Goal: Task Accomplishment & Management: Use online tool/utility

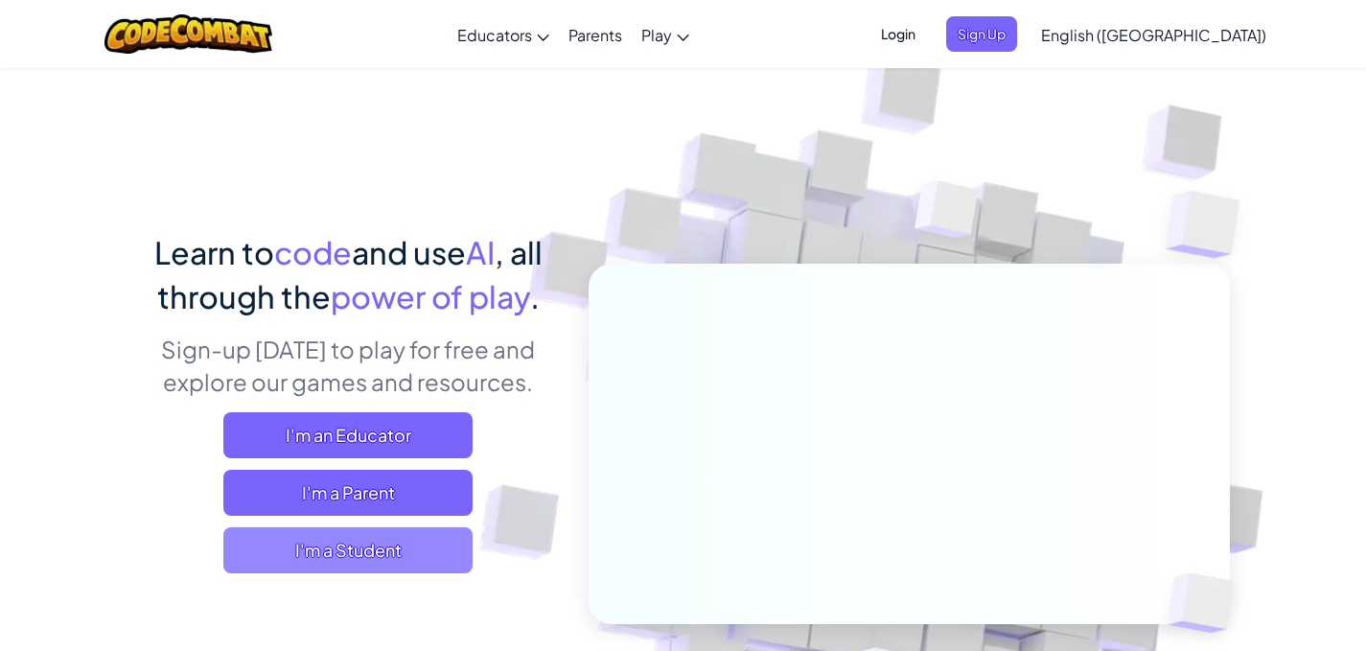
click at [327, 542] on span "I'm a Student" at bounding box center [347, 550] width 249 height 46
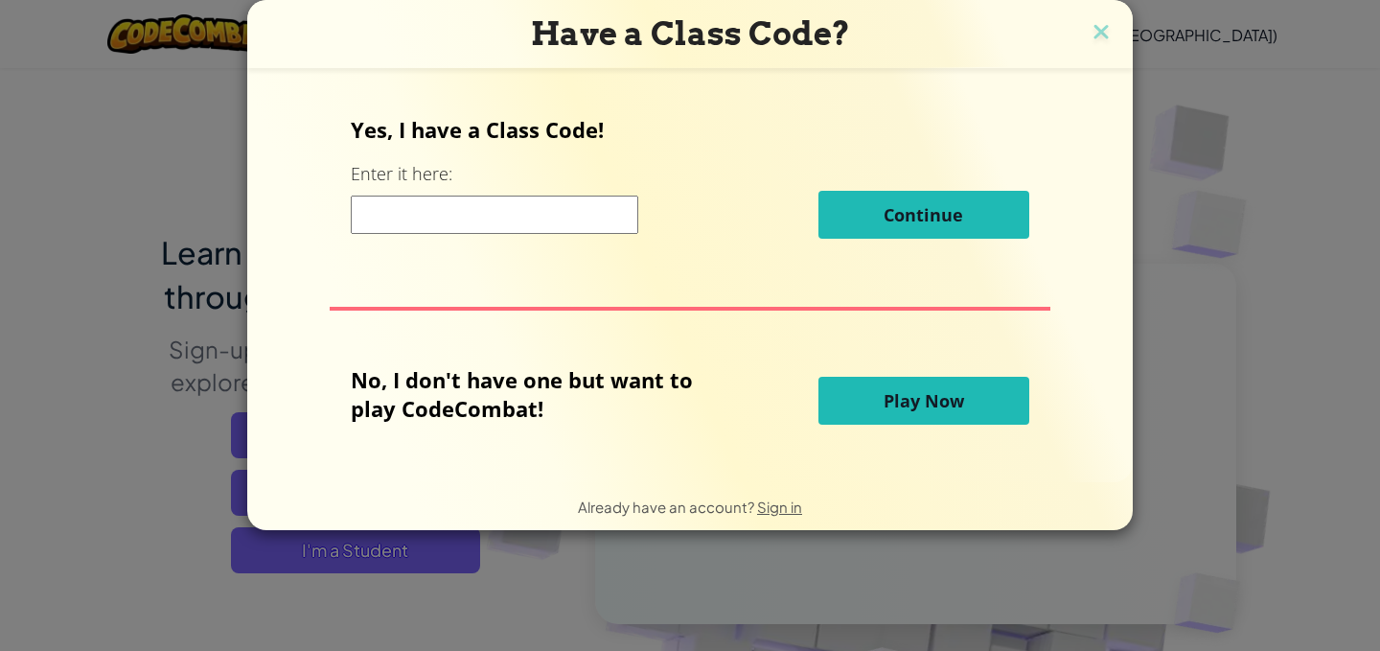
drag, startPoint x: 327, startPoint y: 542, endPoint x: 317, endPoint y: 574, distance: 34.0
click at [317, 574] on div "Have a Class Code? Yes, I have a Class Code! Enter it here: Continue No, I don'…" at bounding box center [690, 325] width 1380 height 651
click at [930, 391] on span "Play Now" at bounding box center [924, 400] width 81 height 23
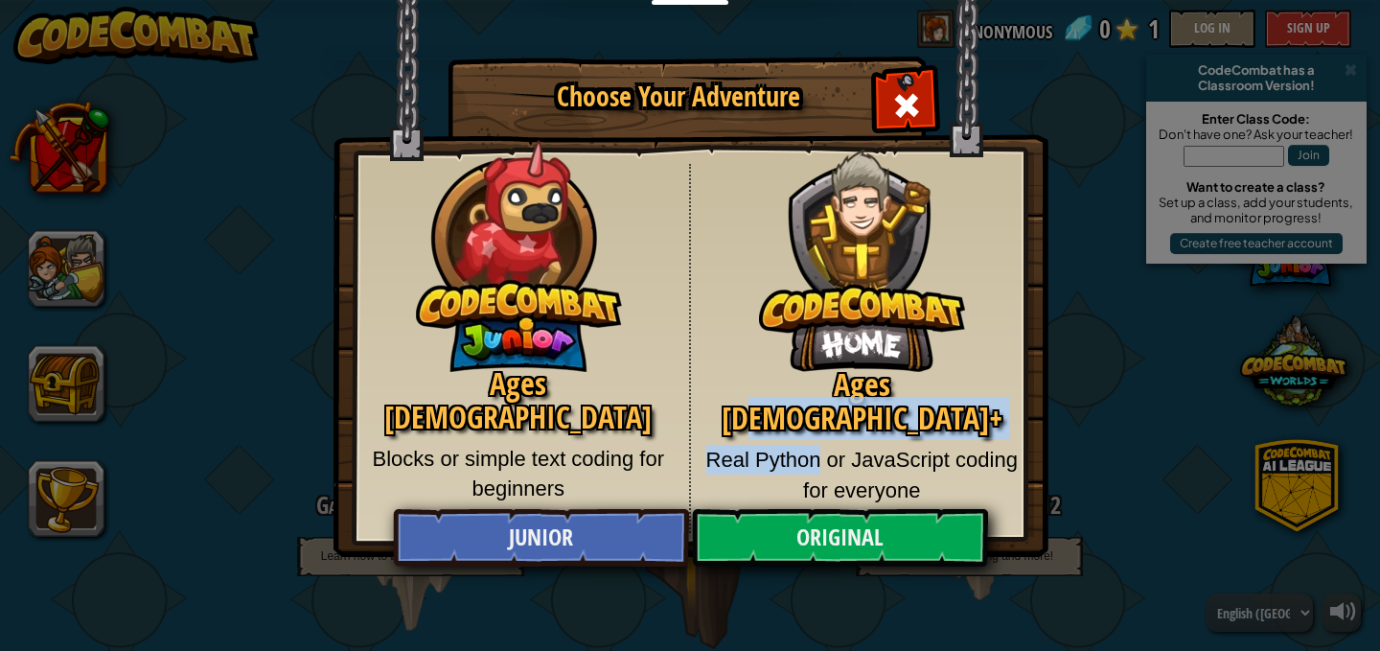
drag, startPoint x: 818, startPoint y: 415, endPoint x: 911, endPoint y: 378, distance: 100.2
click at [911, 378] on div "Ages 8+ Real Python or JavaScript coding for everyone" at bounding box center [862, 348] width 343 height 369
drag, startPoint x: 941, startPoint y: 366, endPoint x: 930, endPoint y: 389, distance: 25.7
click at [941, 367] on img at bounding box center [862, 246] width 206 height 252
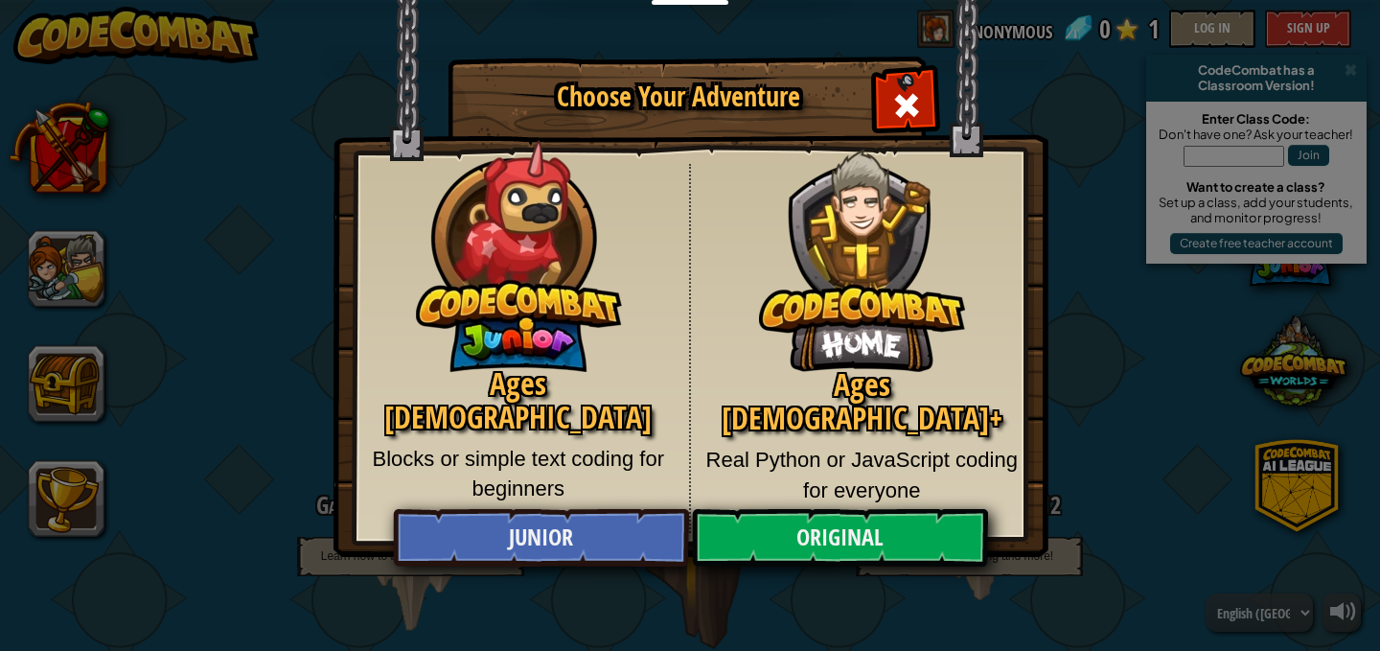
click at [920, 405] on div "Ages 8+ Real Python or JavaScript coding for everyone" at bounding box center [862, 348] width 343 height 369
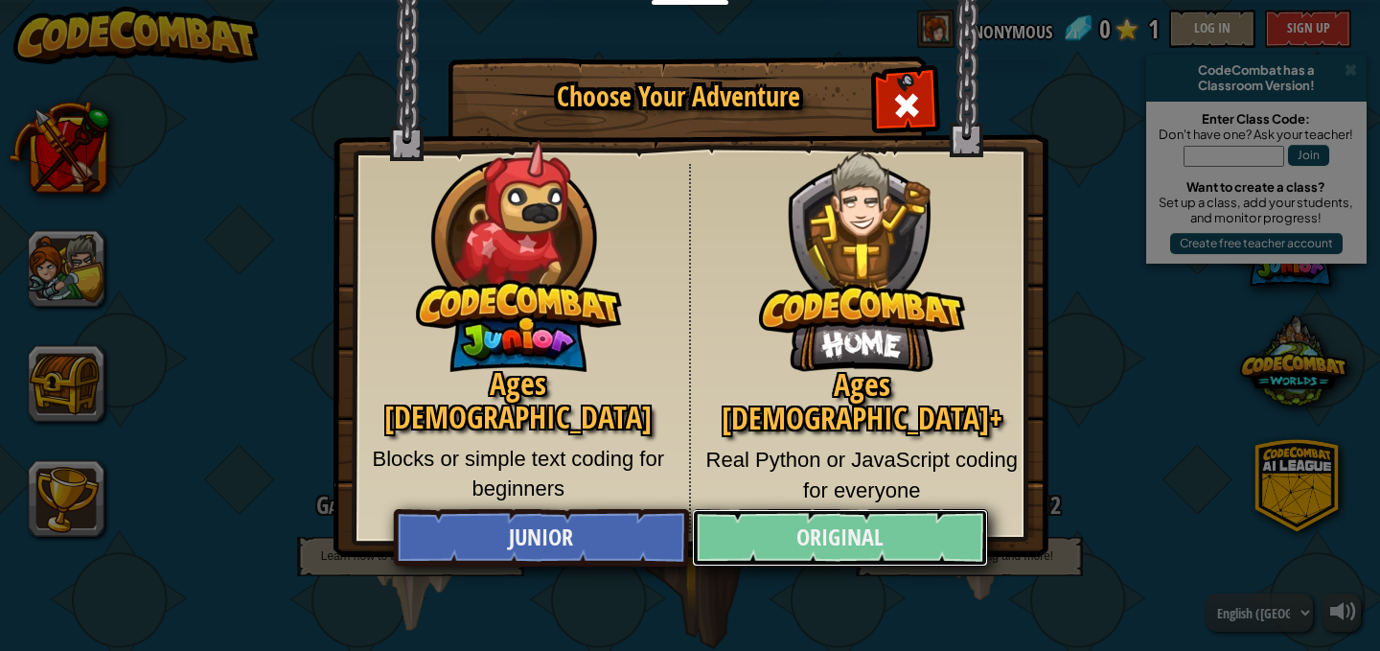
click at [864, 544] on link "Original" at bounding box center [839, 538] width 295 height 58
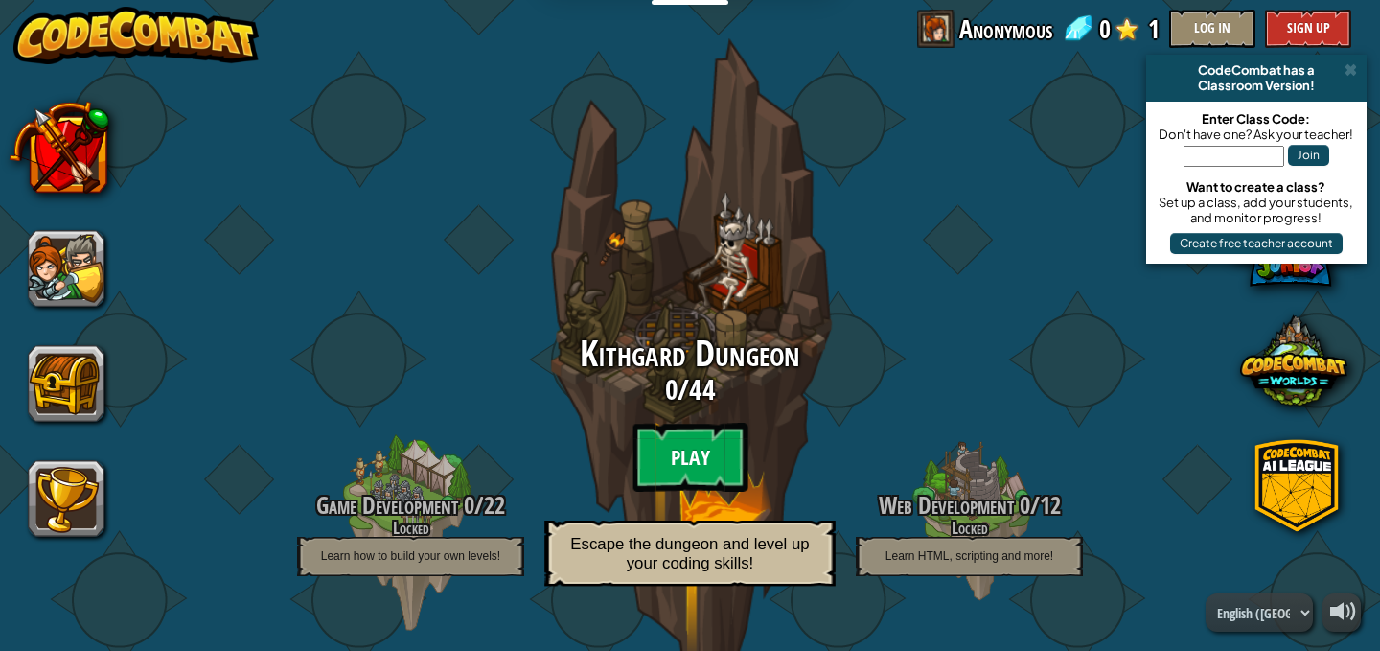
click at [657, 436] on btn "Play" at bounding box center [690, 457] width 115 height 69
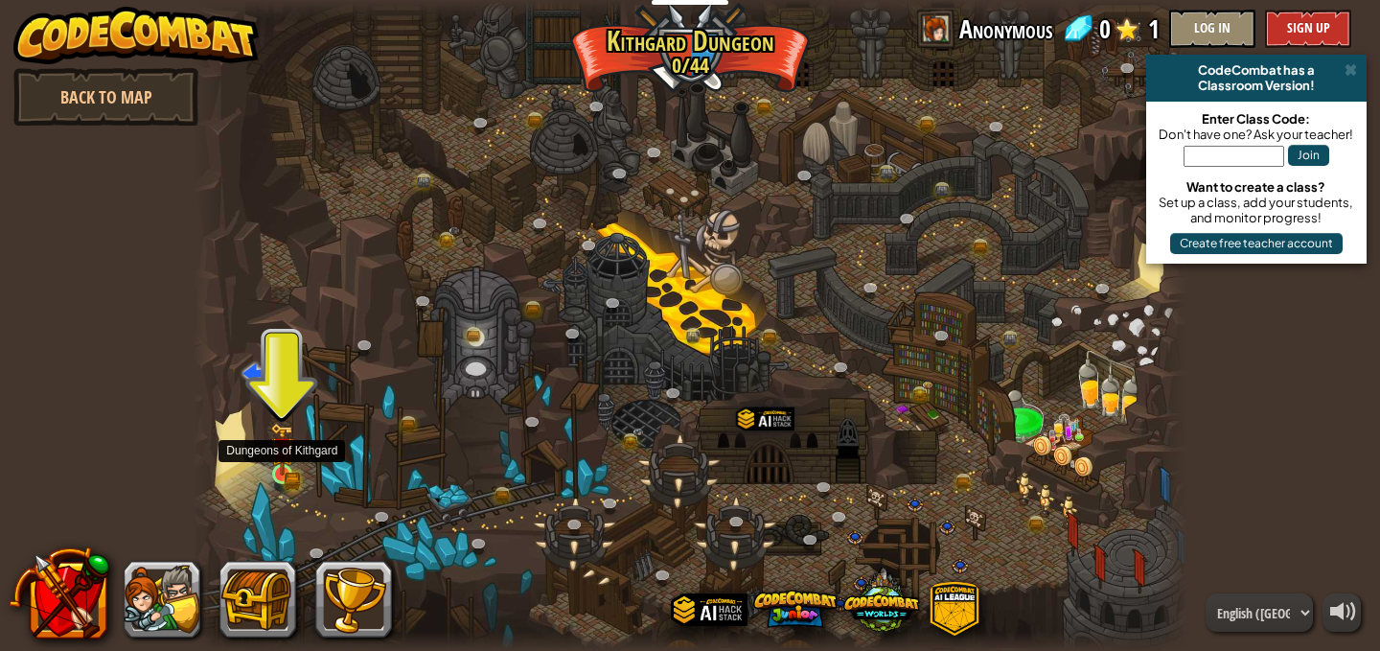
click at [282, 475] on div at bounding box center [282, 474] width 20 height 20
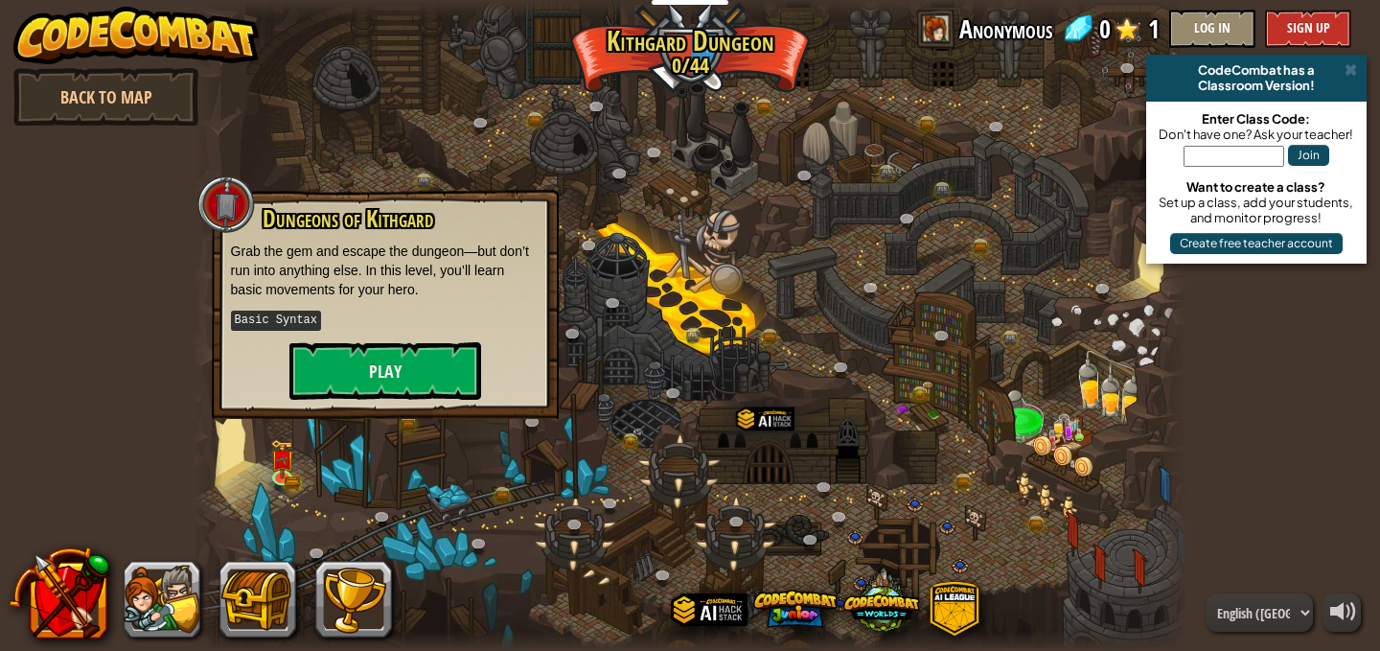
click at [619, 370] on div at bounding box center [691, 325] width 996 height 651
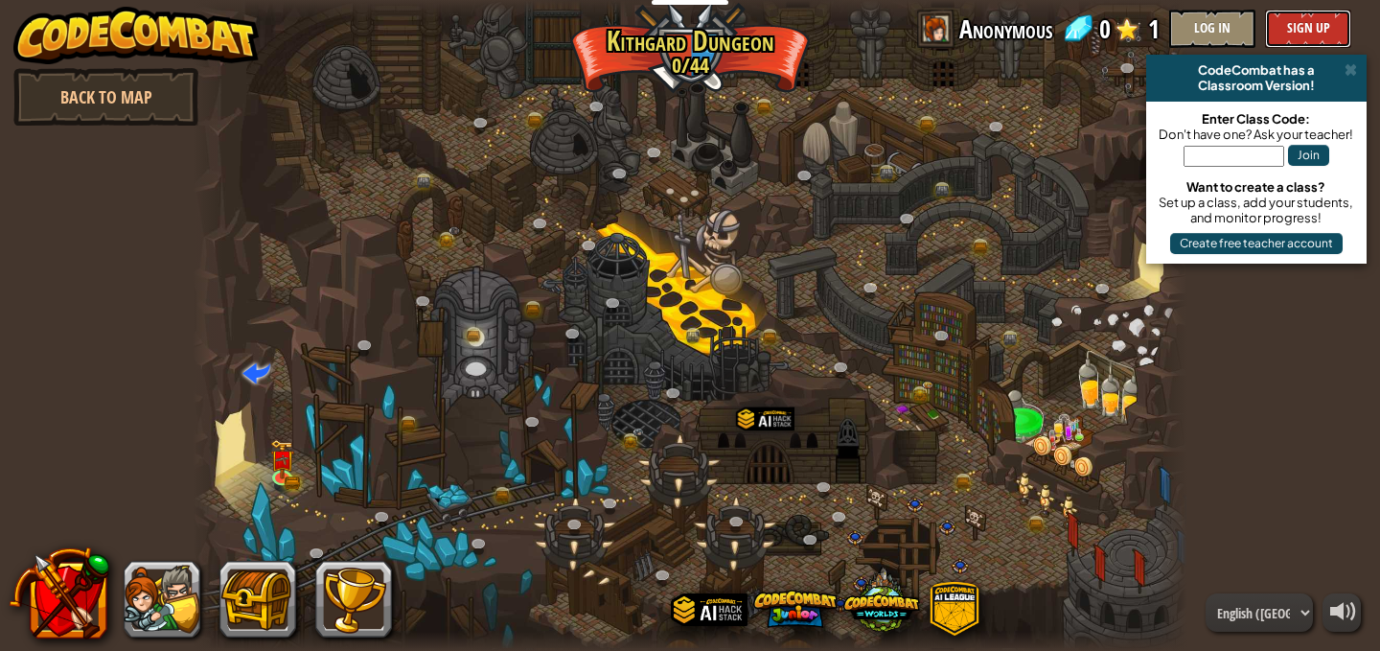
click at [1286, 23] on button "Sign Up" at bounding box center [1308, 29] width 86 height 38
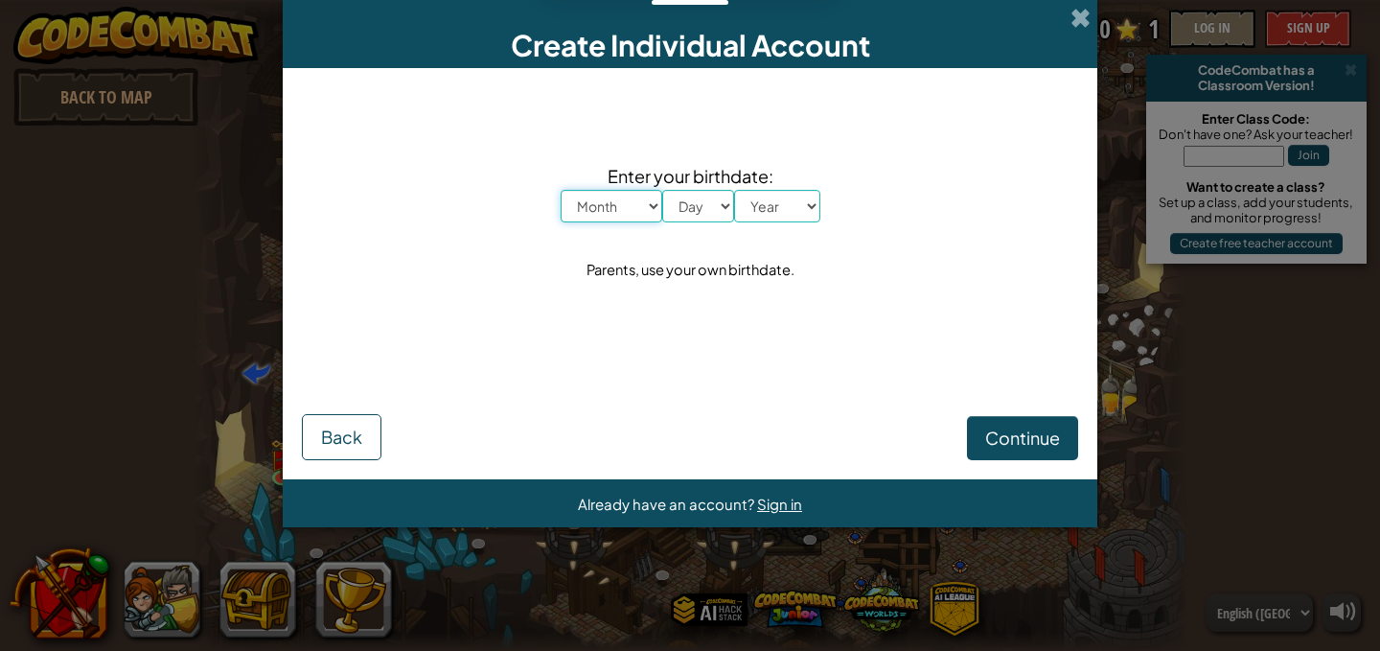
click at [589, 196] on select "Month January February March April May June July August September October Novem…" at bounding box center [612, 206] width 102 height 33
select select "12"
click at [561, 190] on select "Month January February March April May June July August September October Novem…" at bounding box center [612, 206] width 102 height 33
click at [717, 194] on select "Day 1 2 3 4 5 6 7 8 9 10 11 12 13 14 15 16 17 18 19 20 21 22 23 24 25 26 27 28 …" at bounding box center [698, 206] width 72 height 33
select select "6"
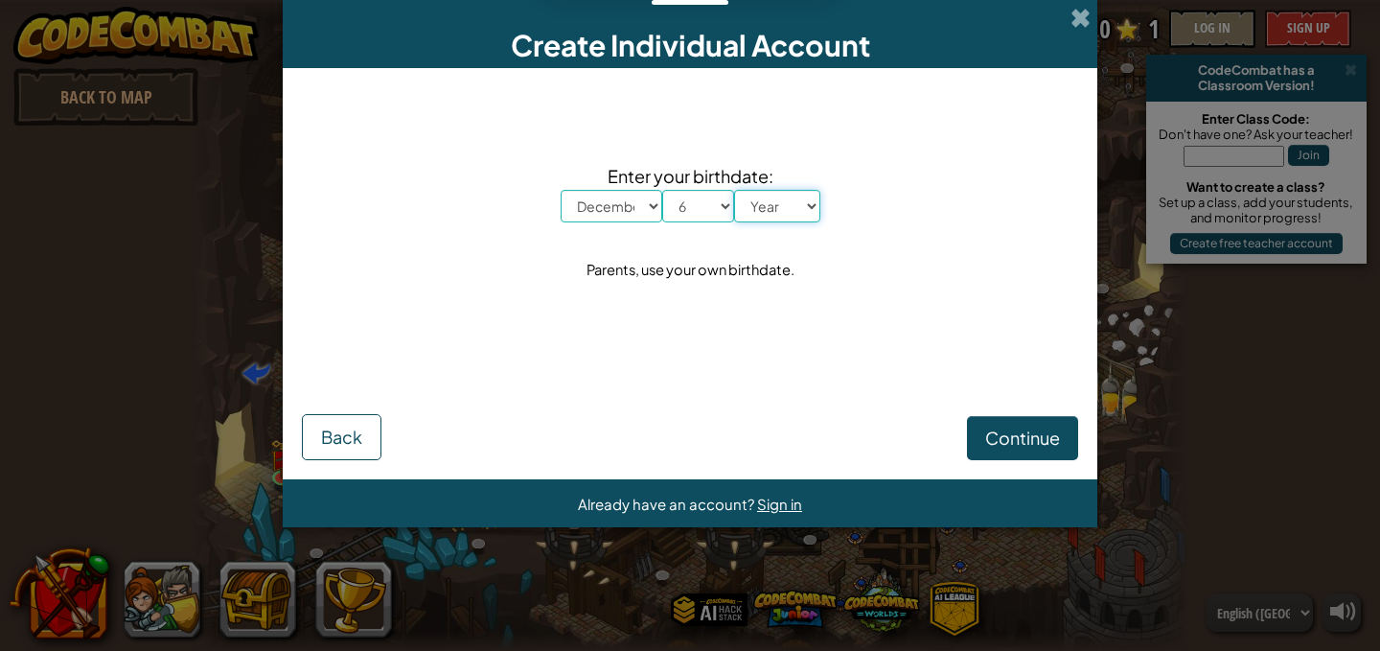
click at [783, 211] on select "Year 2025 2024 2023 2022 2021 2020 2019 2018 2017 2016 2015 2014 2013 2012 2011…" at bounding box center [777, 206] width 86 height 33
select select "2007"
click at [734, 190] on select "Year 2025 2024 2023 2022 2021 2020 2019 2018 2017 2016 2015 2014 2013 2012 2011…" at bounding box center [777, 206] width 86 height 33
click at [1019, 439] on span "Continue" at bounding box center [1022, 438] width 75 height 22
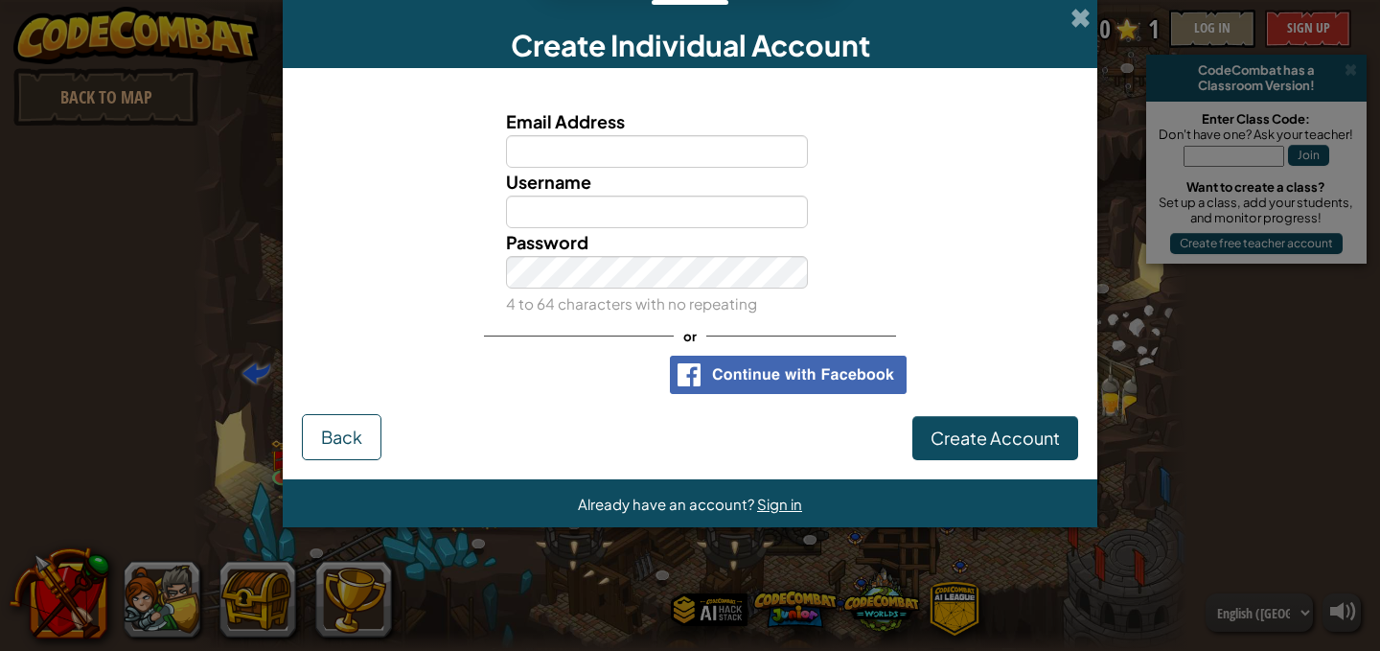
click at [1100, 61] on div "Create Individual Account Email Address Username Password 4 to 64 characters wi…" at bounding box center [690, 325] width 1380 height 651
drag, startPoint x: 623, startPoint y: 164, endPoint x: 616, endPoint y: 150, distance: 15.0
click at [623, 163] on input "Email Address" at bounding box center [657, 151] width 303 height 33
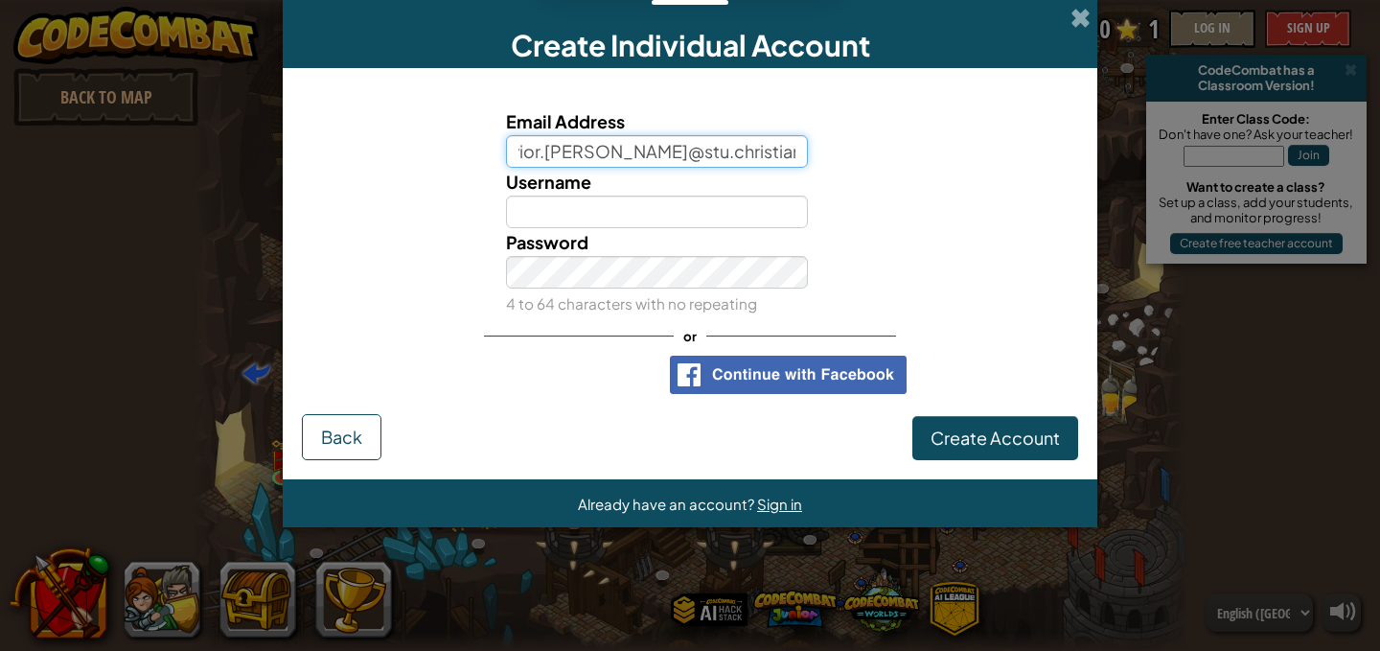
scroll to position [0, 45]
type input "savior.davis@stu.christian.kyschools.us"
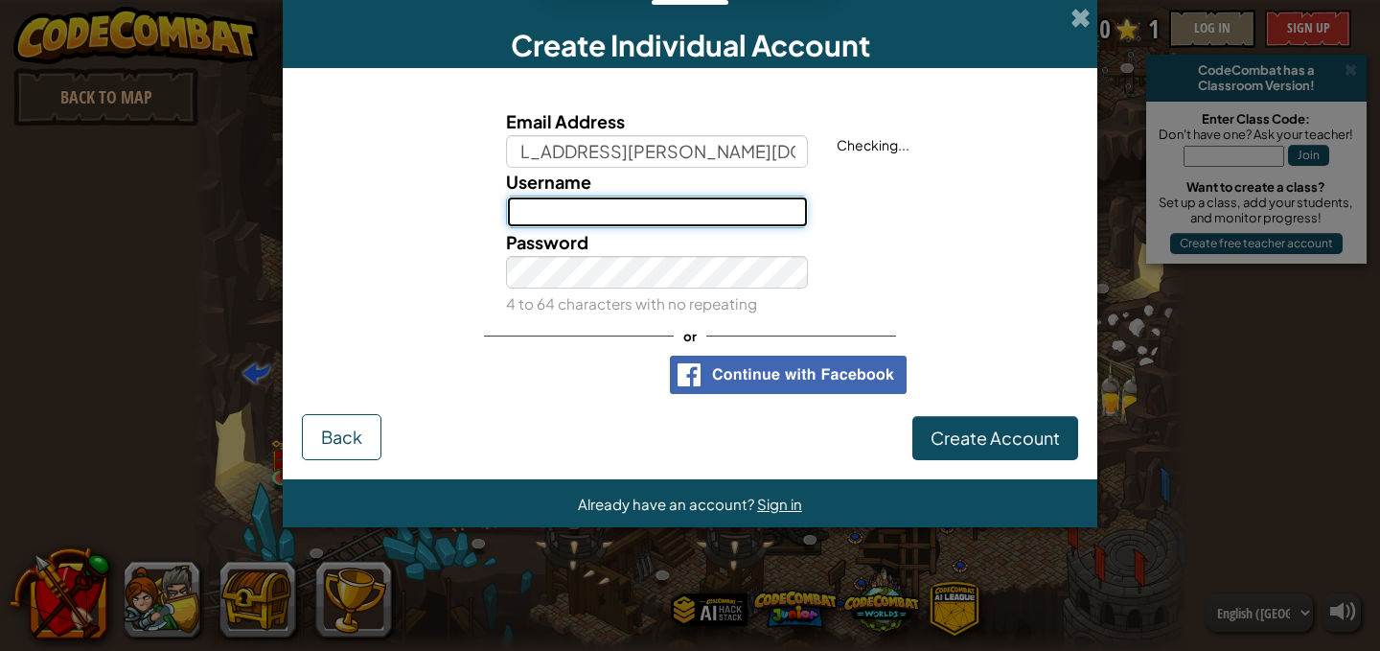
scroll to position [0, 0]
type input "F"
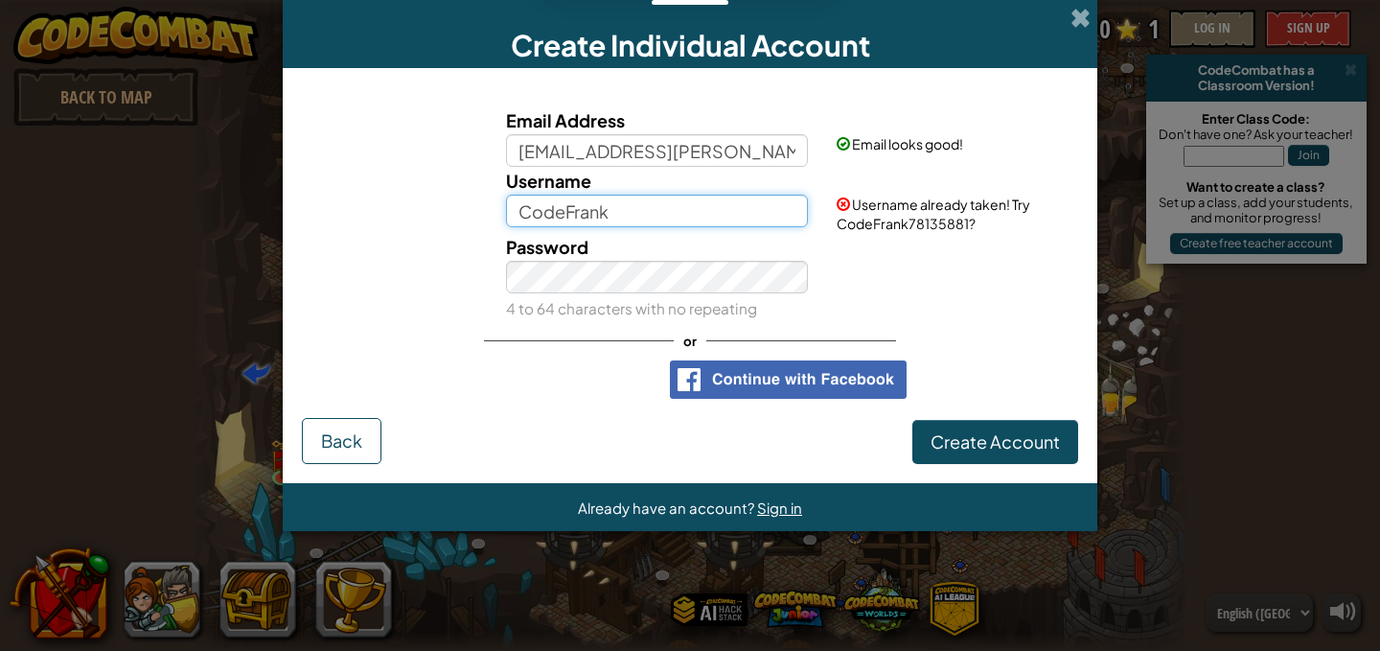
click at [660, 212] on input "CodeFrank" at bounding box center [657, 211] width 303 height 33
click at [659, 211] on input "CodeFrank" at bounding box center [657, 211] width 303 height 33
type input "Savior.[PERSON_NAME]"
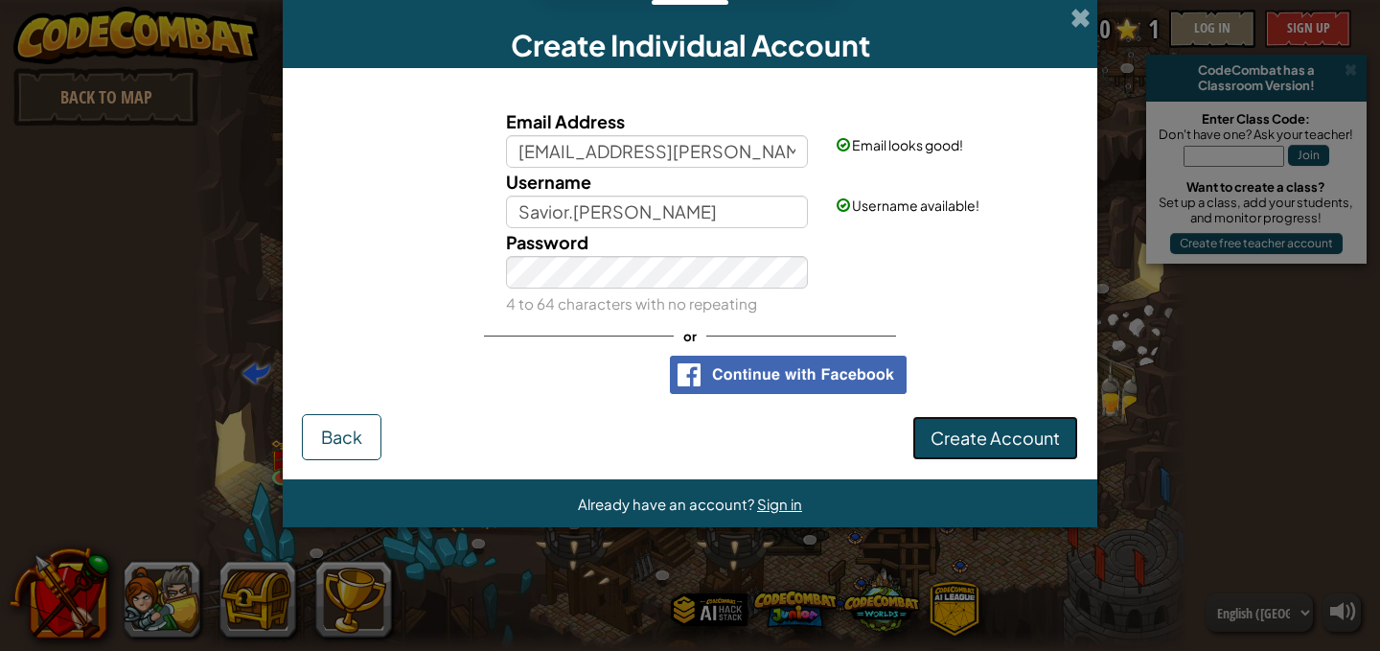
click at [1027, 444] on span "Create Account" at bounding box center [995, 438] width 129 height 22
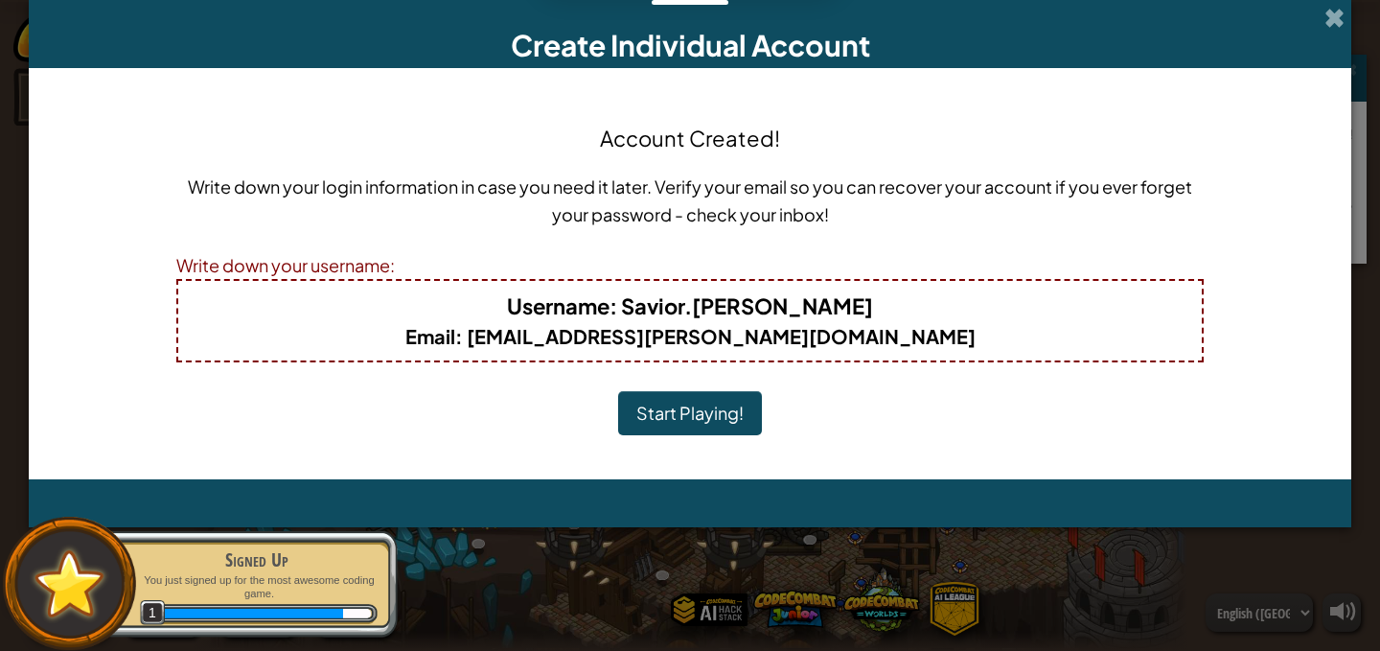
click at [724, 389] on div "Account Created! Write down your login information in case you need it later. V…" at bounding box center [689, 273] width 1027 height 373
click at [729, 404] on button "Start Playing!" at bounding box center [690, 413] width 144 height 44
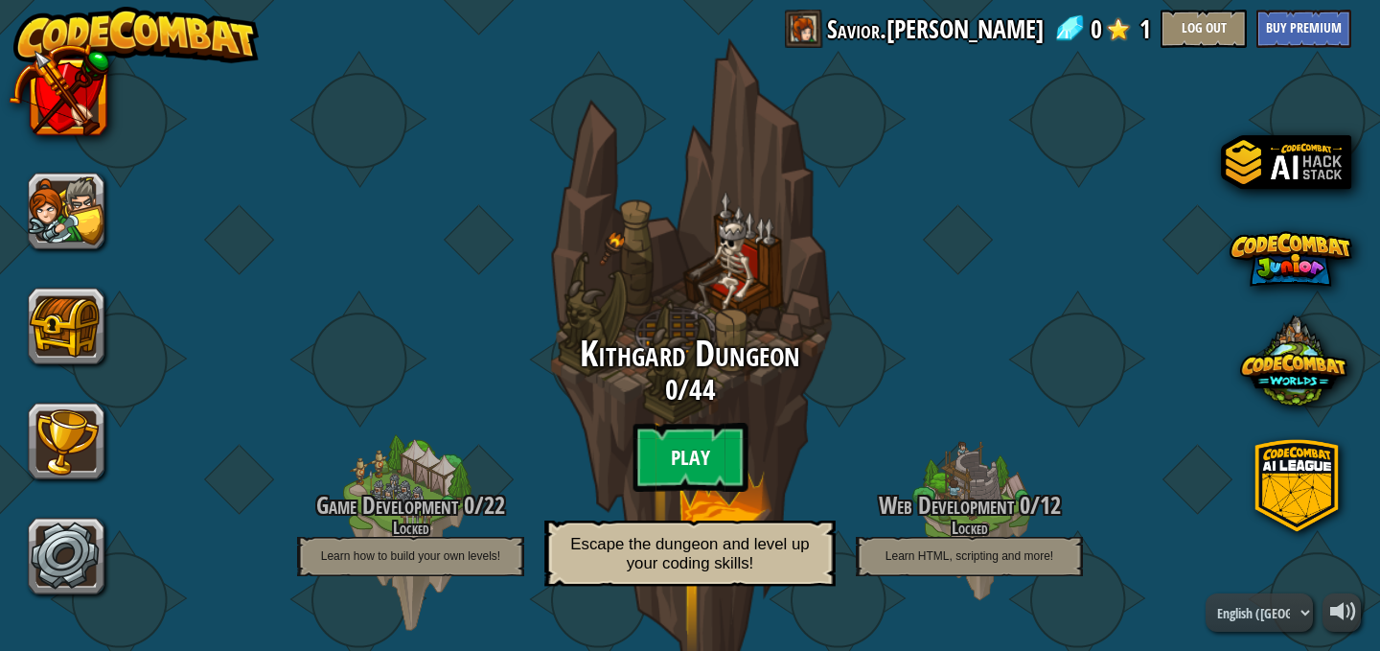
click at [695, 465] on btn "Play" at bounding box center [690, 457] width 115 height 69
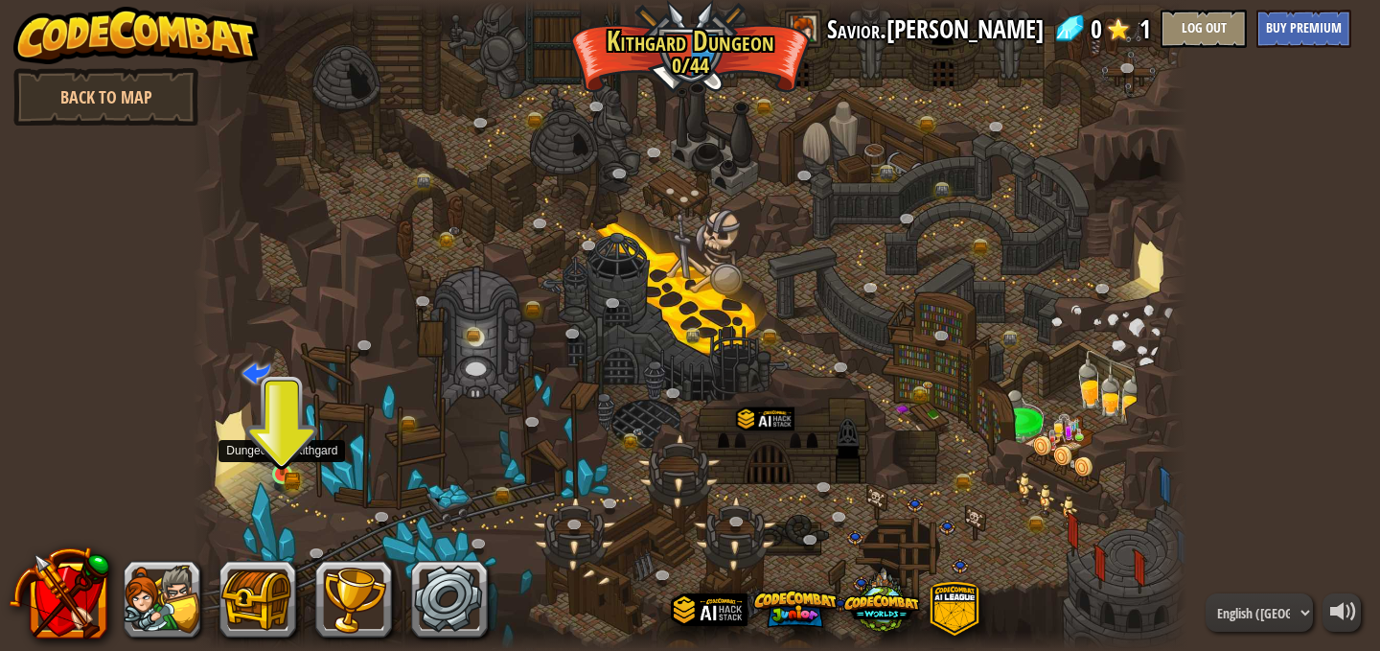
click at [272, 476] on div at bounding box center [282, 474] width 20 height 20
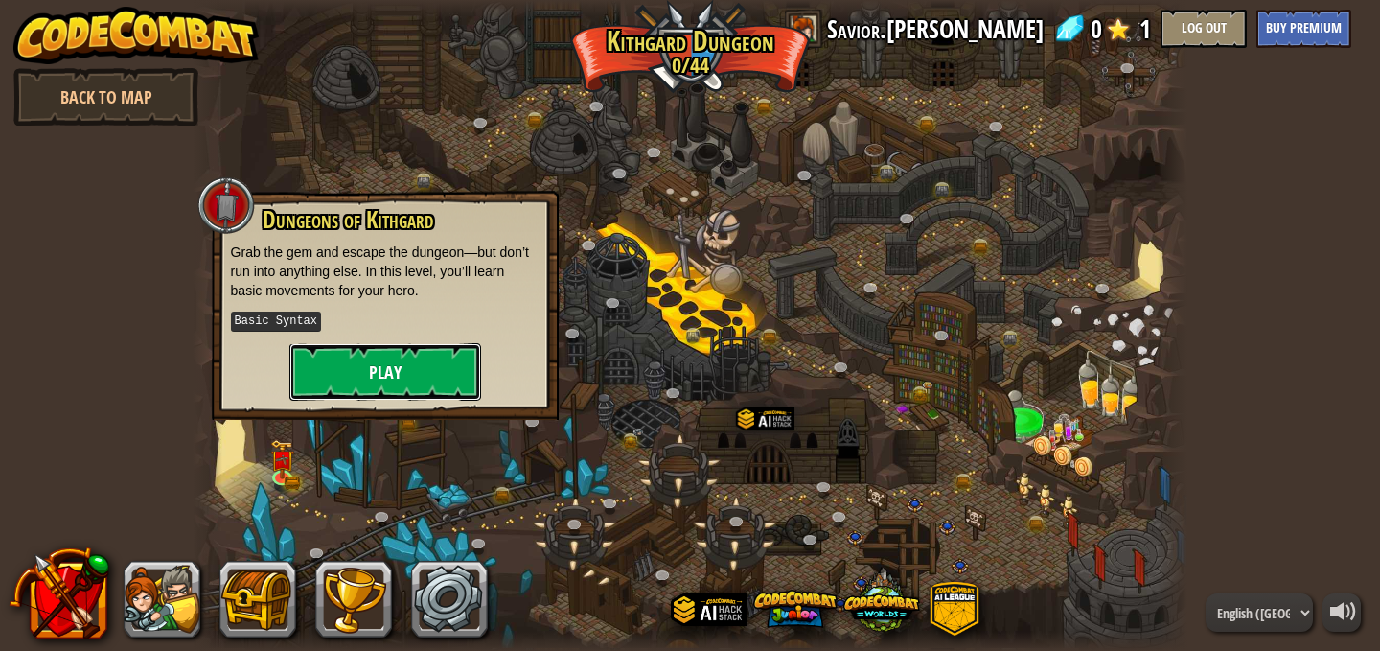
click at [348, 372] on button "Play" at bounding box center [385, 372] width 192 height 58
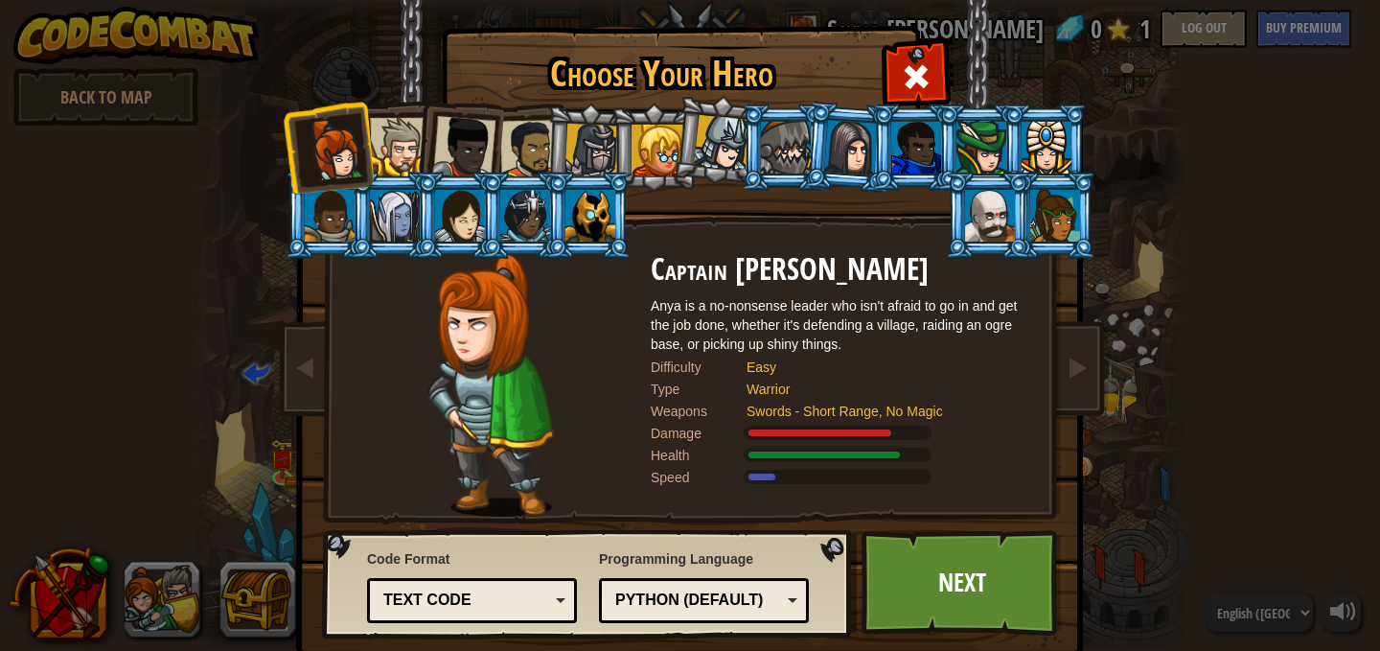
click at [598, 151] on div at bounding box center [592, 151] width 55 height 55
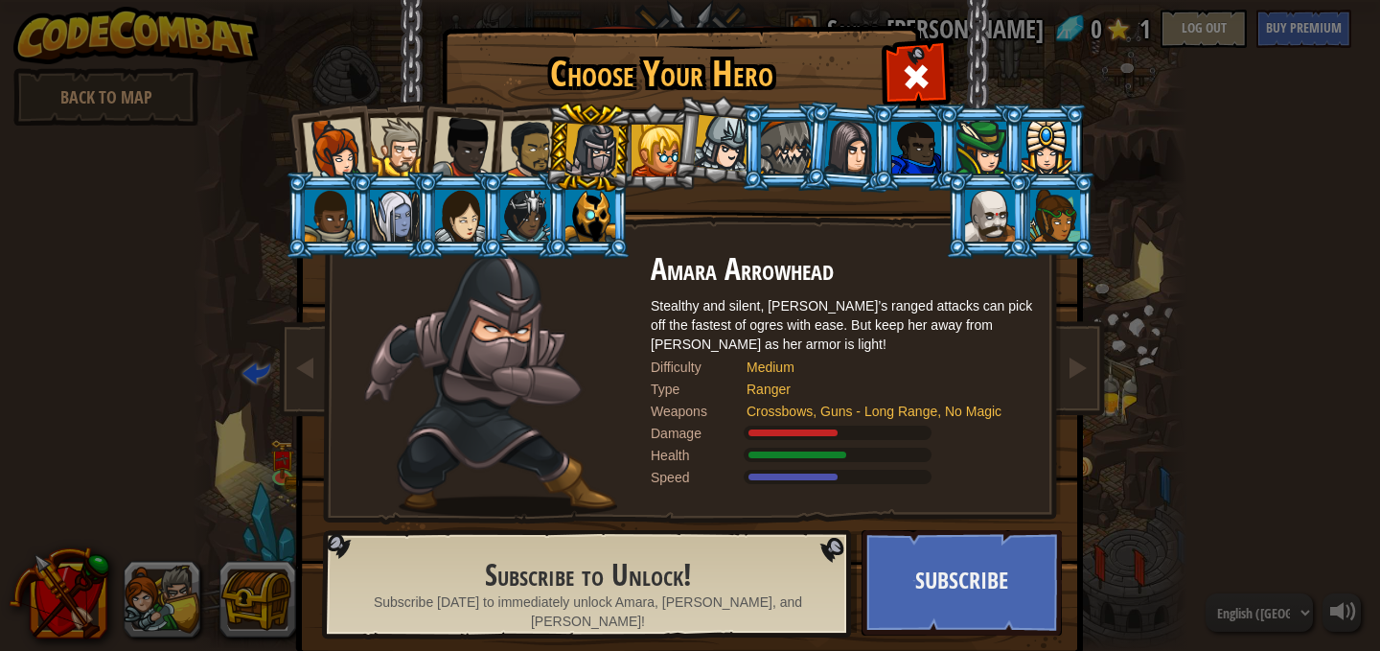
click at [795, 146] on div at bounding box center [786, 148] width 50 height 52
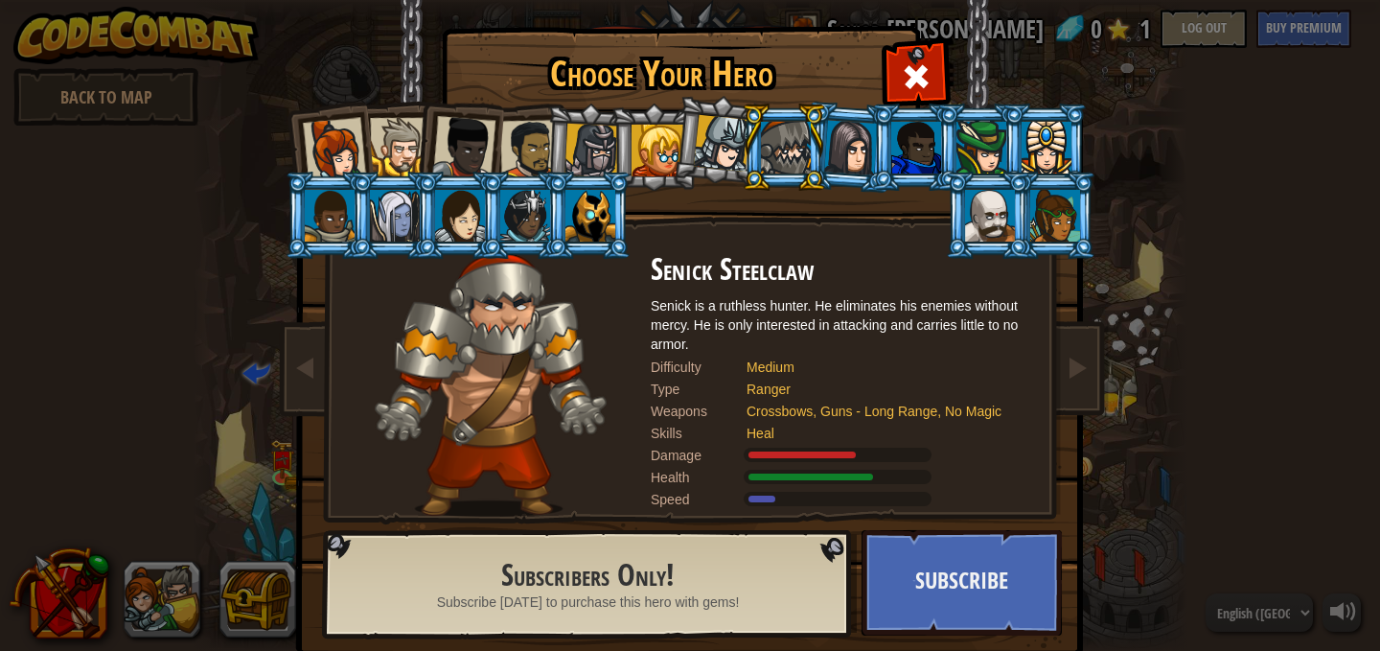
click at [991, 230] on div at bounding box center [990, 216] width 50 height 52
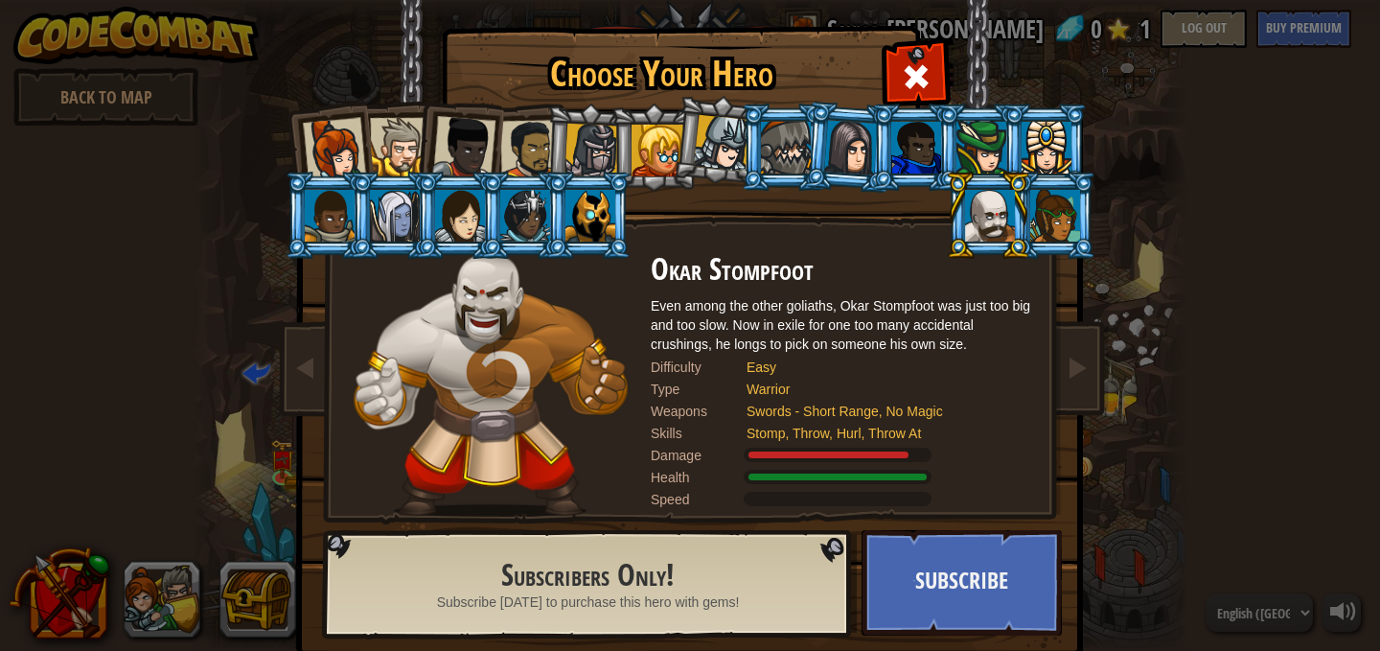
click at [358, 209] on li at bounding box center [393, 215] width 86 height 87
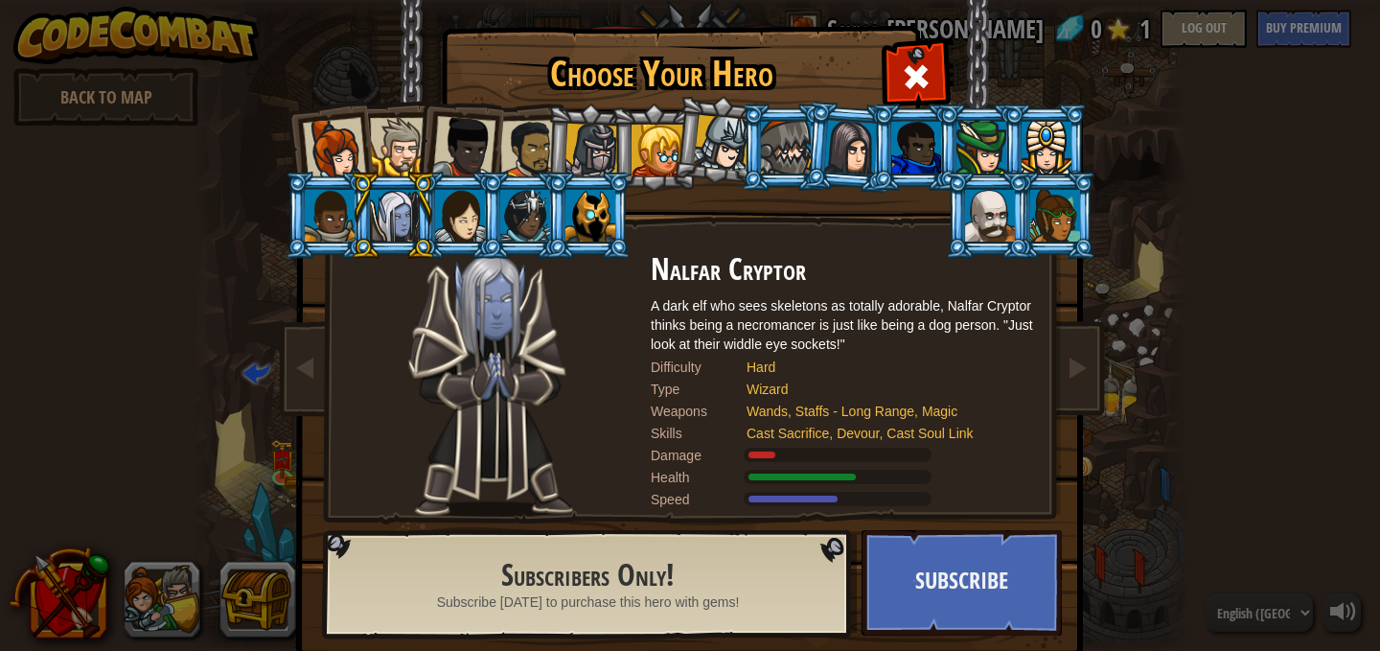
click at [645, 136] on div at bounding box center [658, 151] width 52 height 52
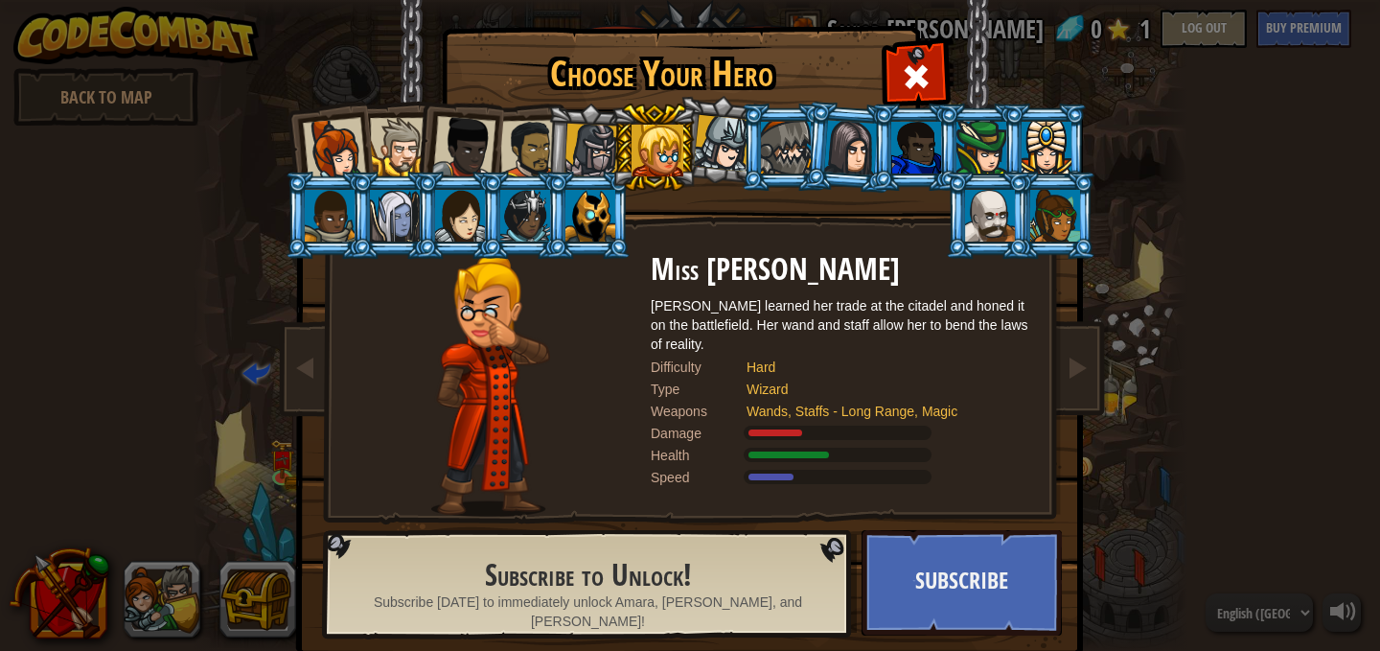
click at [389, 156] on div at bounding box center [399, 147] width 58 height 58
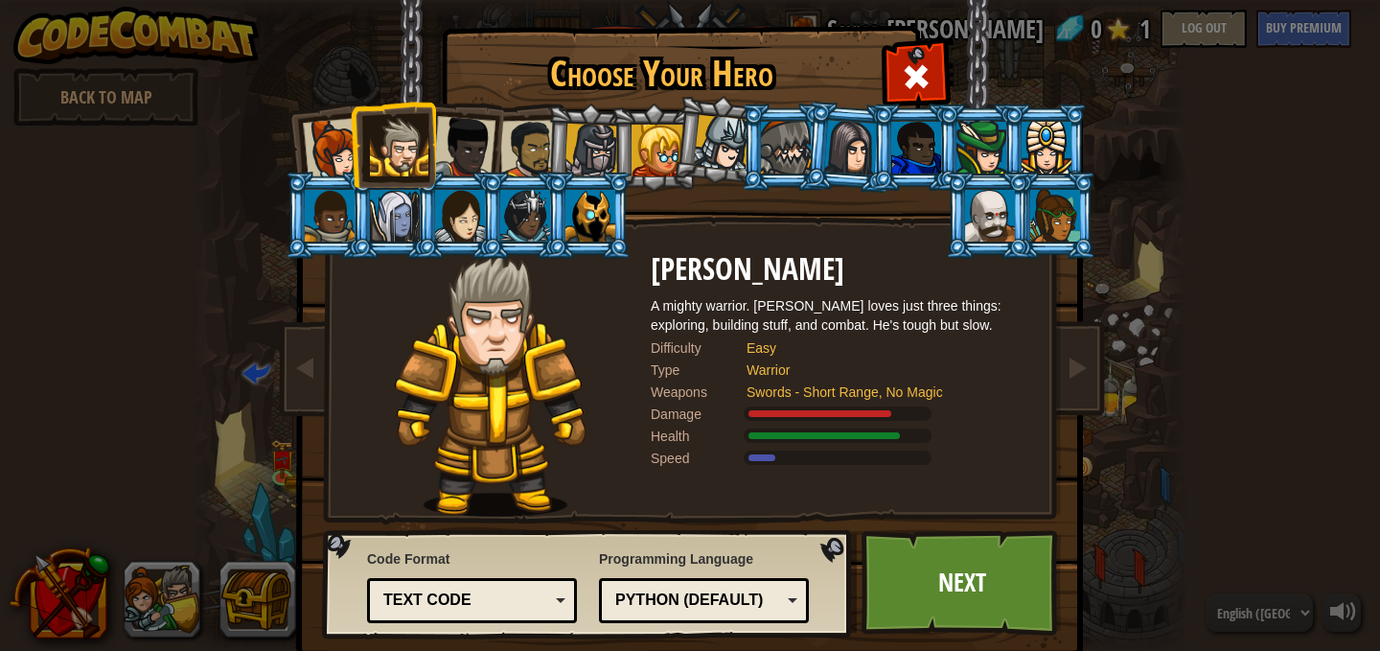
click at [466, 138] on div at bounding box center [463, 147] width 63 height 63
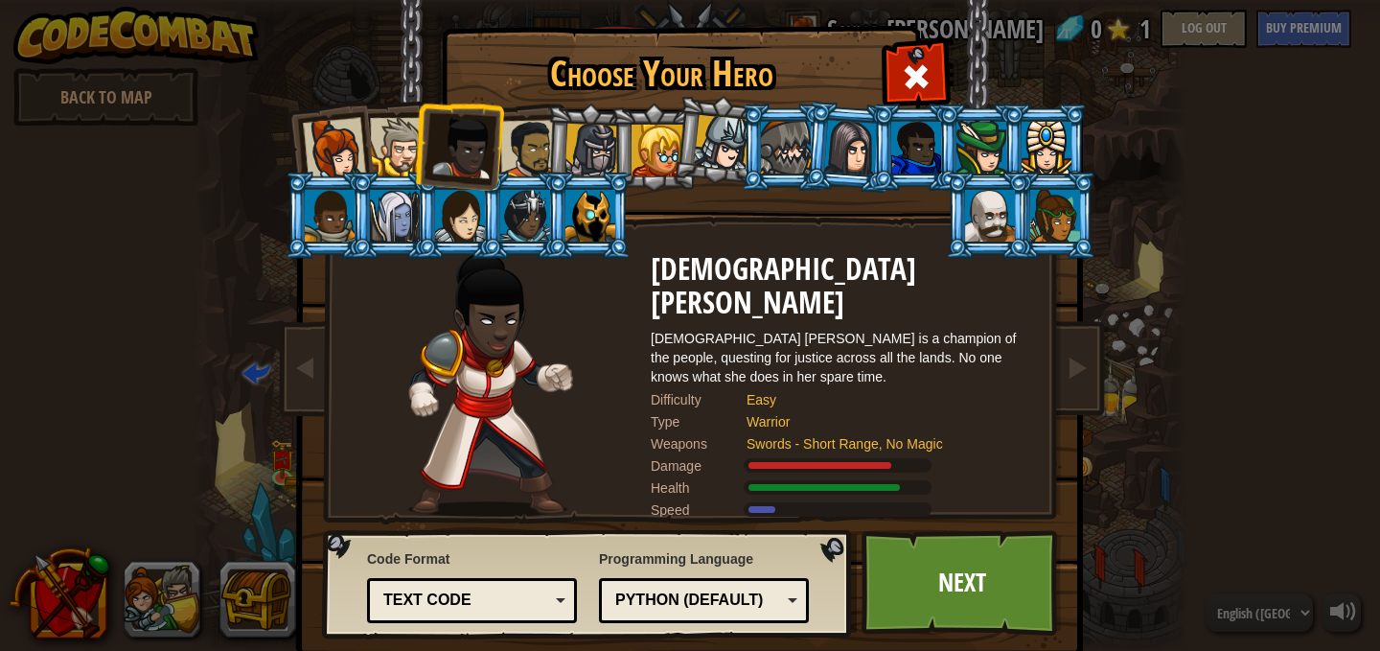
click at [534, 152] on div at bounding box center [529, 149] width 59 height 59
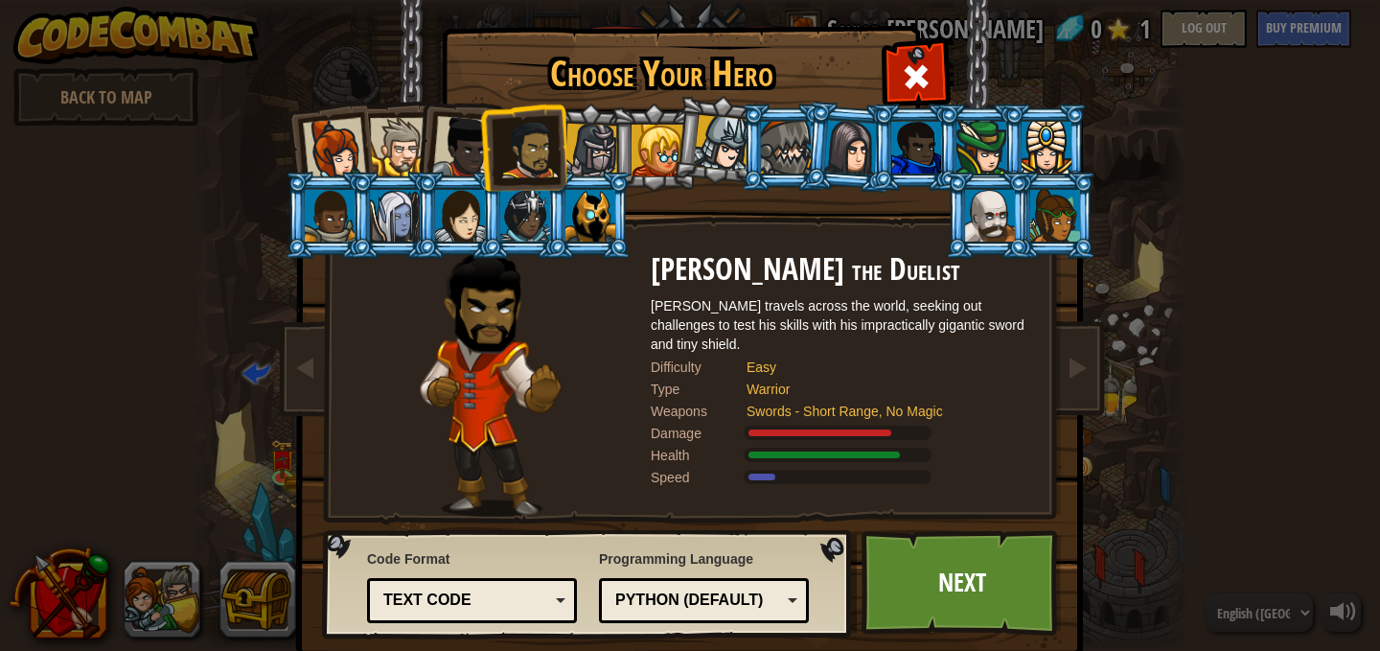
click at [590, 155] on div at bounding box center [592, 151] width 55 height 55
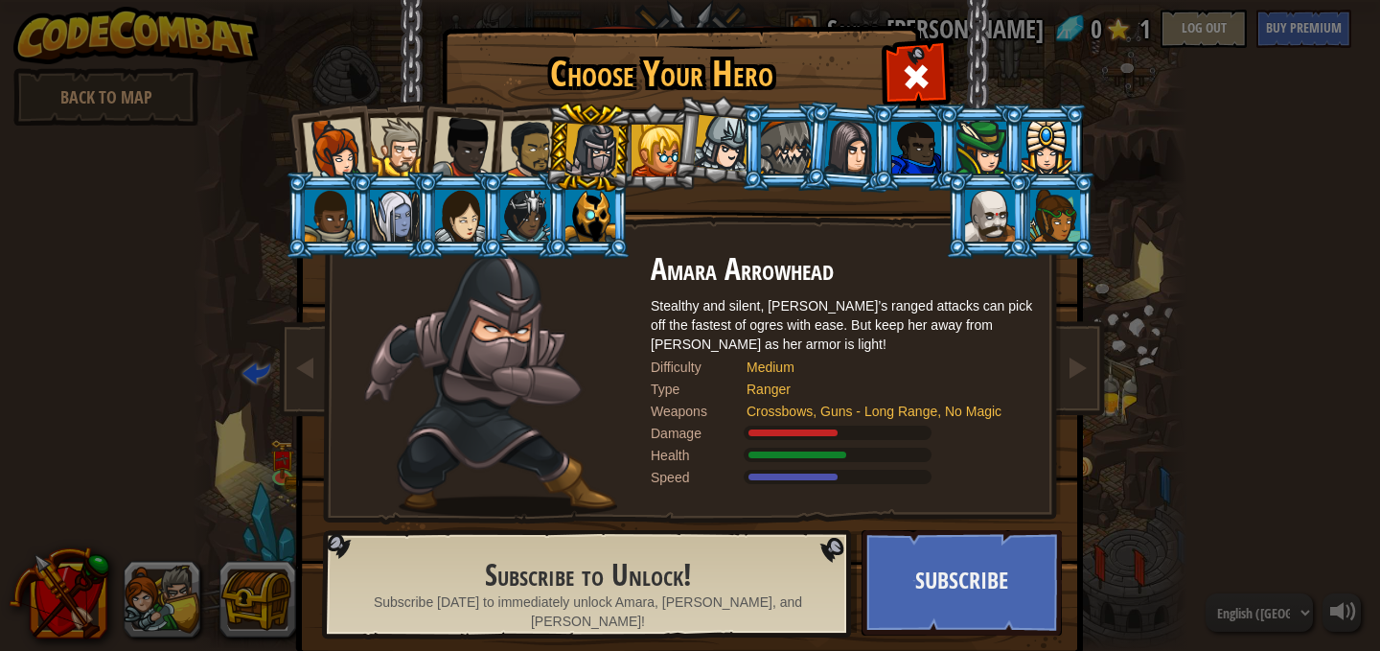
click at [645, 154] on div at bounding box center [658, 151] width 52 height 52
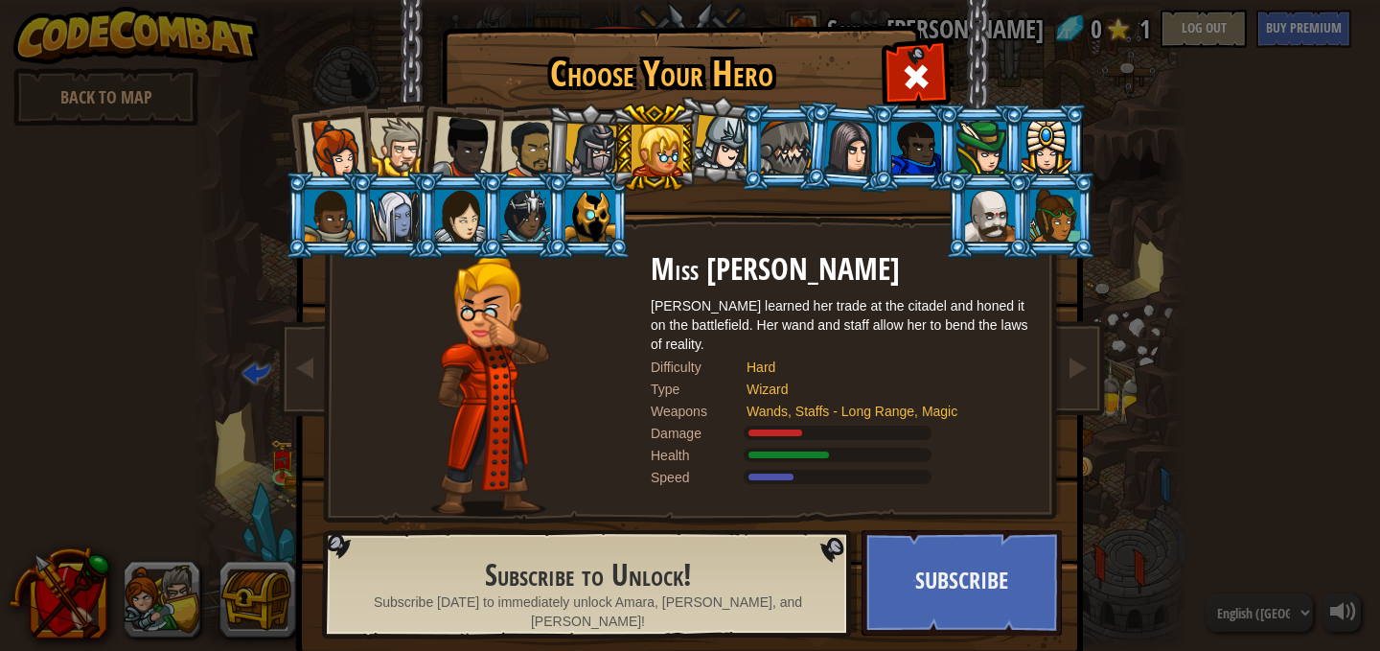
click at [632, 153] on div at bounding box center [658, 151] width 52 height 52
click at [597, 153] on div at bounding box center [592, 151] width 55 height 55
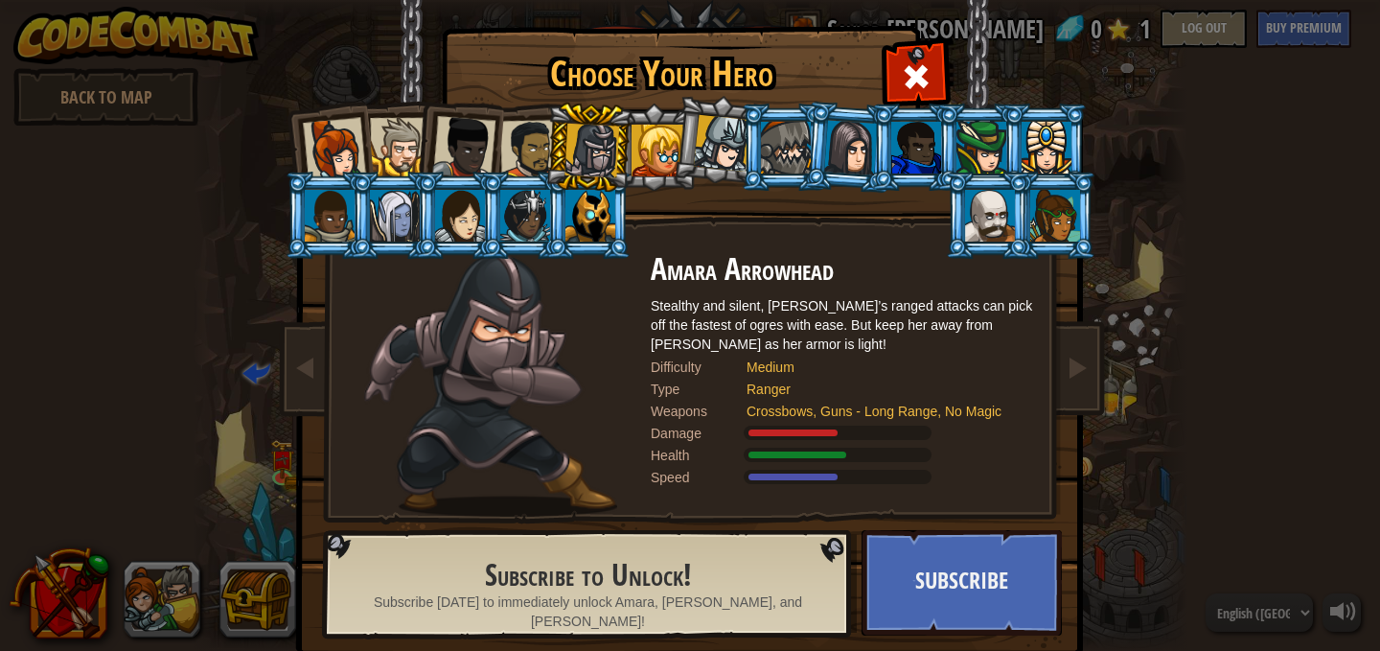
click at [1027, 127] on div at bounding box center [1047, 148] width 50 height 52
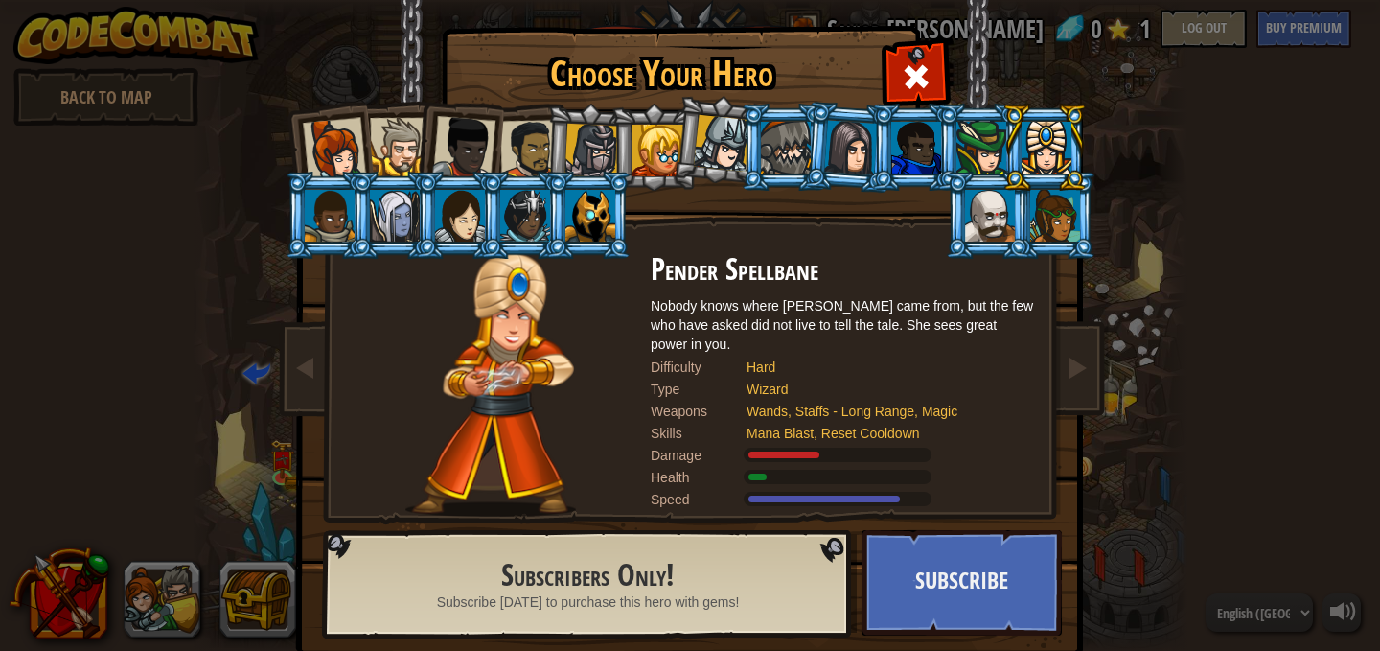
click at [741, 142] on li at bounding box center [784, 147] width 86 height 87
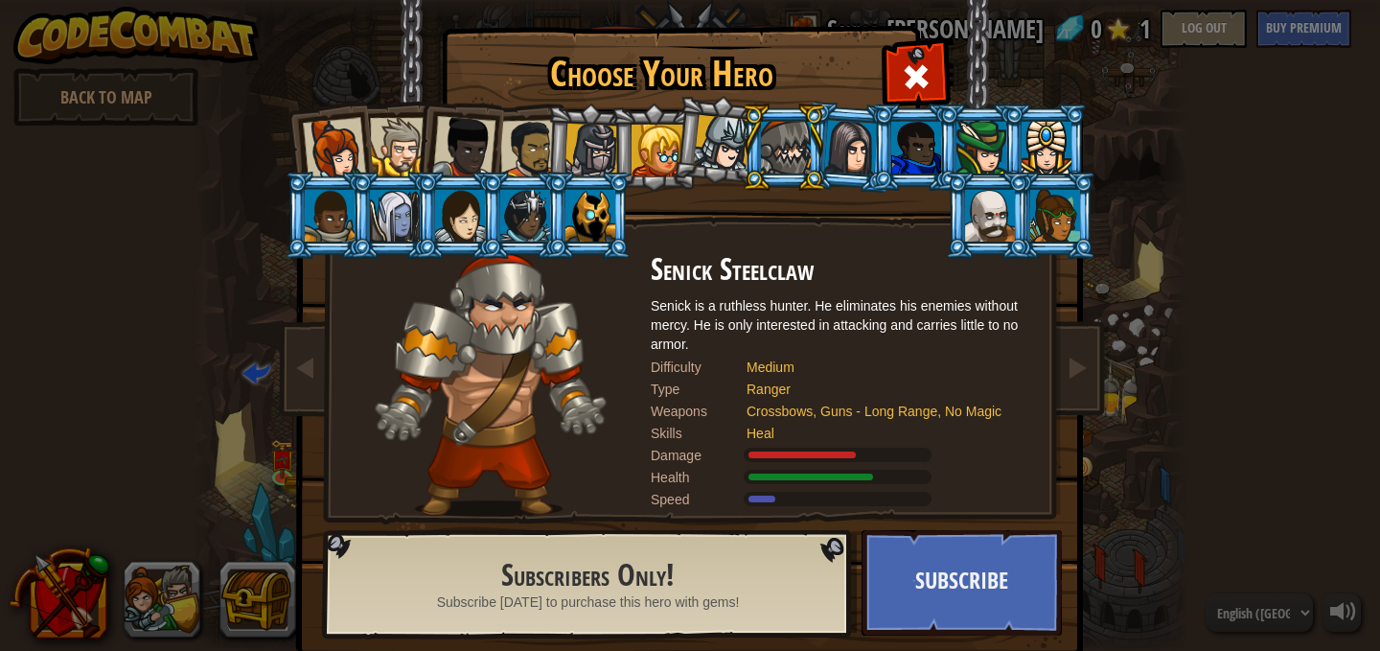
click at [584, 204] on div at bounding box center [590, 216] width 50 height 52
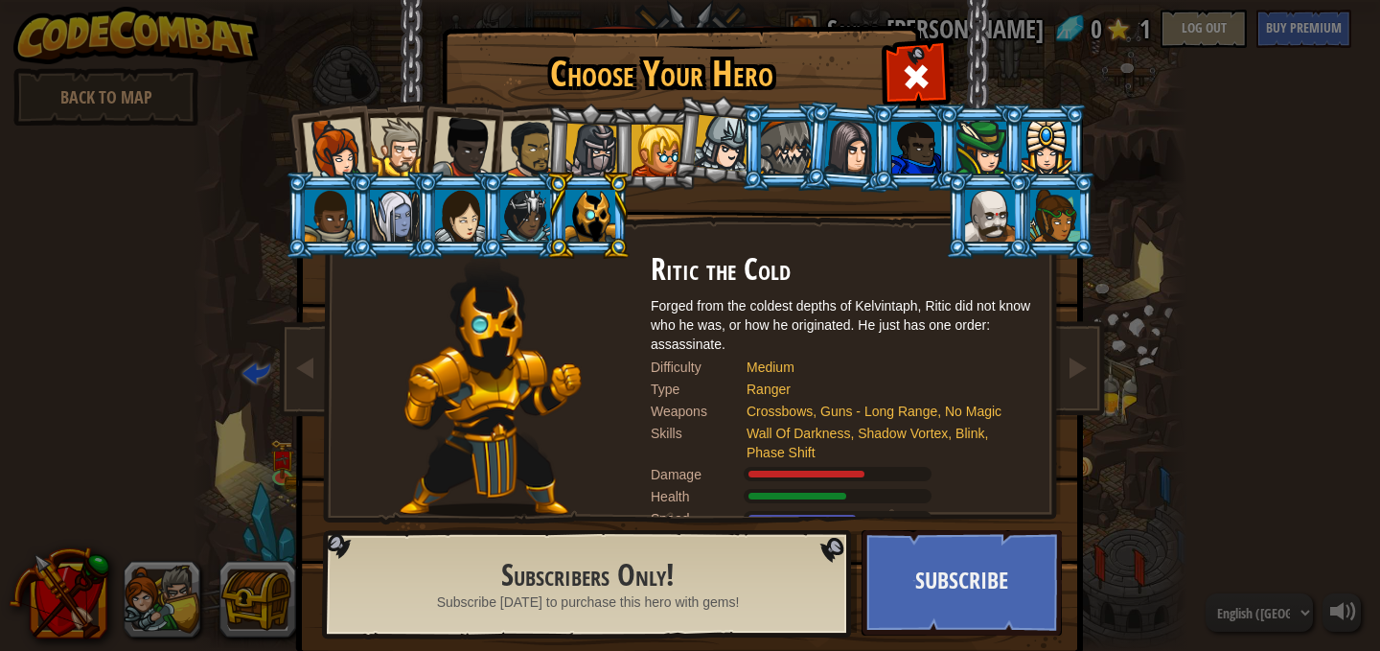
click at [1037, 220] on div at bounding box center [1055, 216] width 50 height 52
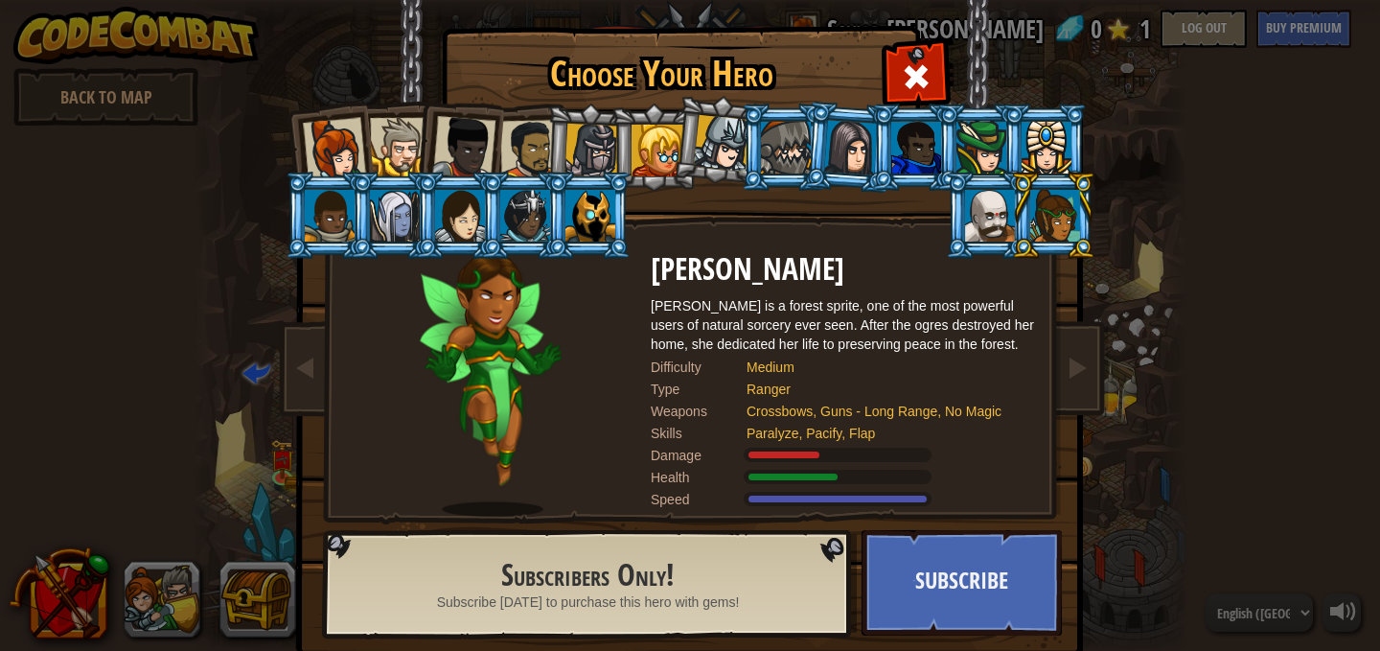
click at [978, 210] on div at bounding box center [990, 216] width 50 height 52
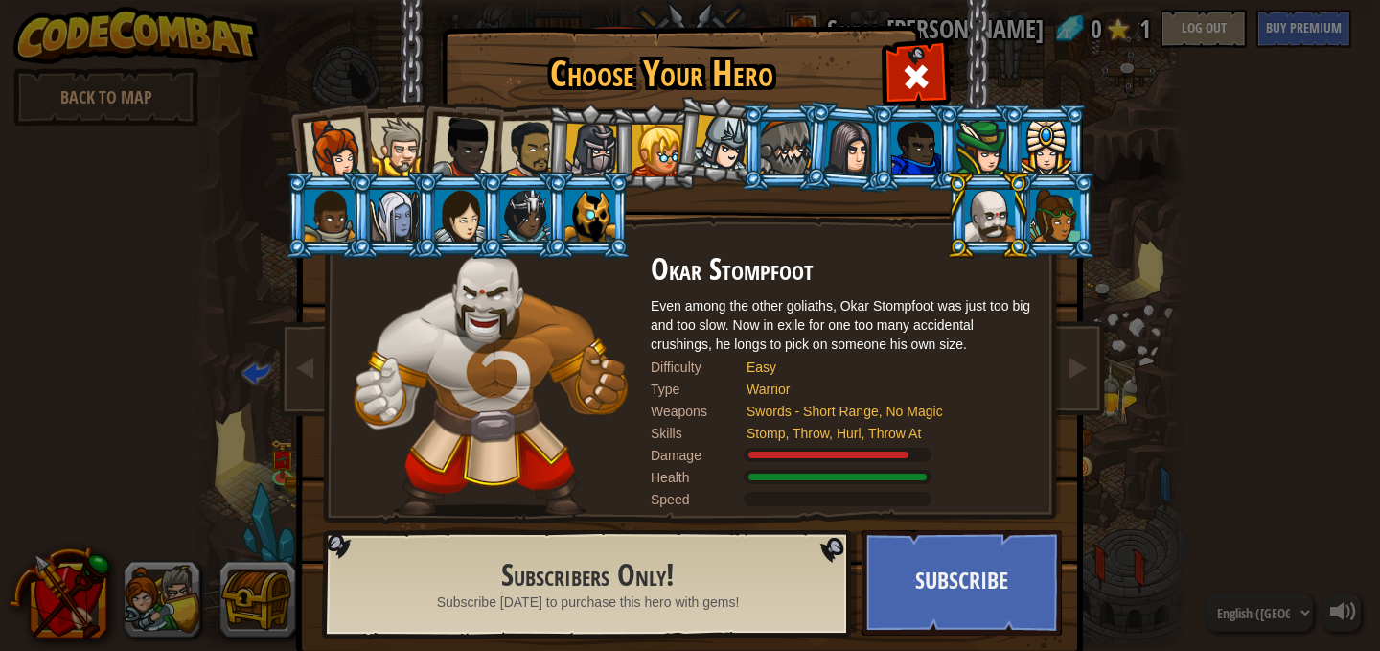
click at [591, 145] on div at bounding box center [592, 151] width 55 height 55
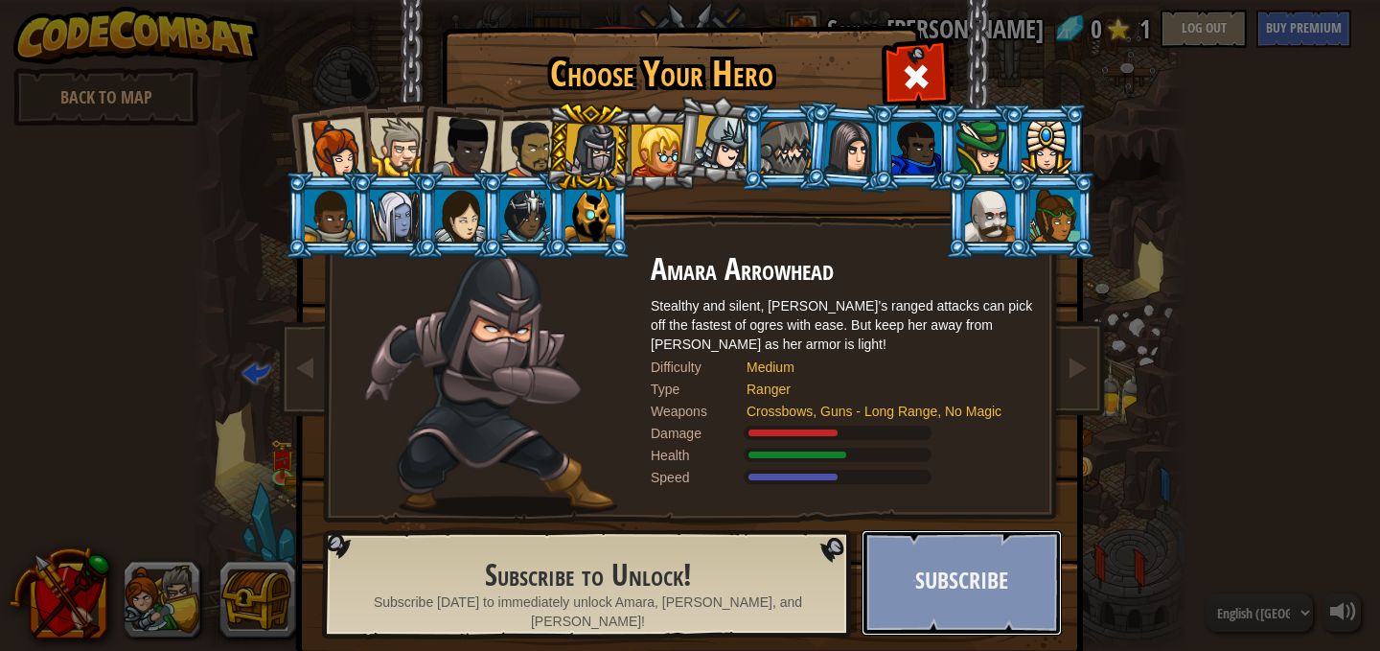
click at [951, 586] on button "Subscribe" at bounding box center [962, 582] width 200 height 105
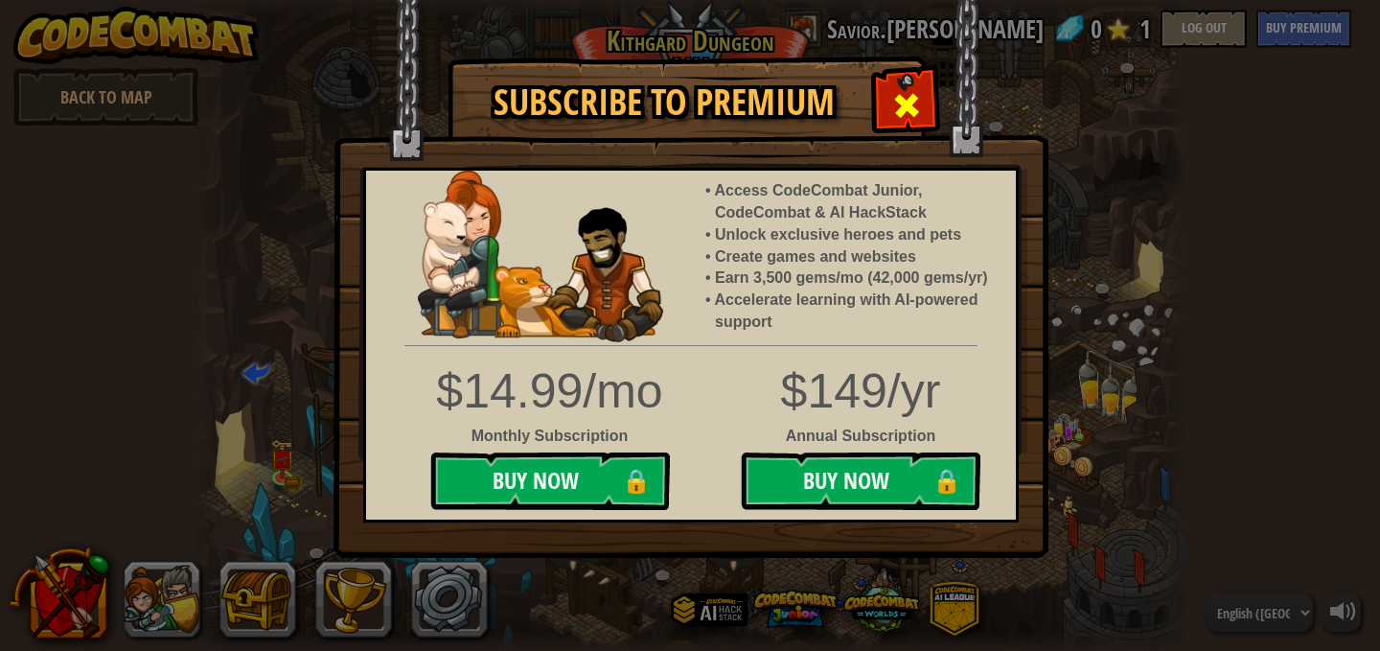
click at [890, 107] on div at bounding box center [906, 103] width 60 height 60
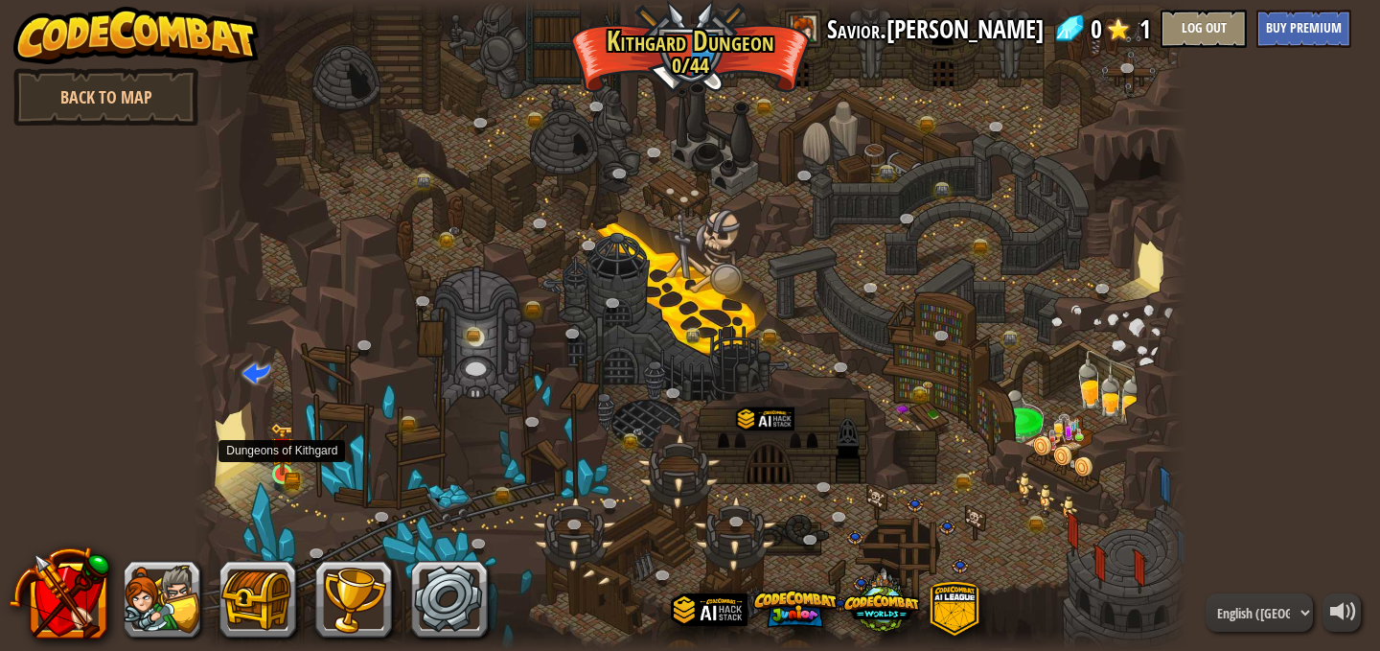
click at [285, 450] on img at bounding box center [282, 449] width 24 height 53
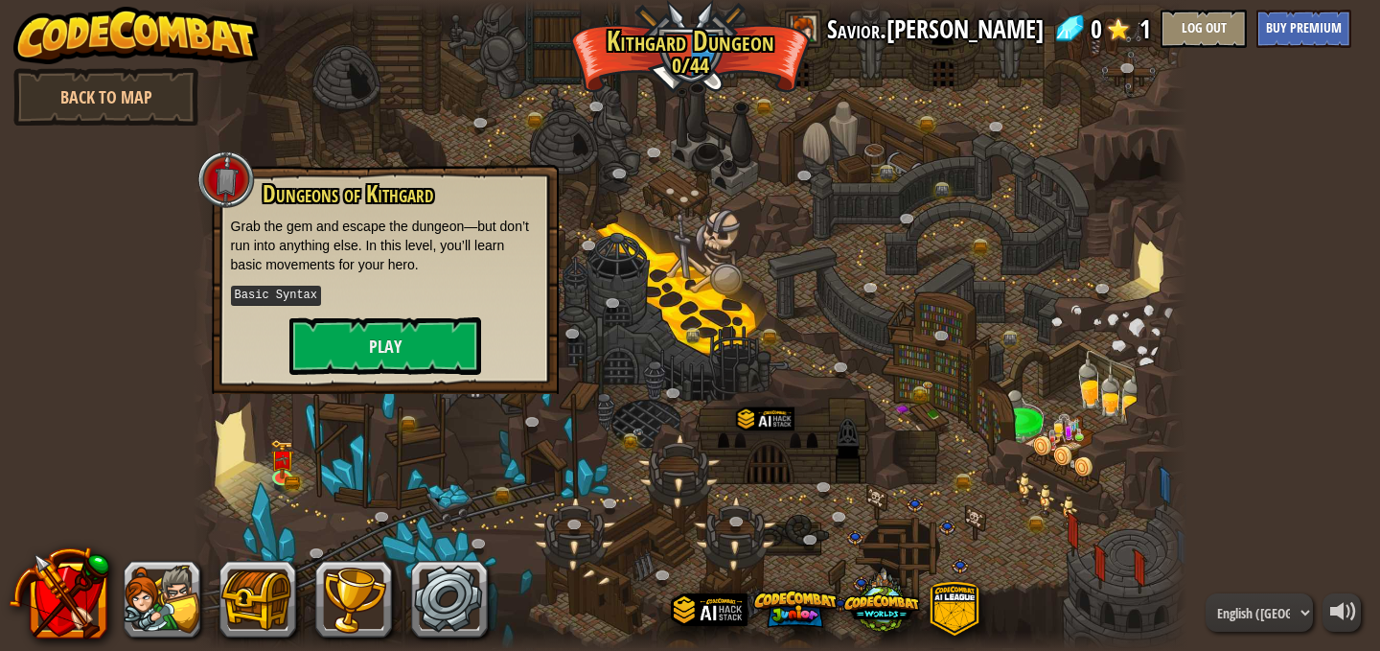
click at [401, 306] on p "Basic Syntax" at bounding box center [385, 296] width 309 height 24
click at [404, 332] on button "Play" at bounding box center [385, 346] width 192 height 58
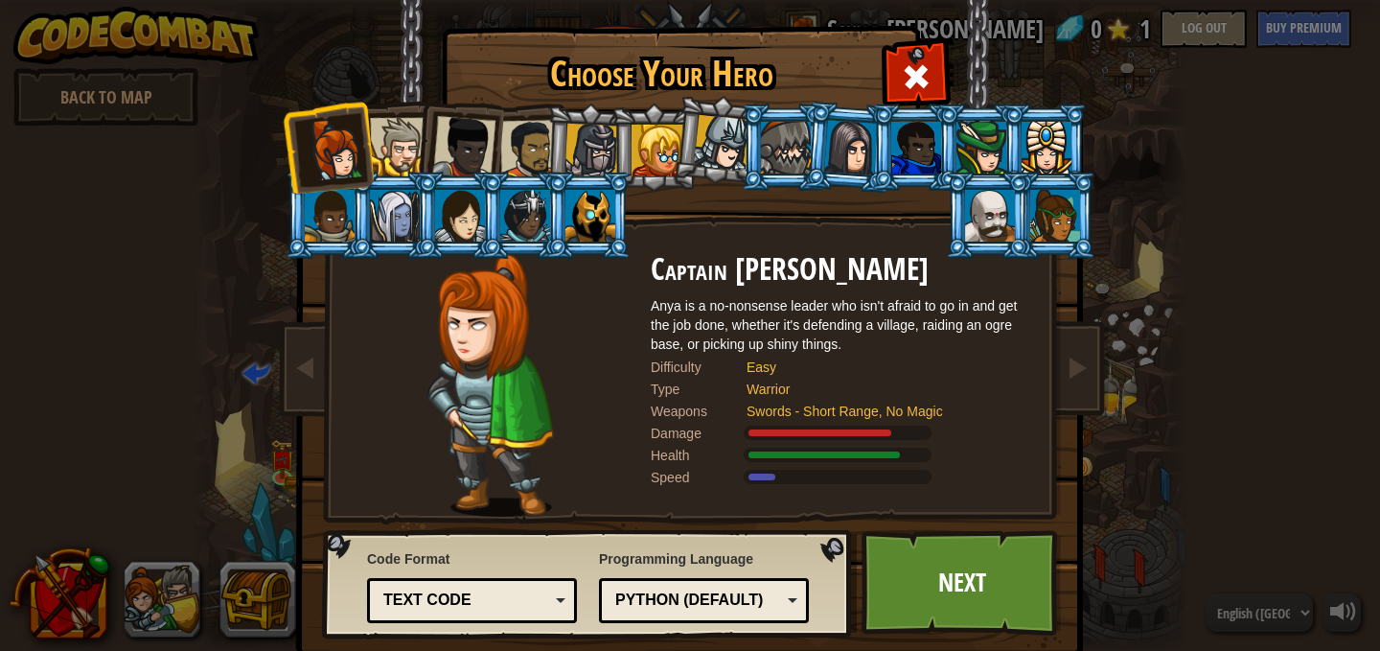
click at [594, 164] on div at bounding box center [592, 151] width 55 height 55
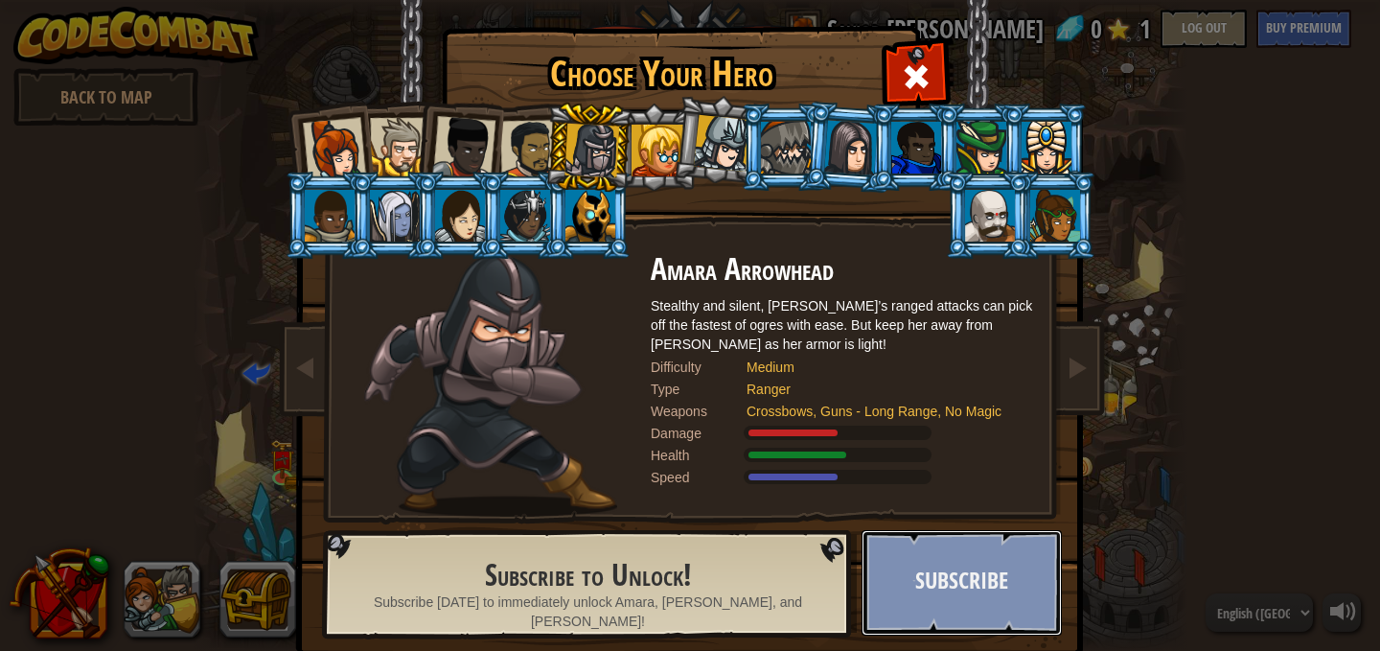
click at [935, 610] on button "Subscribe" at bounding box center [962, 582] width 200 height 105
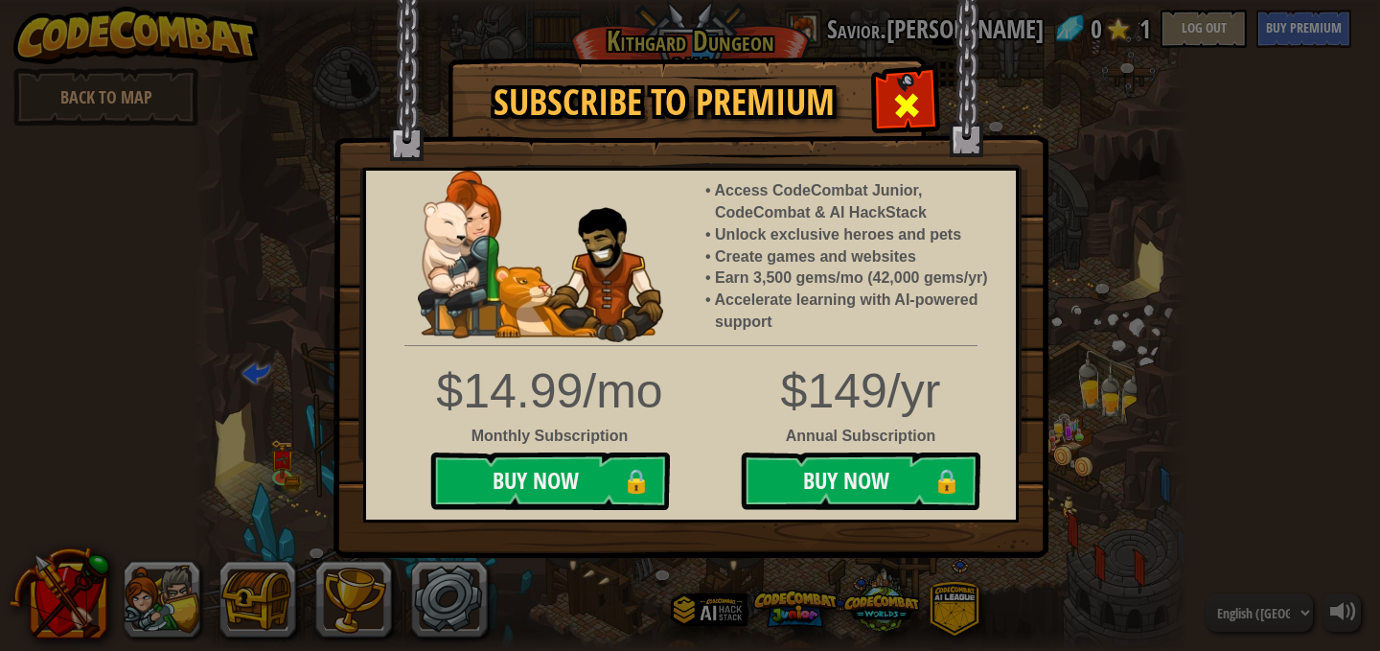
click at [890, 76] on div at bounding box center [906, 103] width 60 height 60
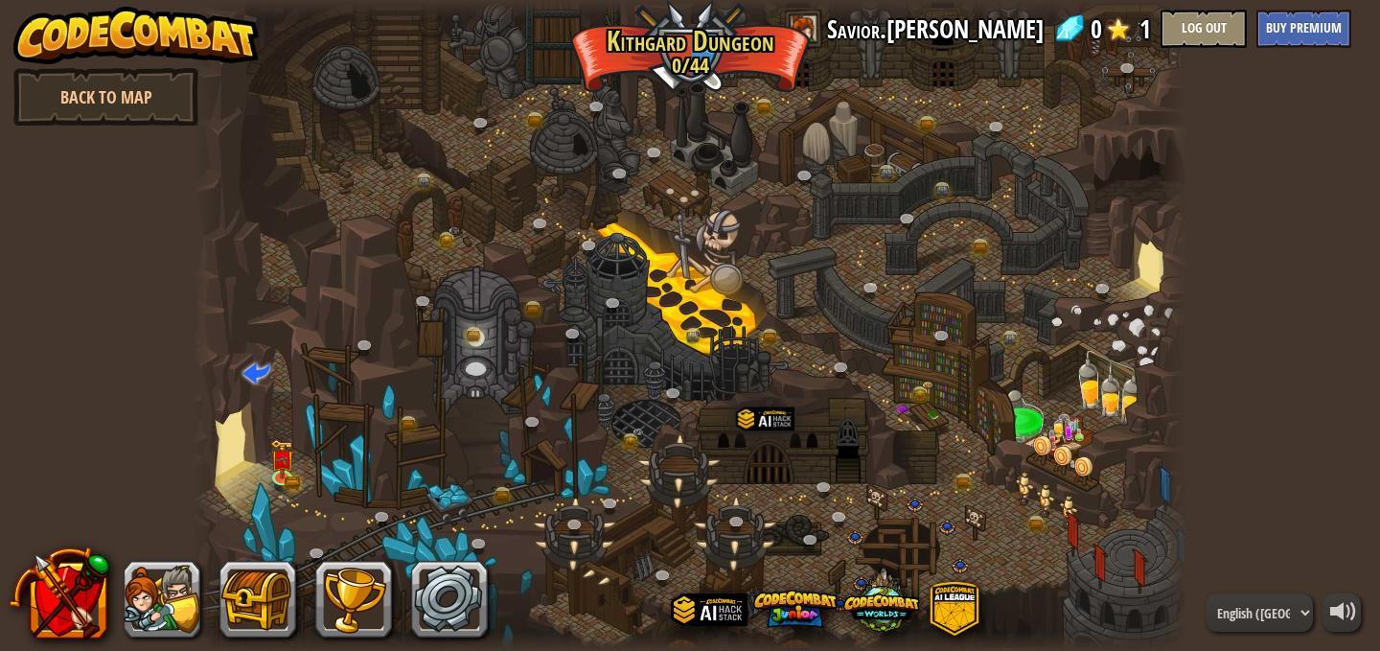
click at [259, 472] on div at bounding box center [691, 325] width 996 height 651
click at [268, 464] on div at bounding box center [691, 325] width 996 height 651
click at [304, 451] on div at bounding box center [691, 325] width 996 height 651
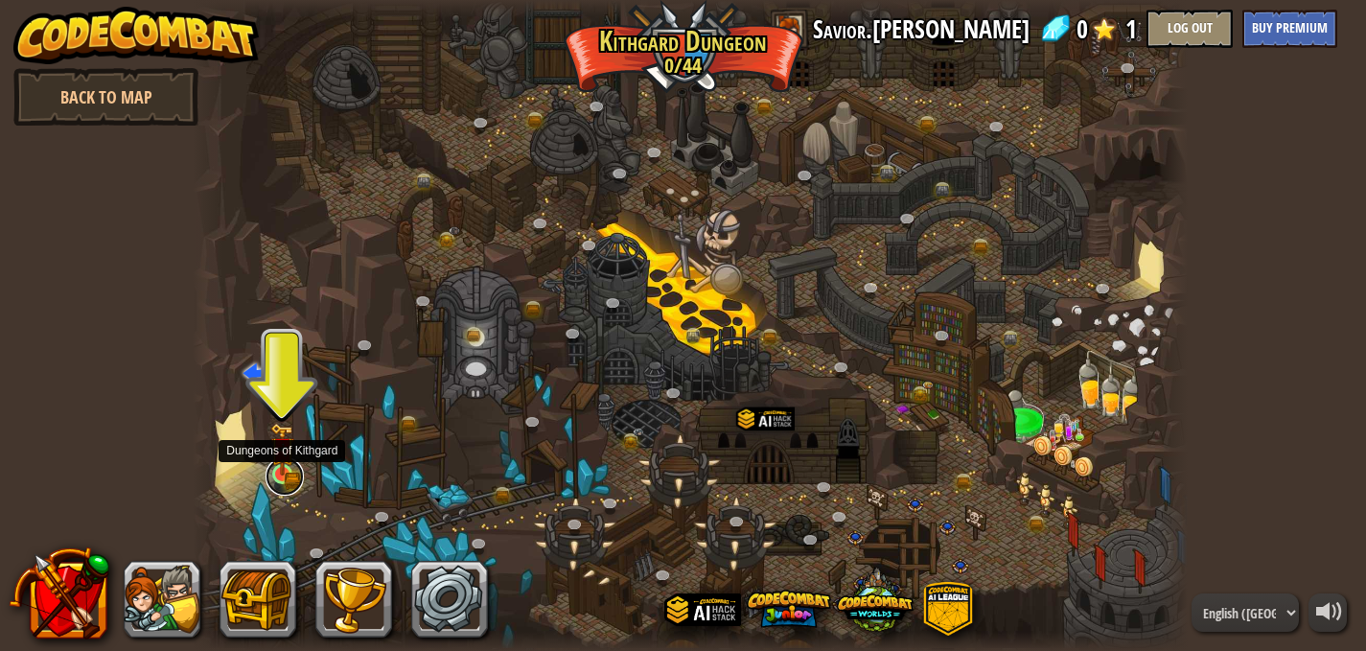
click at [289, 479] on link at bounding box center [284, 476] width 38 height 38
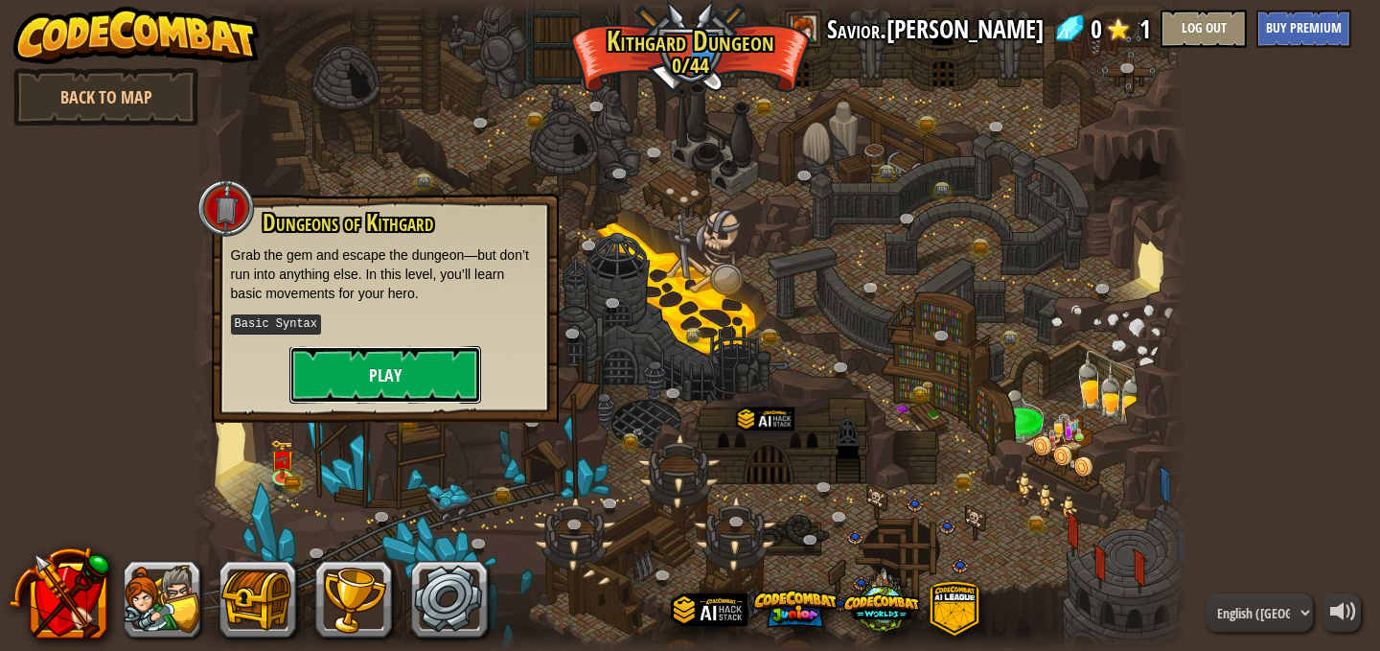
click at [350, 365] on button "Play" at bounding box center [385, 375] width 192 height 58
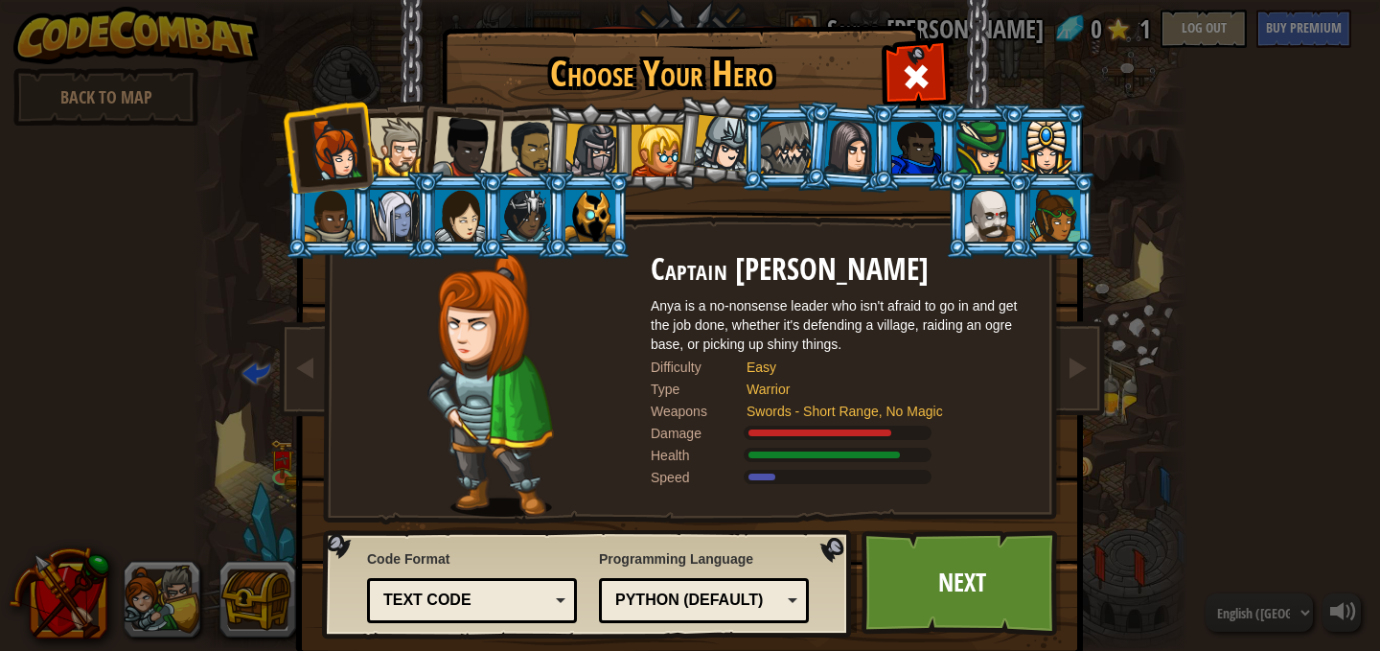
click at [344, 113] on li at bounding box center [328, 147] width 94 height 94
click at [375, 121] on div at bounding box center [399, 147] width 58 height 58
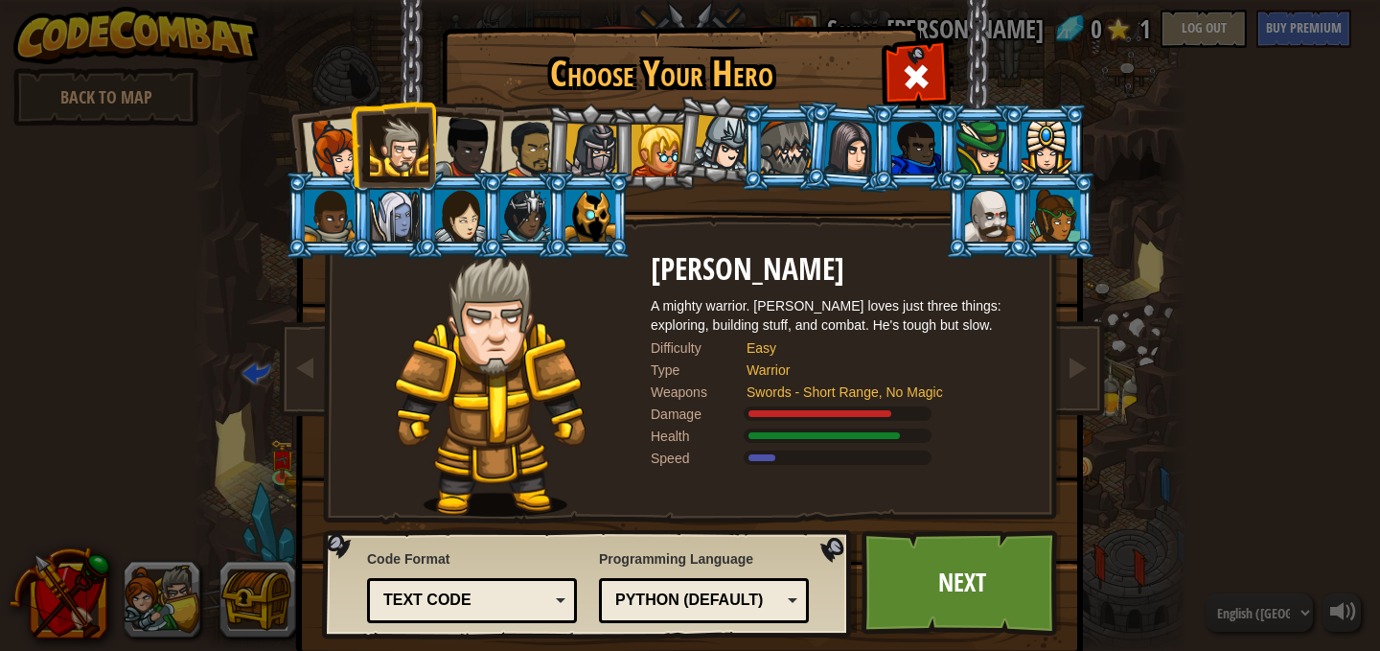
click at [500, 157] on div at bounding box center [529, 149] width 59 height 59
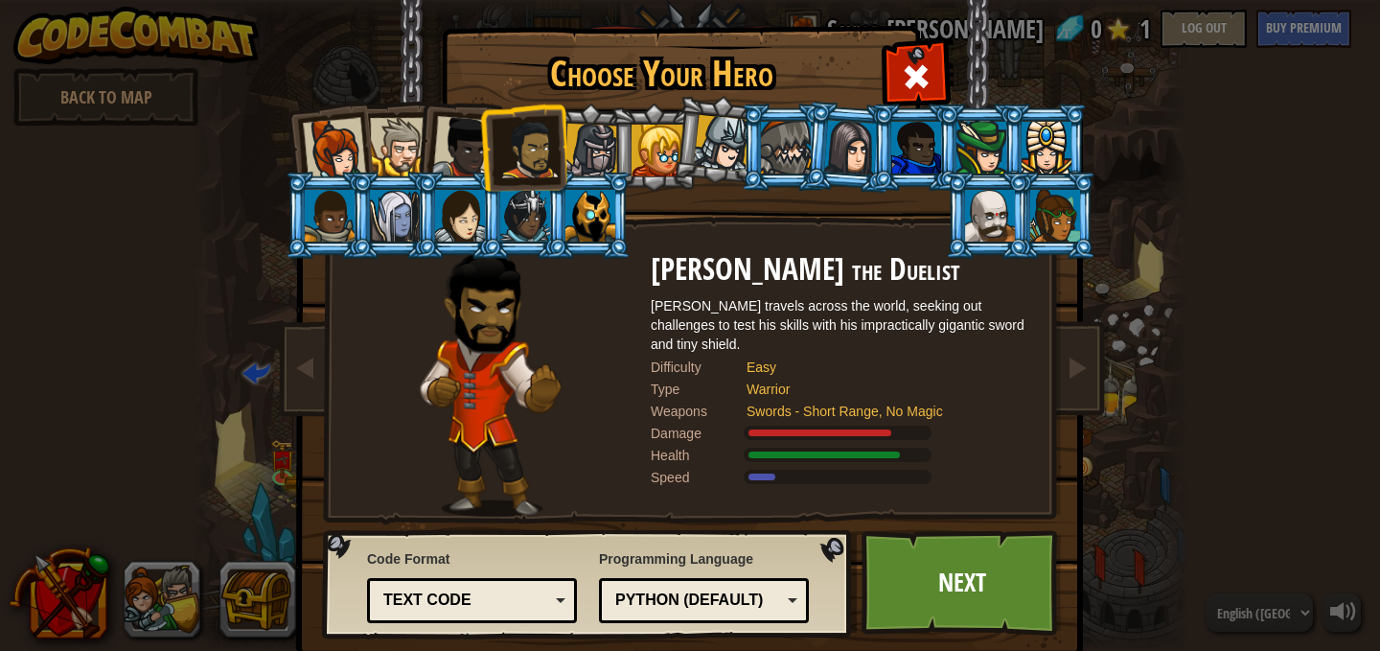
click at [395, 161] on div at bounding box center [399, 147] width 58 height 58
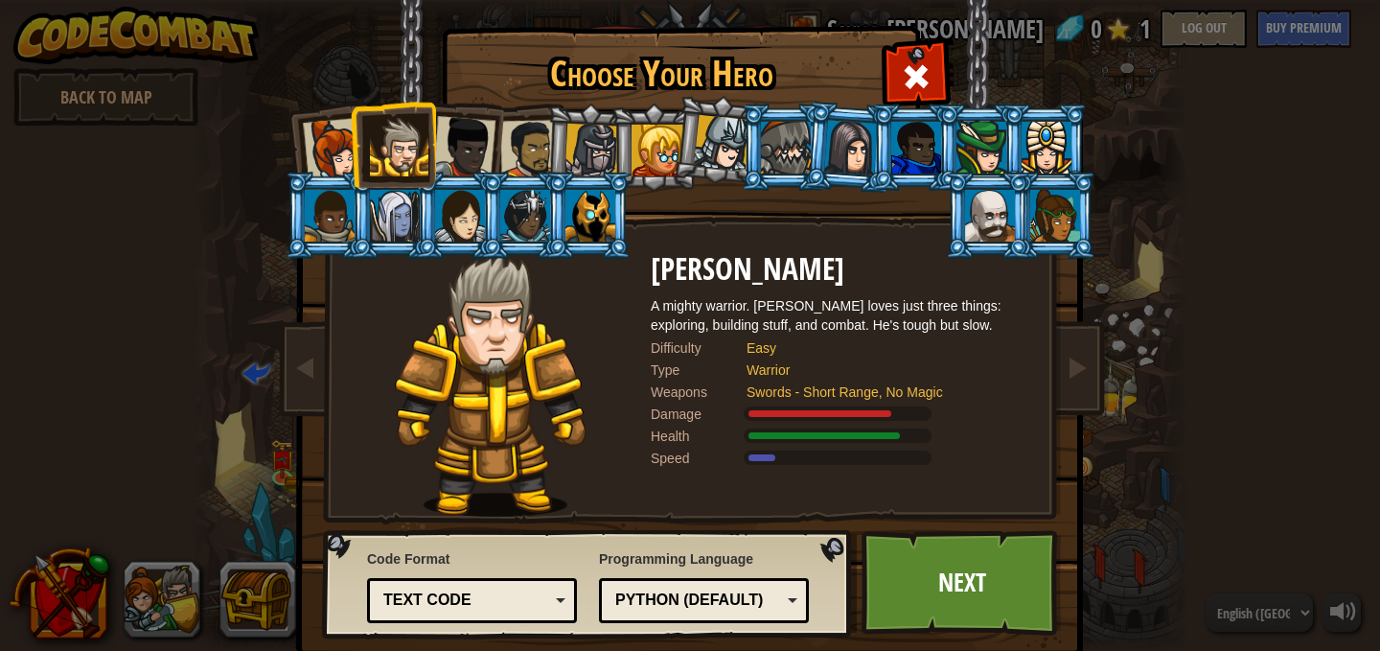
click at [333, 157] on div at bounding box center [334, 149] width 63 height 63
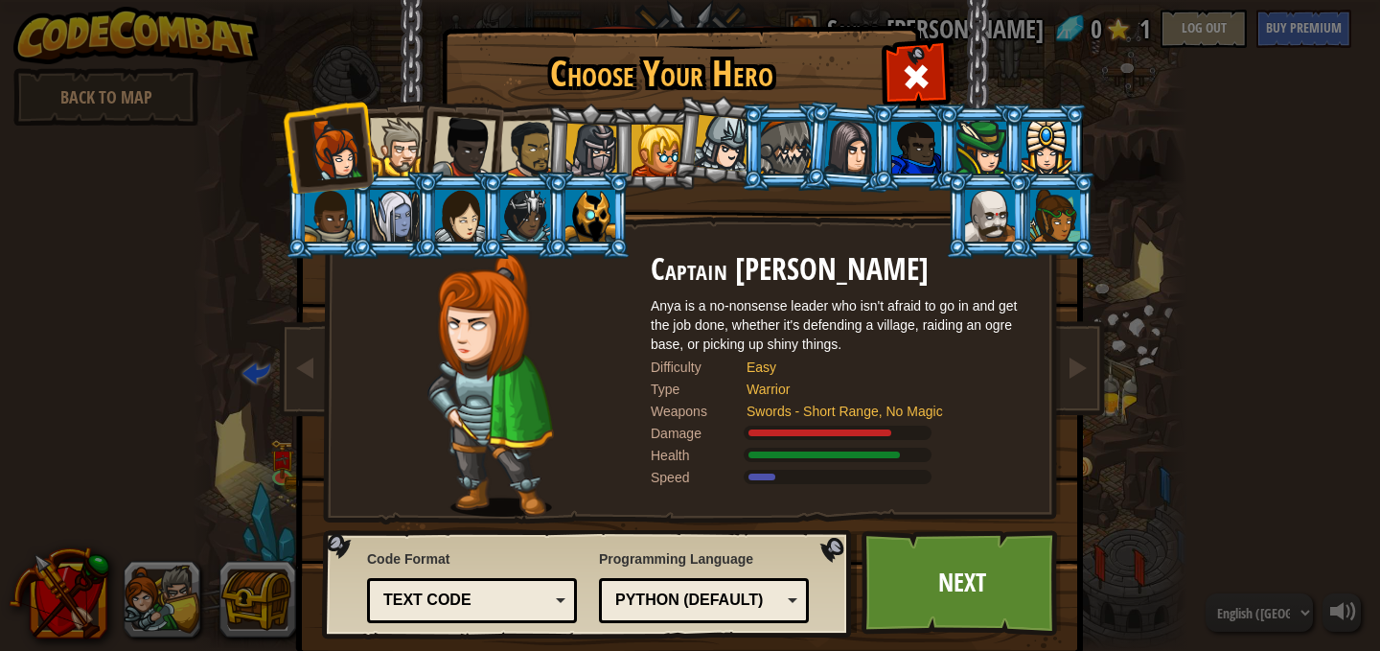
click at [965, 201] on div at bounding box center [990, 216] width 50 height 52
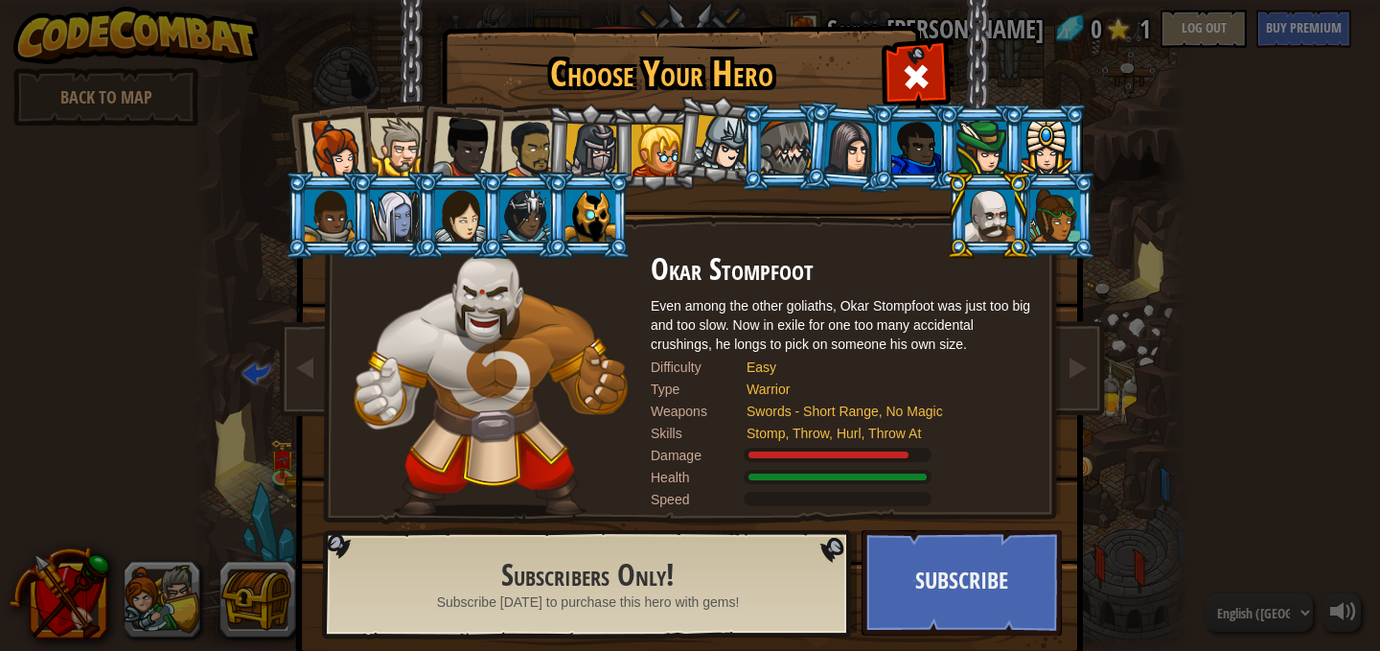
click at [575, 139] on div at bounding box center [592, 151] width 55 height 55
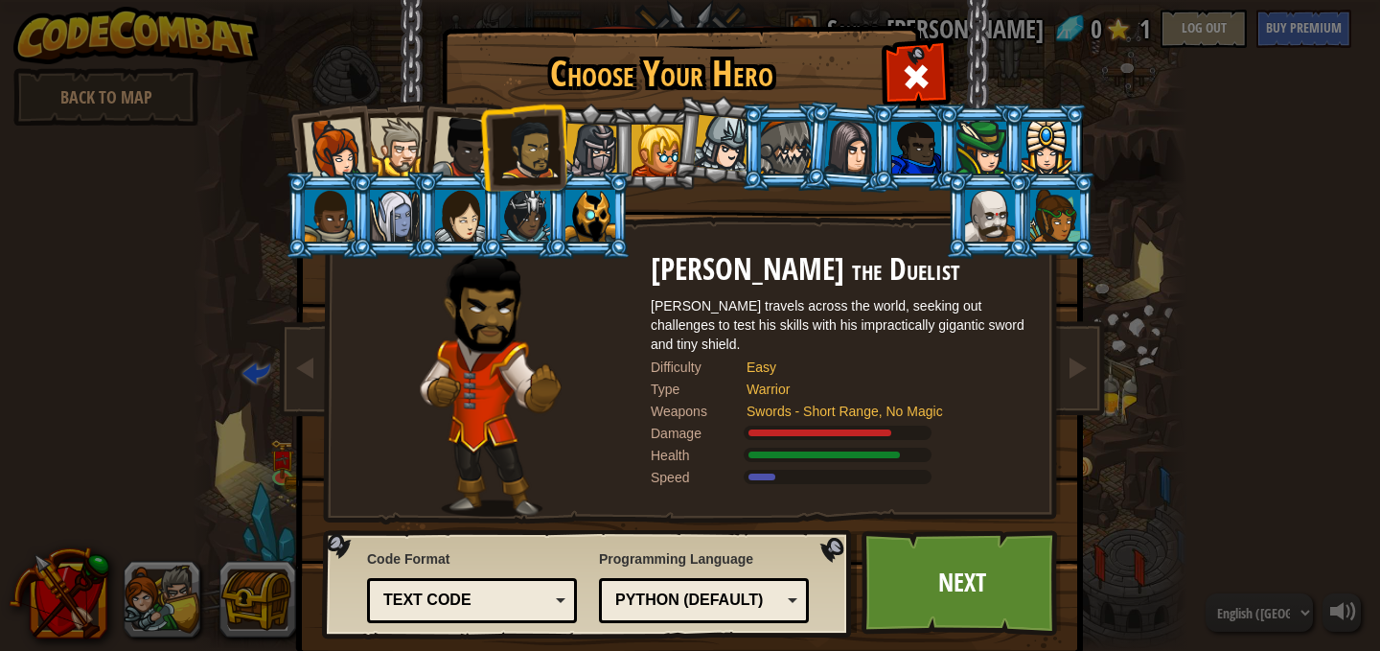
scroll to position [37, 0]
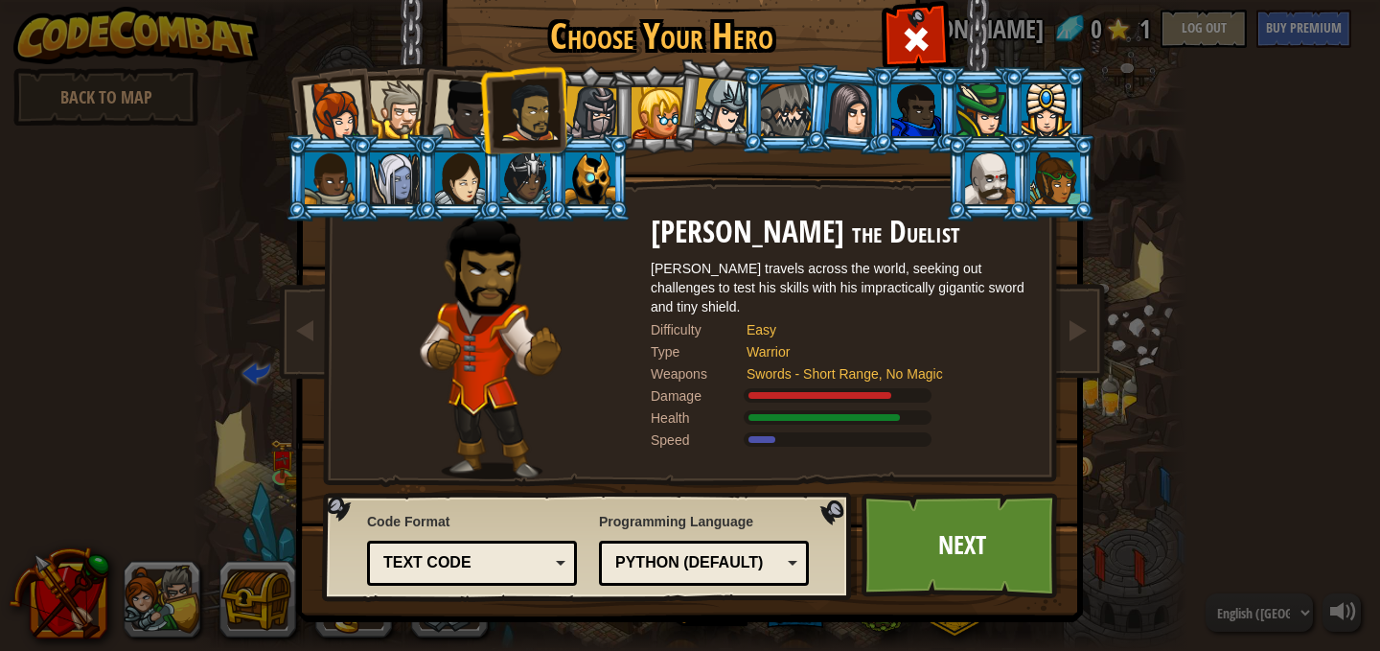
drag, startPoint x: 970, startPoint y: 207, endPoint x: 967, endPoint y: 194, distance: 13.7
click at [967, 200] on li at bounding box center [988, 177] width 86 height 87
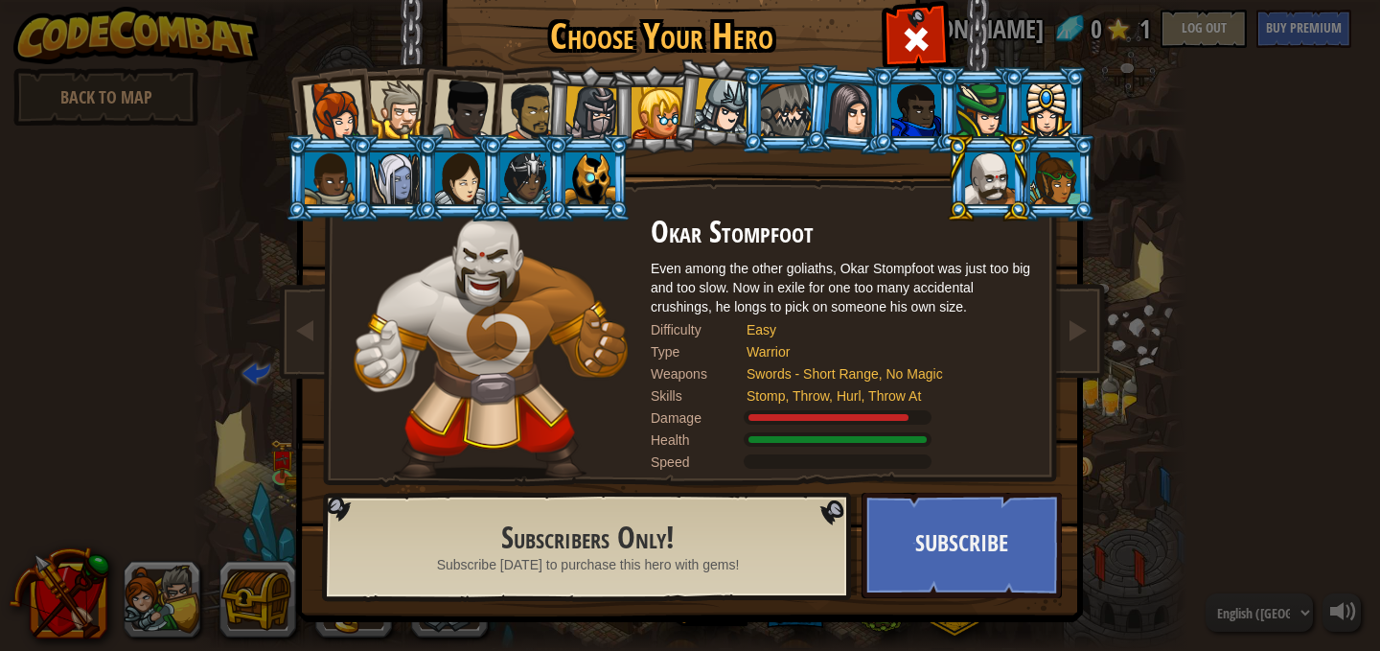
click at [967, 174] on div at bounding box center [990, 178] width 50 height 52
click at [508, 182] on div at bounding box center [525, 178] width 50 height 52
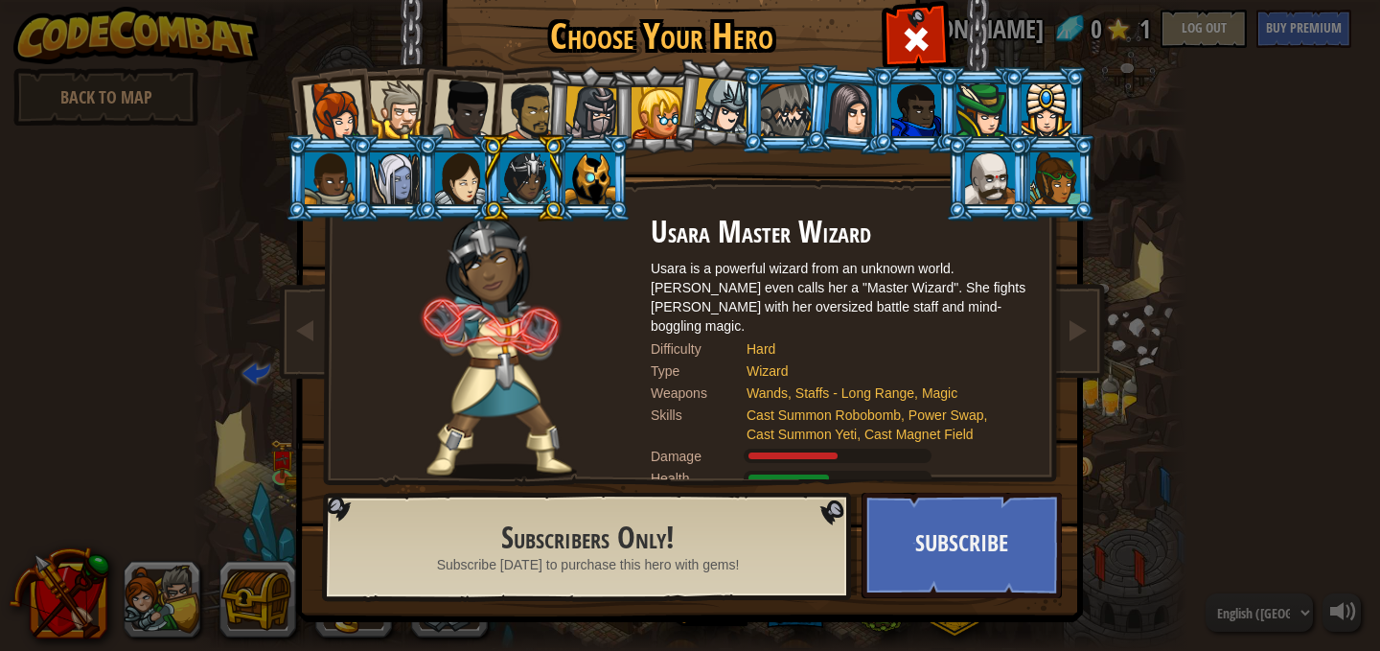
drag, startPoint x: 492, startPoint y: 92, endPoint x: 514, endPoint y: 91, distance: 22.1
click at [497, 66] on ol at bounding box center [690, 66] width 791 height 0
click at [522, 97] on div at bounding box center [529, 111] width 59 height 59
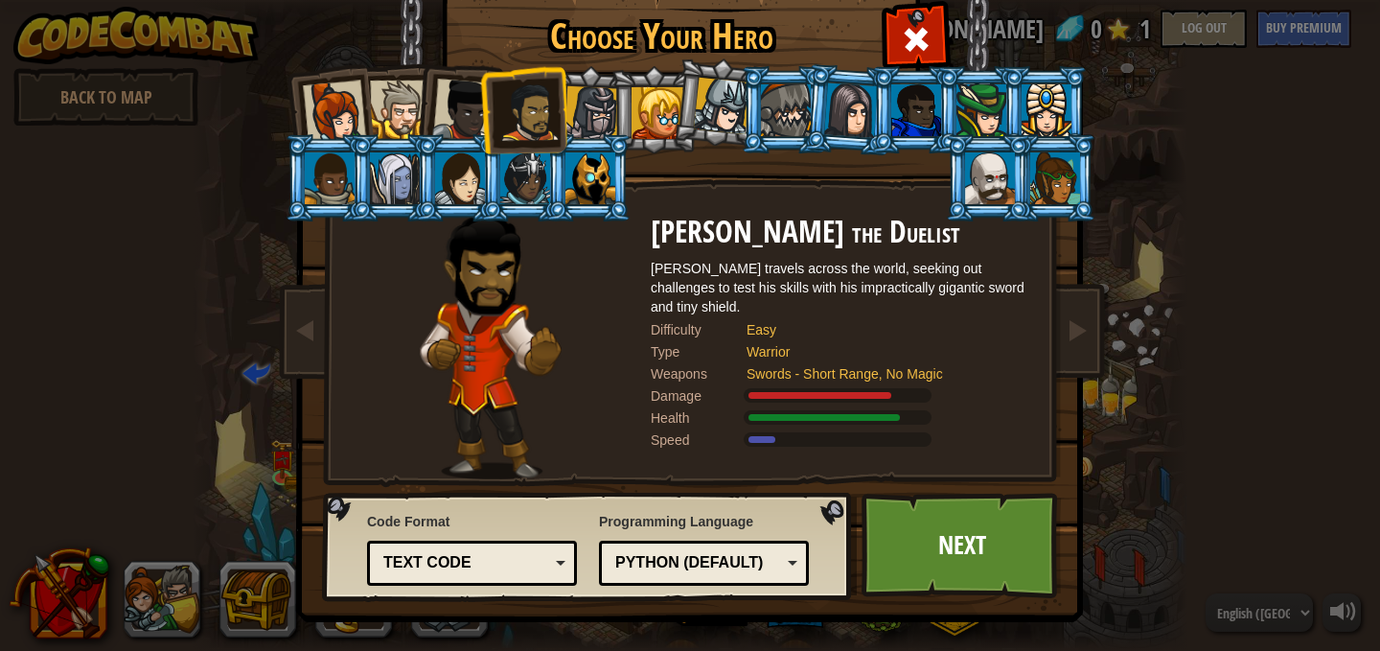
click at [591, 105] on div at bounding box center [592, 113] width 55 height 55
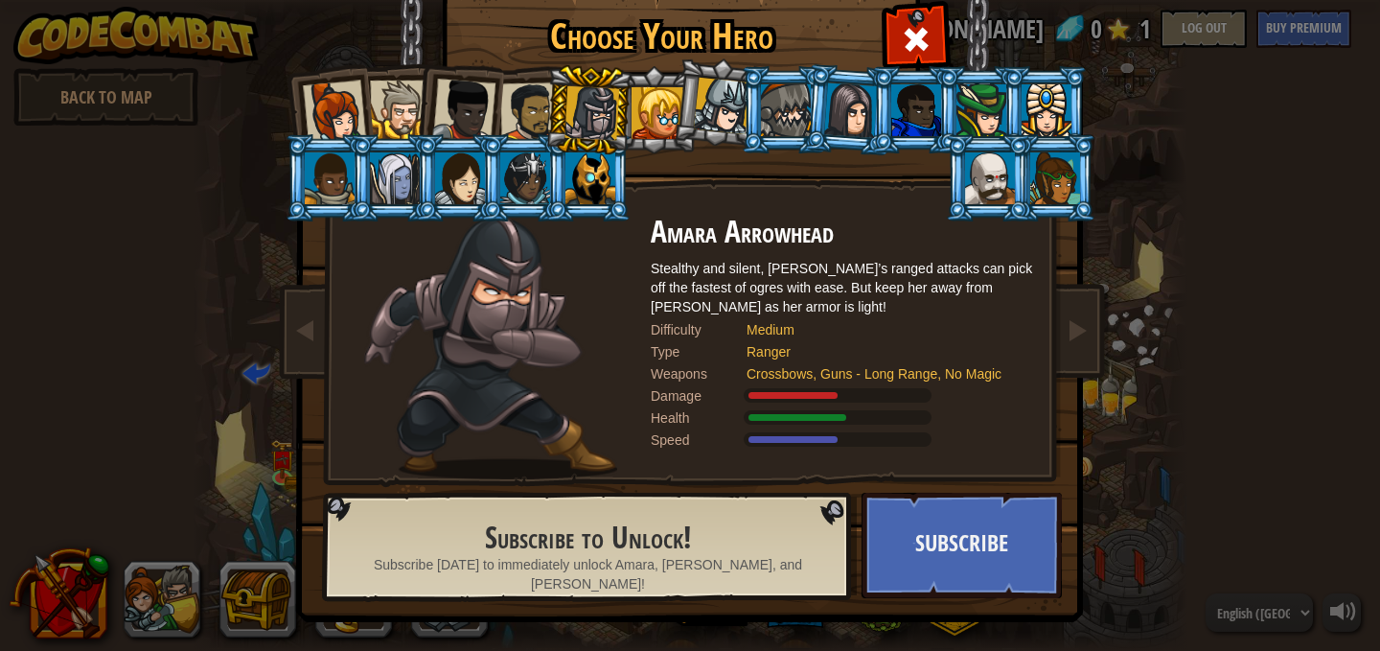
click at [657, 562] on span "Subscribe [DATE] to immediately unlock Amara, [PERSON_NAME], and [PERSON_NAME]!" at bounding box center [588, 574] width 442 height 38
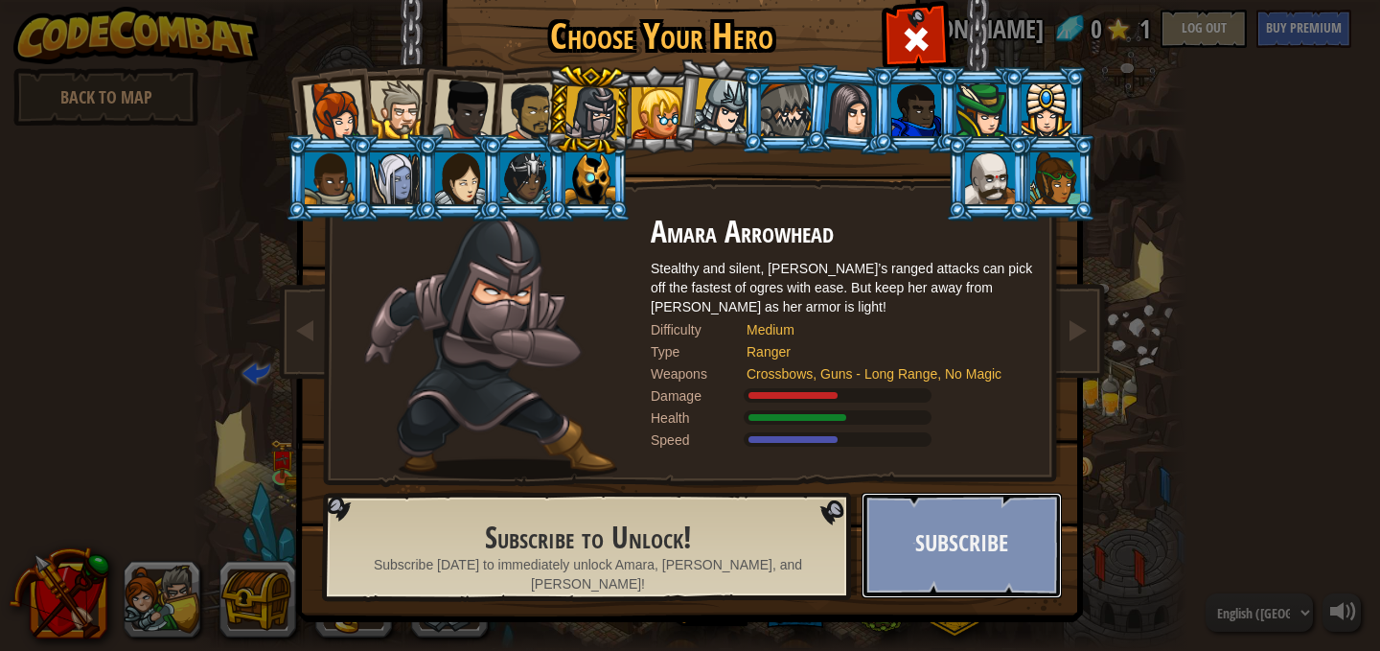
click at [976, 545] on button "Subscribe" at bounding box center [962, 545] width 200 height 105
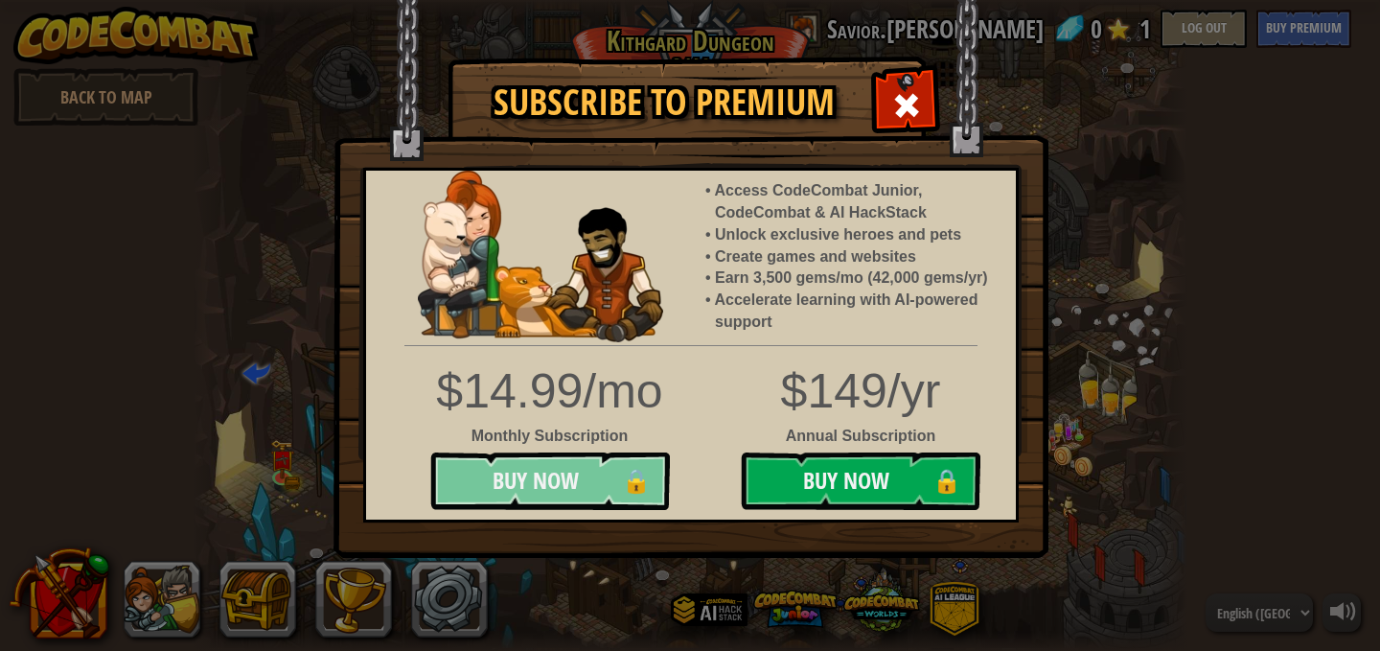
click at [578, 479] on button "Buy Now 🔒" at bounding box center [550, 481] width 240 height 58
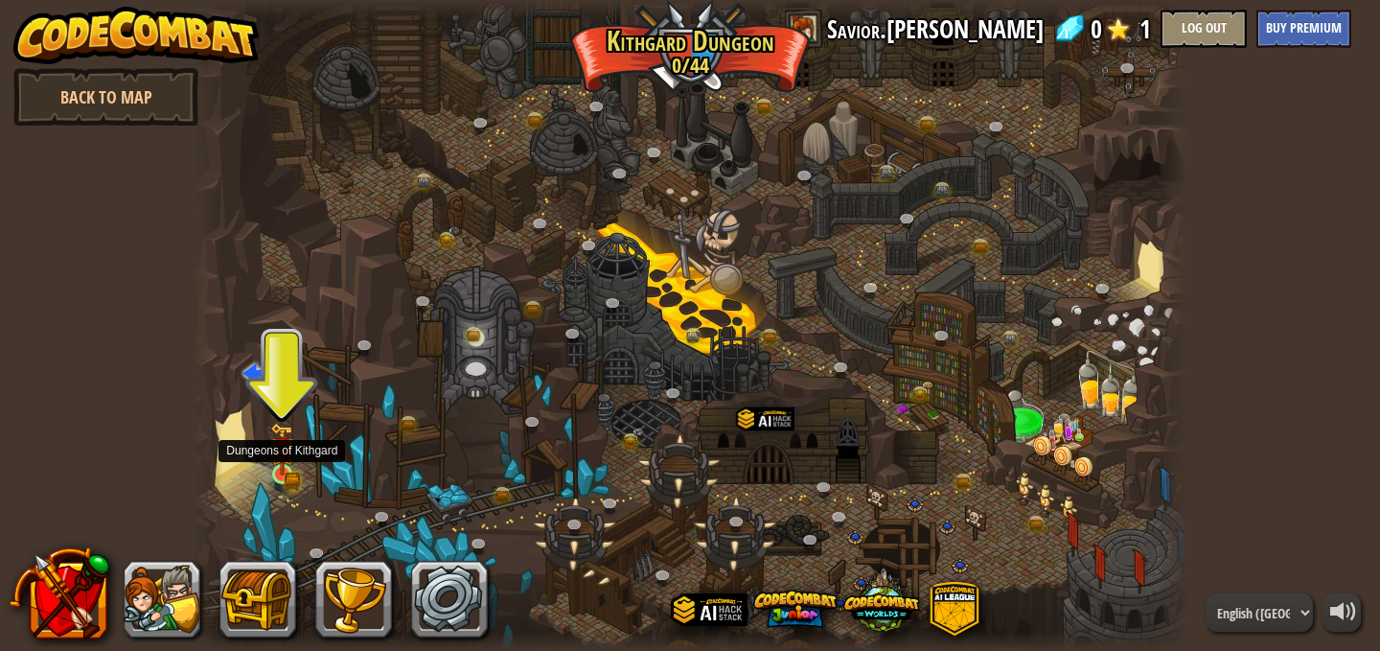
click at [278, 464] on div at bounding box center [282, 474] width 20 height 20
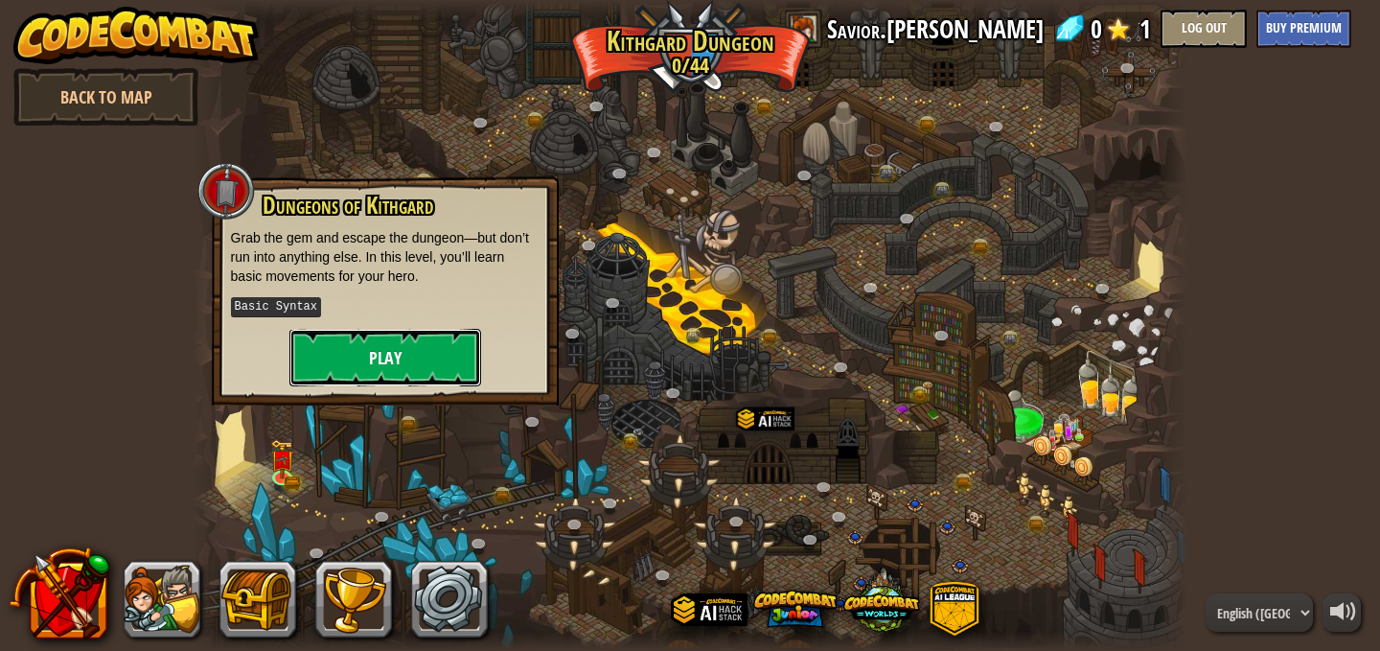
click at [398, 347] on button "Play" at bounding box center [385, 358] width 192 height 58
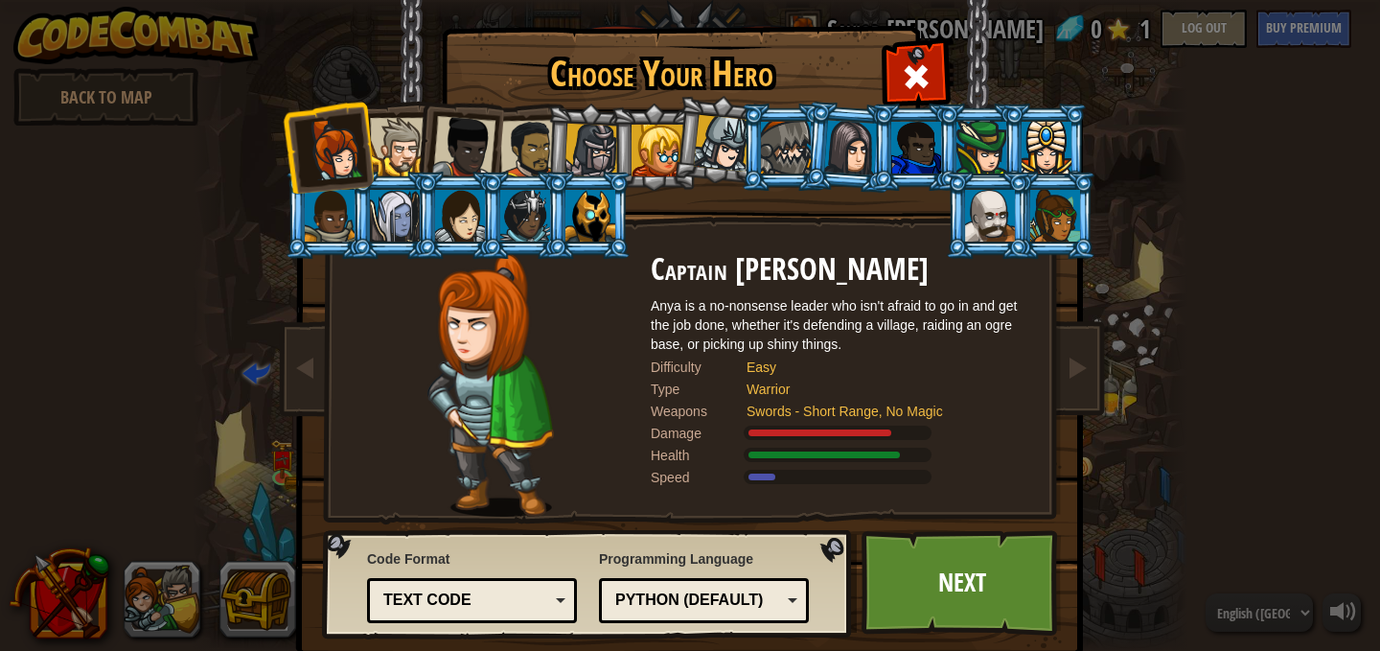
click at [660, 143] on div at bounding box center [658, 151] width 52 height 52
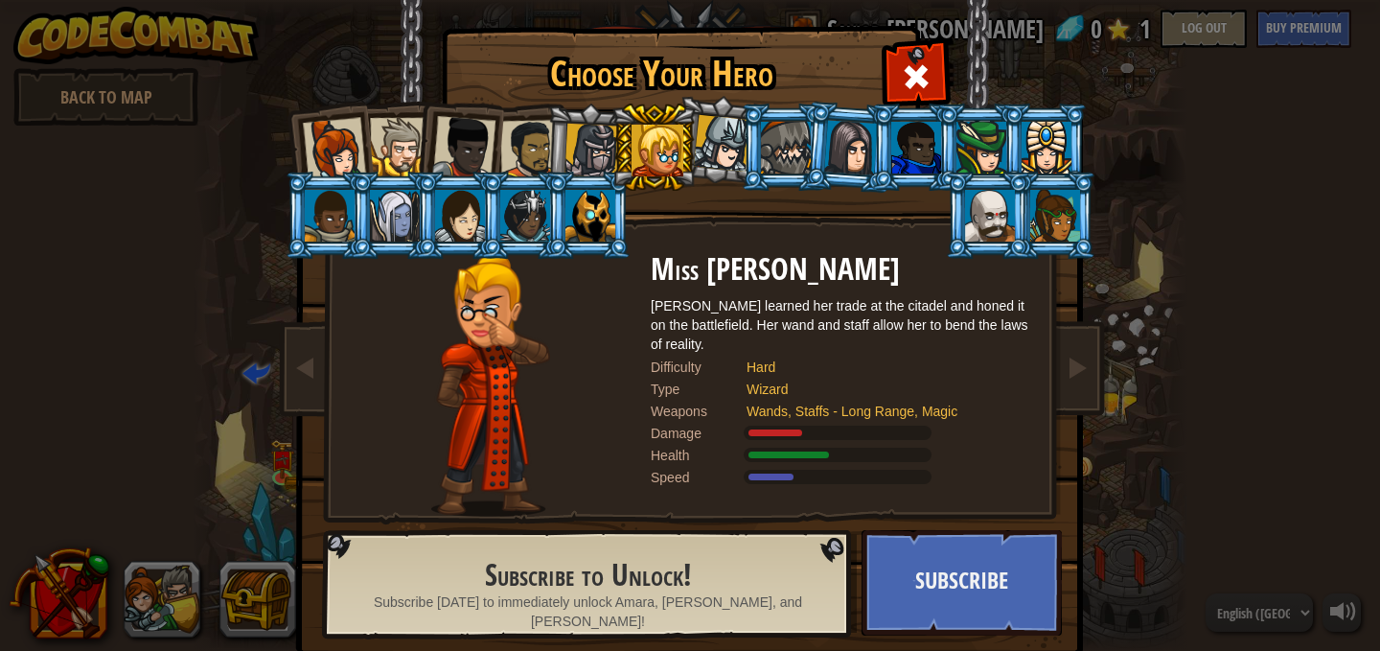
click at [596, 151] on div at bounding box center [592, 151] width 55 height 55
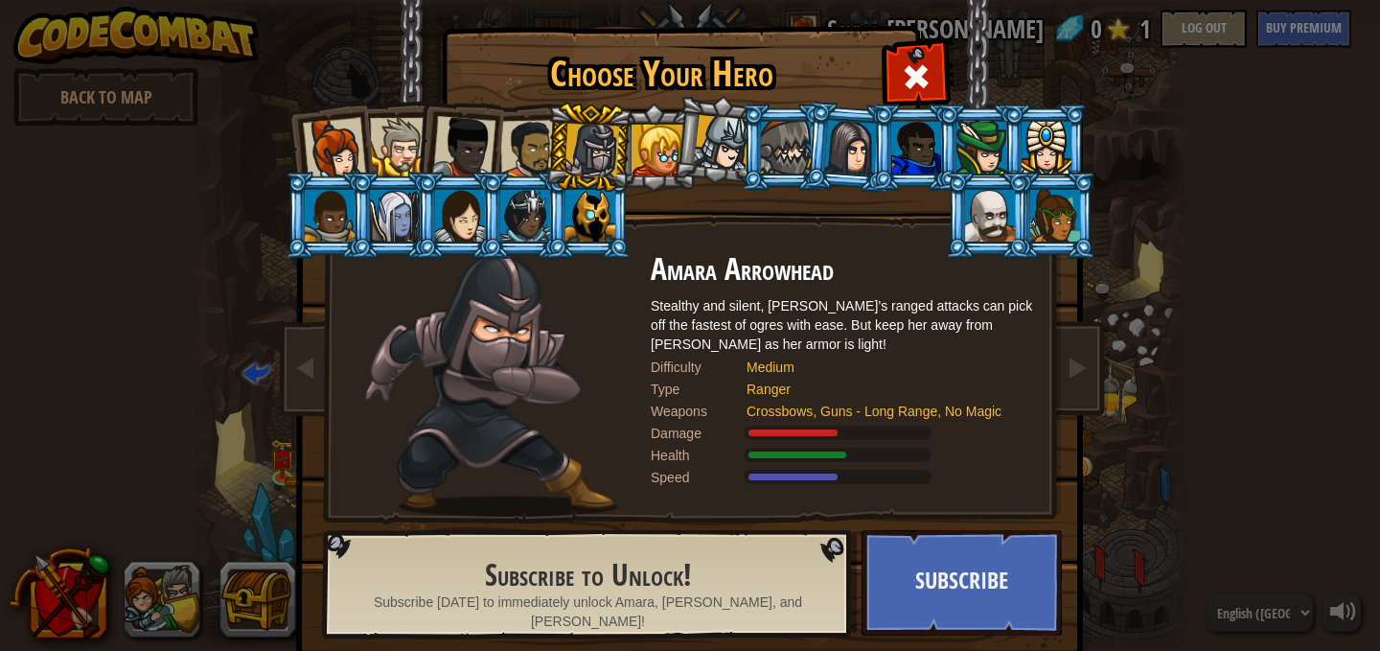
click at [719, 144] on div at bounding box center [722, 143] width 57 height 57
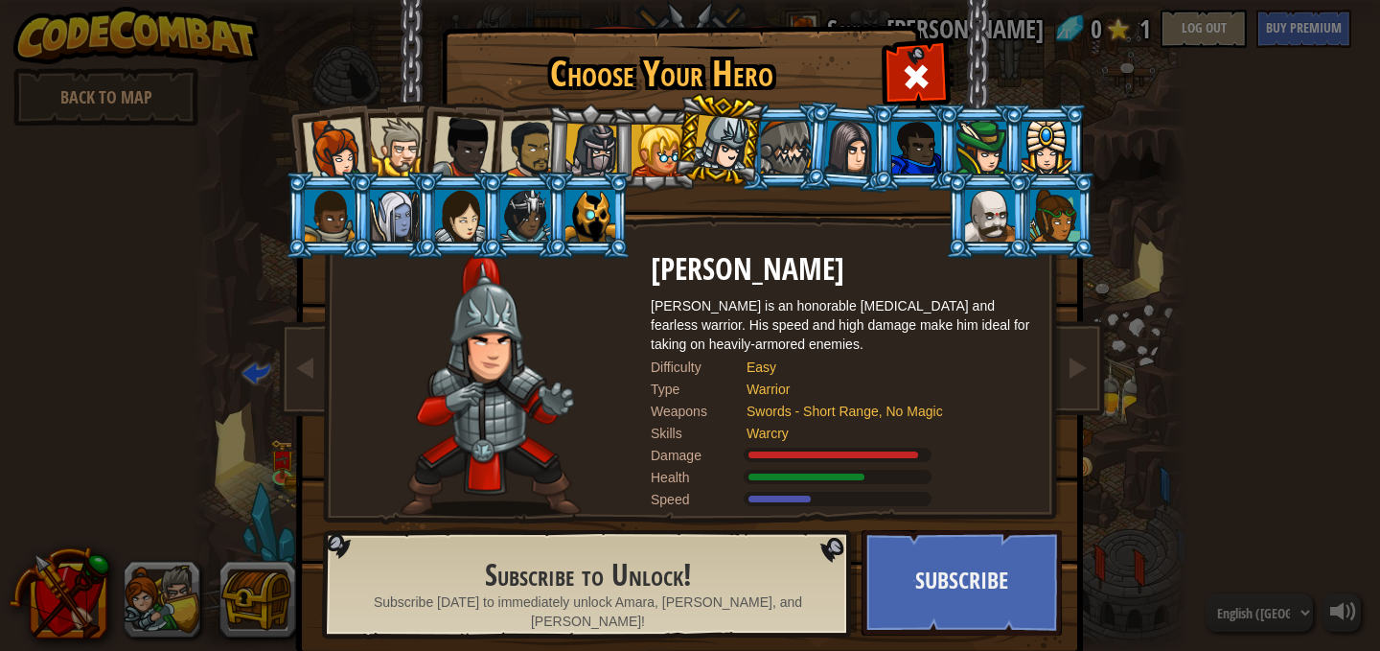
click at [779, 150] on div at bounding box center [786, 148] width 50 height 52
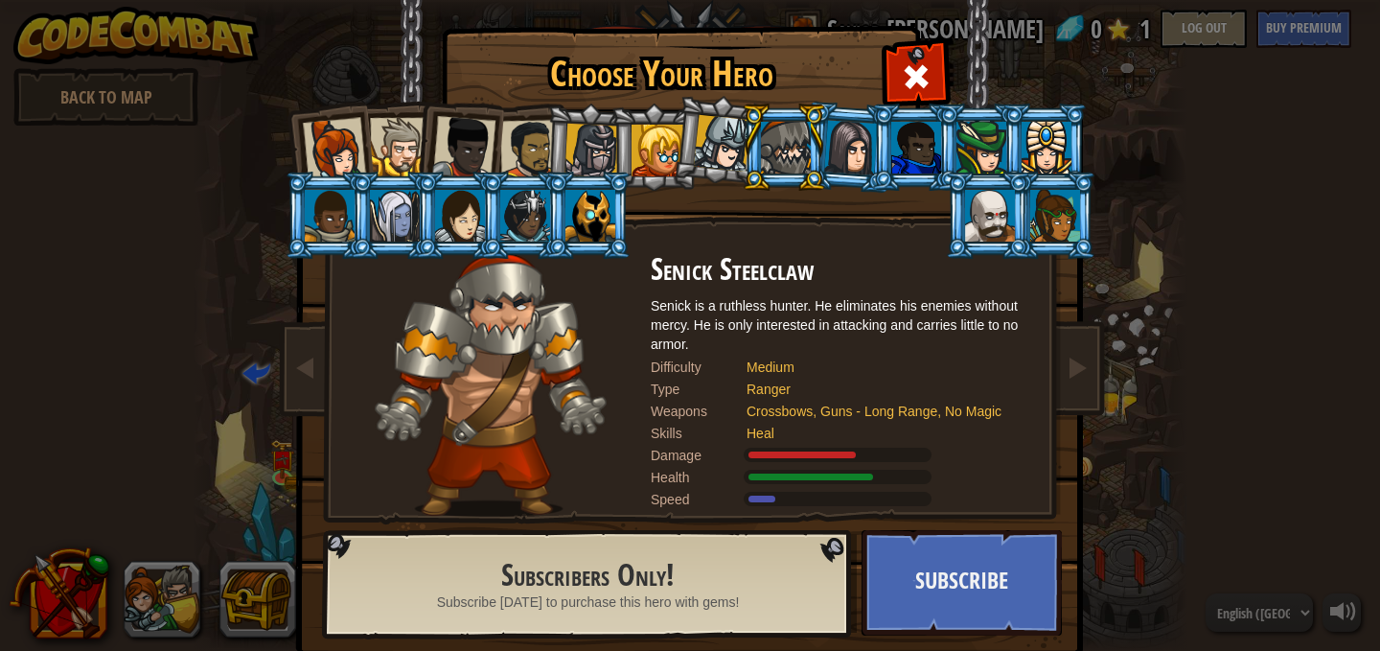
click at [590, 223] on div at bounding box center [590, 216] width 50 height 52
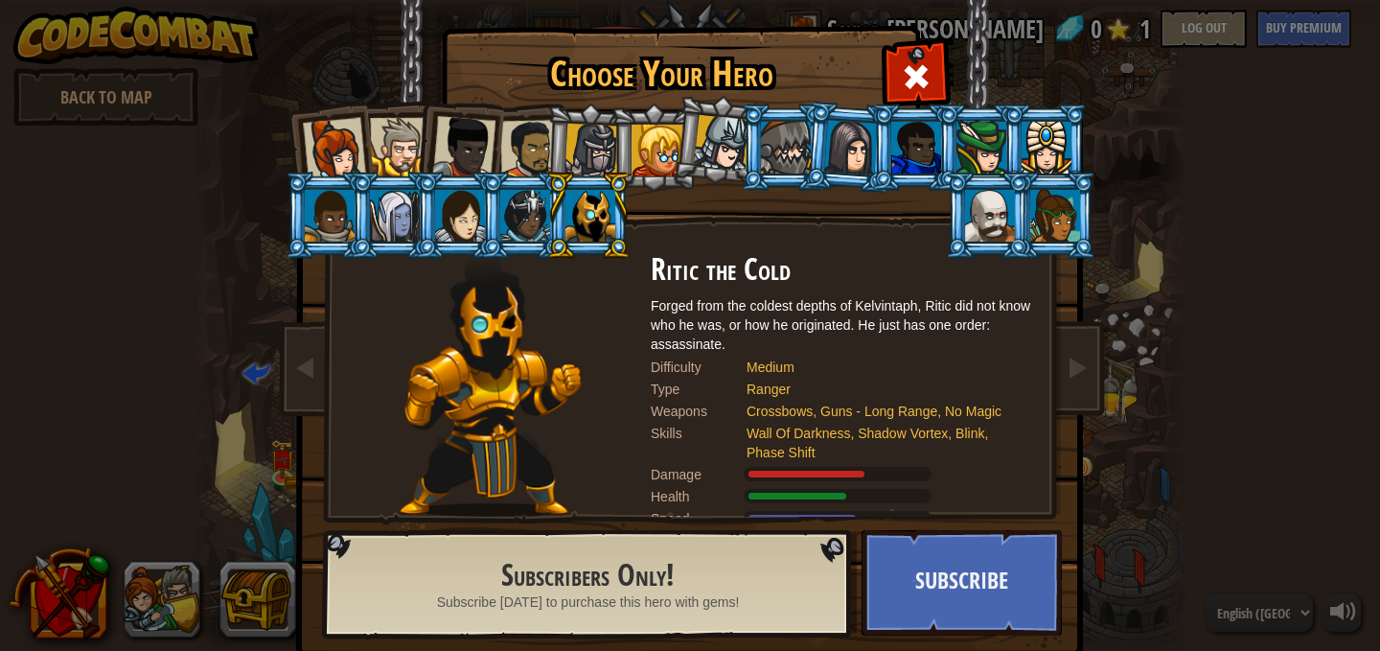
click at [520, 230] on div at bounding box center [525, 216] width 50 height 52
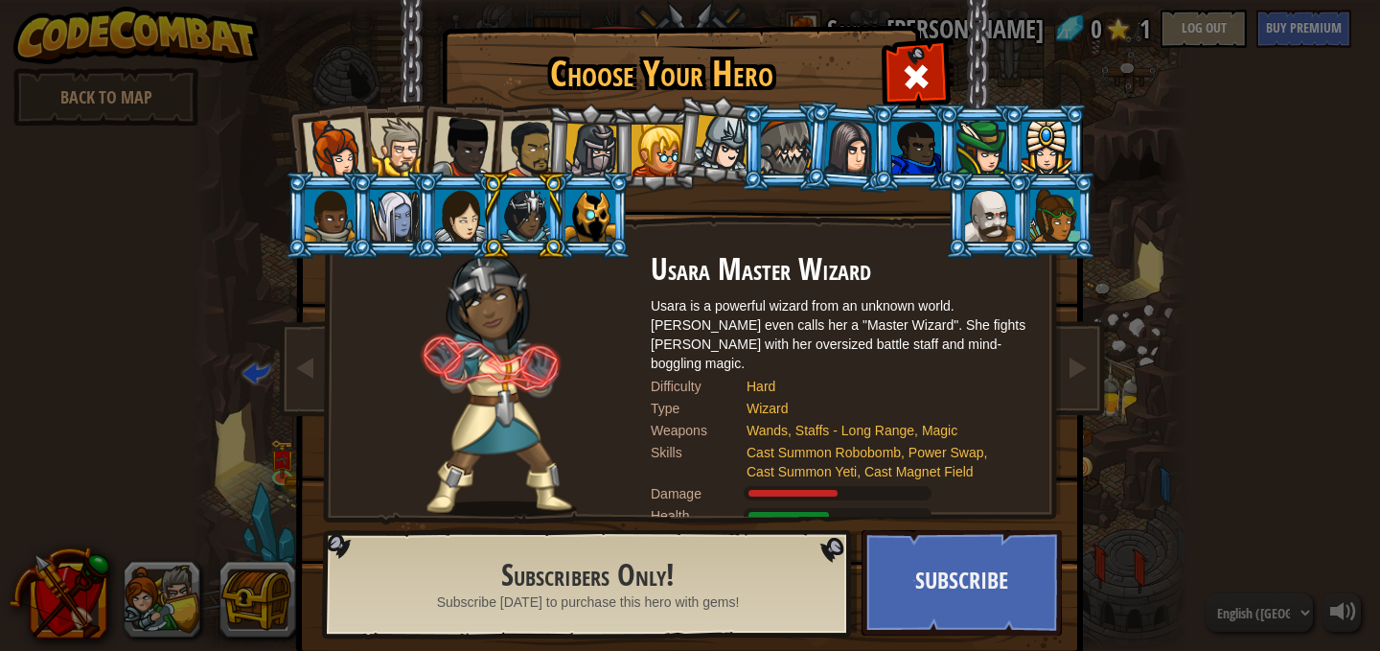
click at [317, 223] on div at bounding box center [330, 216] width 50 height 52
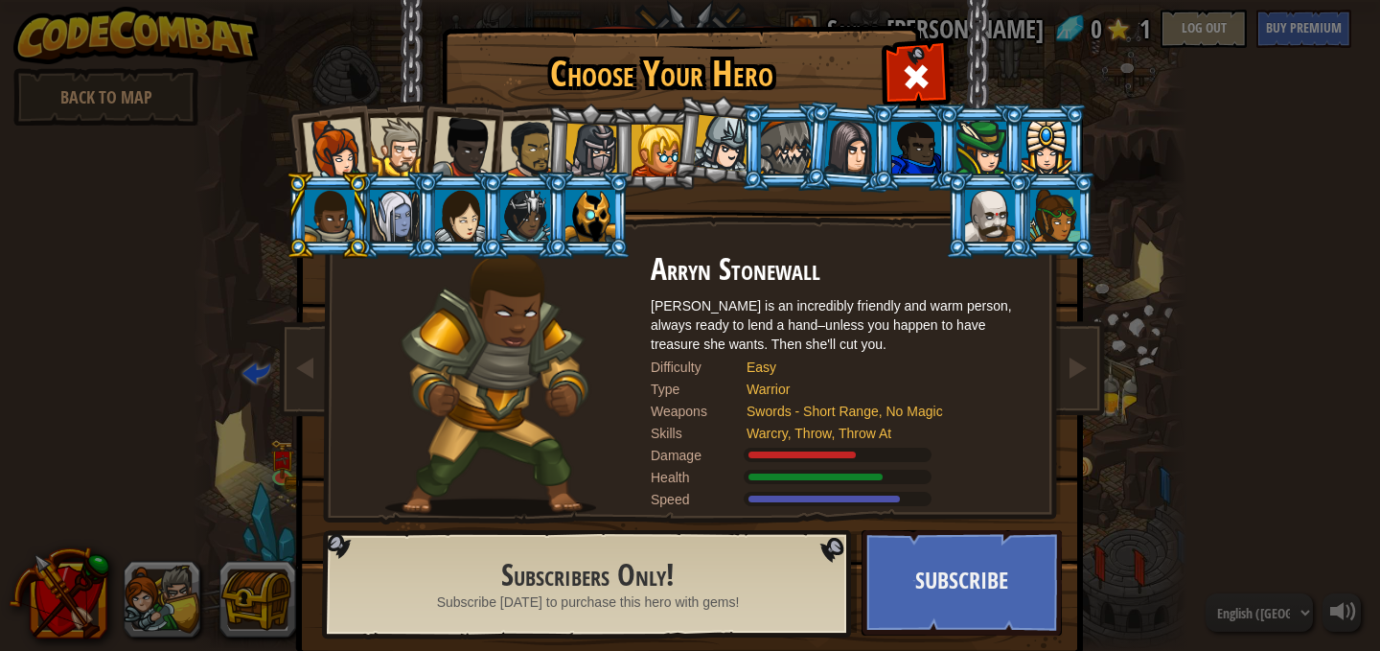
click at [404, 213] on div at bounding box center [395, 216] width 50 height 52
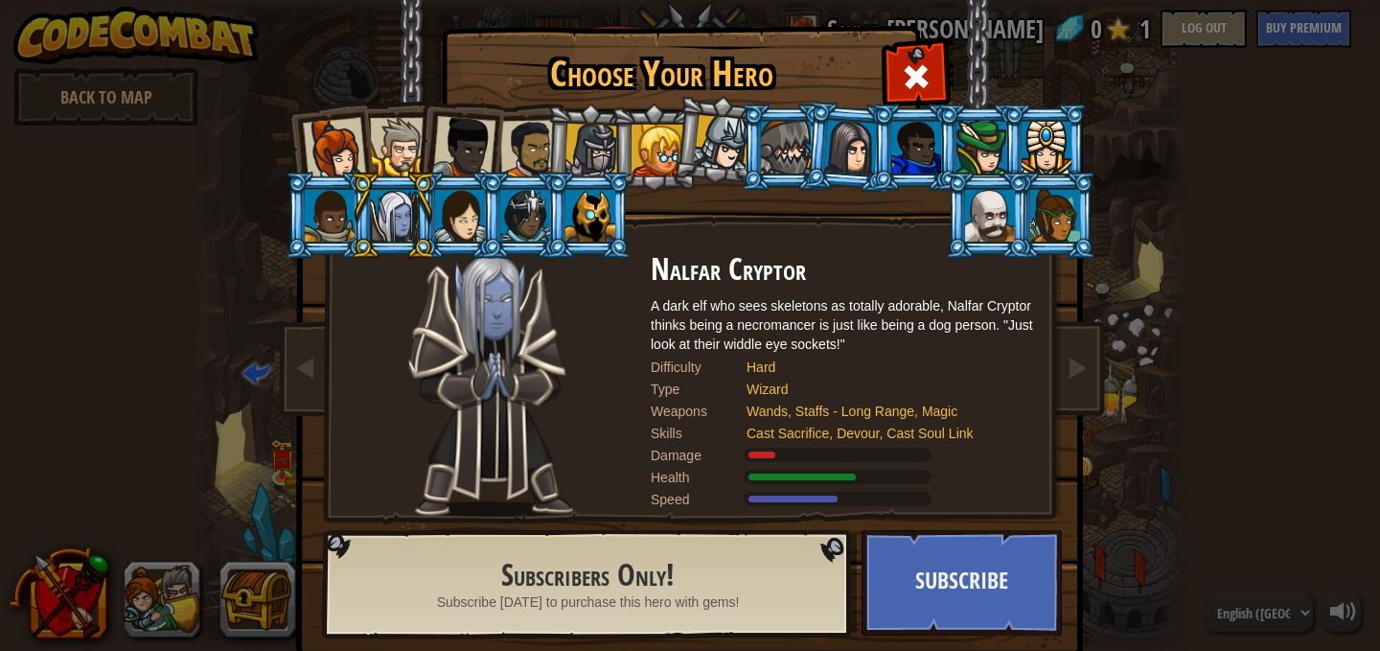
click at [455, 221] on div at bounding box center [460, 216] width 50 height 52
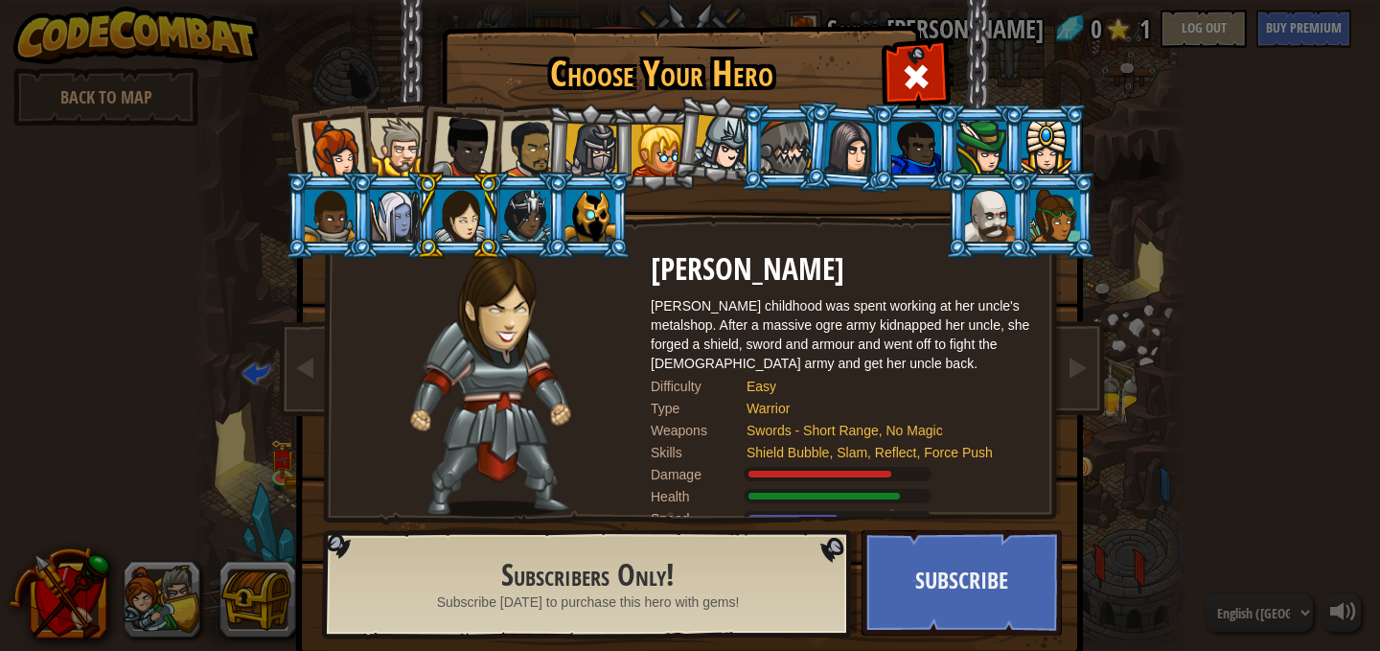
click at [510, 216] on div at bounding box center [525, 216] width 50 height 52
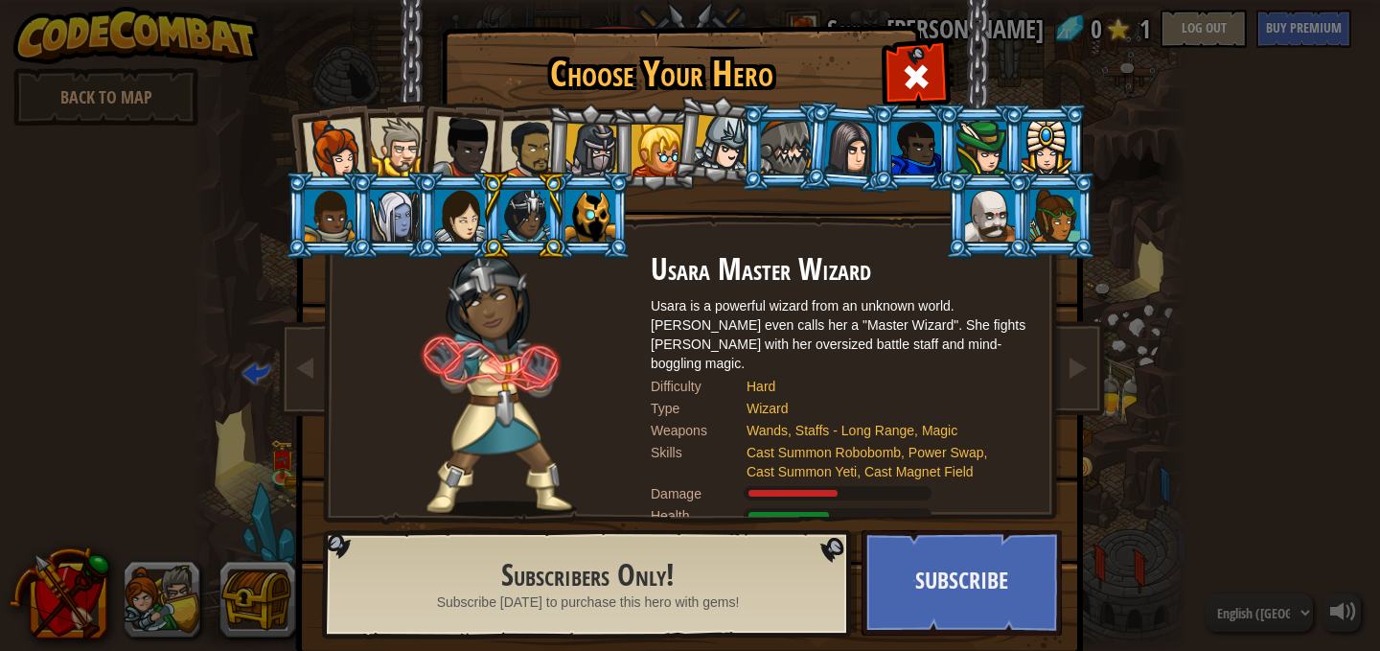
click at [485, 151] on div at bounding box center [463, 147] width 63 height 63
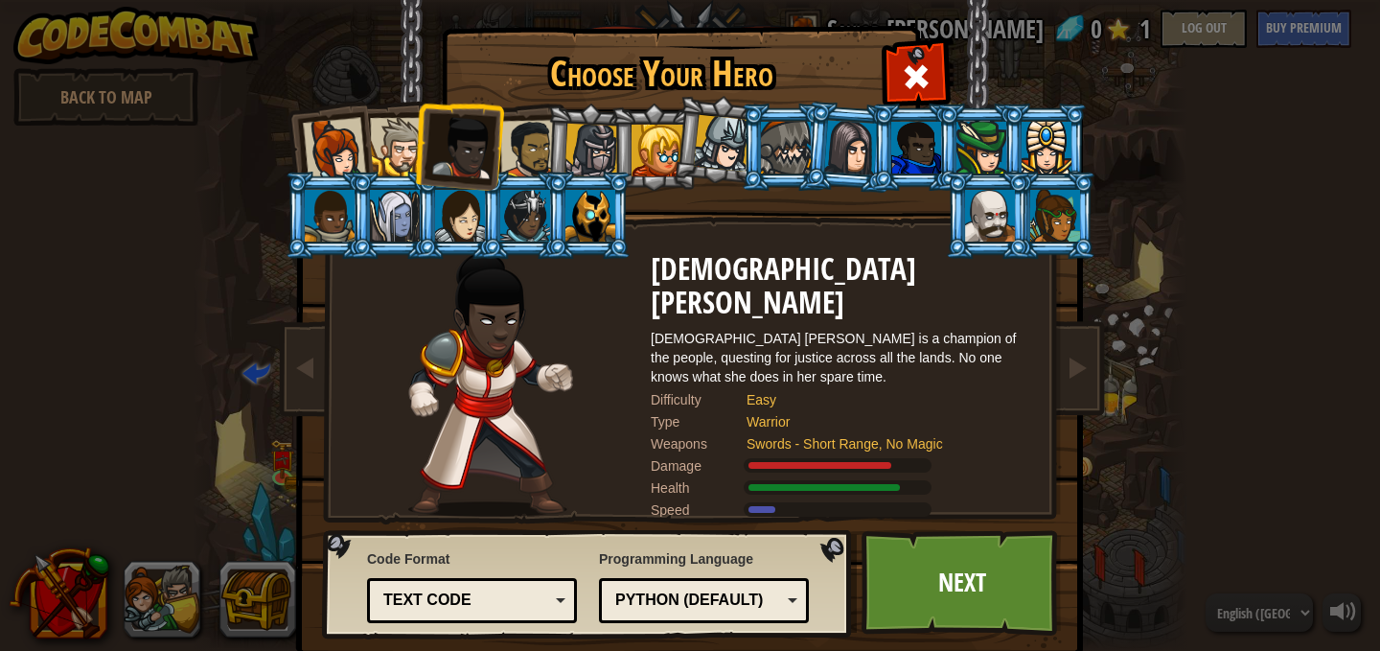
click at [521, 134] on div at bounding box center [529, 149] width 59 height 59
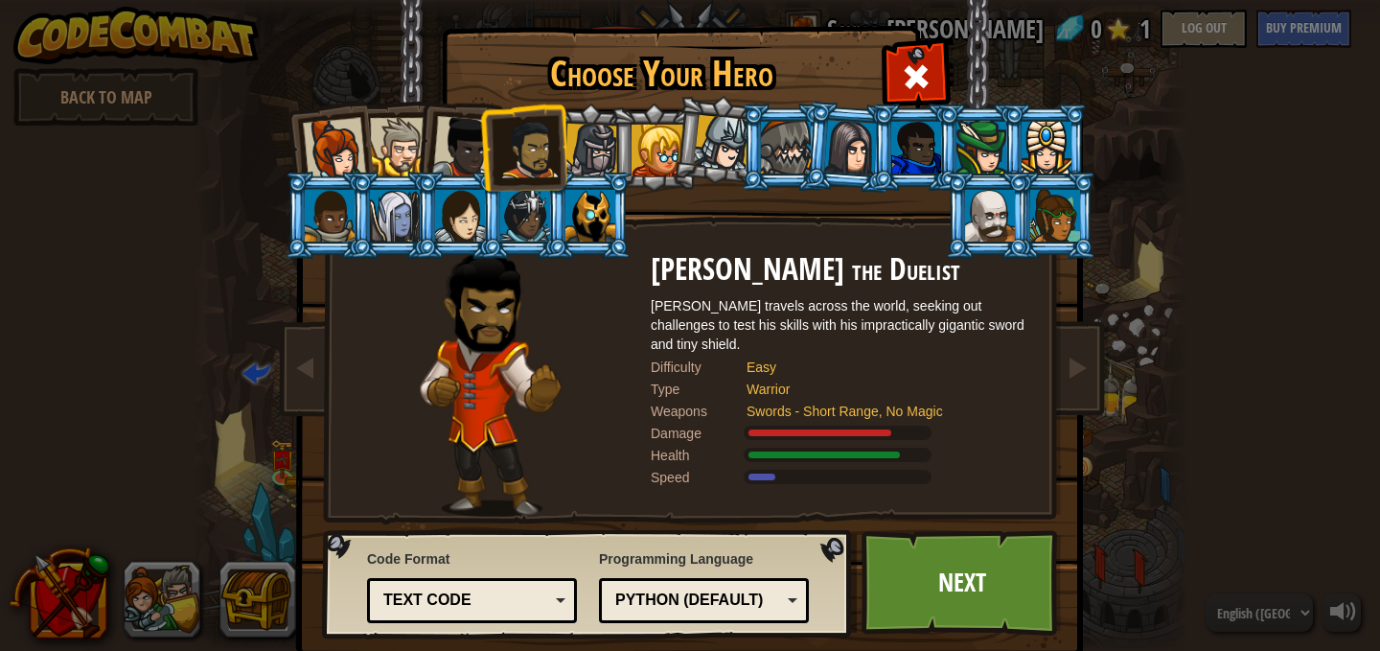
drag, startPoint x: 409, startPoint y: 127, endPoint x: 771, endPoint y: 254, distance: 382.8
click at [771, 254] on h2 "[PERSON_NAME] the Duelist" at bounding box center [842, 270] width 383 height 34
click at [1011, 246] on li at bounding box center [988, 215] width 86 height 87
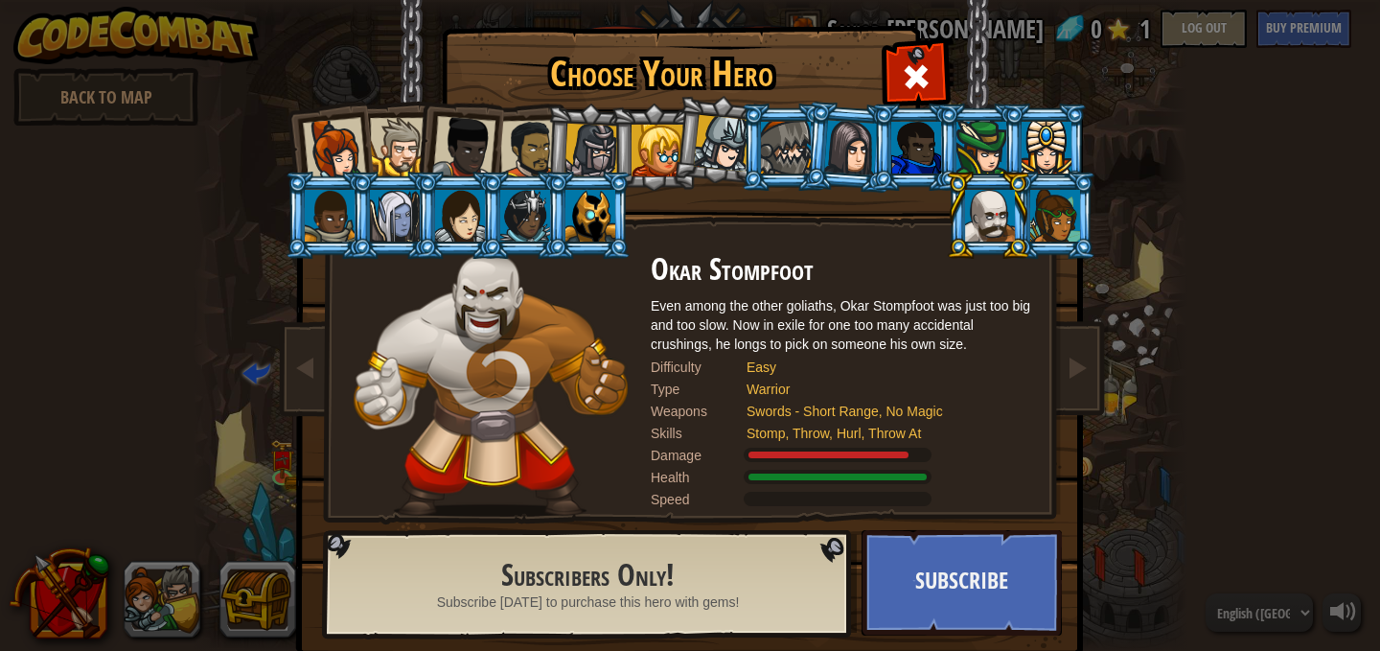
click at [528, 119] on li at bounding box center [523, 147] width 88 height 89
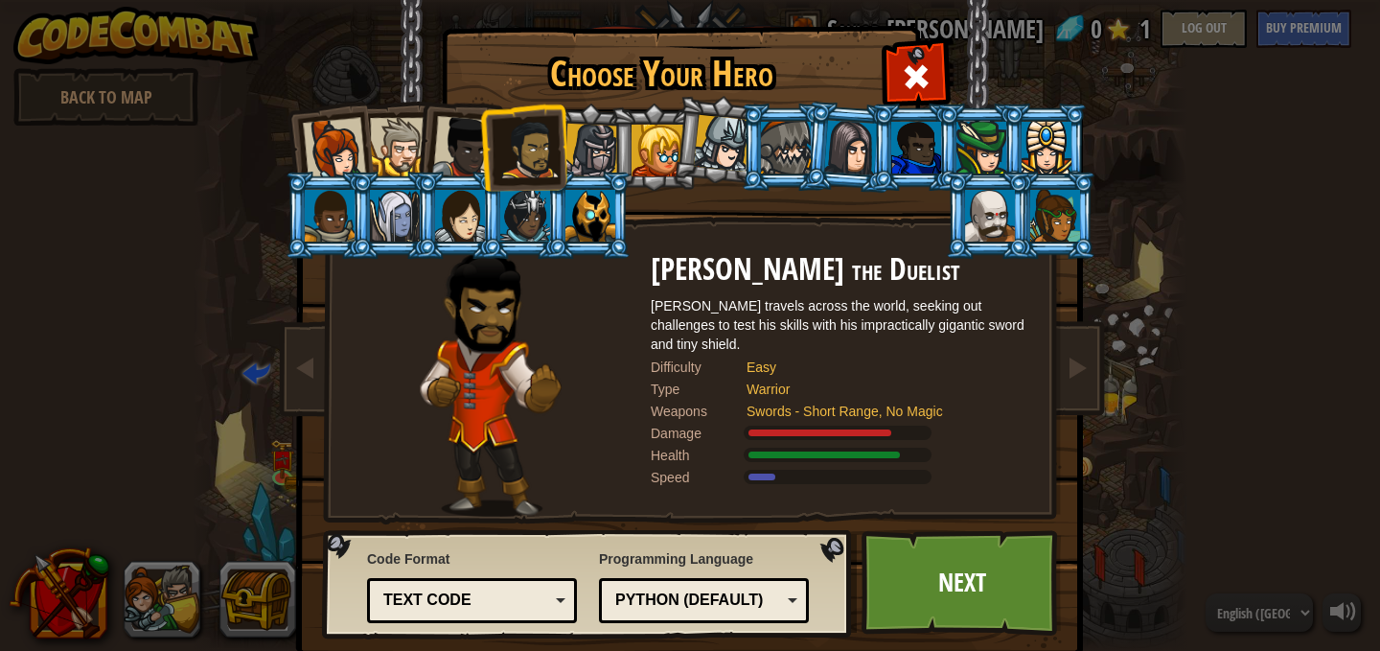
click at [761, 606] on div "Python (Default)" at bounding box center [698, 600] width 166 height 22
drag, startPoint x: 761, startPoint y: 606, endPoint x: 526, endPoint y: 531, distance: 246.4
click at [526, 531] on img at bounding box center [589, 584] width 535 height 109
click at [738, 615] on div "Python (Default) JavaScript Lua C++ Java (Experimental) Python (Default)" at bounding box center [704, 600] width 210 height 45
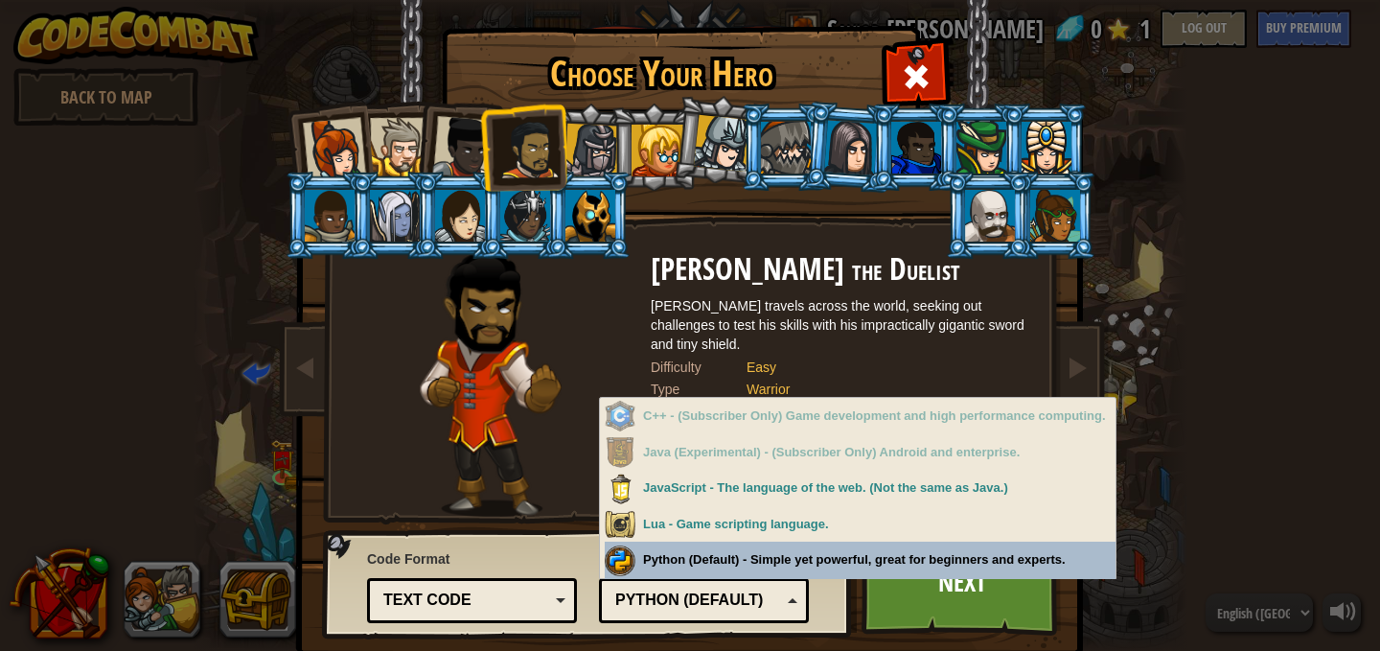
click at [919, 30] on div "Code Format Text code Blocks and code Blocks Blocks (Icons) Text code Blocks - …" at bounding box center [690, 30] width 784 height 0
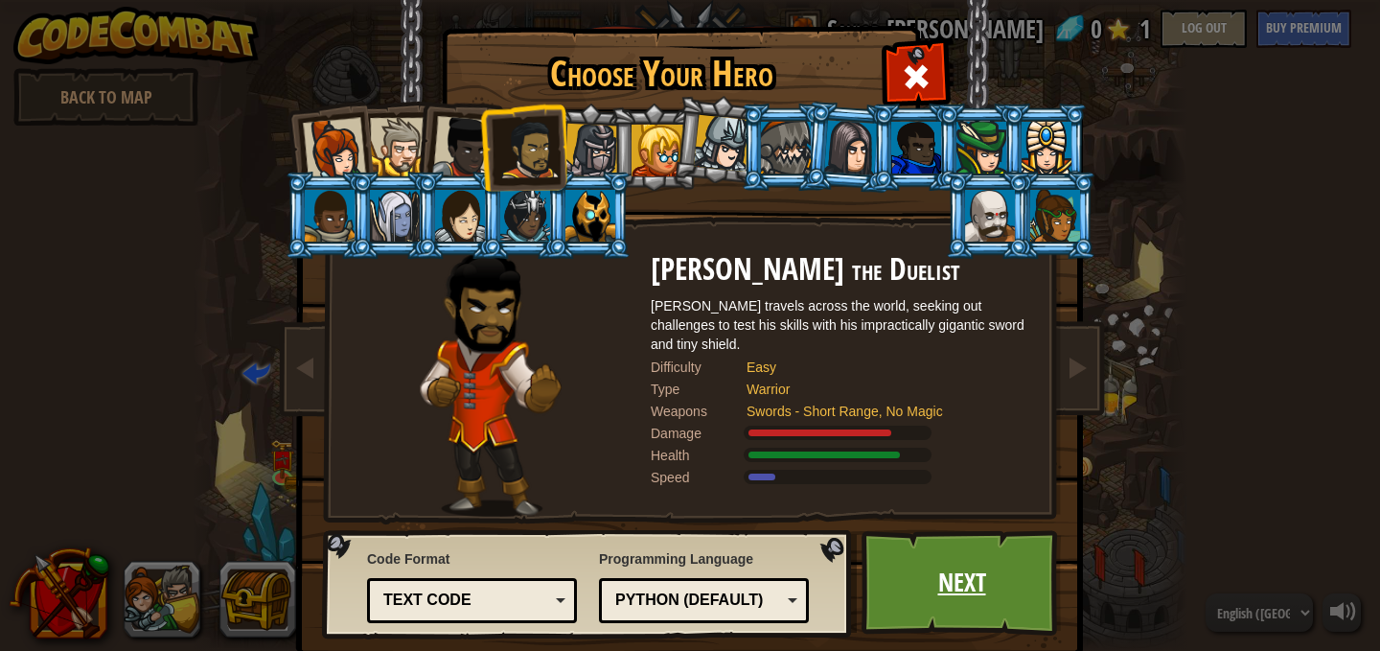
click at [936, 582] on link "Next" at bounding box center [962, 582] width 200 height 105
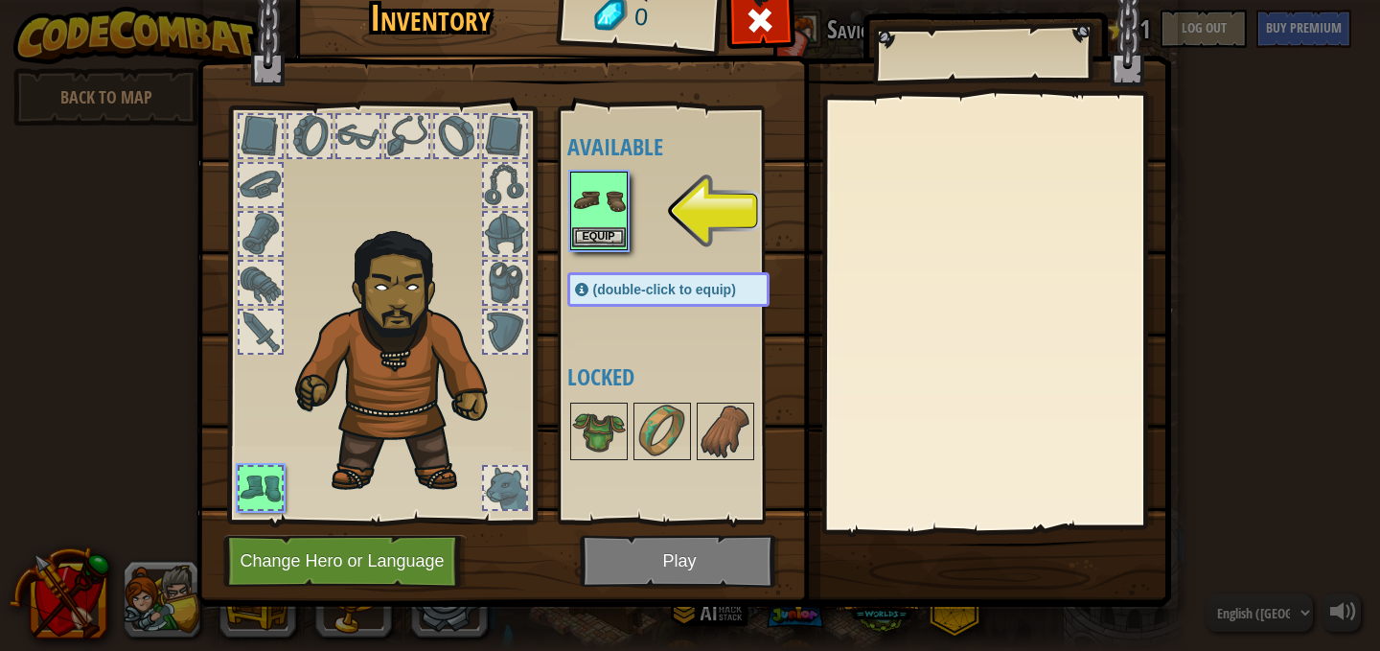
click at [599, 200] on img at bounding box center [599, 200] width 54 height 54
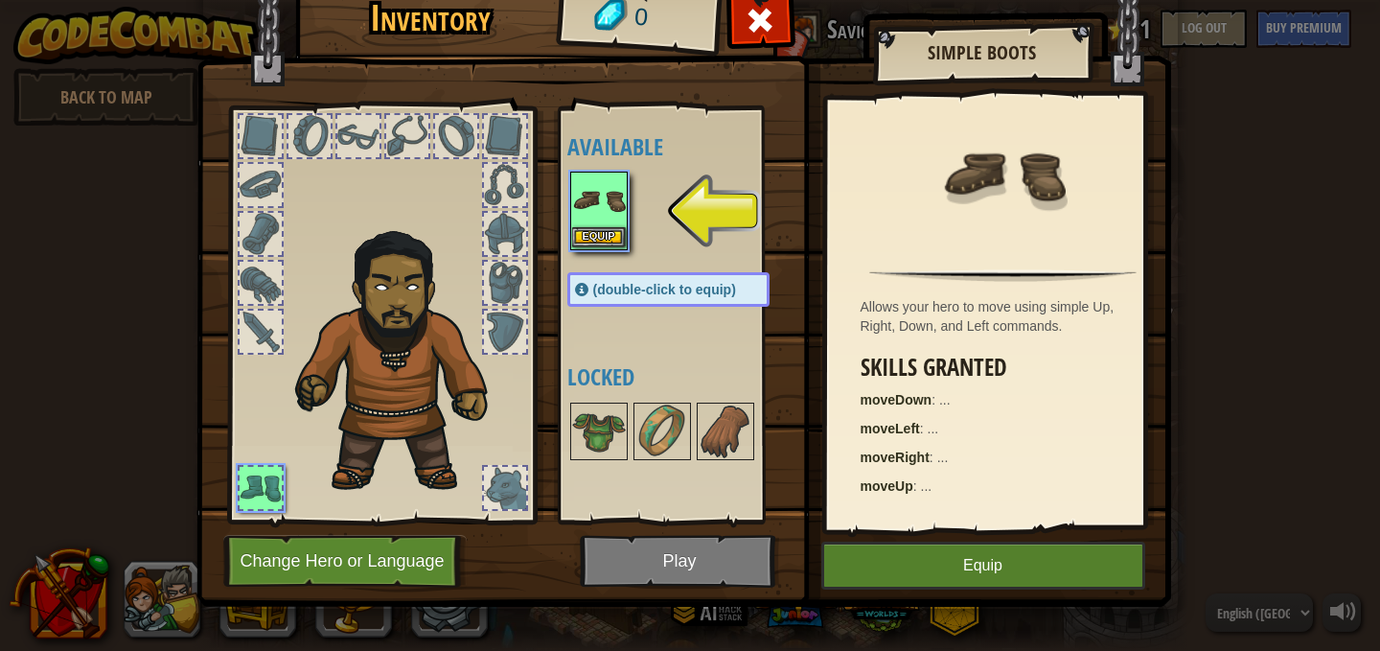
click at [599, 200] on img at bounding box center [599, 200] width 54 height 54
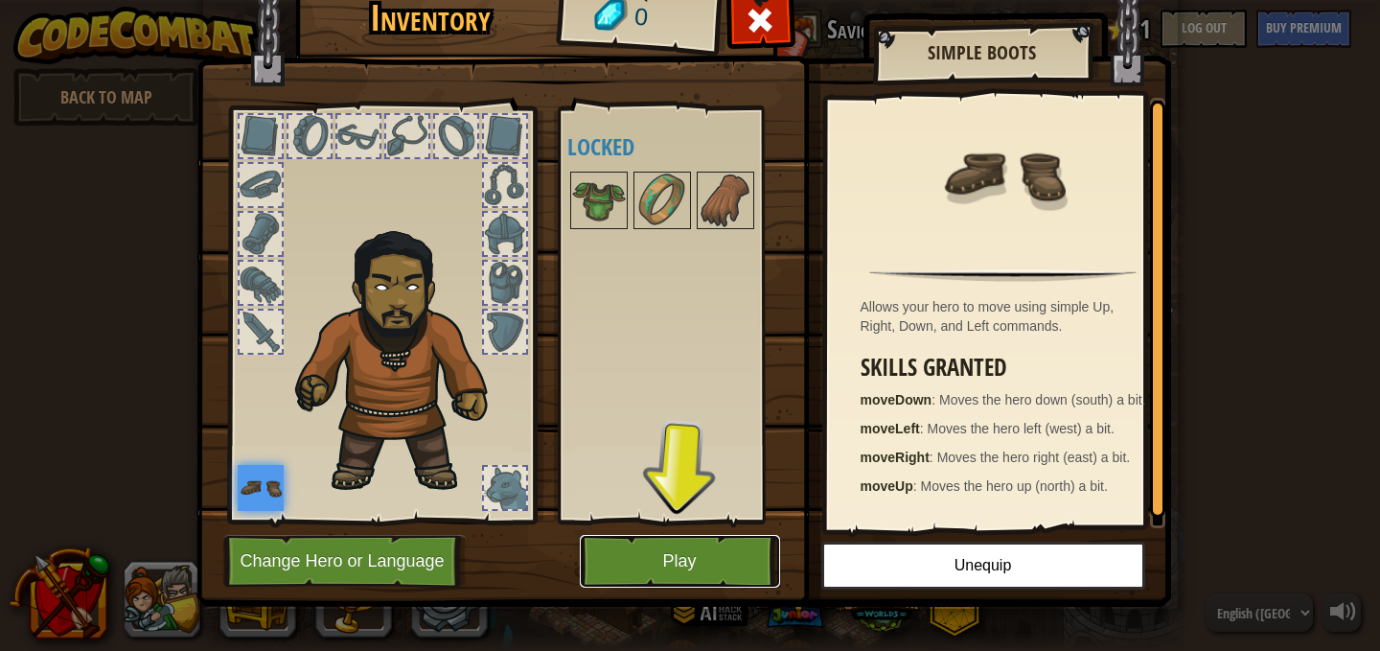
click at [608, 574] on button "Play" at bounding box center [680, 561] width 200 height 53
click at [656, 2] on body "powered by Back to Map Twisted Canyon (Locked) Challenge: collect the most gold…" at bounding box center [690, 1] width 1380 height 2
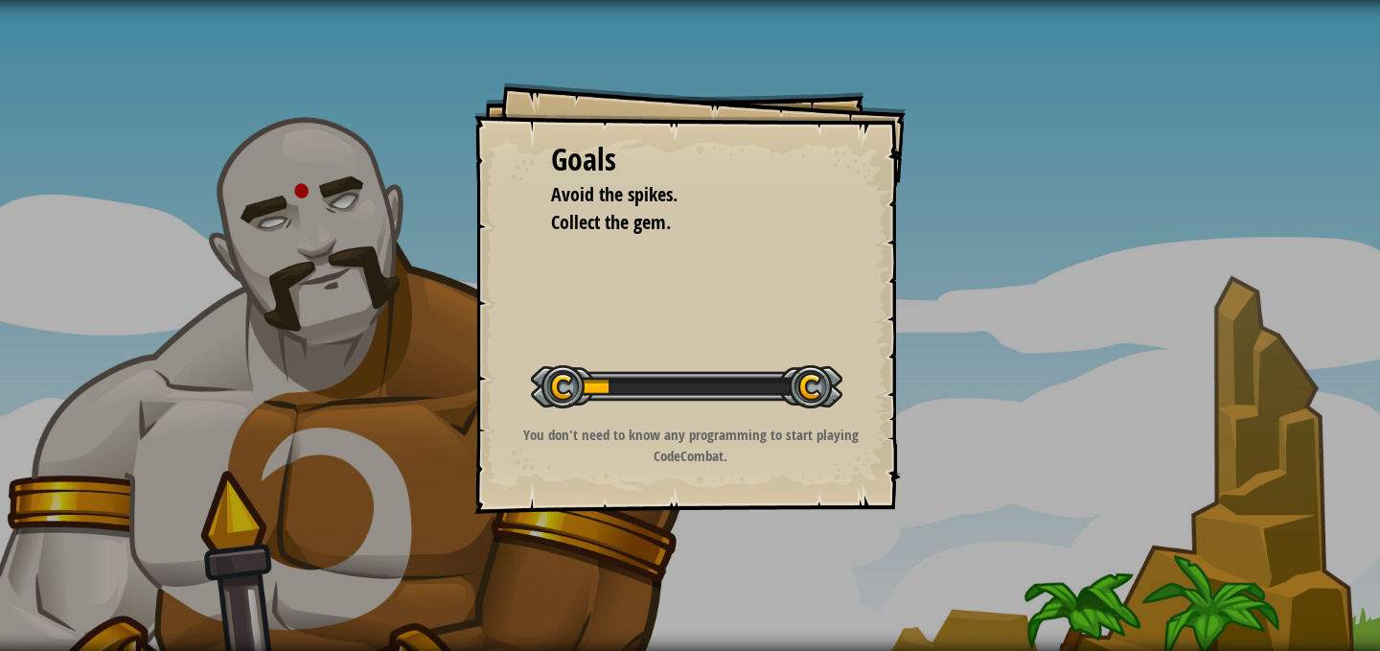
click at [629, 347] on div "Start Level" at bounding box center [686, 384] width 311 height 77
click at [752, 415] on div "Start Level" at bounding box center [686, 384] width 311 height 77
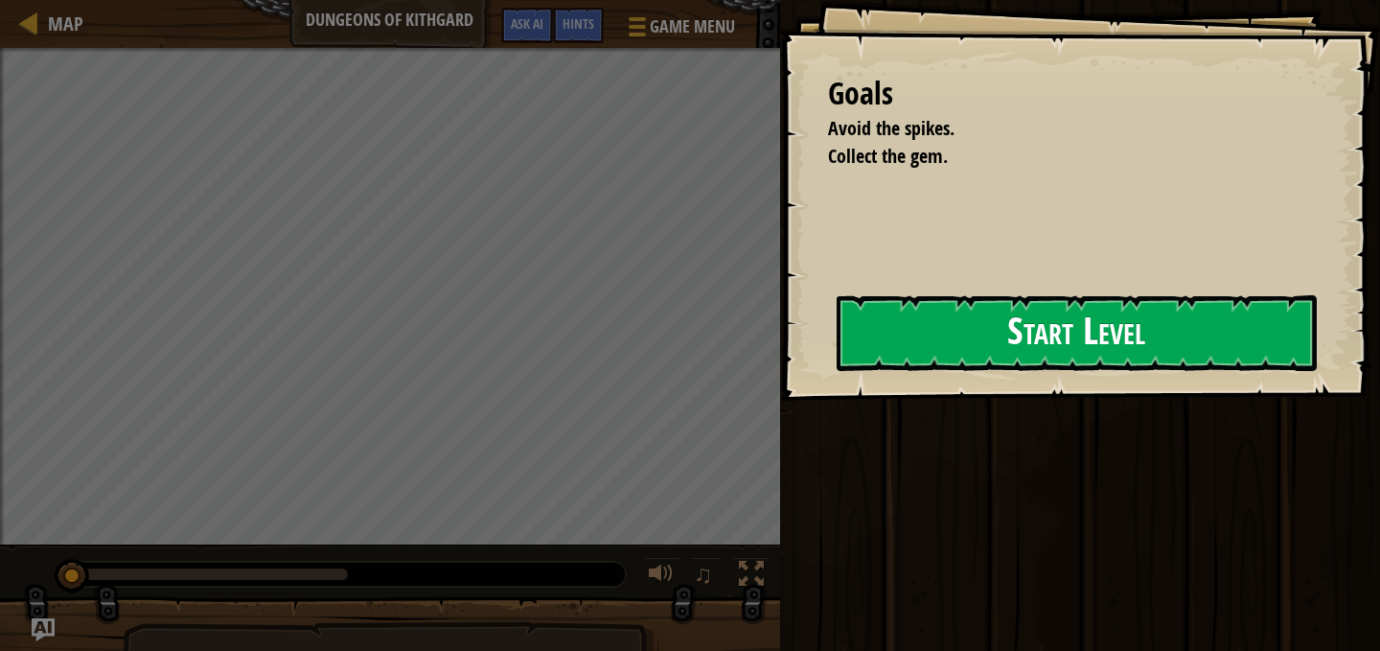
click at [894, 341] on button "Start Level" at bounding box center [1077, 333] width 480 height 76
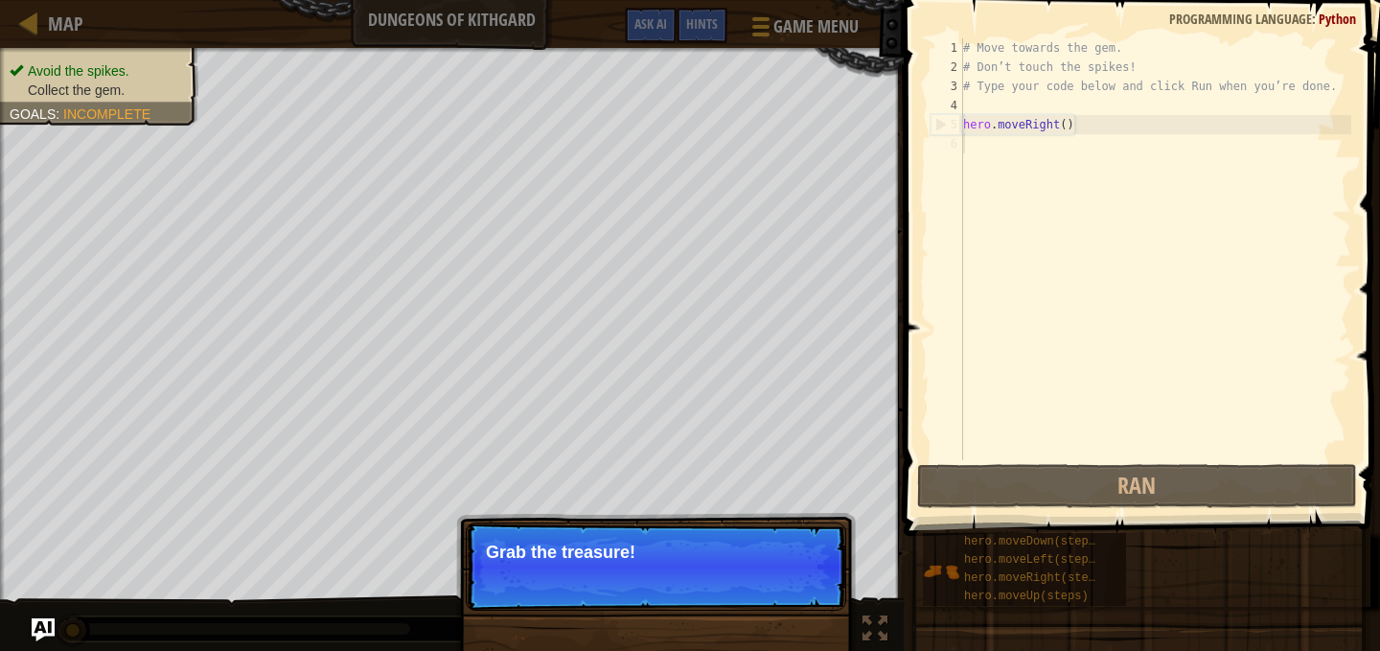
click at [600, 529] on p "Skip (esc) Continue Grab the treasure!" at bounding box center [656, 566] width 381 height 88
drag, startPoint x: 700, startPoint y: 527, endPoint x: 805, endPoint y: 527, distance: 105.4
click at [720, 527] on p "Skip (esc) Continue Grab the treasure!" at bounding box center [656, 566] width 381 height 88
click at [809, 583] on button "Continue" at bounding box center [791, 577] width 80 height 25
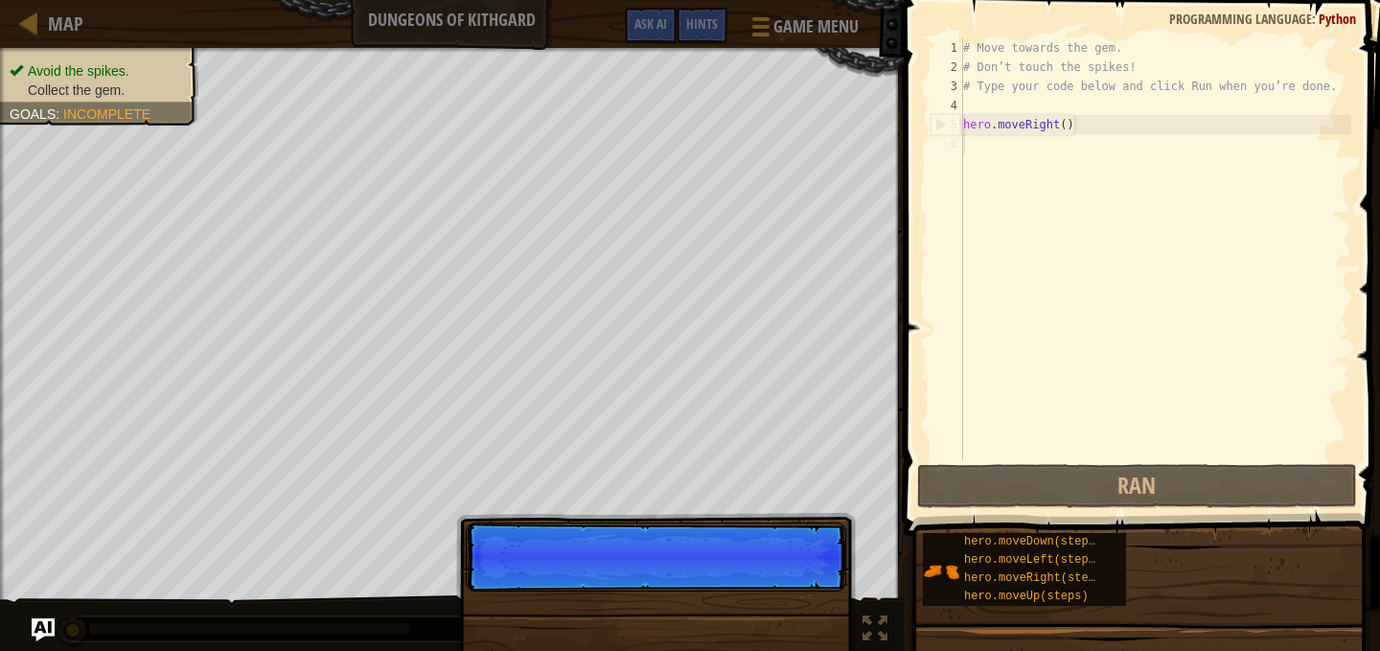
scroll to position [9, 0]
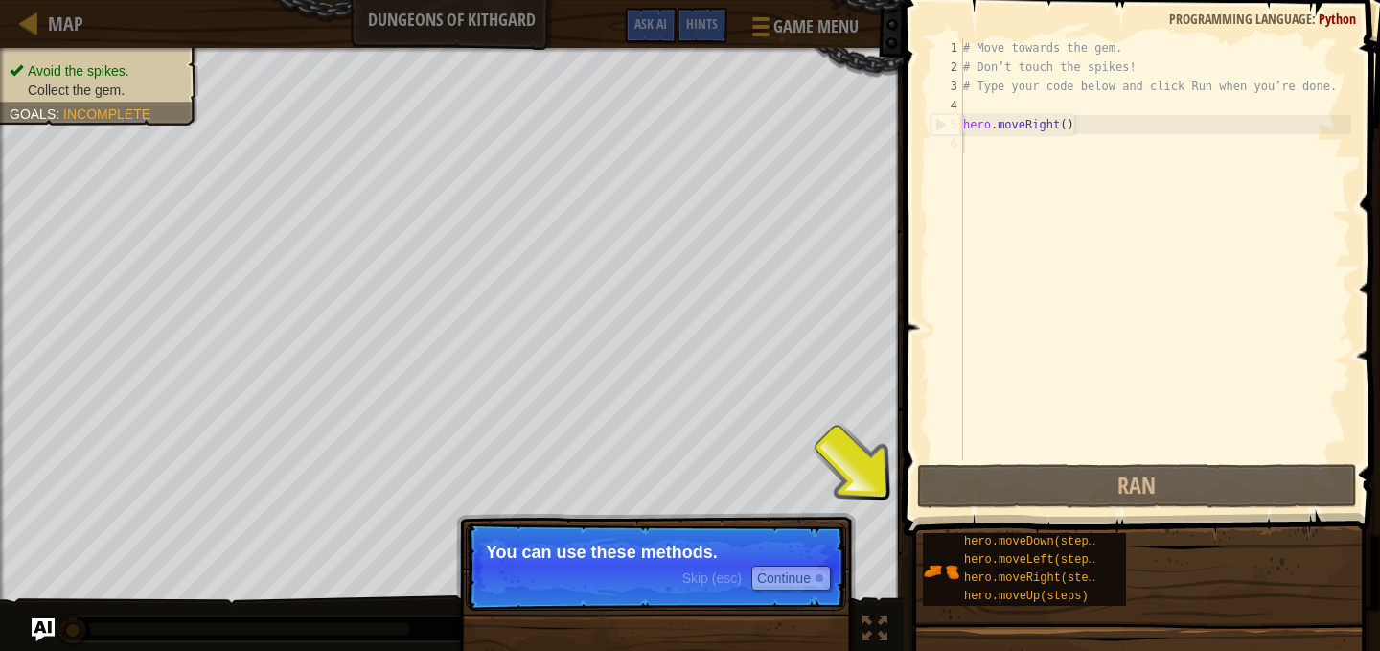
click at [750, 551] on p "You can use these methods." at bounding box center [656, 551] width 340 height 19
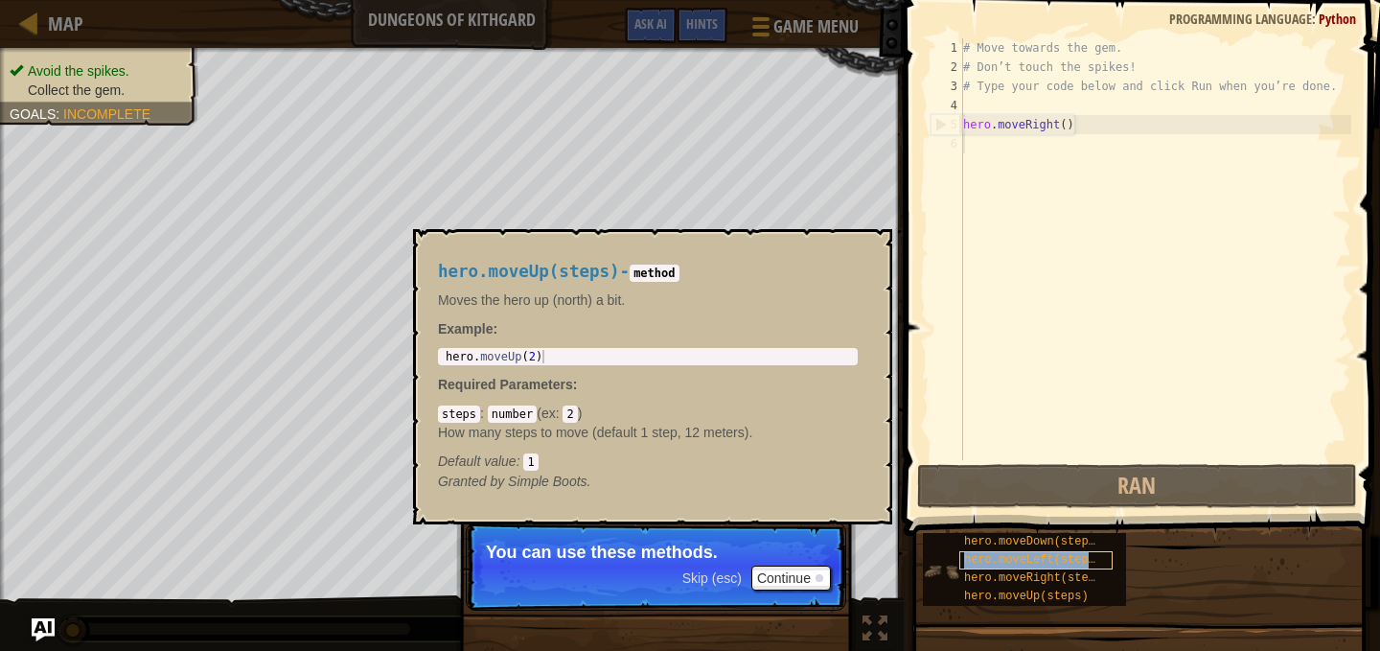
click at [1038, 560] on span "hero.moveLeft(steps)" at bounding box center [1033, 559] width 138 height 13
click at [997, 568] on div "hero.moveLeft(steps)" at bounding box center [1035, 560] width 153 height 18
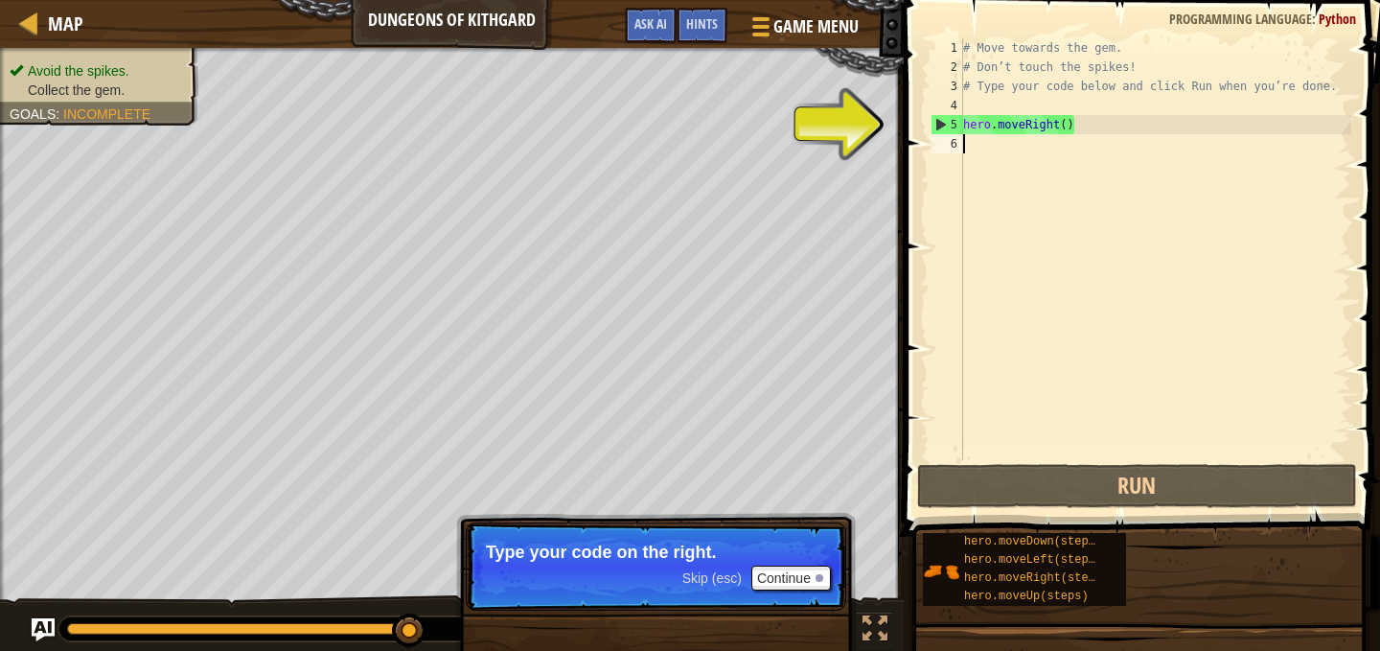
drag, startPoint x: 941, startPoint y: 531, endPoint x: 941, endPoint y: 62, distance: 468.7
click at [941, 61] on div "2" at bounding box center [947, 67] width 33 height 19
type textarea "# Don’t touch the spikes!"
click at [1142, 453] on div "# Move towards the gem. # Don’t touch the spikes! # Type your code below and cl…" at bounding box center [1155, 268] width 392 height 460
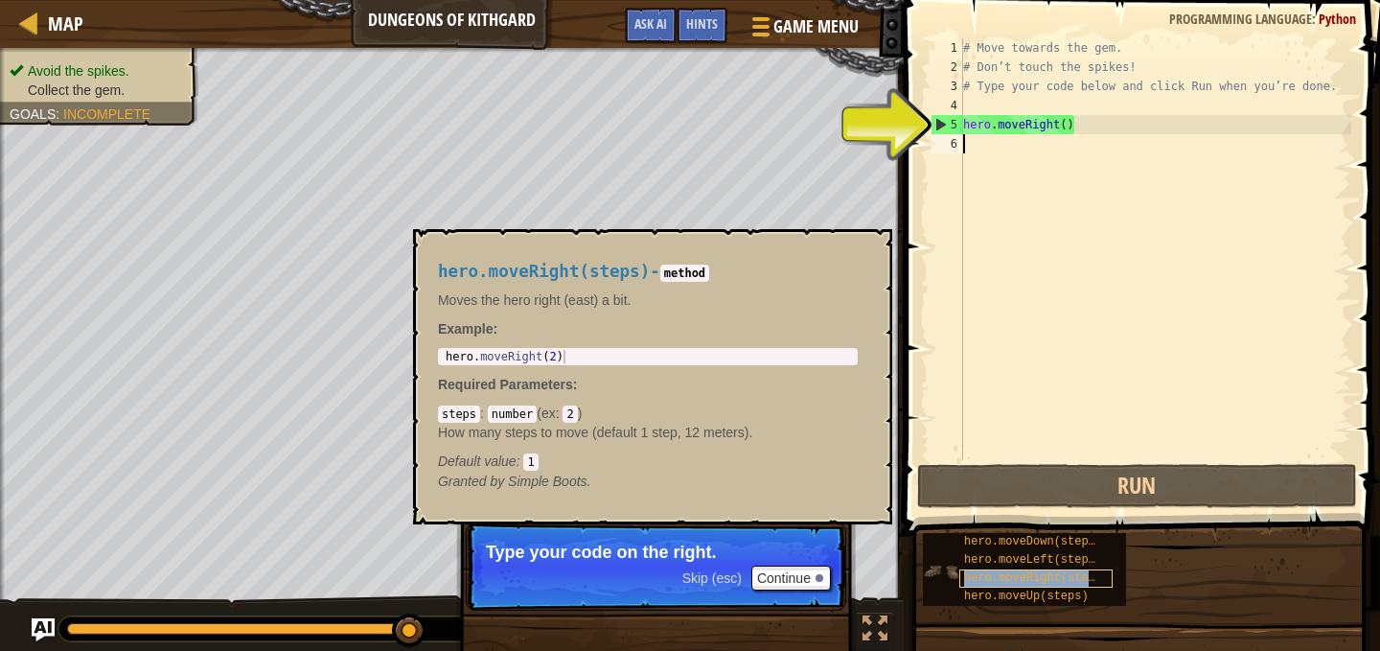
click at [1011, 572] on span "hero.moveRight(steps)" at bounding box center [1036, 577] width 145 height 13
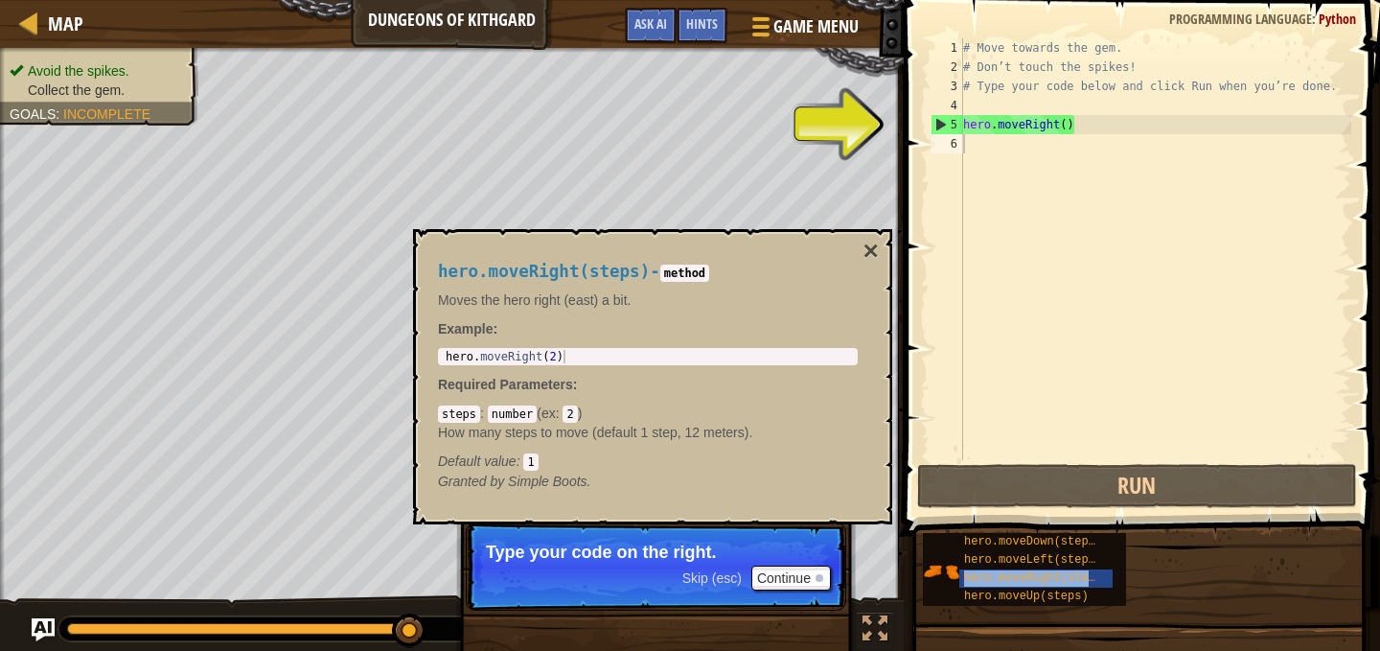
type textarea "hero.moveRight(steps)"
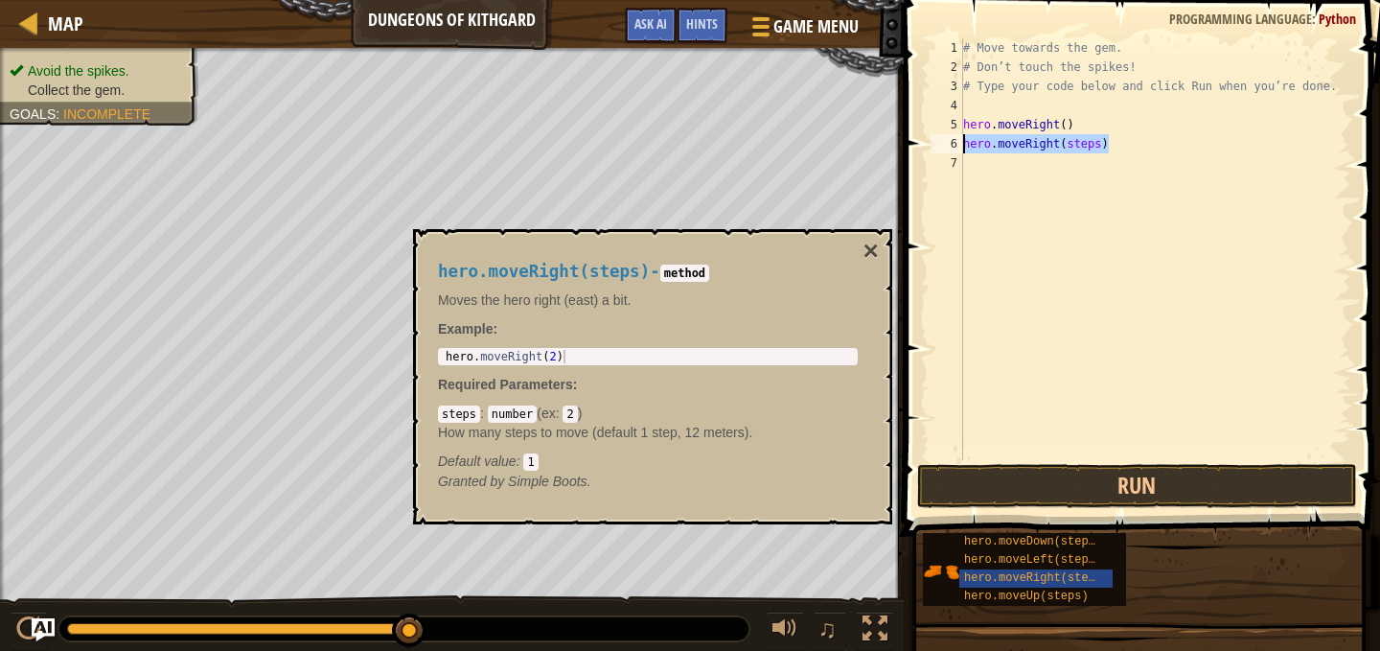
drag, startPoint x: 1162, startPoint y: 140, endPoint x: 905, endPoint y: 151, distance: 257.1
click at [907, 150] on div "hero.moveRight(steps) 1 2 3 4 5 6 7 # Move towards the gem. # Don’t touch the s…" at bounding box center [1139, 306] width 482 height 592
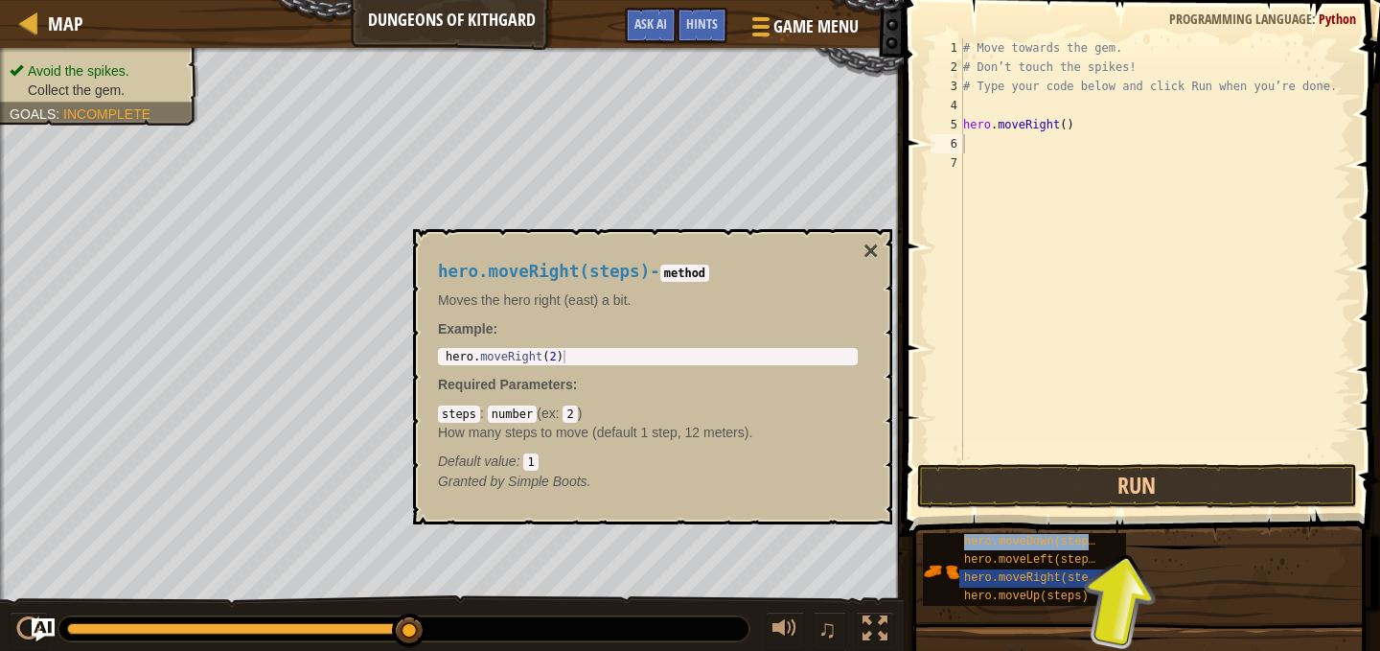
type textarea "hero.moveDown(steps)"
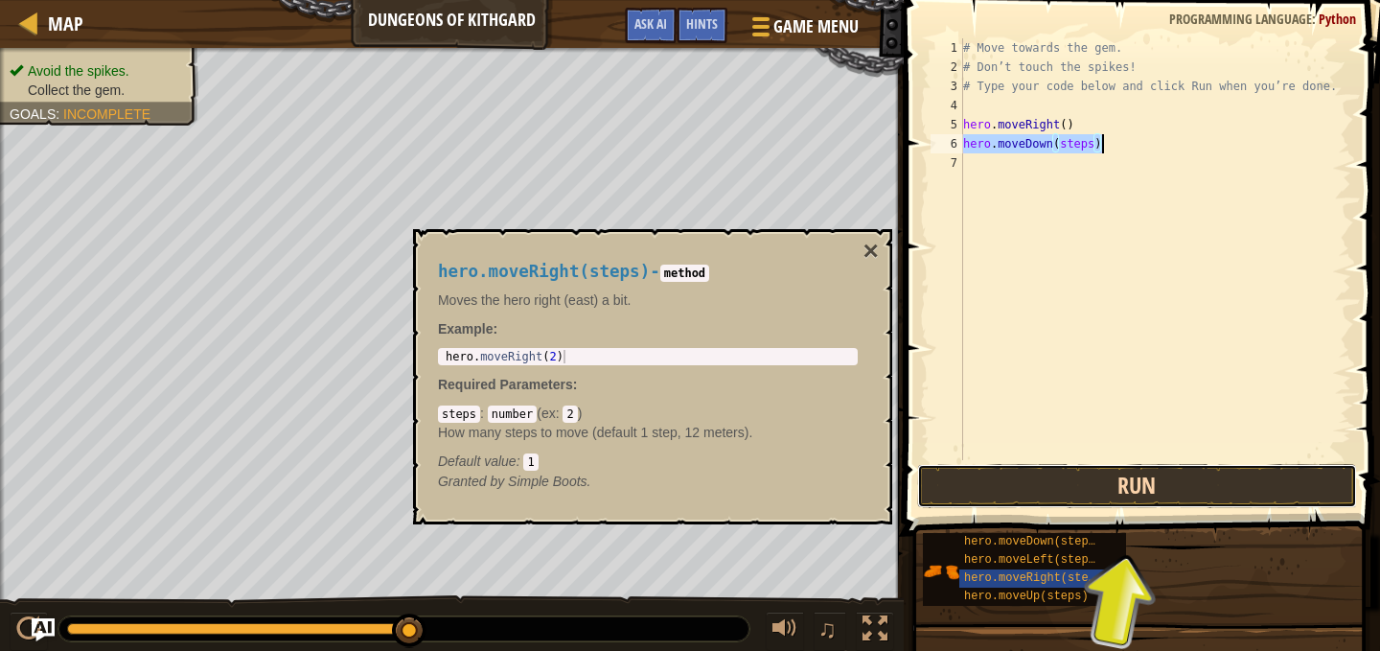
click at [1078, 482] on button "Run" at bounding box center [1137, 486] width 440 height 44
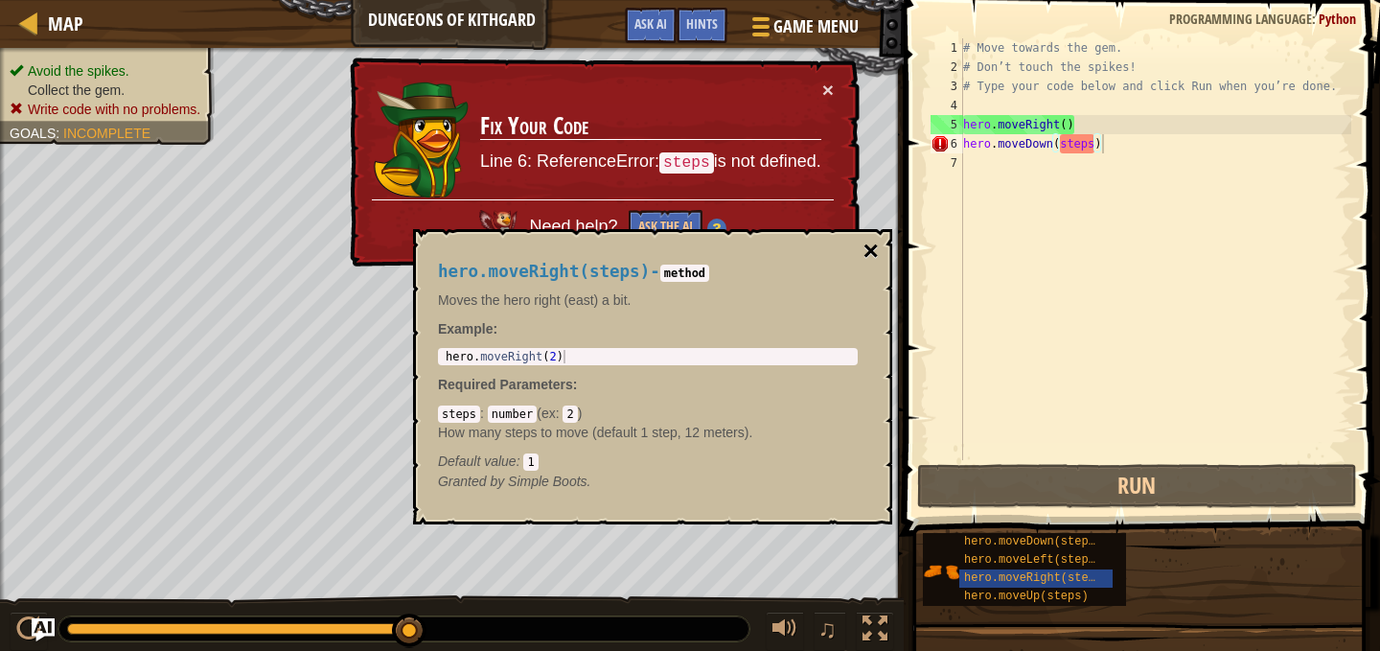
click at [864, 245] on button "×" at bounding box center [871, 251] width 15 height 27
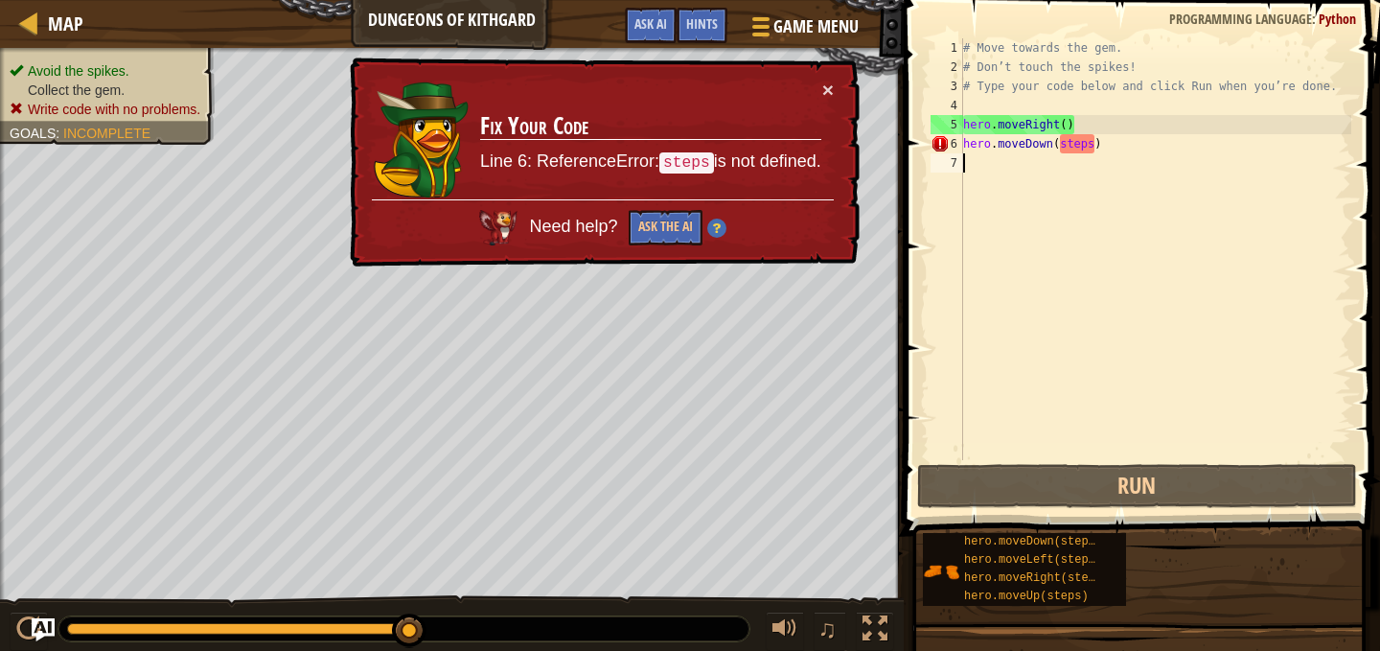
click at [1093, 156] on div "# Move towards the gem. # Don’t touch the spikes! # Type your code below and cl…" at bounding box center [1155, 268] width 392 height 460
drag, startPoint x: 1092, startPoint y: 146, endPoint x: 1057, endPoint y: 146, distance: 34.5
click at [1057, 146] on div "# Move towards the gem. # Don’t touch the spikes! # Type your code below and cl…" at bounding box center [1155, 268] width 392 height 460
type textarea "hero.moveDown(3)"
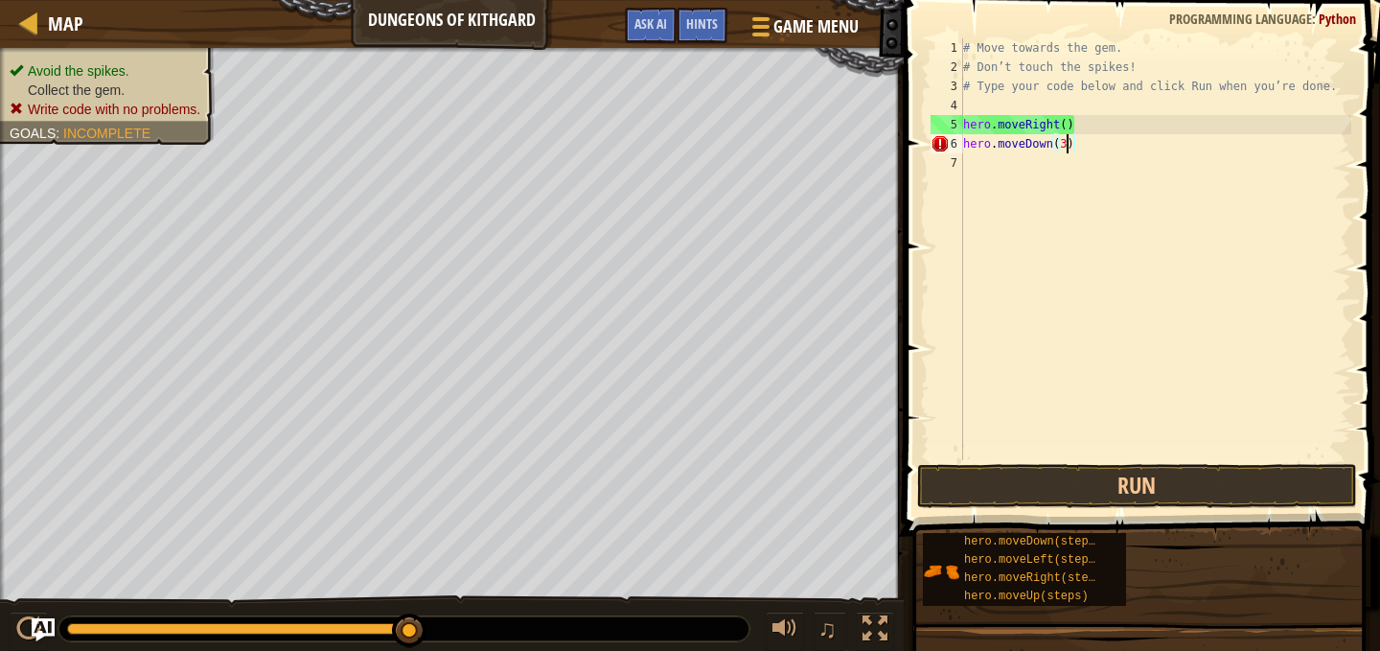
scroll to position [9, 8]
click at [1182, 456] on div "# Move towards the gem. # Don’t touch the spikes! # Type your code below and cl…" at bounding box center [1155, 268] width 392 height 460
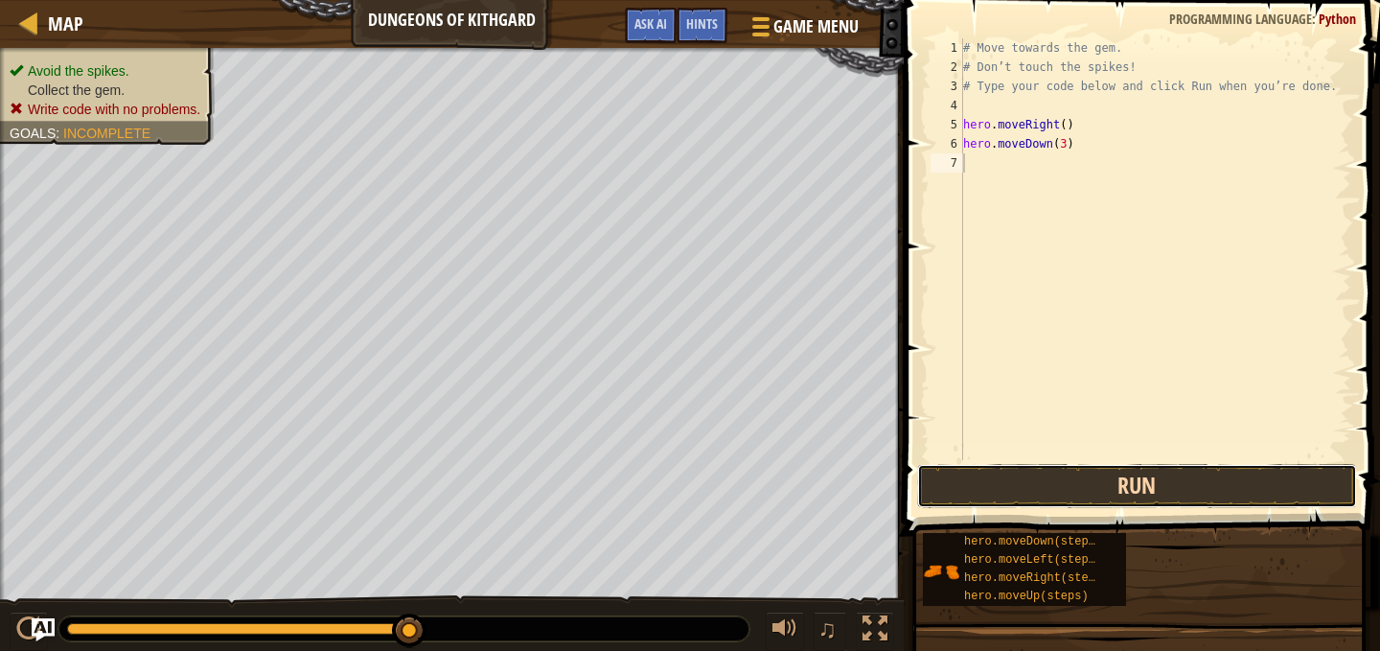
click at [1194, 478] on button "Run" at bounding box center [1137, 486] width 440 height 44
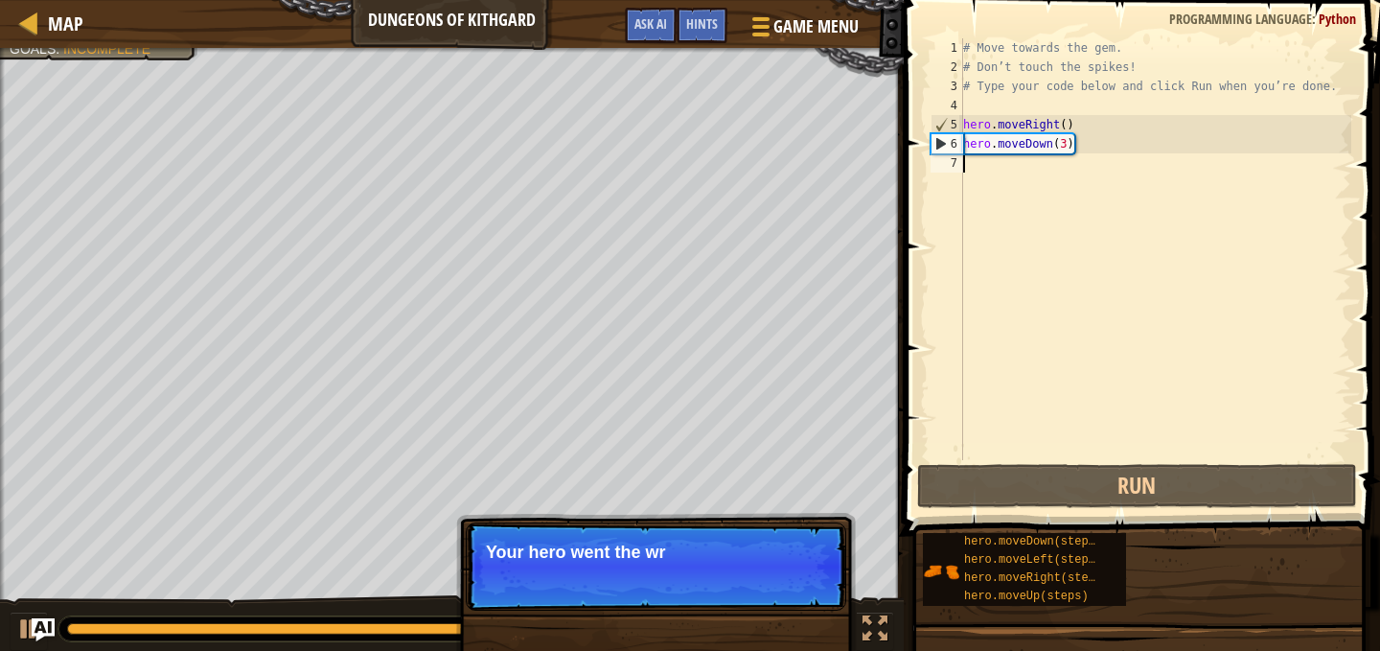
click at [1063, 139] on div "# Move towards the gem. # Don’t touch the spikes! # Type your code below and cl…" at bounding box center [1155, 268] width 392 height 460
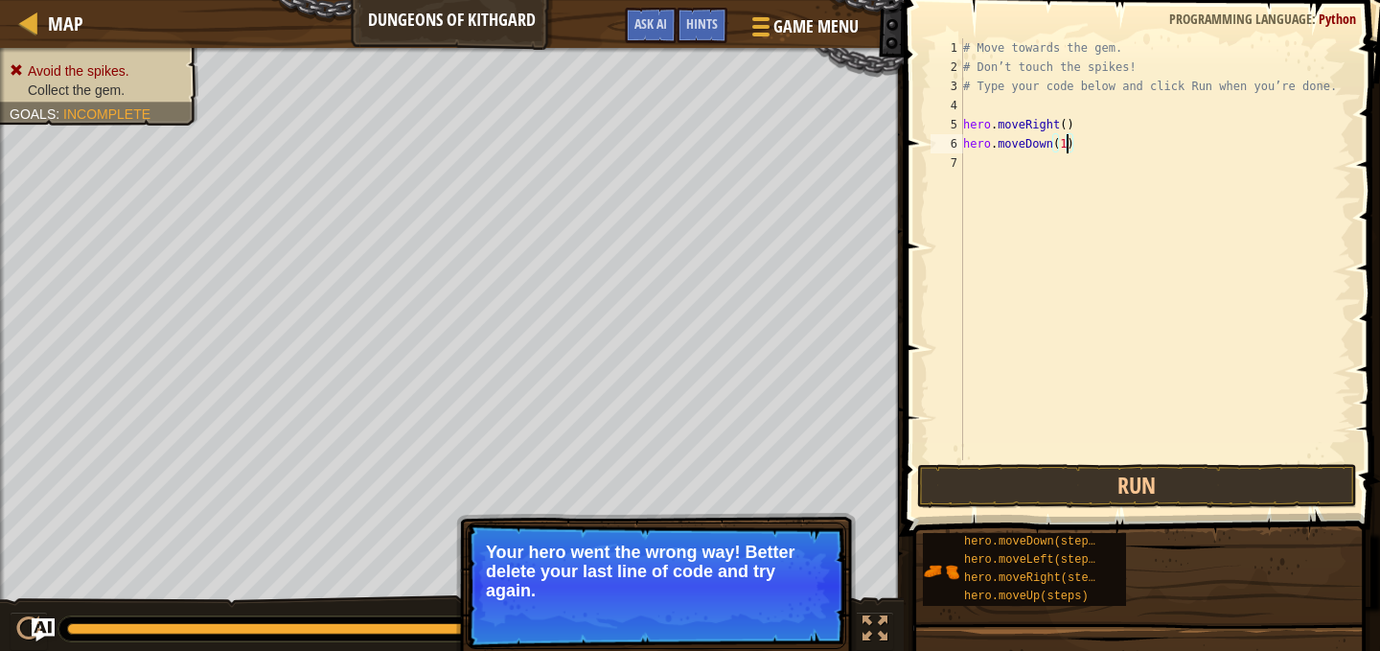
scroll to position [9, 8]
click at [1084, 500] on button "Run" at bounding box center [1137, 486] width 440 height 44
click at [1034, 472] on button "Run" at bounding box center [1137, 486] width 440 height 44
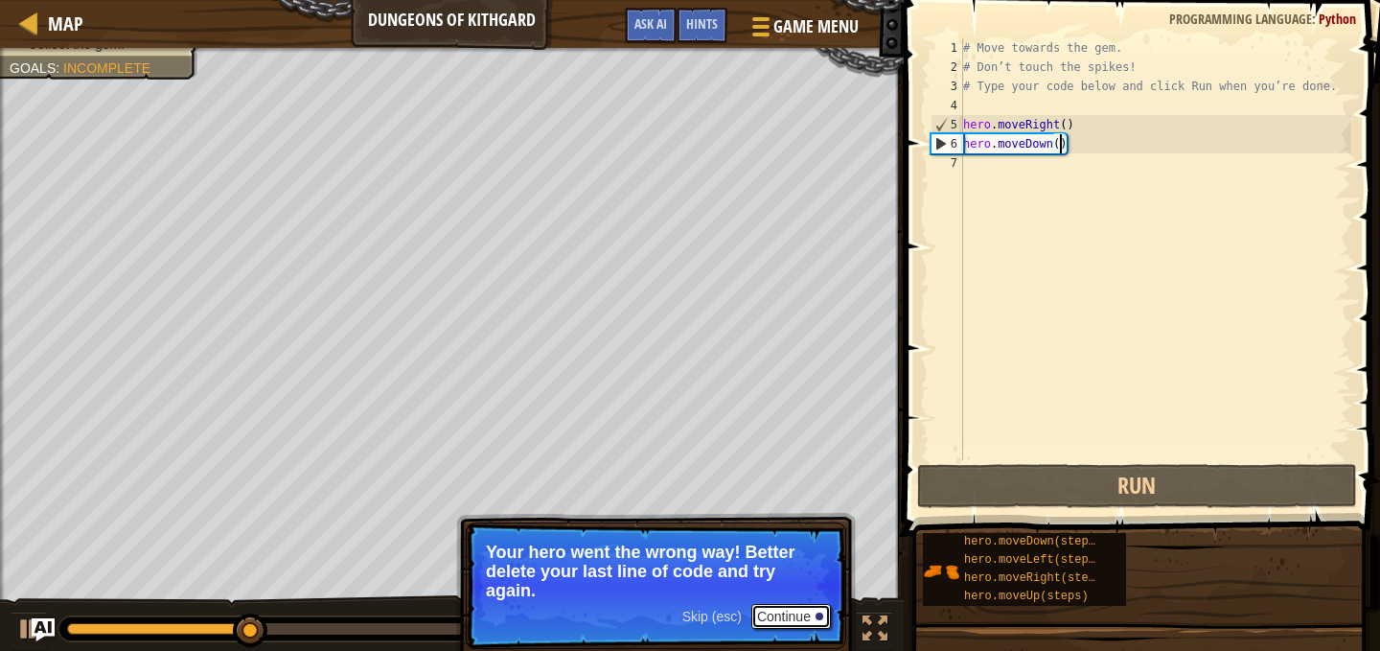
click at [805, 611] on button "Continue" at bounding box center [791, 616] width 80 height 25
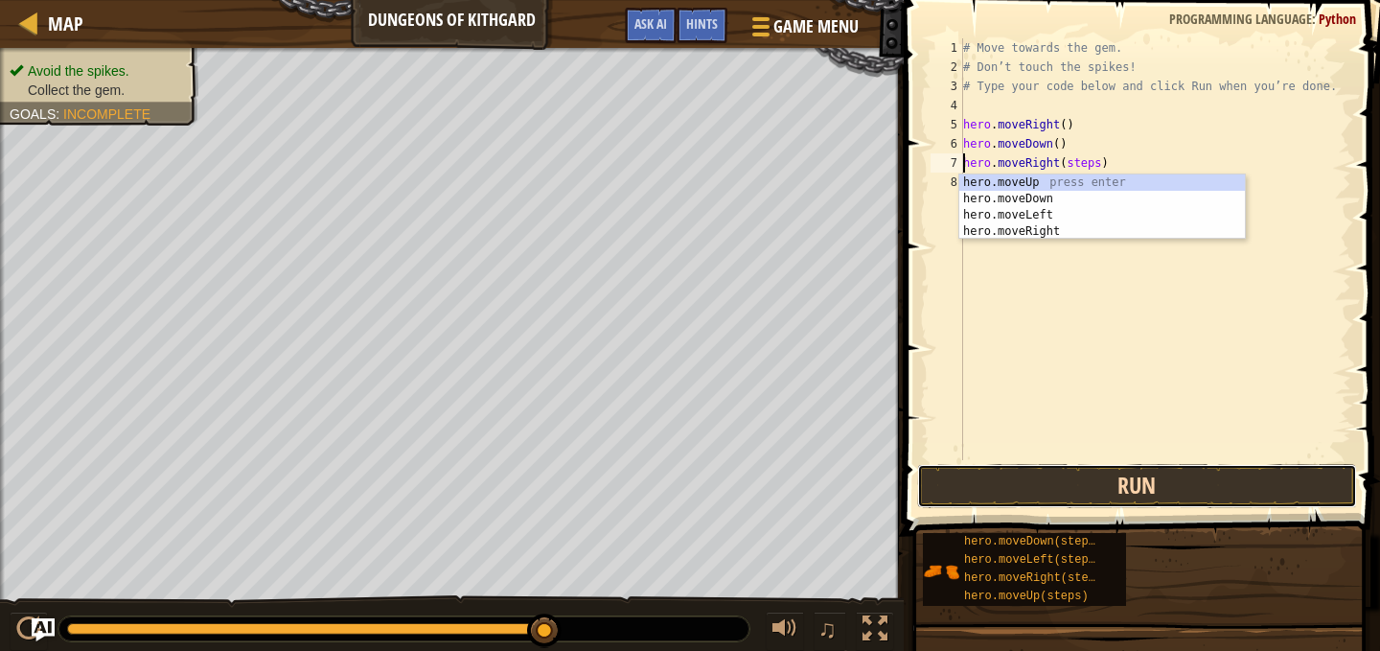
click at [1072, 503] on button "Run" at bounding box center [1137, 486] width 440 height 44
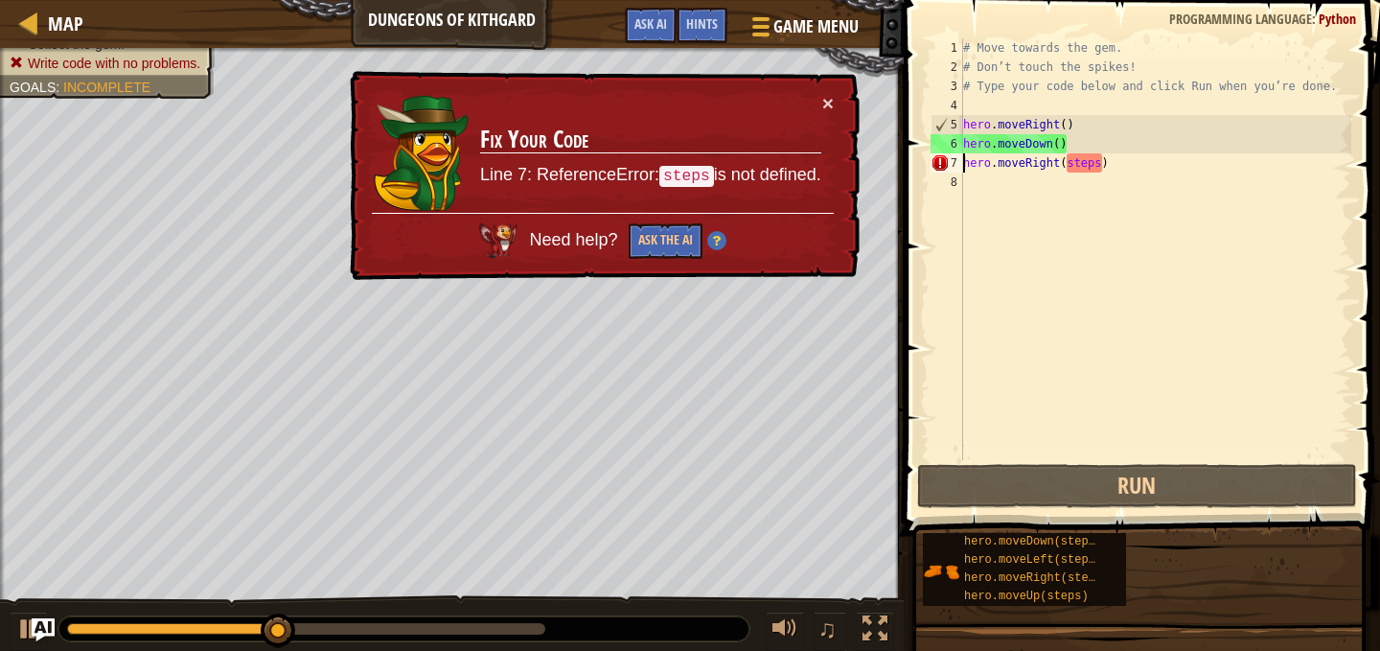
click at [1080, 161] on div "# Move towards the gem. # Don’t touch the spikes! # Type your code below and cl…" at bounding box center [1155, 268] width 392 height 460
type textarea "hero.moveRight()"
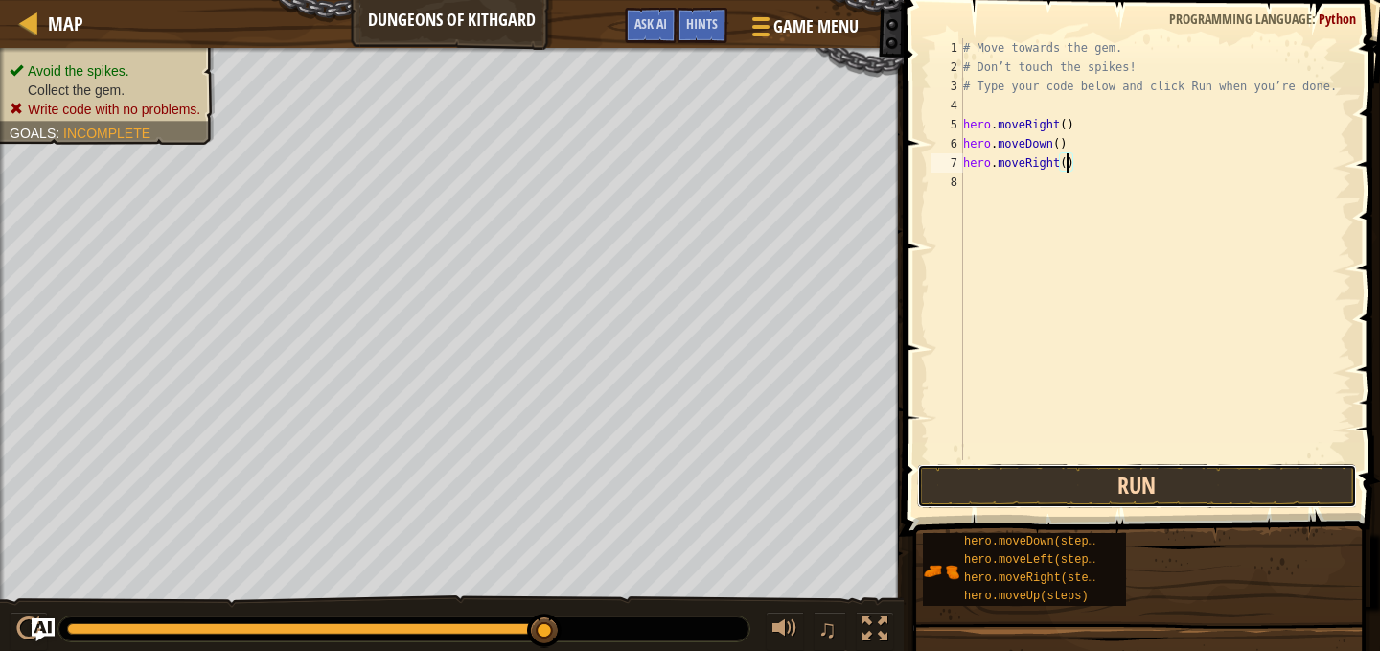
click at [1081, 503] on button "Run" at bounding box center [1137, 486] width 440 height 44
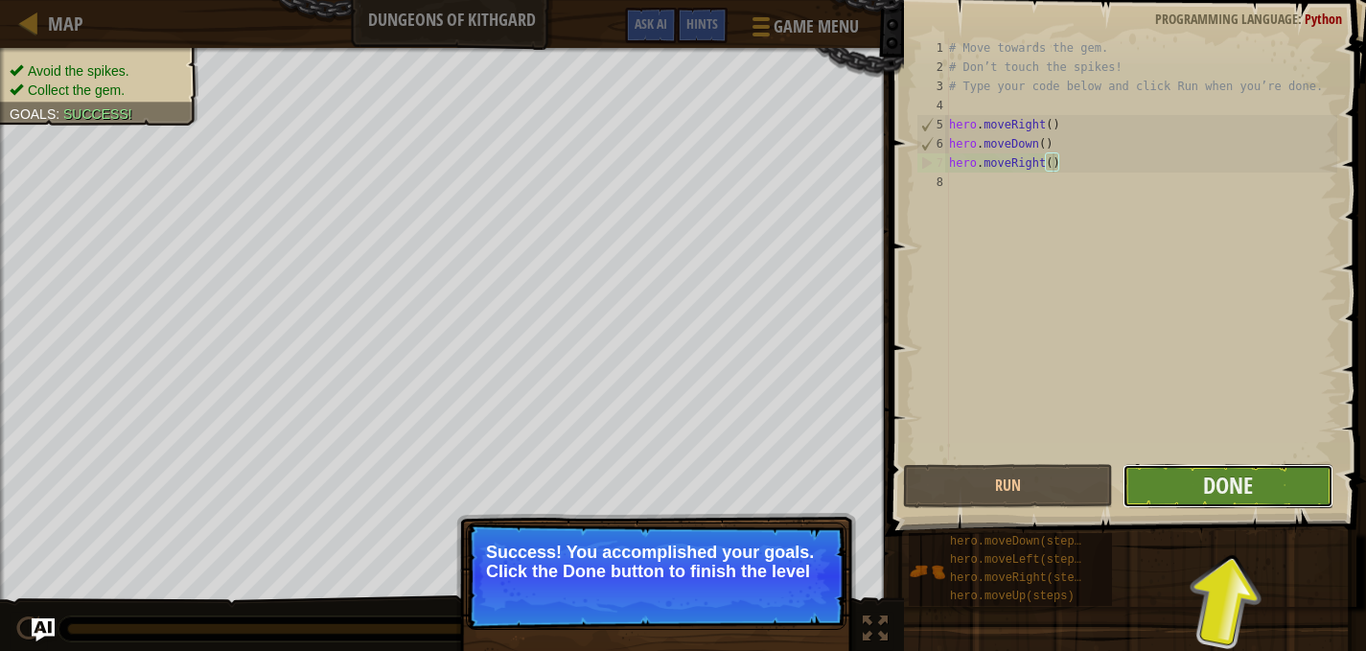
click at [1257, 489] on button "Done" at bounding box center [1227, 486] width 210 height 44
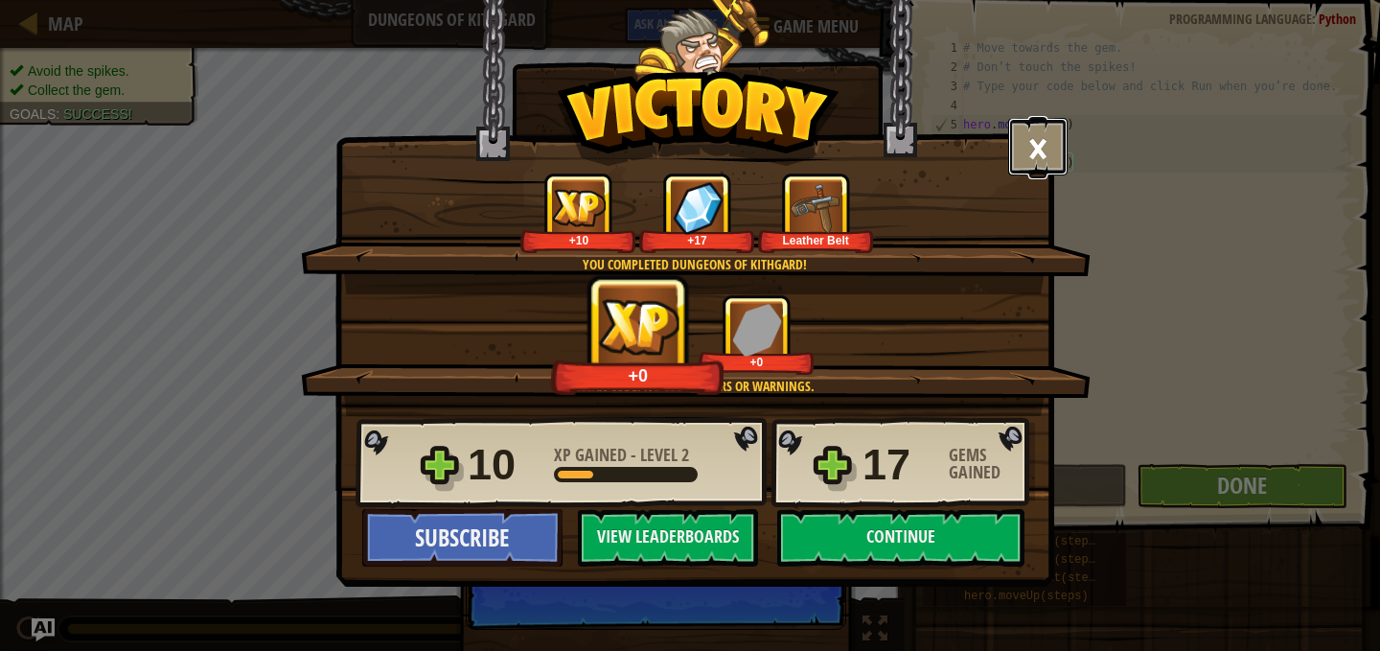
click at [1040, 160] on button "×" at bounding box center [1037, 147] width 59 height 58
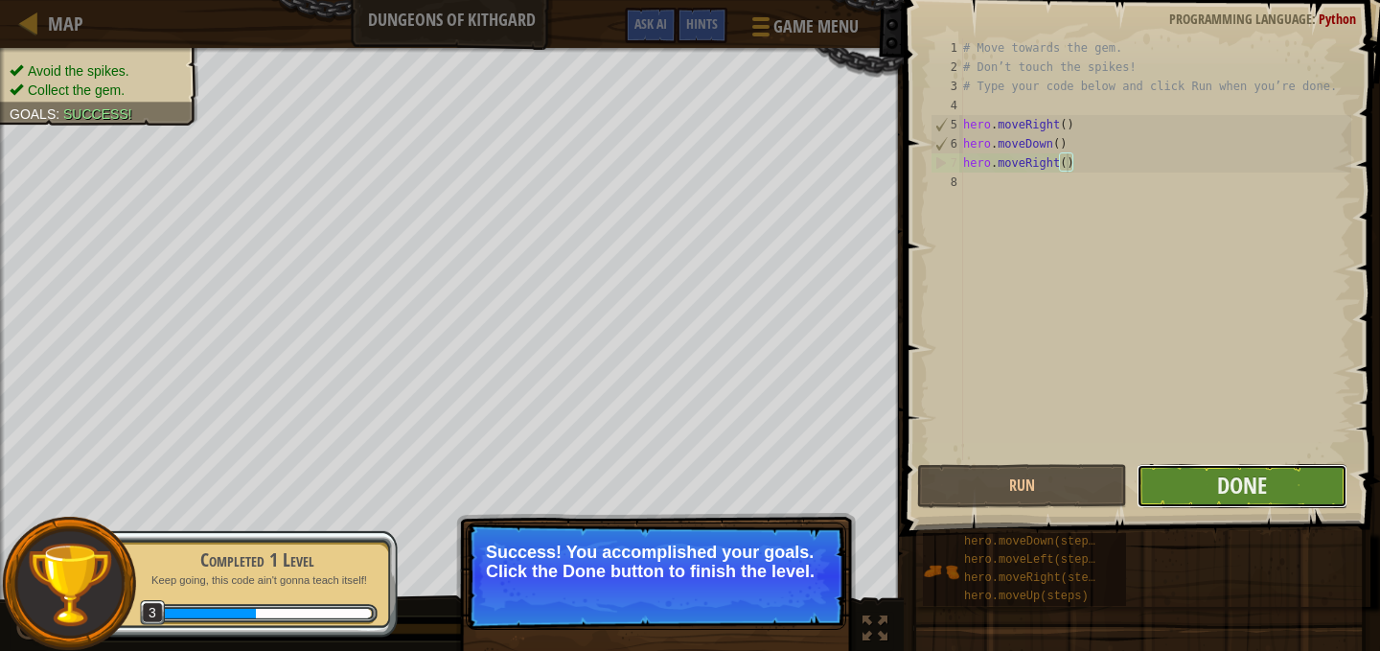
click at [1316, 474] on button "Done" at bounding box center [1242, 486] width 210 height 44
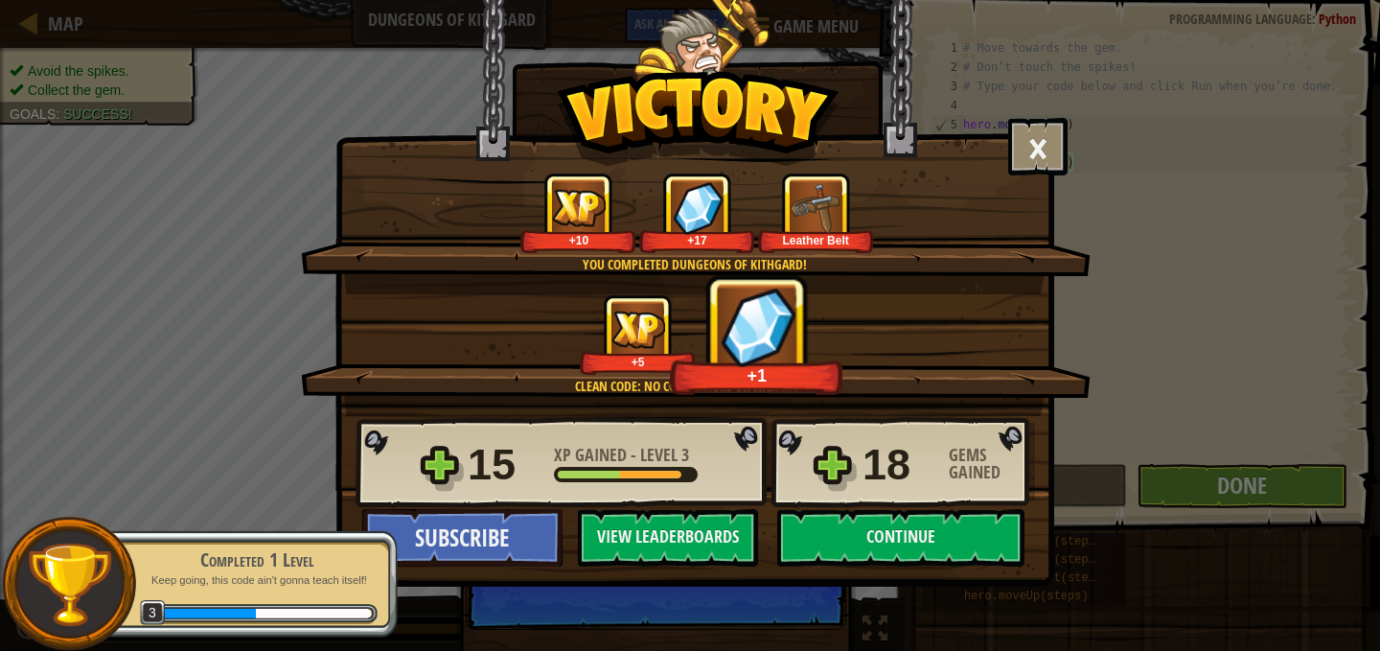
click at [833, 217] on img at bounding box center [816, 207] width 53 height 53
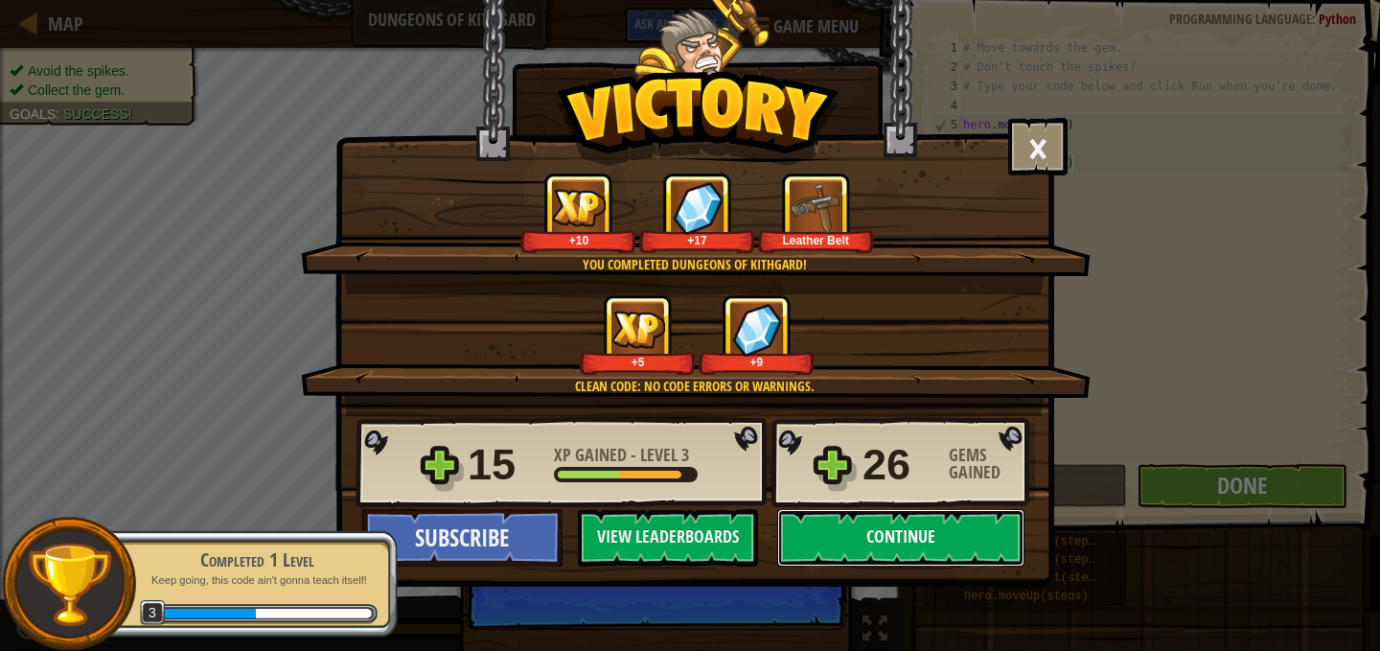
click at [875, 524] on button "Continue" at bounding box center [900, 538] width 247 height 58
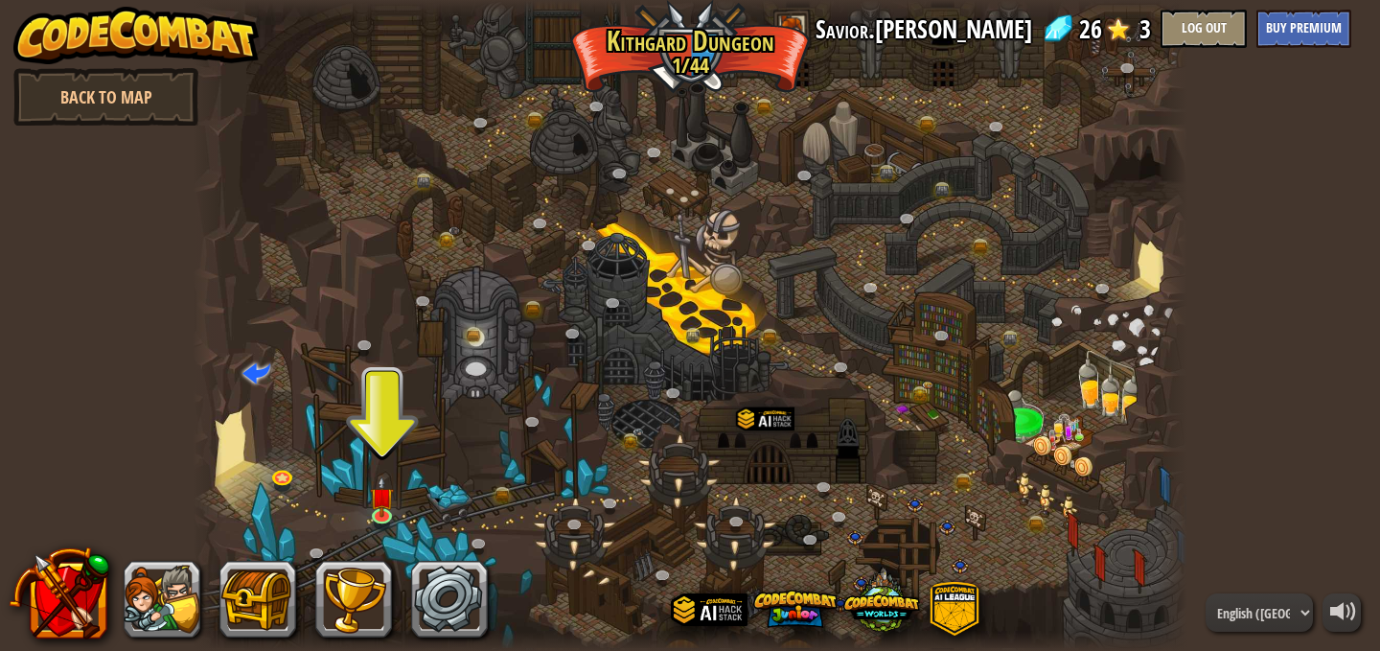
click at [394, 500] on div at bounding box center [691, 325] width 996 height 651
click at [380, 502] on img at bounding box center [382, 486] width 24 height 56
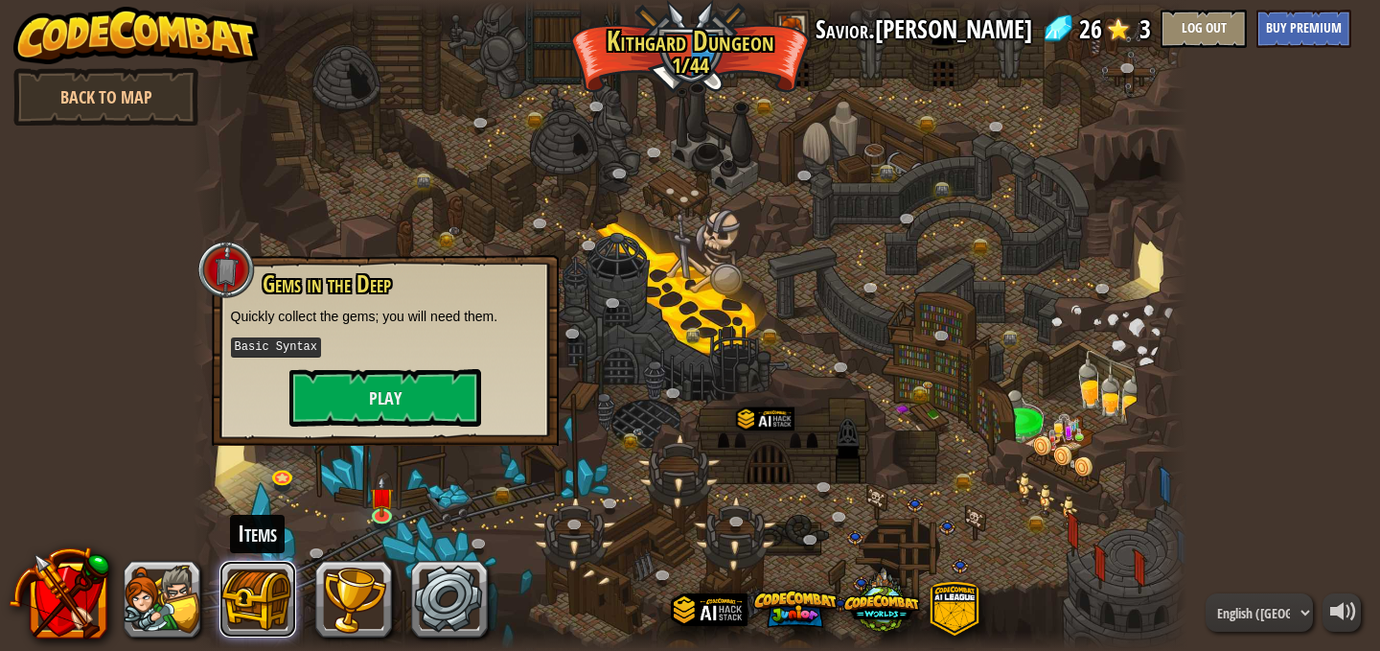
click at [257, 602] on button at bounding box center [257, 599] width 77 height 77
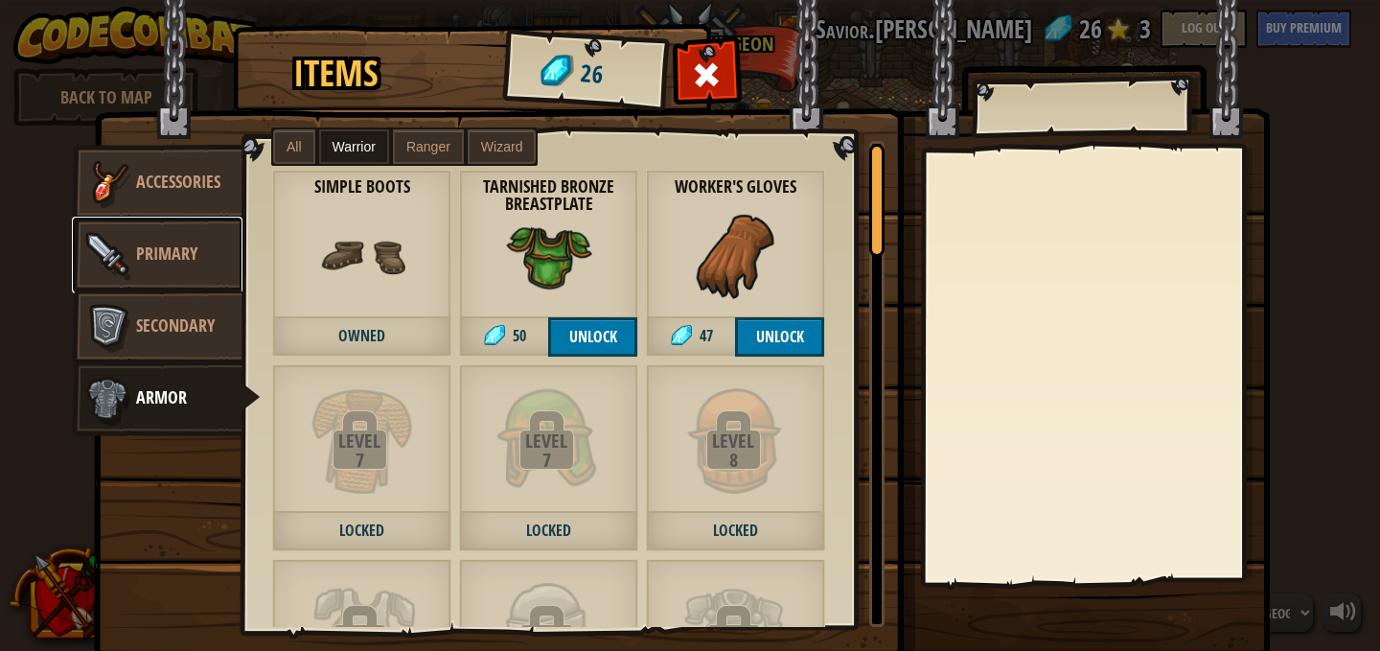
click at [113, 240] on img at bounding box center [108, 255] width 58 height 58
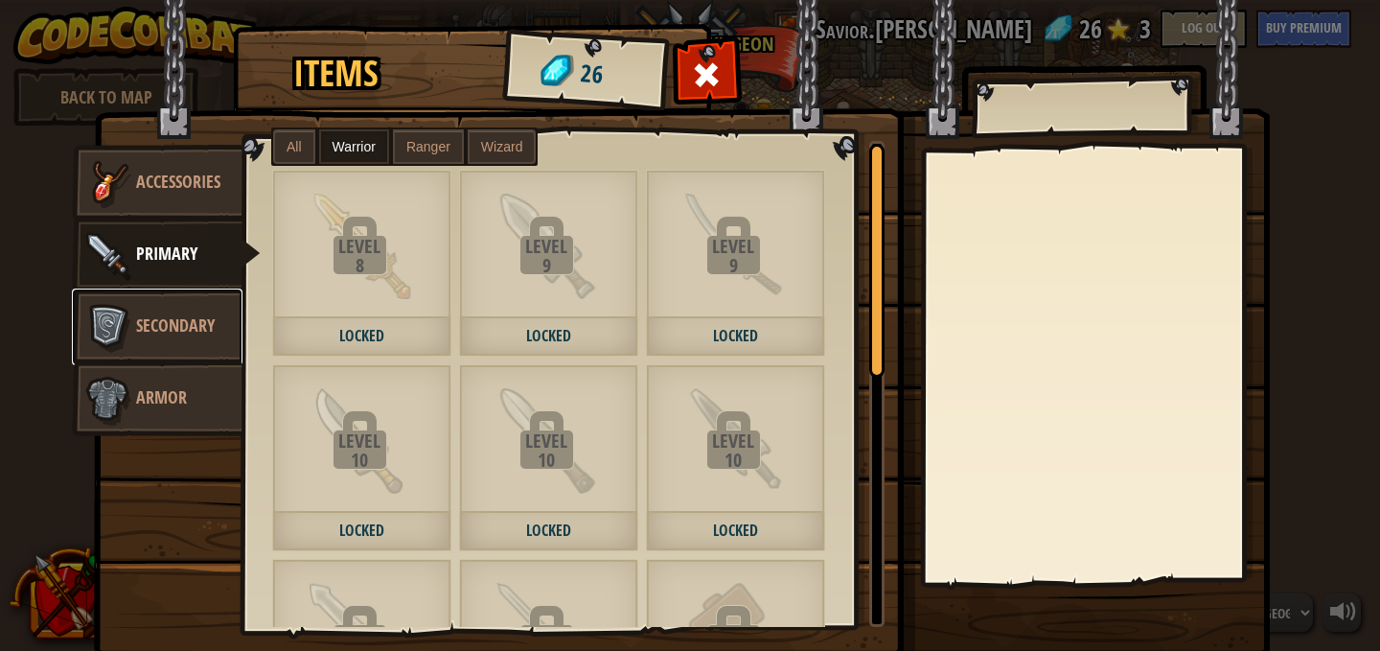
drag, startPoint x: 163, startPoint y: 293, endPoint x: 159, endPoint y: 331, distance: 37.6
click at [163, 296] on link "Secondary" at bounding box center [157, 326] width 171 height 77
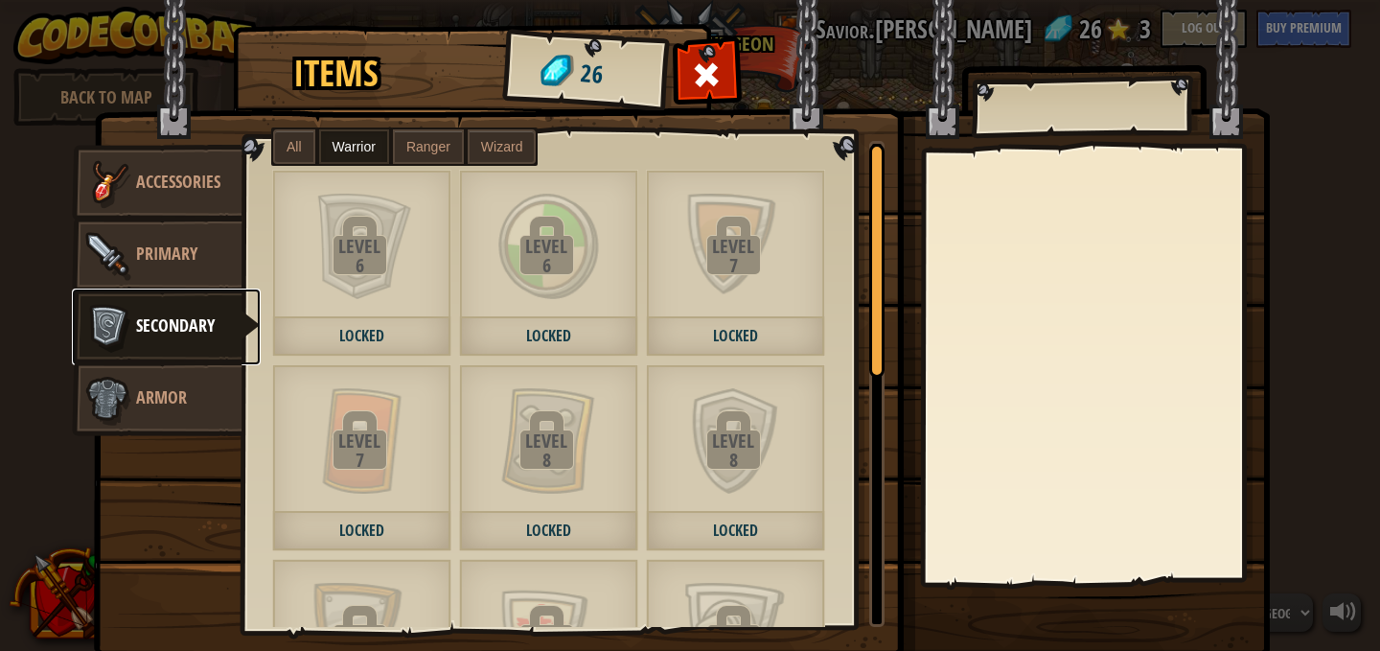
click at [159, 332] on span "Secondary" at bounding box center [175, 325] width 79 height 24
click at [181, 414] on link "Armor" at bounding box center [157, 398] width 171 height 77
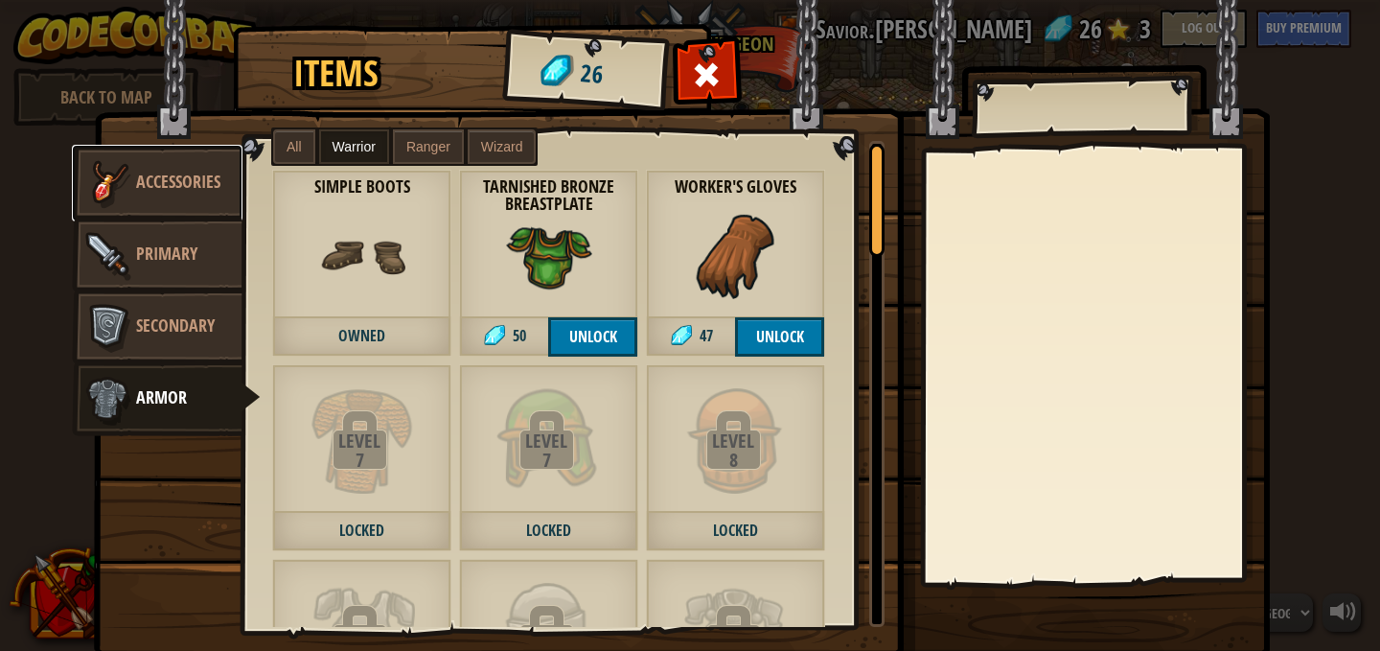
click at [135, 198] on link "Accessories" at bounding box center [157, 183] width 171 height 77
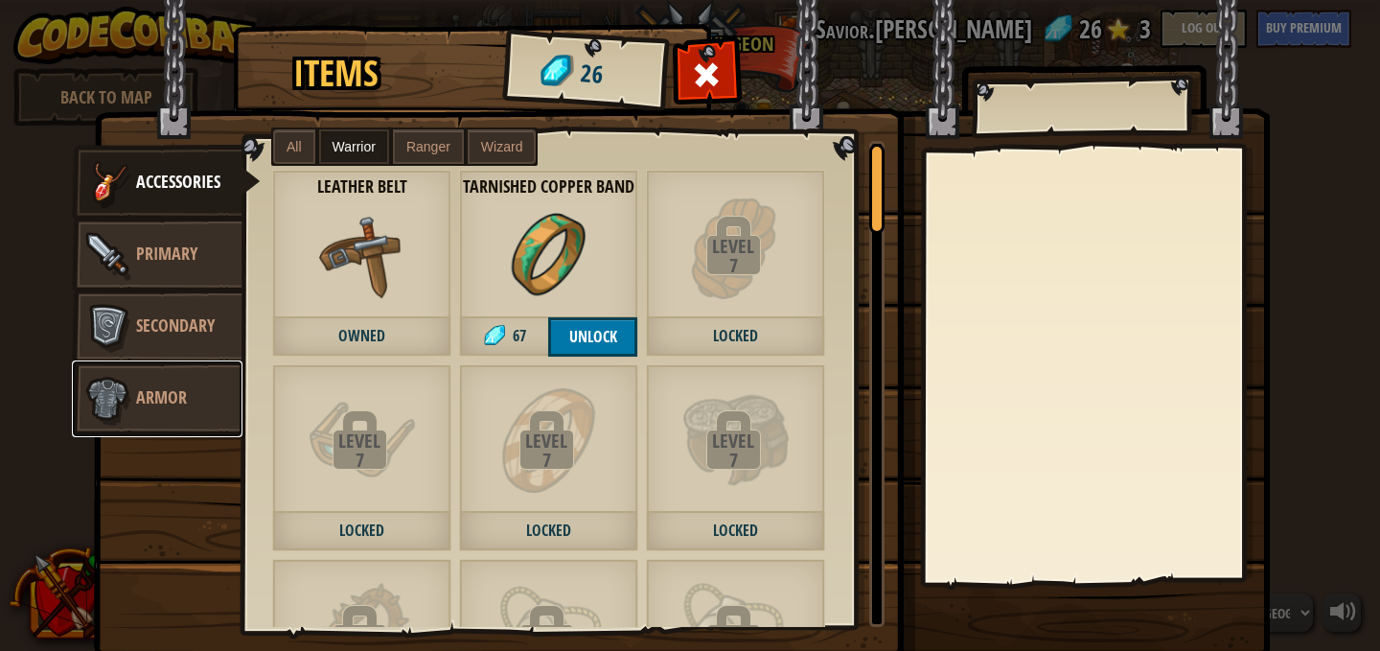
click at [163, 392] on span "Armor" at bounding box center [161, 397] width 51 height 24
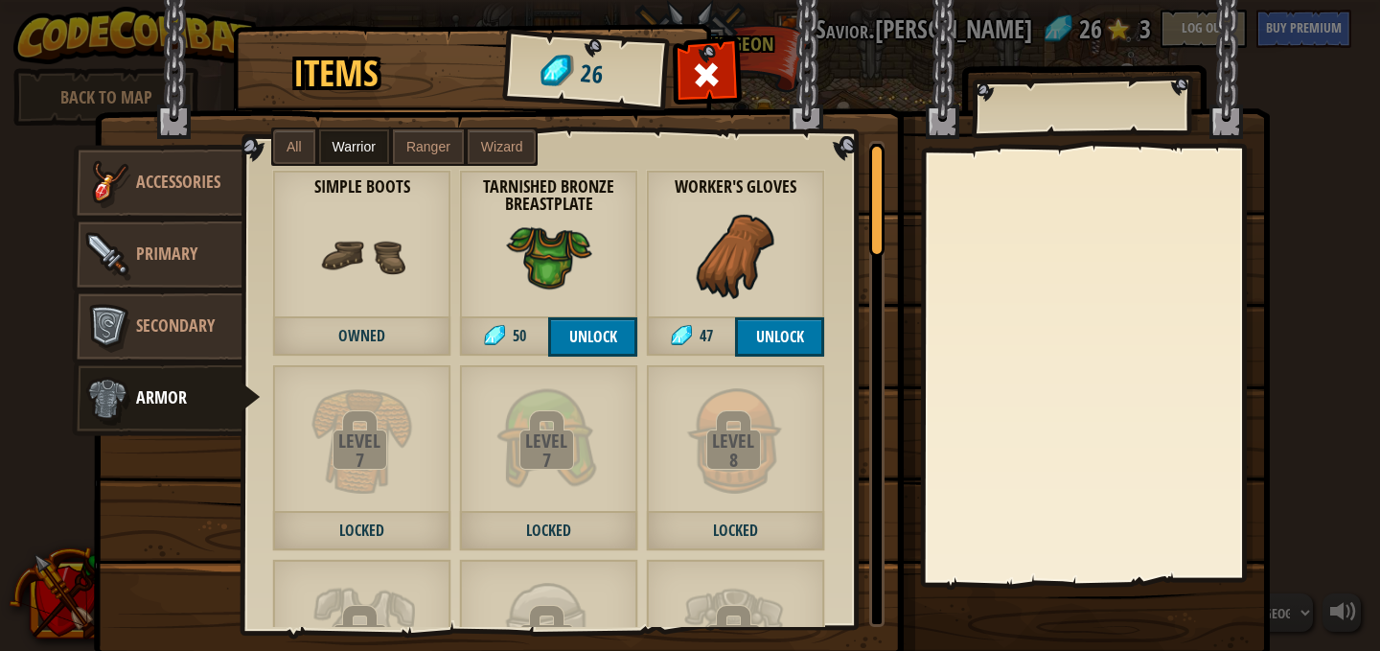
click at [1360, 96] on div "Items 26 Misc Accessories Primary Secondary Armor All Warrior Ranger Wizard Lev…" at bounding box center [690, 325] width 1380 height 651
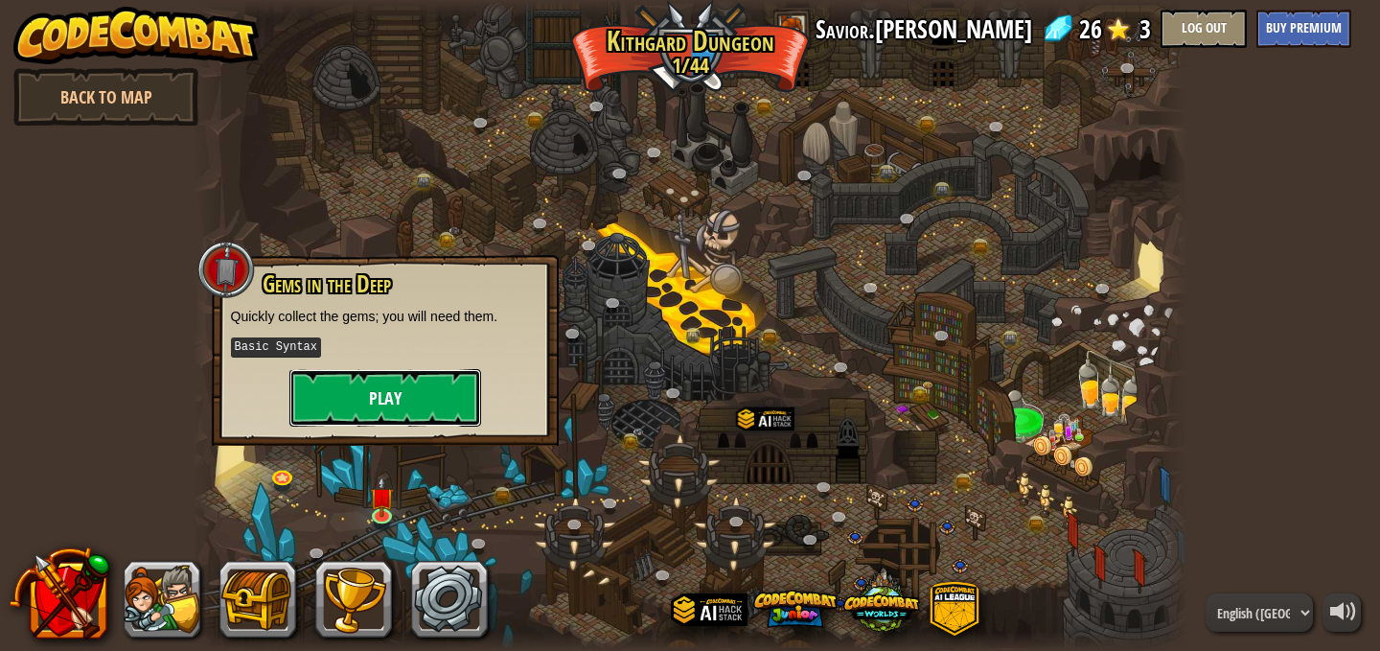
click at [414, 407] on button "Play" at bounding box center [385, 398] width 192 height 58
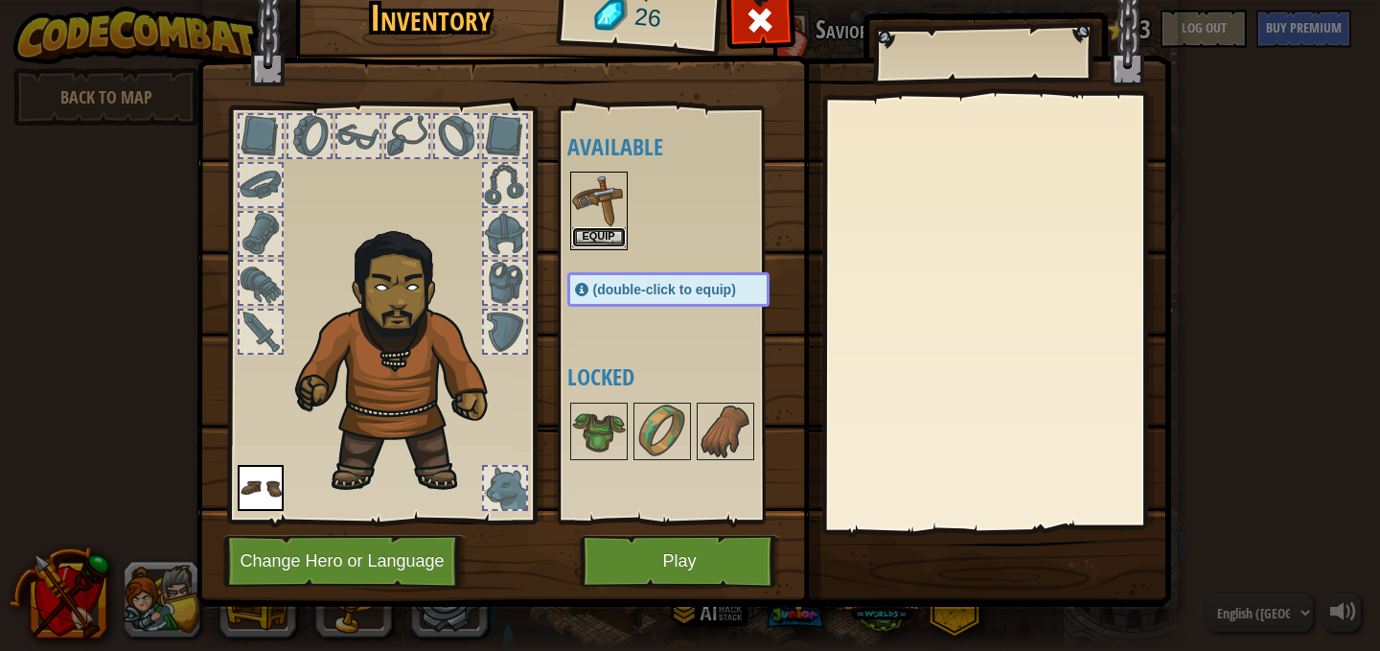
click at [590, 247] on button "Equip" at bounding box center [599, 237] width 54 height 20
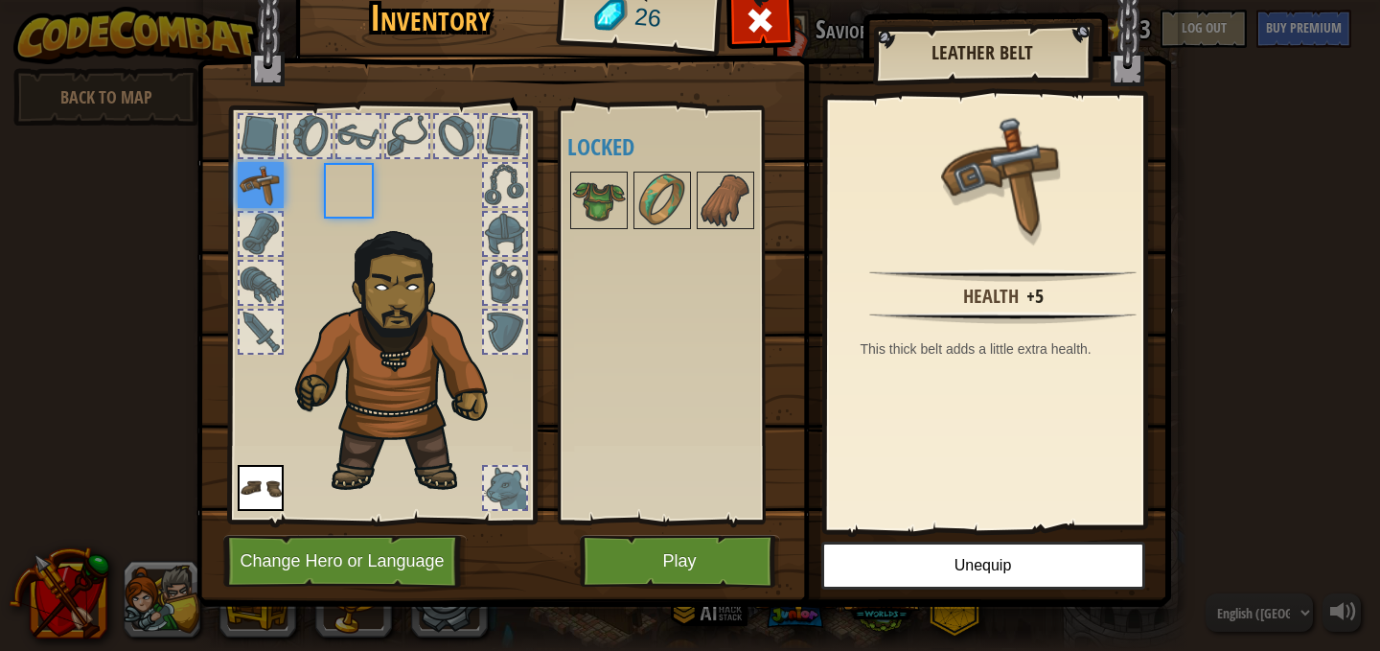
click at [590, 247] on div "Available Equip Equip (double-click to equip) Locked" at bounding box center [687, 315] width 241 height 400
click at [671, 561] on button "Play" at bounding box center [680, 561] width 200 height 53
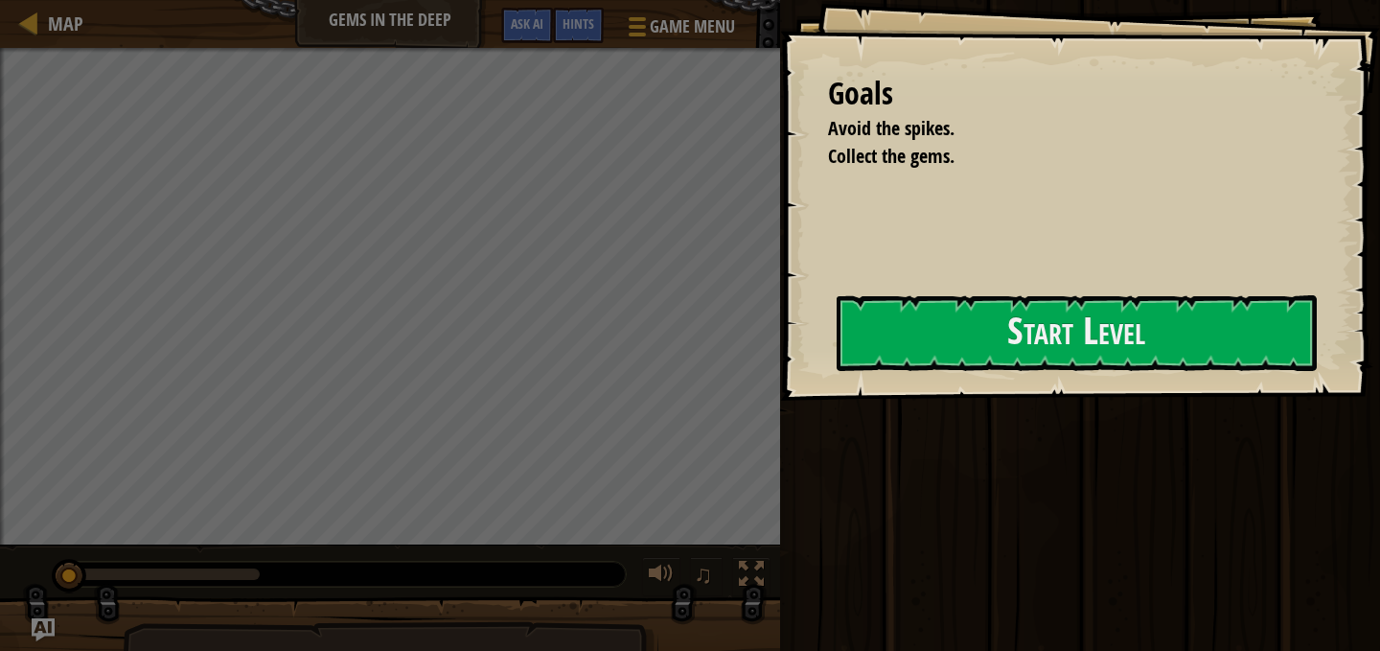
drag, startPoint x: 966, startPoint y: 297, endPoint x: 981, endPoint y: 371, distance: 75.4
click at [973, 319] on div "Goals Avoid the spikes. Collect the gems. Start Level Error loading from server…" at bounding box center [1080, 200] width 600 height 401
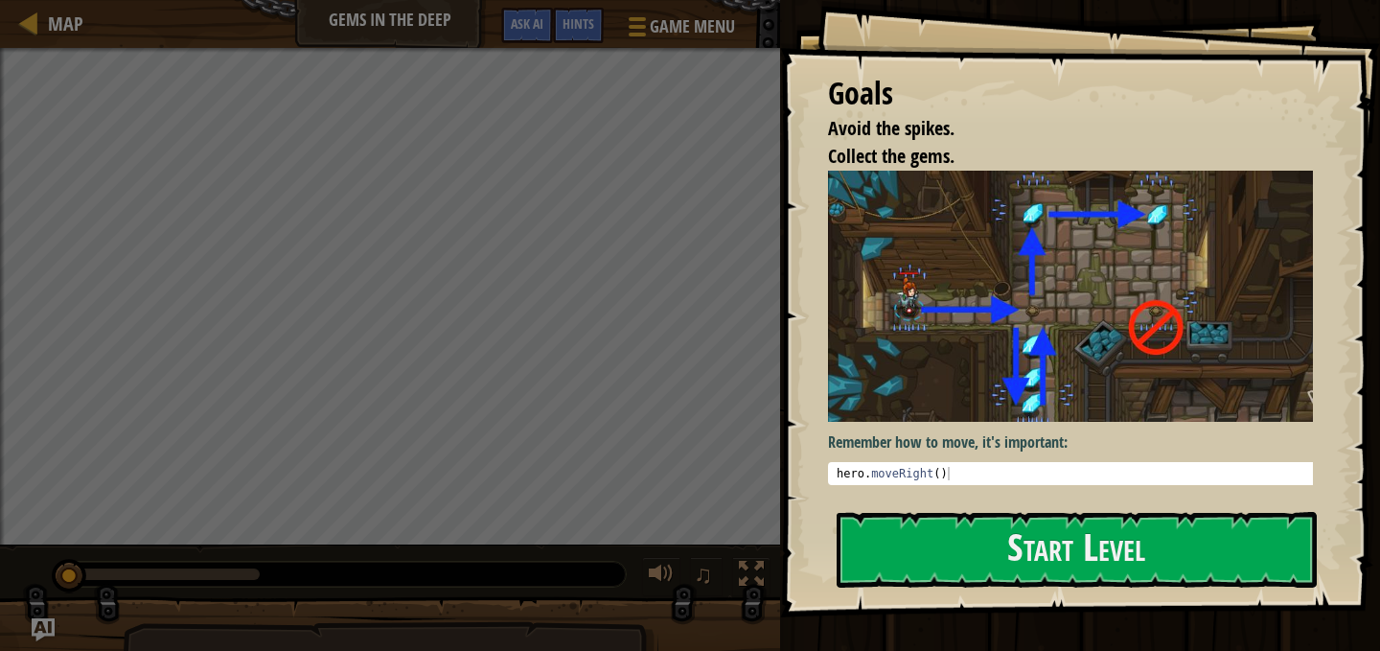
click at [975, 512] on button "Start Level" at bounding box center [1077, 550] width 480 height 76
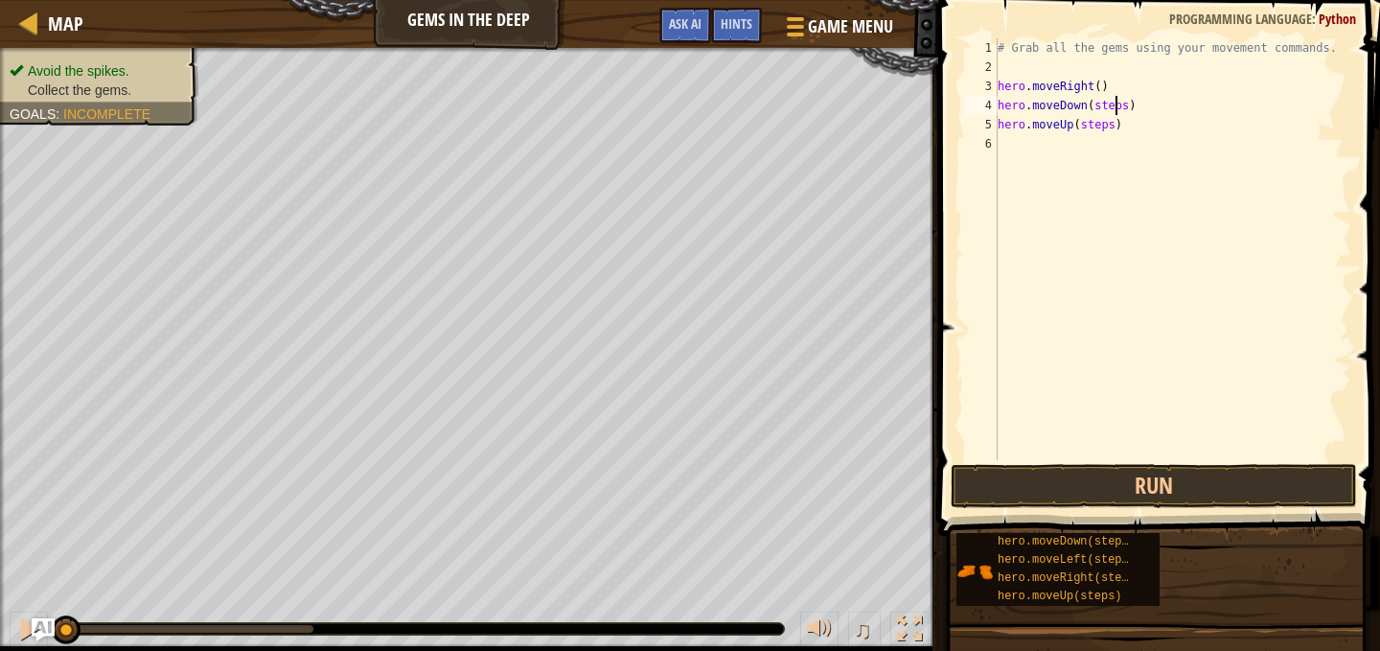
click at [1117, 104] on div "# Grab all the gems using your movement commands. hero . moveRight ( ) hero . m…" at bounding box center [1173, 268] width 358 height 460
click at [1102, 127] on div "# Grab all the gems using your movement commands. hero . moveRight ( ) hero . m…" at bounding box center [1173, 268] width 358 height 460
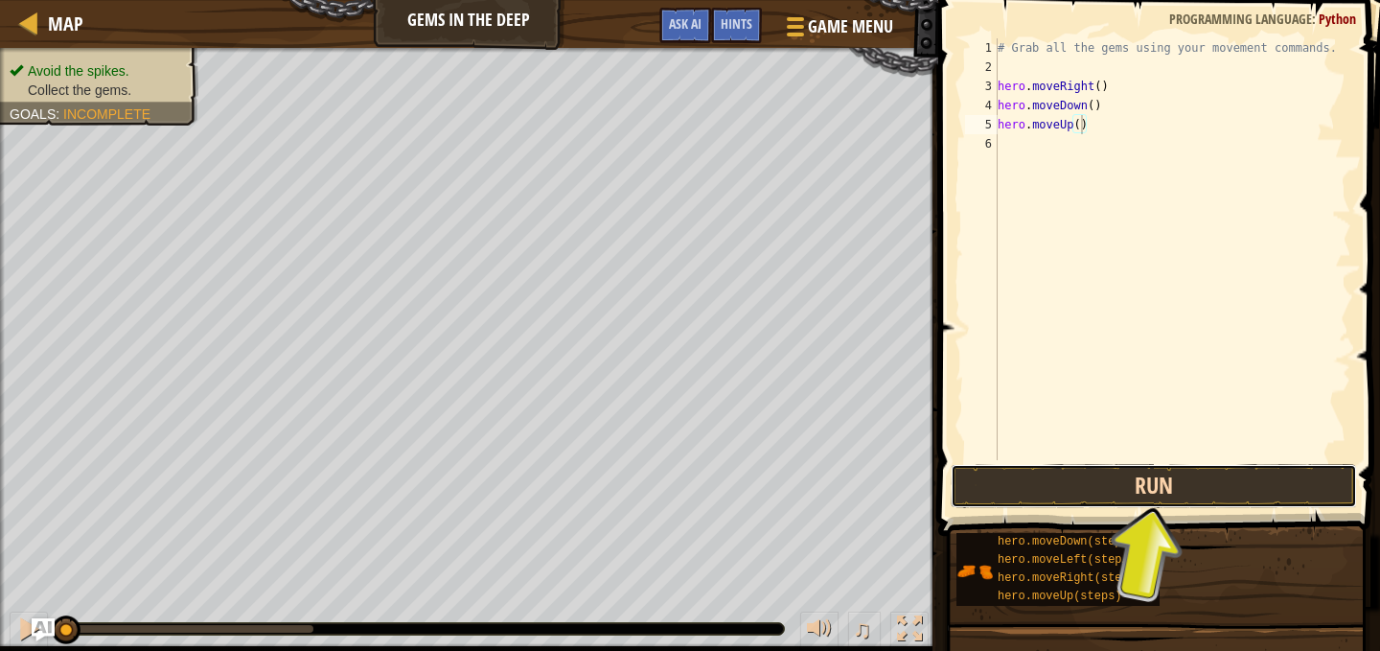
click at [1116, 470] on button "Run" at bounding box center [1154, 486] width 406 height 44
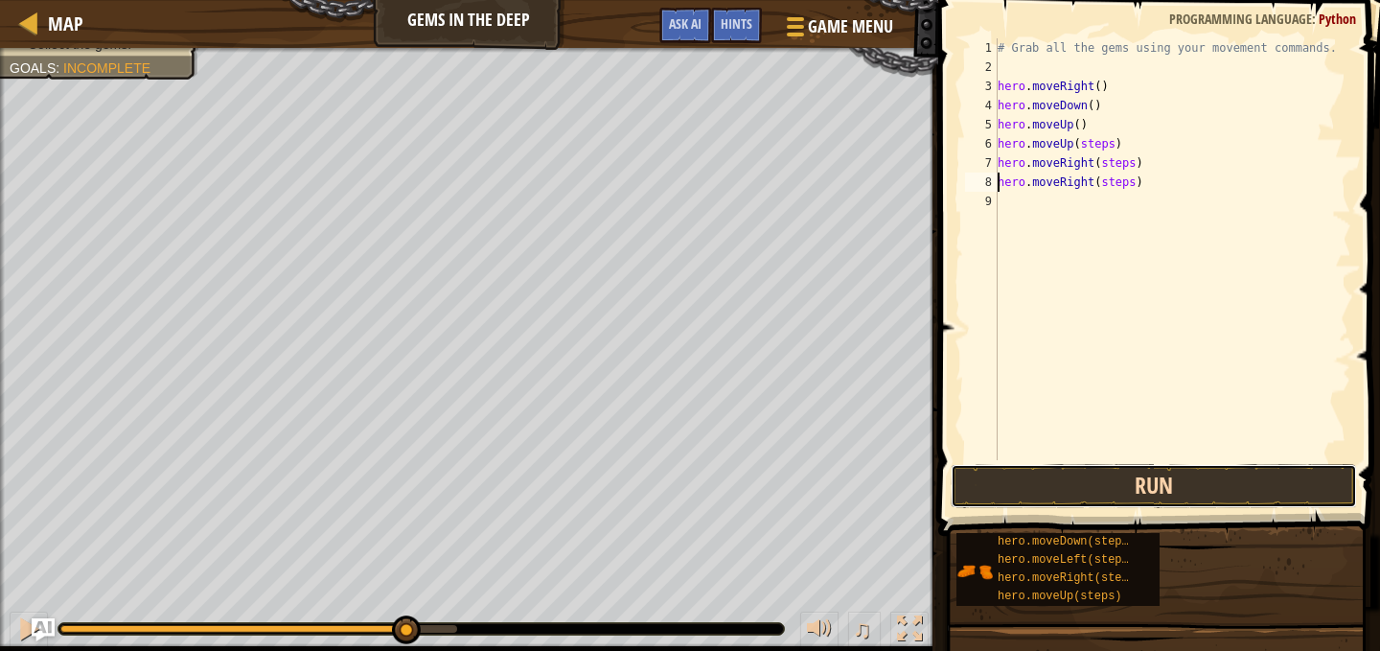
click at [1209, 502] on button "Run" at bounding box center [1154, 486] width 406 height 44
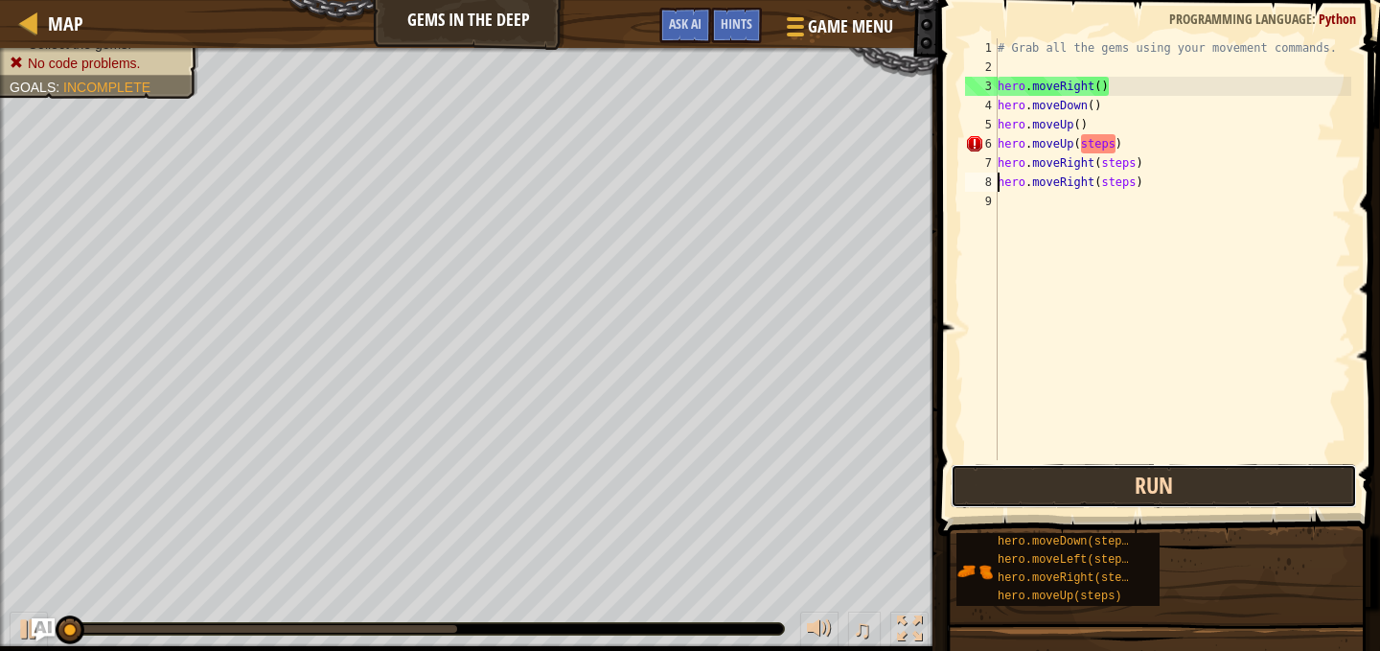
click at [1209, 489] on button "Run" at bounding box center [1154, 486] width 406 height 44
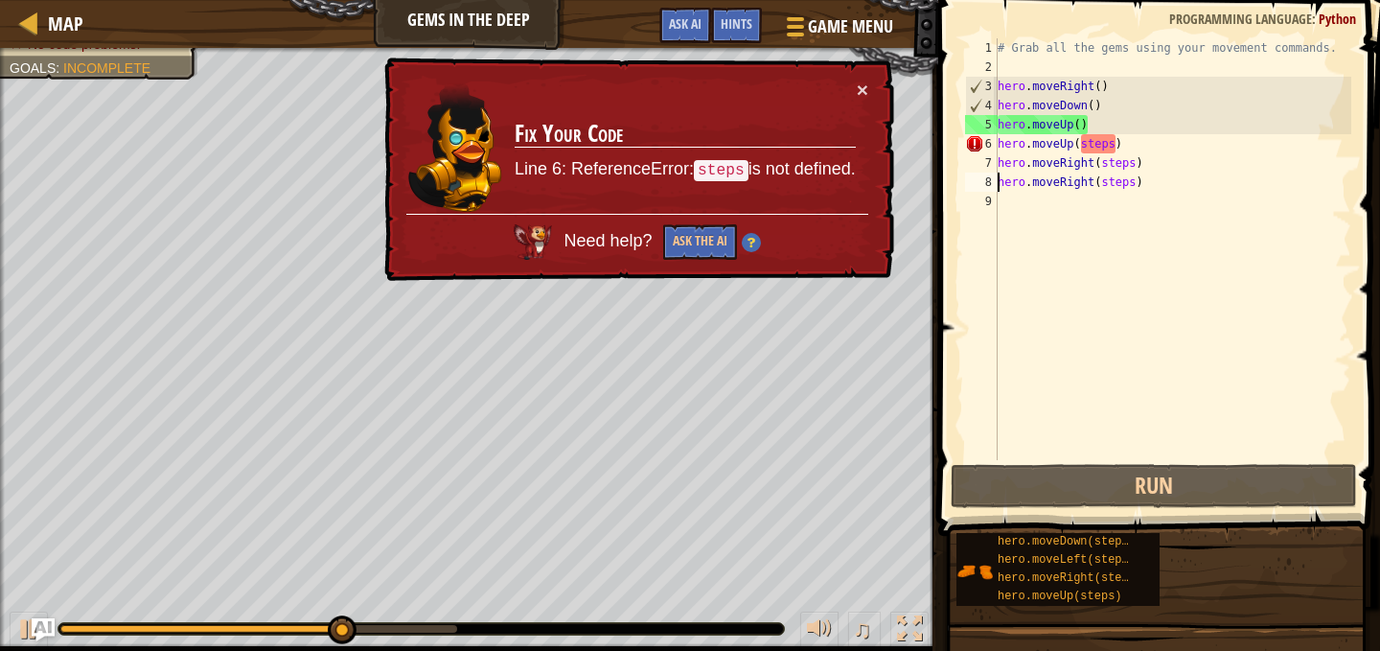
click at [1087, 138] on div "# Grab all the gems using your movement commands. hero . moveRight ( ) hero . m…" at bounding box center [1173, 268] width 358 height 460
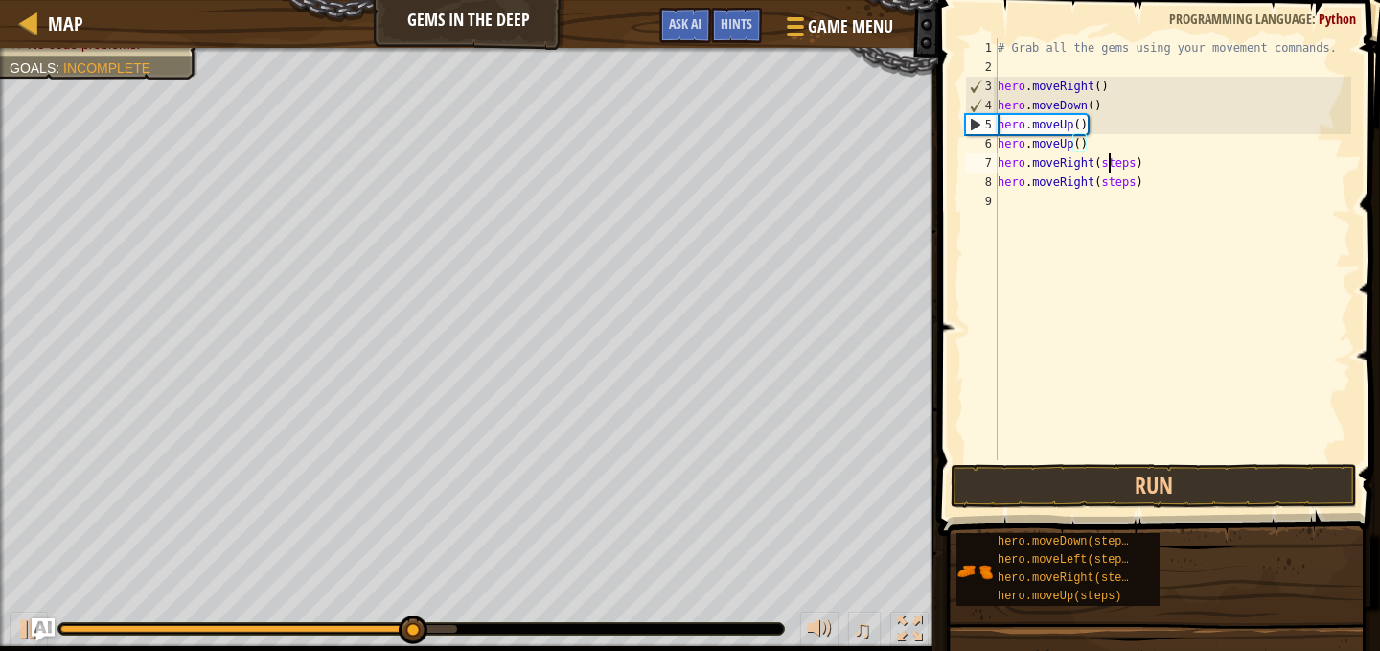
click at [1112, 165] on div "# Grab all the gems using your movement commands. hero . moveRight ( ) hero . m…" at bounding box center [1173, 268] width 358 height 460
click at [1112, 179] on div "# Grab all the gems using your movement commands. hero . moveRight ( ) hero . m…" at bounding box center [1173, 268] width 358 height 460
type textarea "hero.moveRight()"
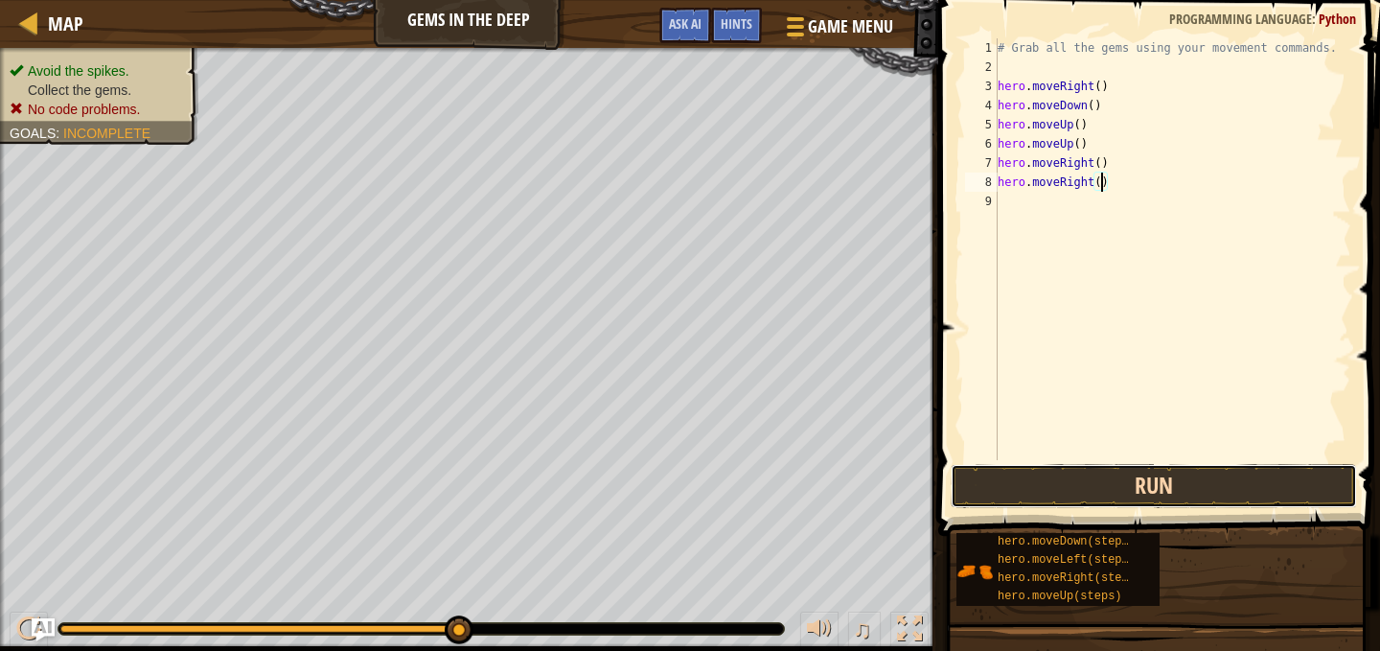
click at [1112, 488] on button "Run" at bounding box center [1154, 486] width 406 height 44
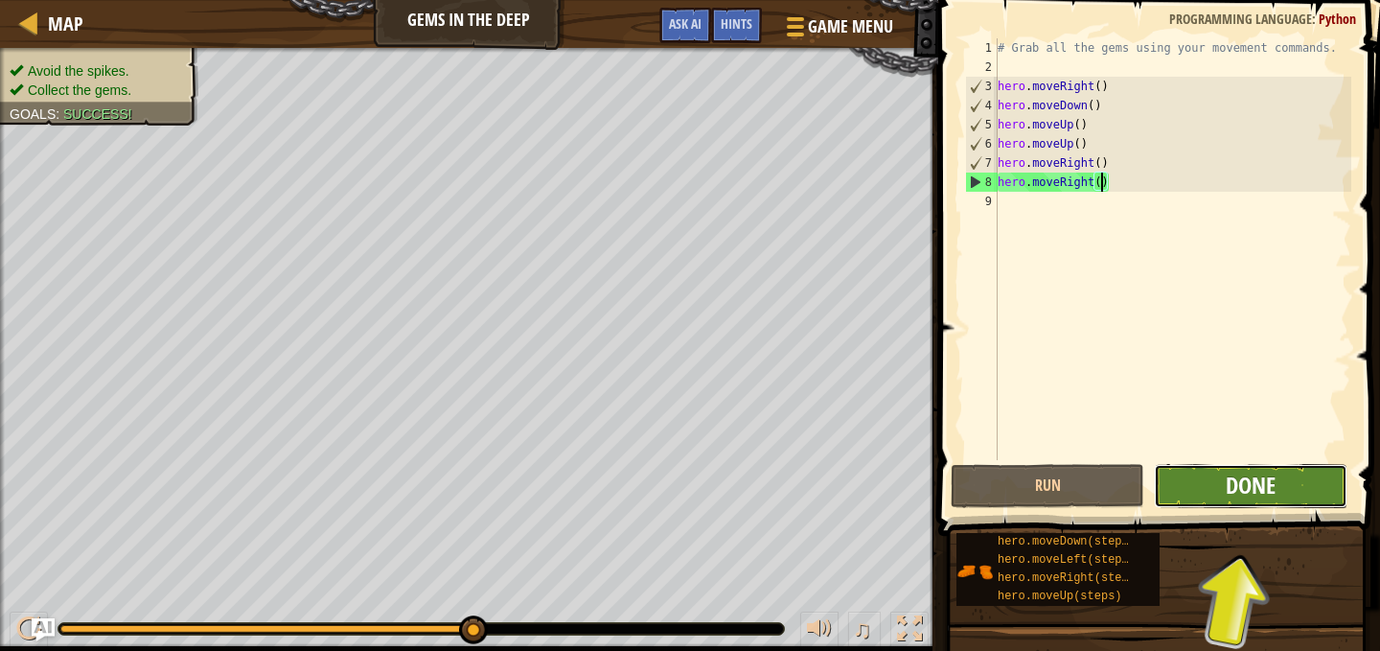
click at [1230, 480] on span "Done" at bounding box center [1251, 485] width 50 height 31
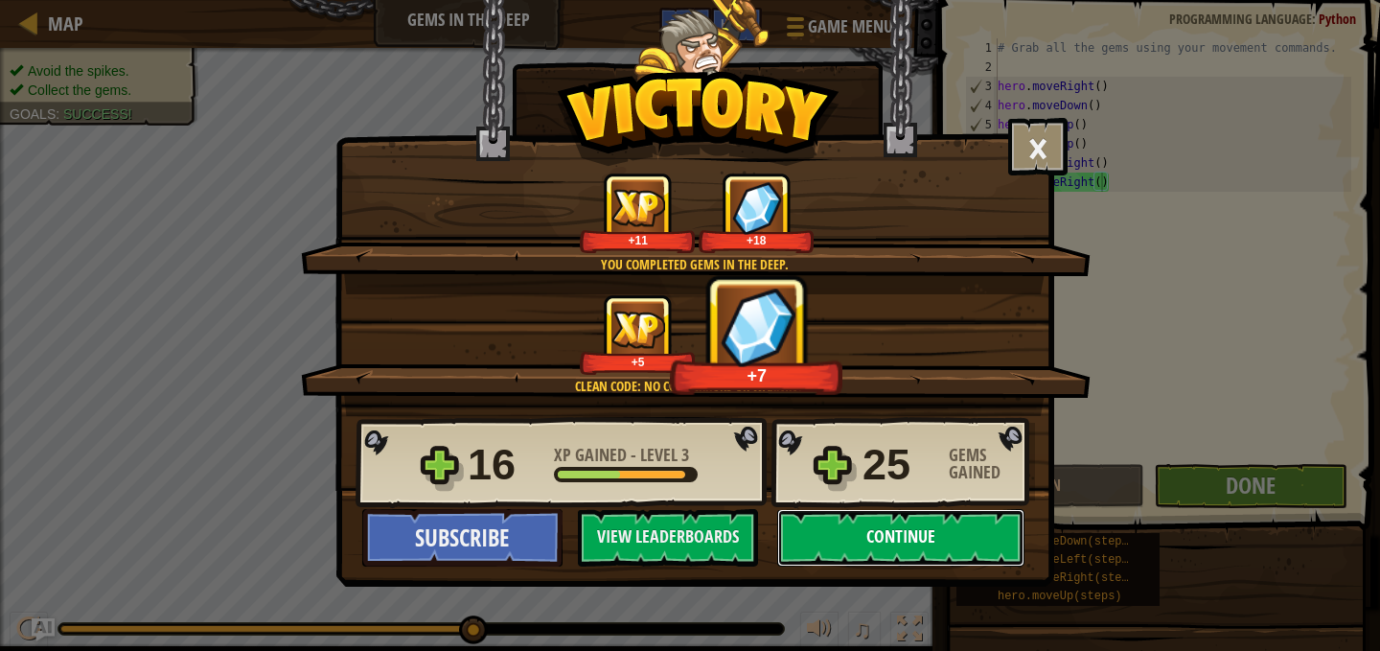
click at [934, 543] on button "Continue" at bounding box center [900, 538] width 247 height 58
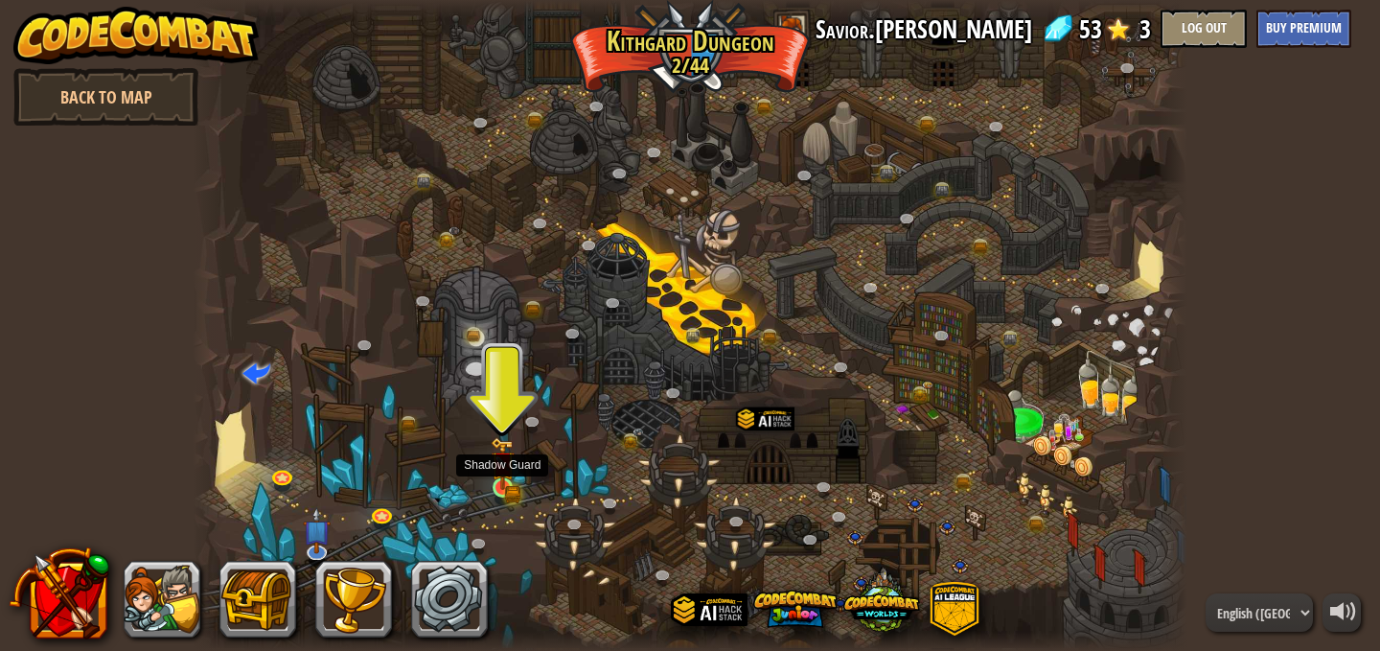
click at [507, 471] on img at bounding box center [503, 463] width 14 height 14
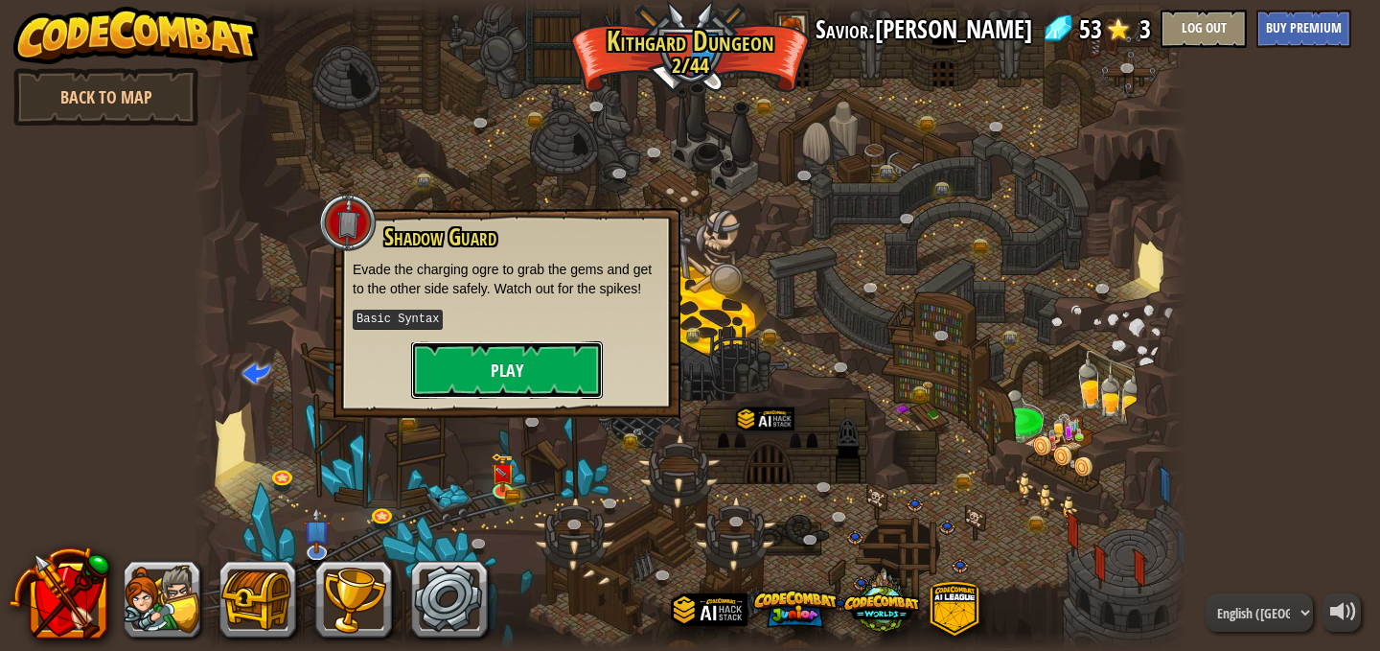
click at [551, 357] on button "Play" at bounding box center [507, 370] width 192 height 58
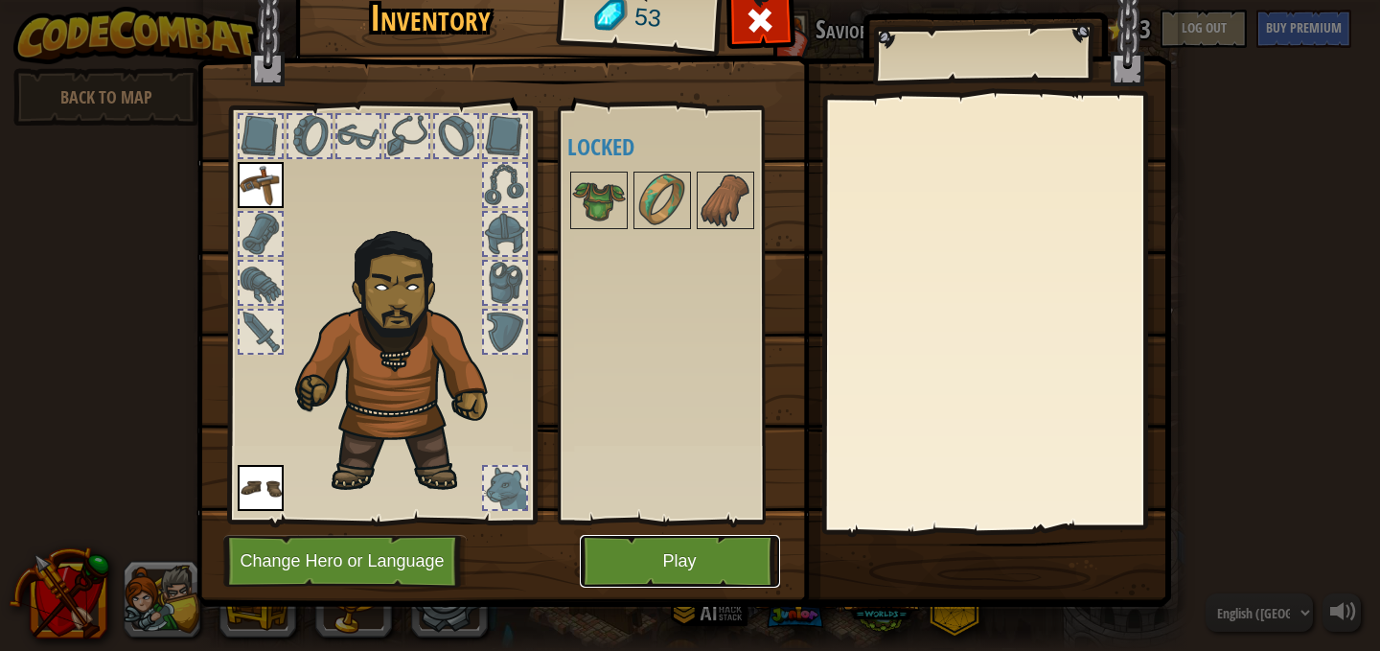
click at [654, 563] on button "Play" at bounding box center [680, 561] width 200 height 53
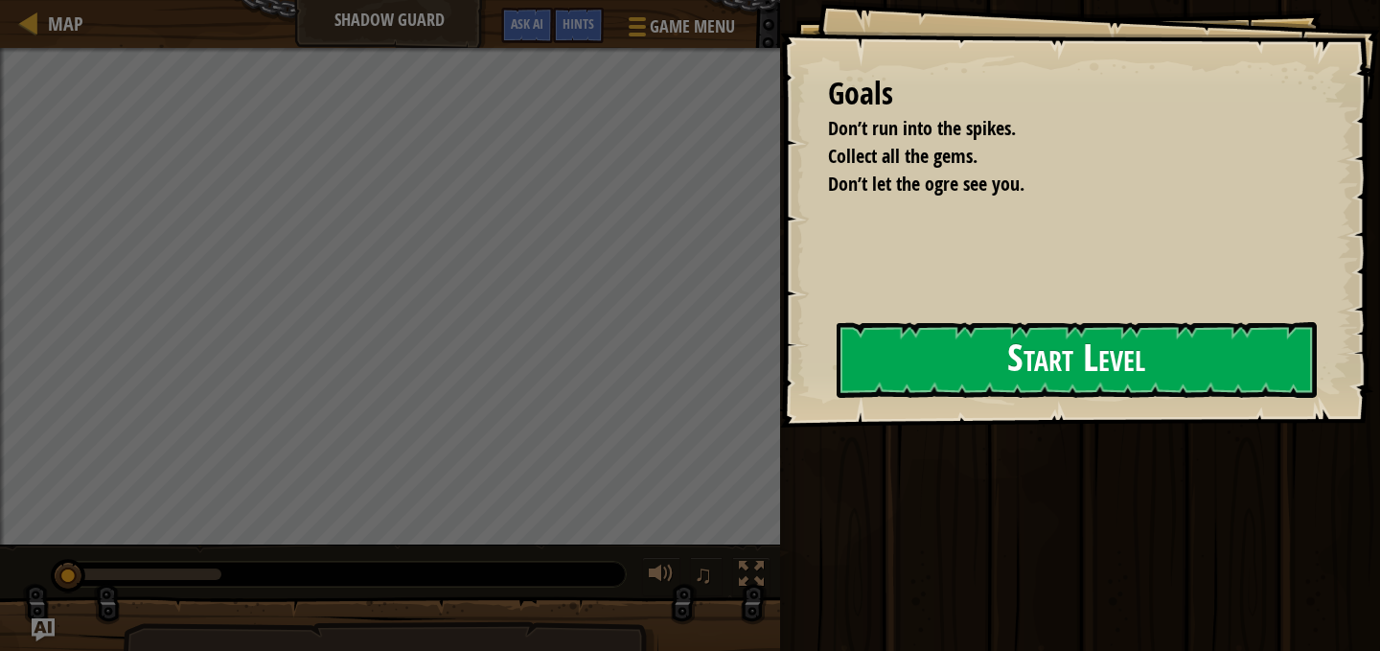
click at [912, 335] on button "Start Level" at bounding box center [1077, 360] width 480 height 76
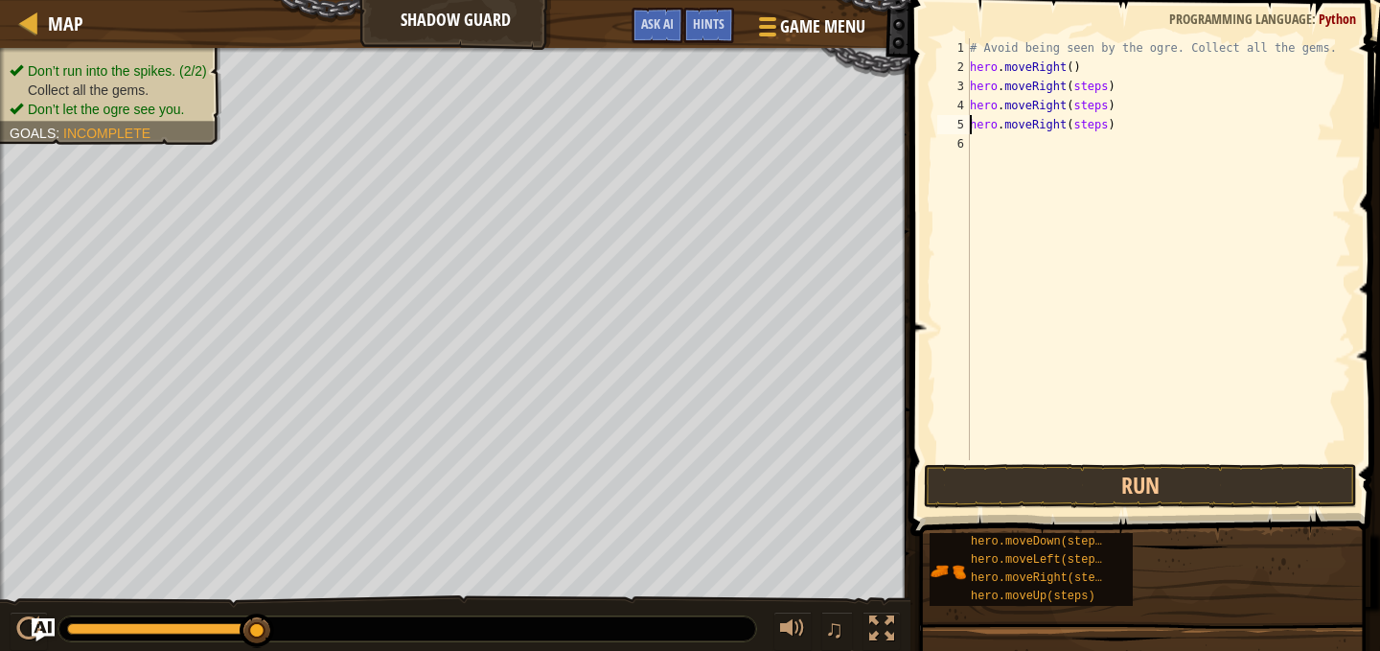
click at [1094, 102] on div "# Avoid being seen by the ogre. Collect all the gems. hero . moveRight ( ) hero…" at bounding box center [1158, 268] width 385 height 460
click at [1095, 125] on div "# Avoid being seen by the ogre. Collect all the gems. hero . moveRight ( ) hero…" at bounding box center [1158, 268] width 385 height 460
click at [1082, 82] on div "# Avoid being seen by the ogre. Collect all the gems. hero . moveRight ( ) hero…" at bounding box center [1158, 268] width 385 height 460
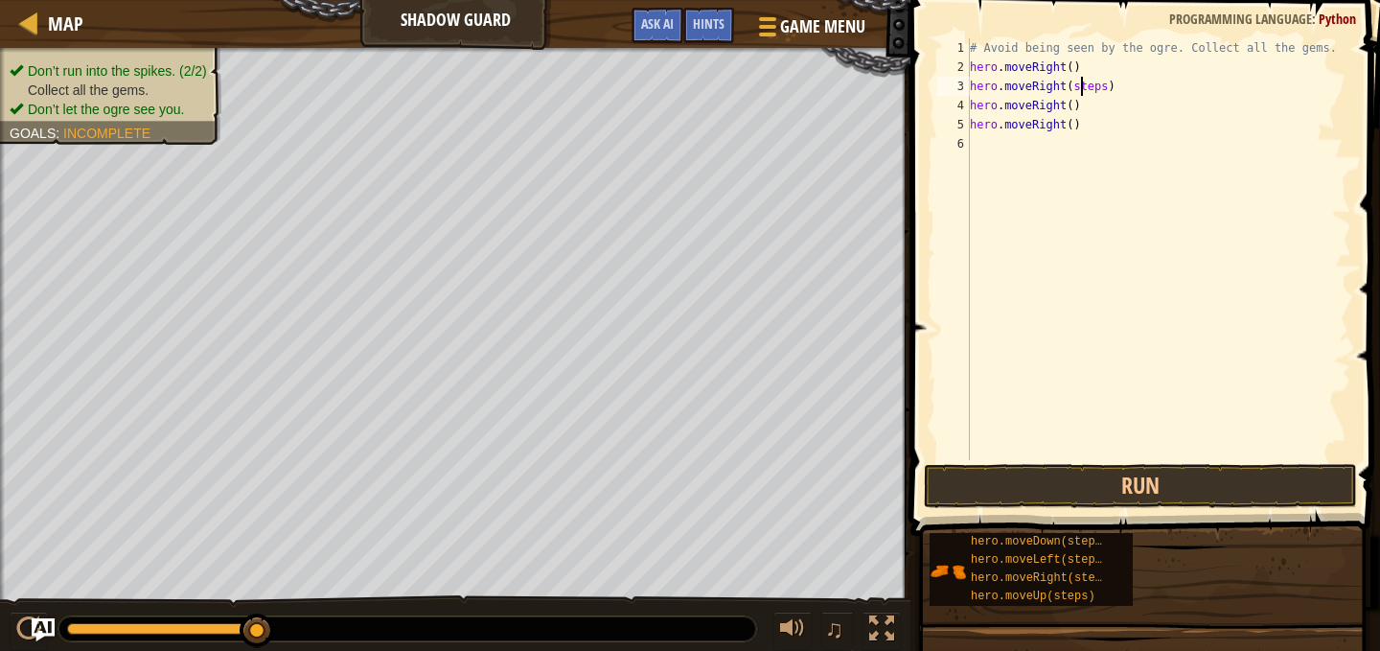
click at [1082, 82] on div "# Avoid being seen by the ogre. Collect all the gems. hero . moveRight ( ) hero…" at bounding box center [1158, 268] width 385 height 460
click at [1150, 493] on button "Run" at bounding box center [1140, 486] width 433 height 44
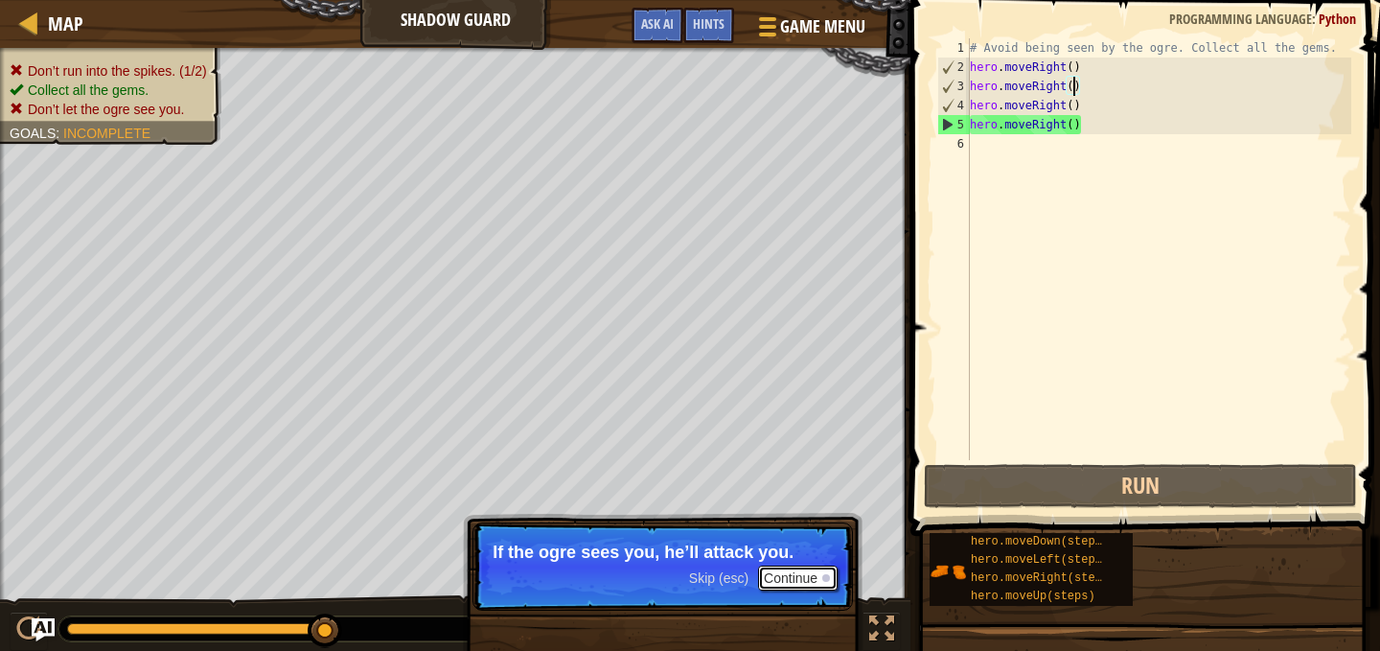
click at [791, 585] on button "Continue" at bounding box center [798, 577] width 80 height 25
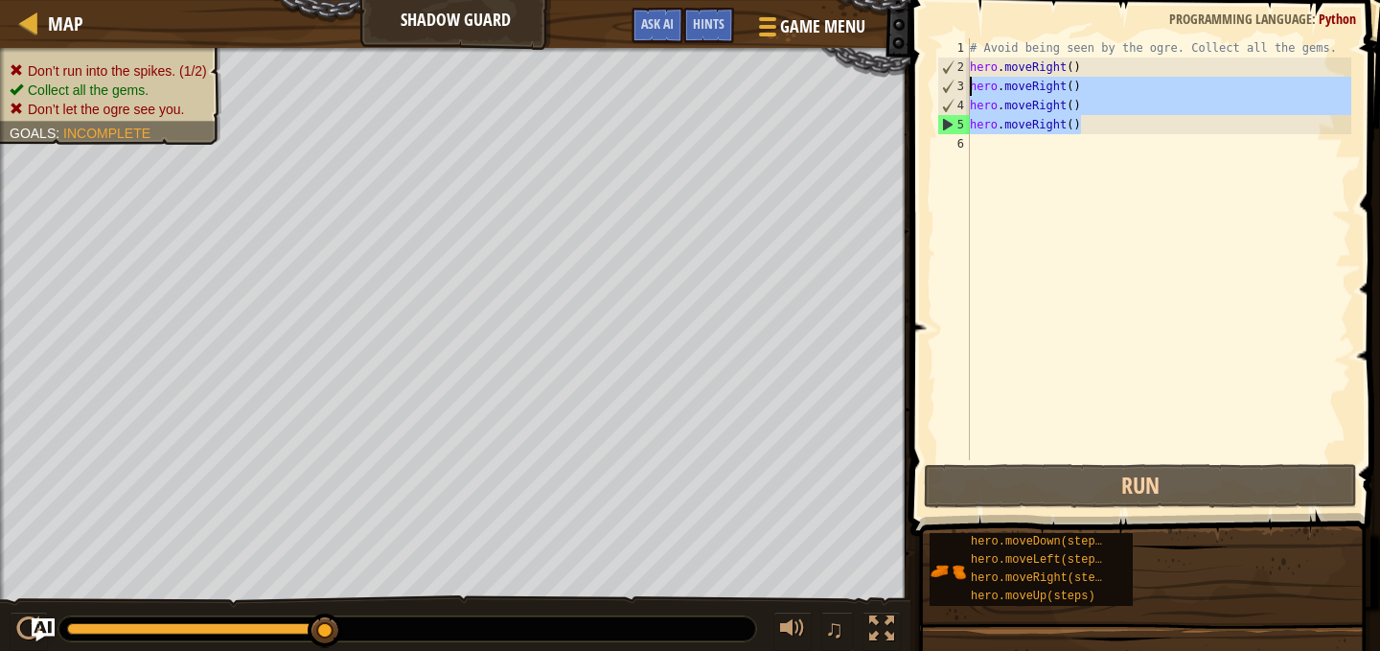
drag, startPoint x: 1084, startPoint y: 130, endPoint x: 951, endPoint y: 90, distance: 139.2
click at [951, 90] on div "hero.moveRight() 1 2 3 4 5 6 # Avoid being seen by the ogre. Collect all the ge…" at bounding box center [1143, 249] width 418 height 422
type textarea "hero.moveRight() hero.moveRight()"
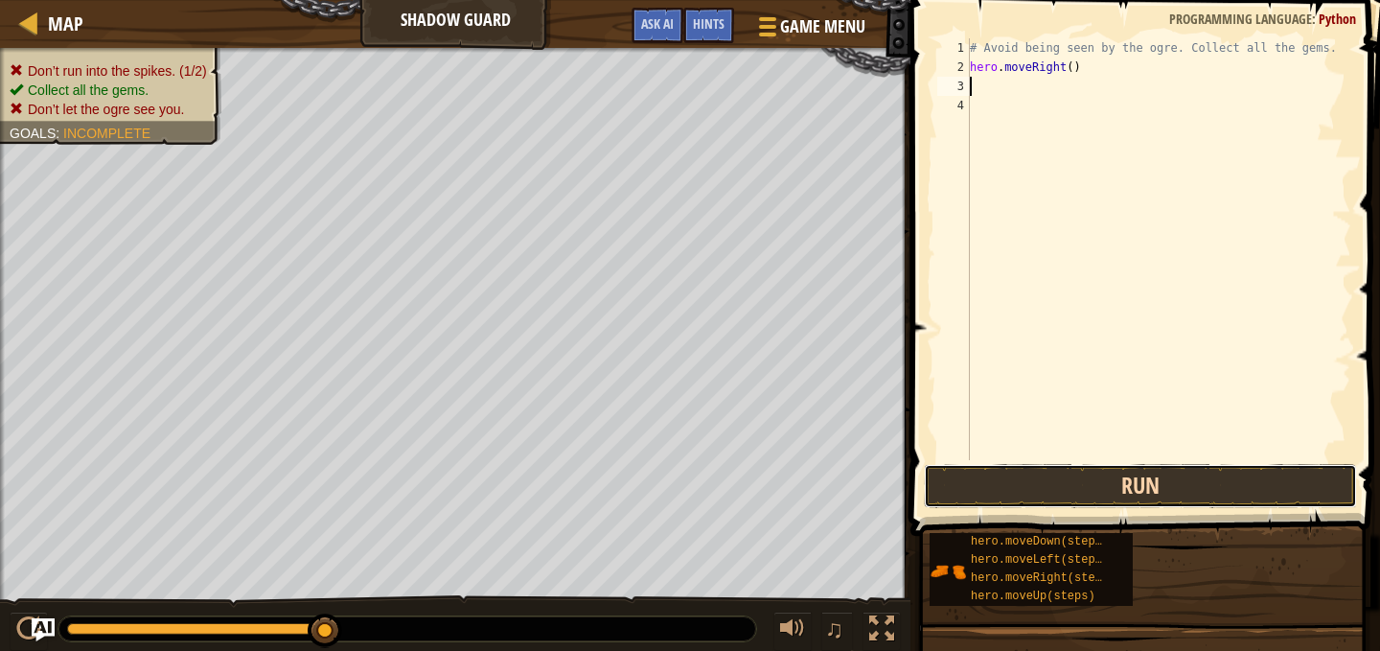
click at [1083, 493] on button "Run" at bounding box center [1140, 486] width 433 height 44
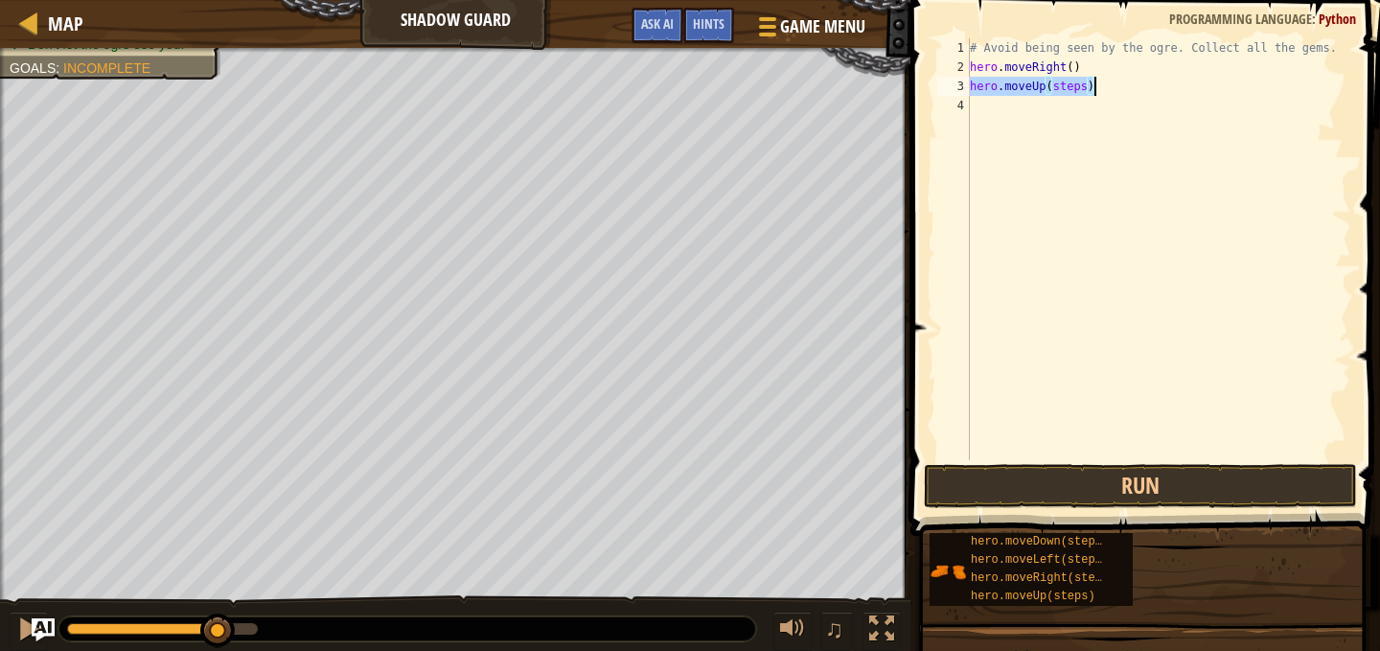
click at [1111, 59] on div "# Avoid being seen by the ogre. Collect all the gems. hero . moveRight ( ) hero…" at bounding box center [1158, 268] width 385 height 460
click at [1108, 59] on div "# Avoid being seen by the ogre. Collect all the gems. hero . moveRight ( ) hero…" at bounding box center [1158, 249] width 385 height 422
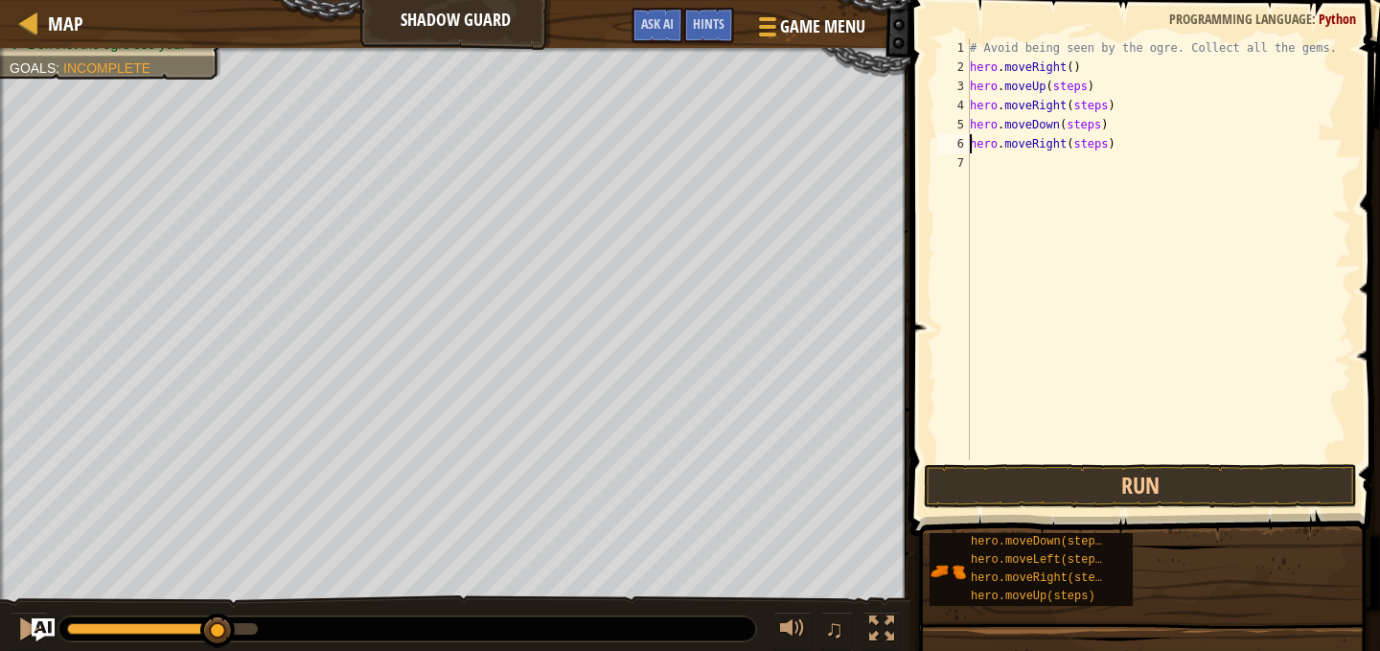
click at [1092, 144] on div "# Avoid being seen by the ogre. Collect all the gems. hero . moveRight ( ) hero…" at bounding box center [1158, 268] width 385 height 460
click at [1076, 107] on div "# Avoid being seen by the ogre. Collect all the gems. hero . moveRight ( ) hero…" at bounding box center [1158, 268] width 385 height 460
click at [1082, 126] on div "# Avoid being seen by the ogre. Collect all the gems. hero . moveRight ( ) hero…" at bounding box center [1158, 268] width 385 height 460
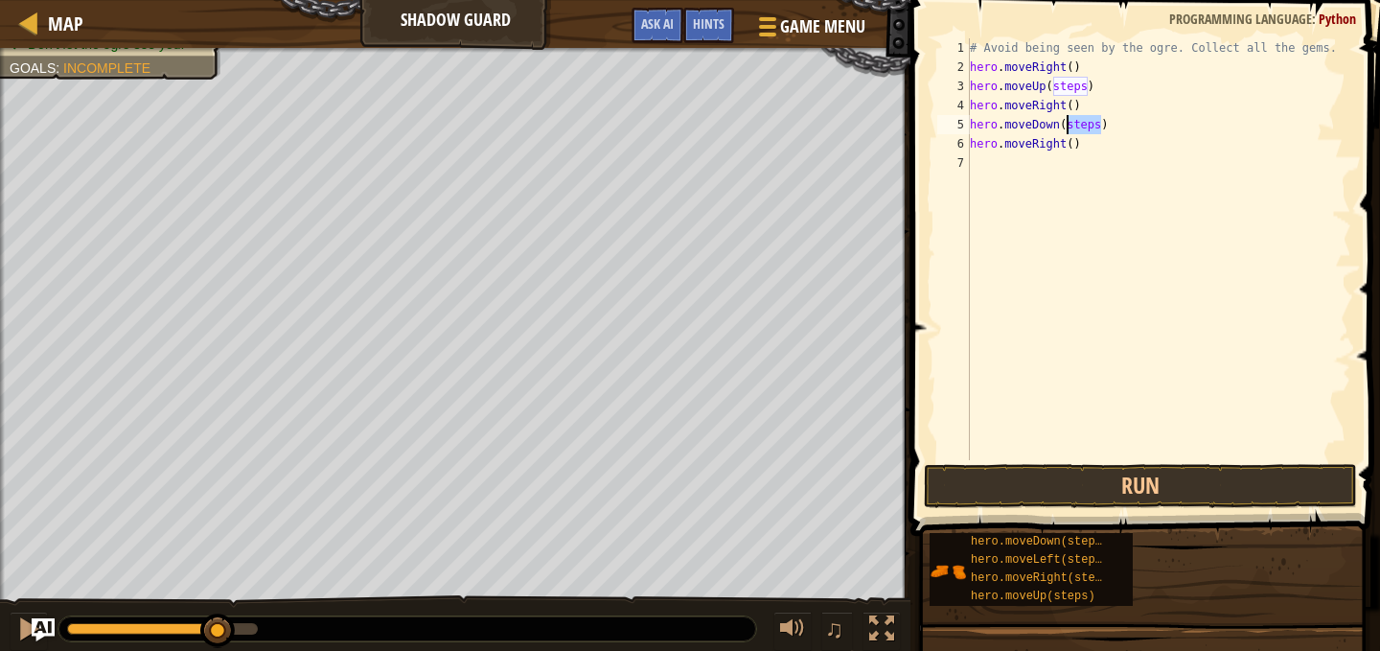
click at [1082, 126] on div "# Avoid being seen by the ogre. Collect all the gems. hero . moveRight ( ) hero…" at bounding box center [1158, 268] width 385 height 460
click at [1060, 76] on div "# Avoid being seen by the ogre. Collect all the gems. hero . moveRight ( ) hero…" at bounding box center [1158, 268] width 385 height 460
click at [1064, 82] on div "# Avoid being seen by the ogre. Collect all the gems. hero . moveRight ( ) hero…" at bounding box center [1158, 268] width 385 height 460
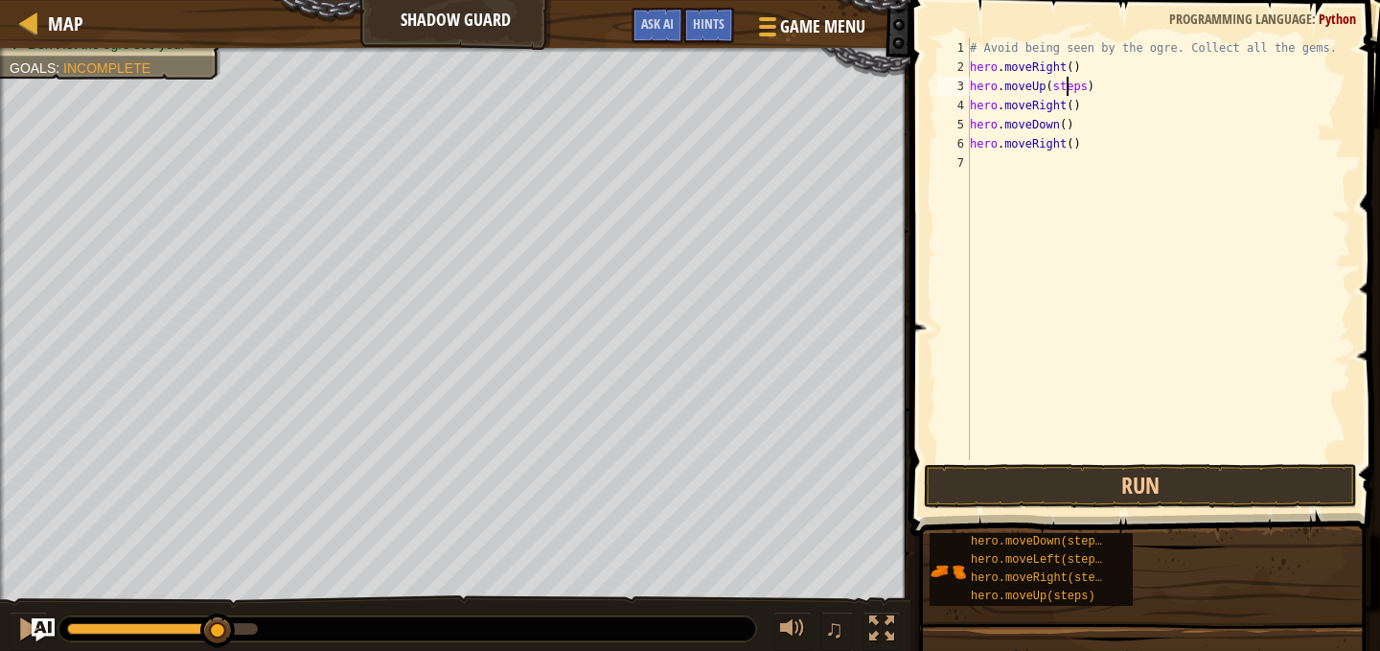
type textarea "hero.moveUp()"
click at [1171, 492] on button "Run" at bounding box center [1140, 486] width 433 height 44
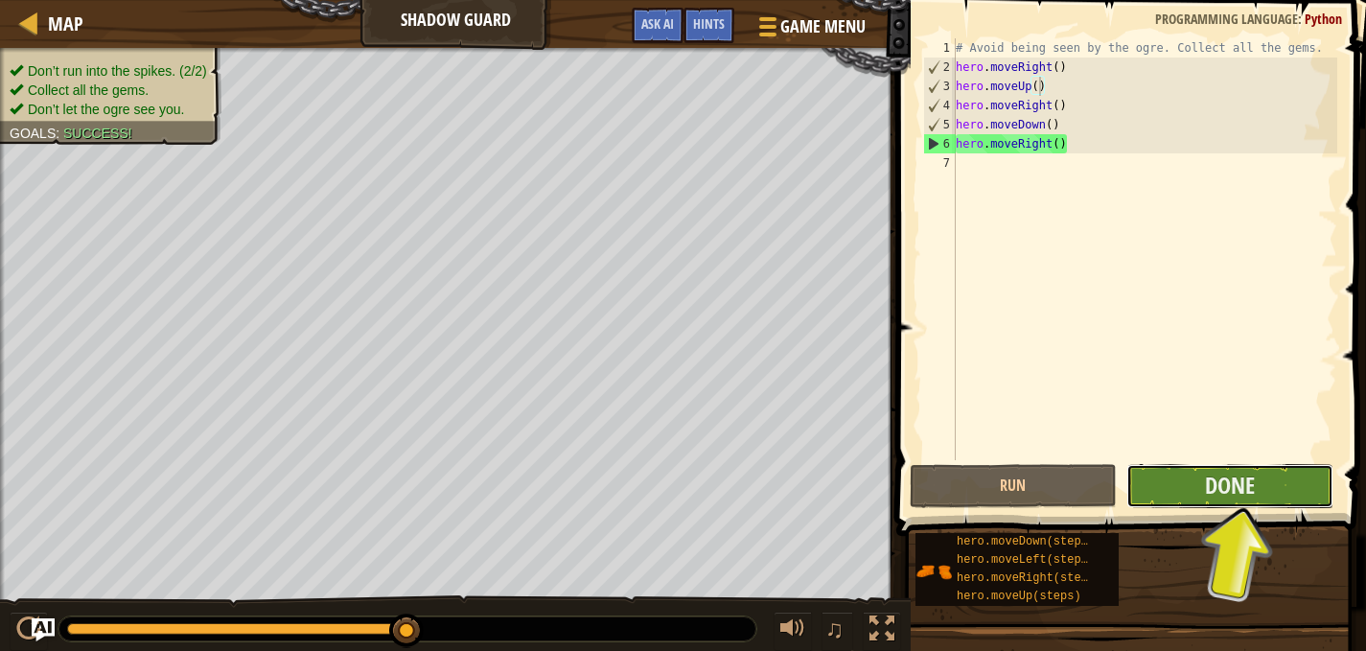
click at [1159, 491] on button "Done" at bounding box center [1229, 486] width 207 height 44
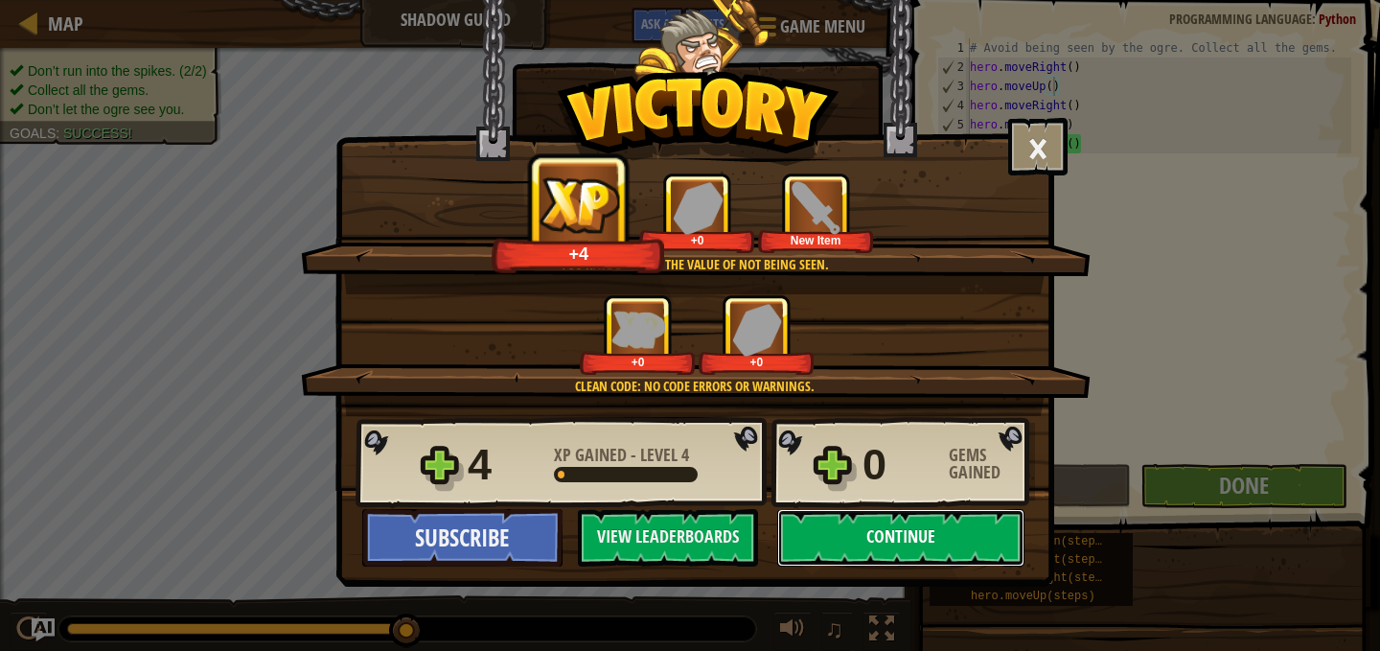
click at [888, 544] on button "Continue" at bounding box center [900, 538] width 247 height 58
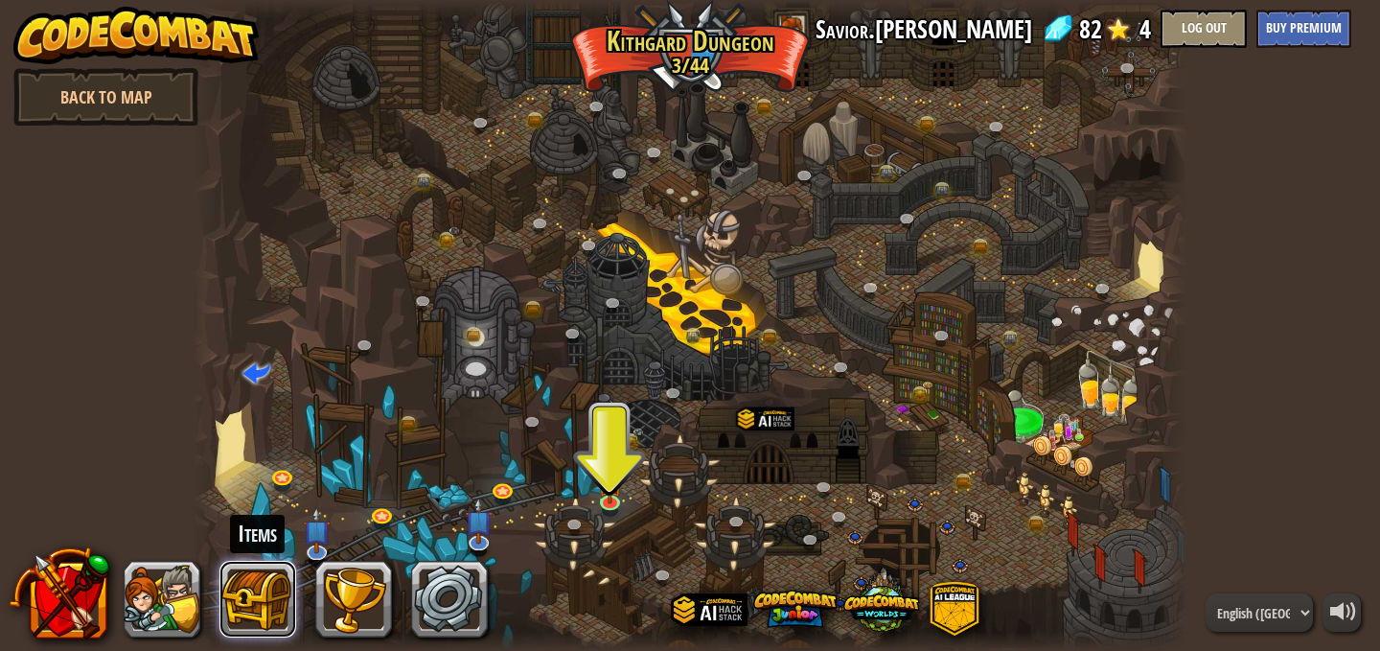
click at [261, 590] on button at bounding box center [257, 599] width 77 height 77
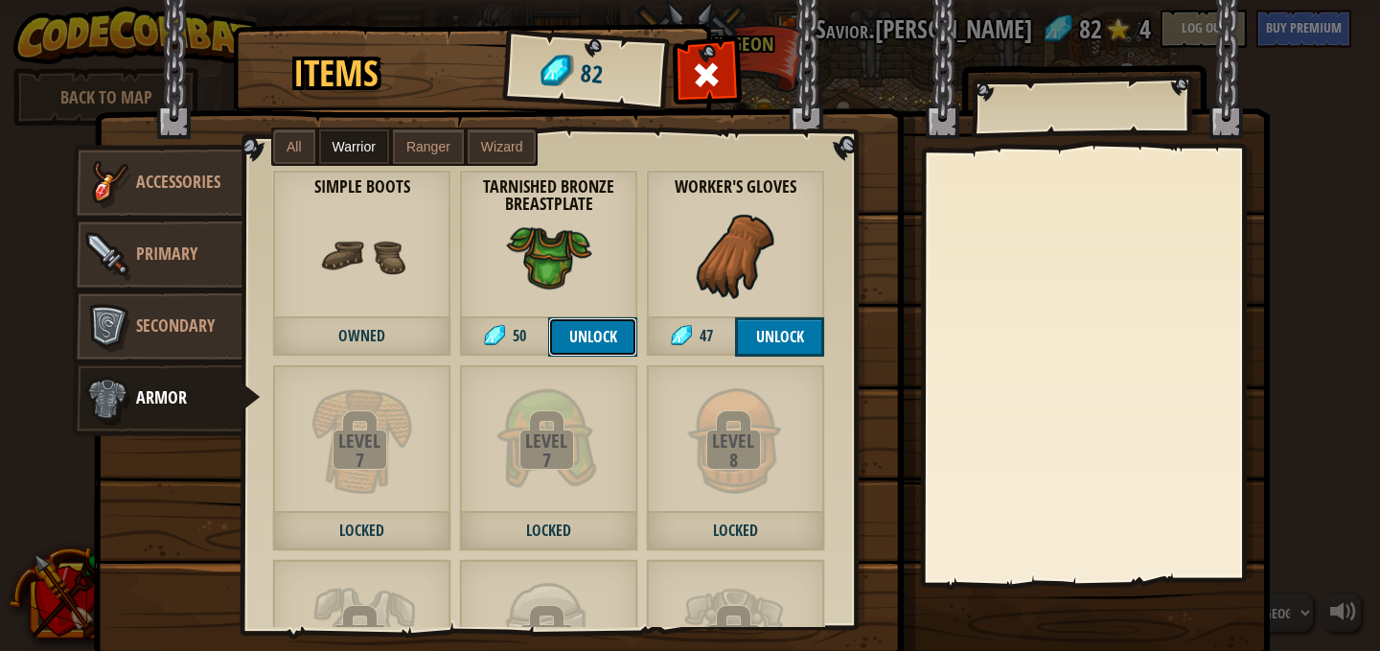
click at [624, 321] on button "Unlock" at bounding box center [592, 336] width 89 height 39
click at [604, 335] on button "Confirm" at bounding box center [592, 336] width 89 height 39
click at [596, 261] on div "Tarnished Bronze Breastplate Owned" at bounding box center [548, 263] width 179 height 187
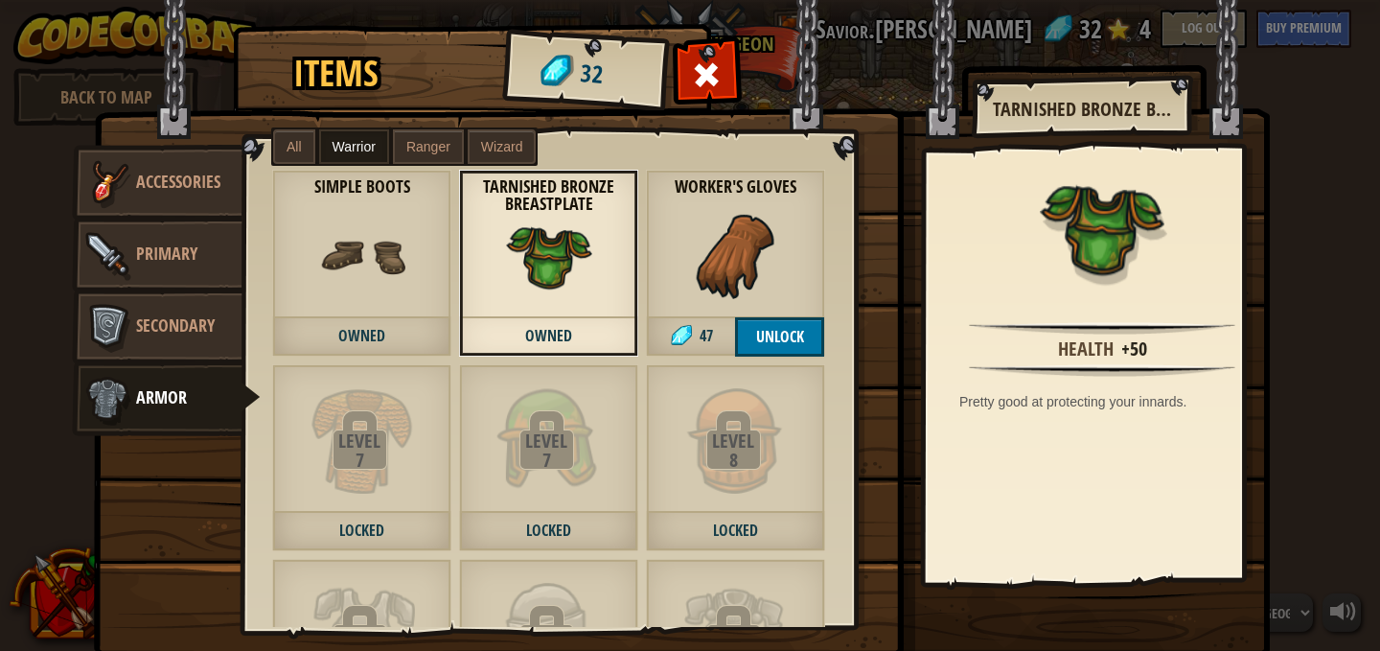
click at [525, 261] on img at bounding box center [549, 256] width 86 height 86
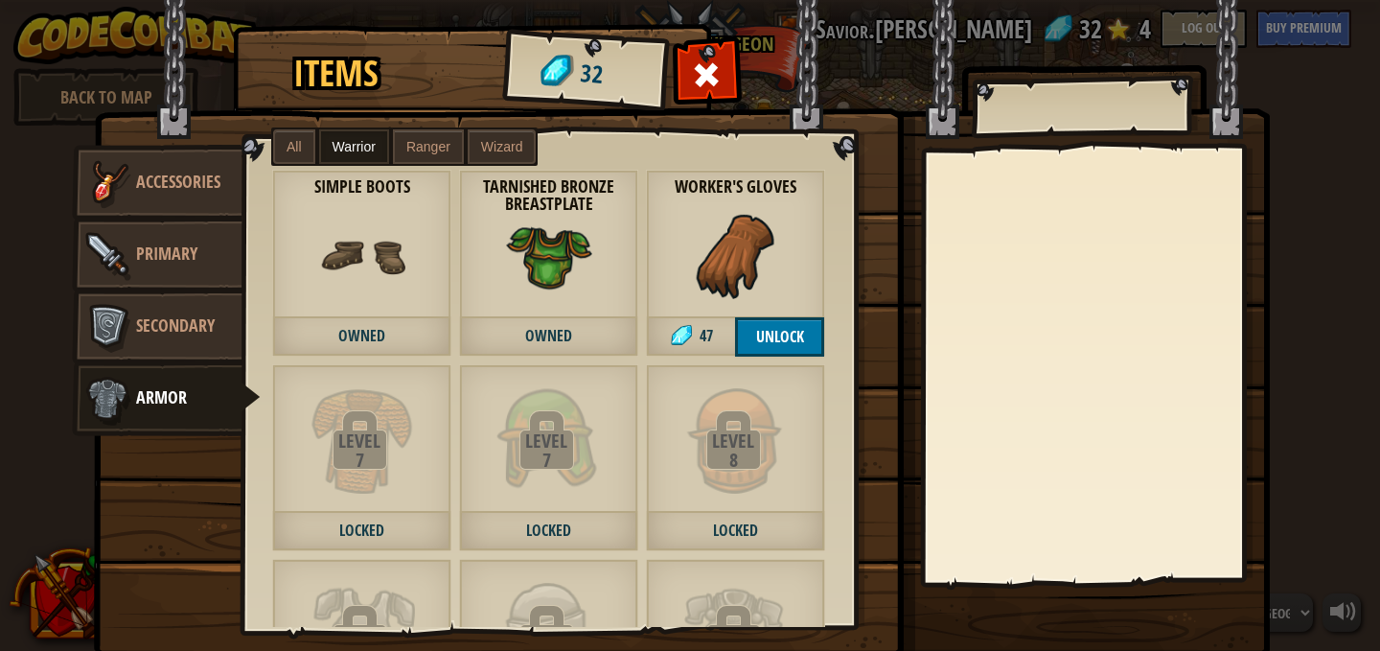
click at [525, 261] on img at bounding box center [549, 256] width 86 height 86
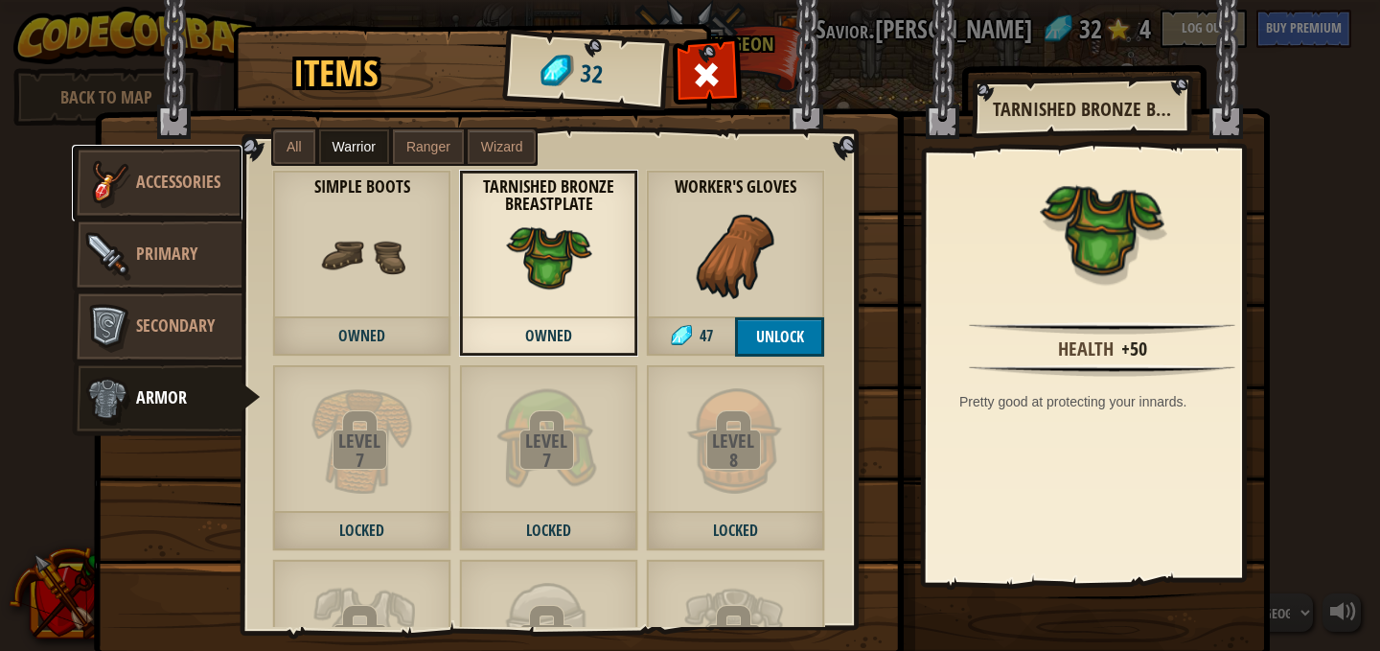
click at [171, 168] on link "Accessories" at bounding box center [157, 183] width 171 height 77
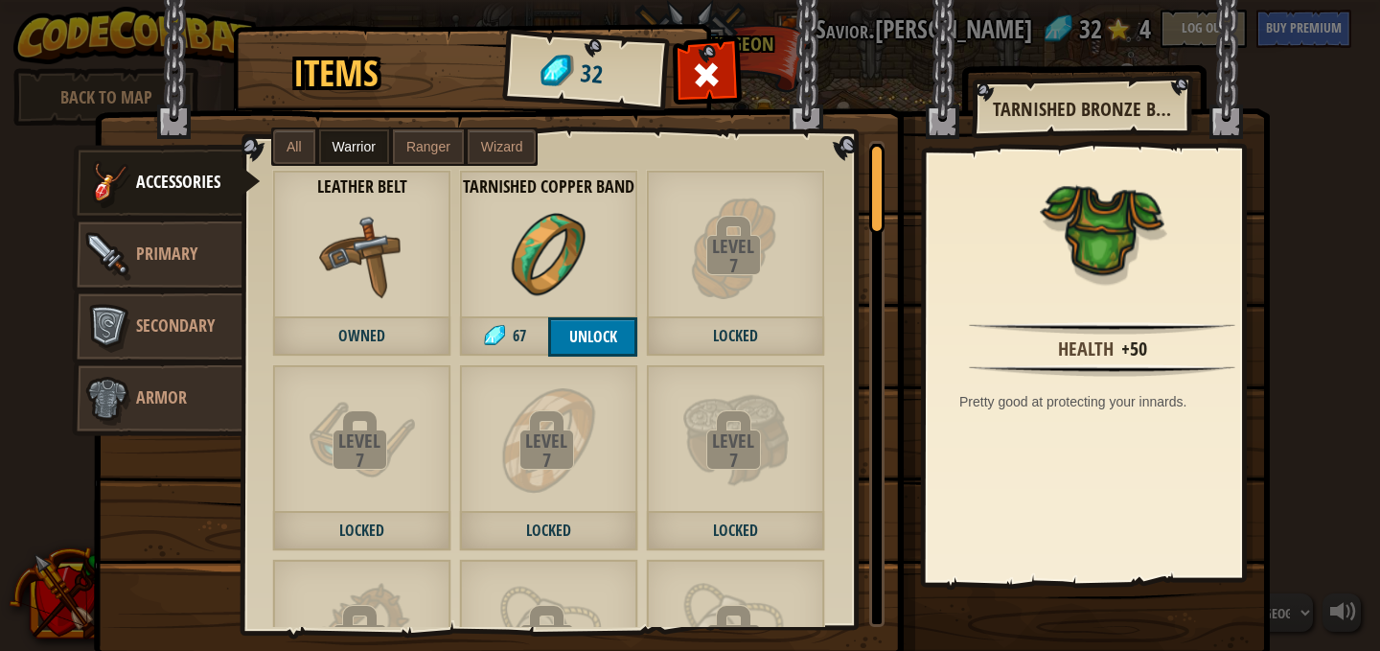
click at [393, 157] on label "Ranger" at bounding box center [428, 146] width 71 height 35
click at [362, 164] on div "All Warrior Ranger Wizard" at bounding box center [404, 146] width 266 height 38
click at [308, 160] on label "All" at bounding box center [294, 146] width 42 height 35
click at [351, 156] on label "Warrior" at bounding box center [354, 146] width 70 height 35
click at [181, 265] on link "Primary" at bounding box center [157, 255] width 171 height 77
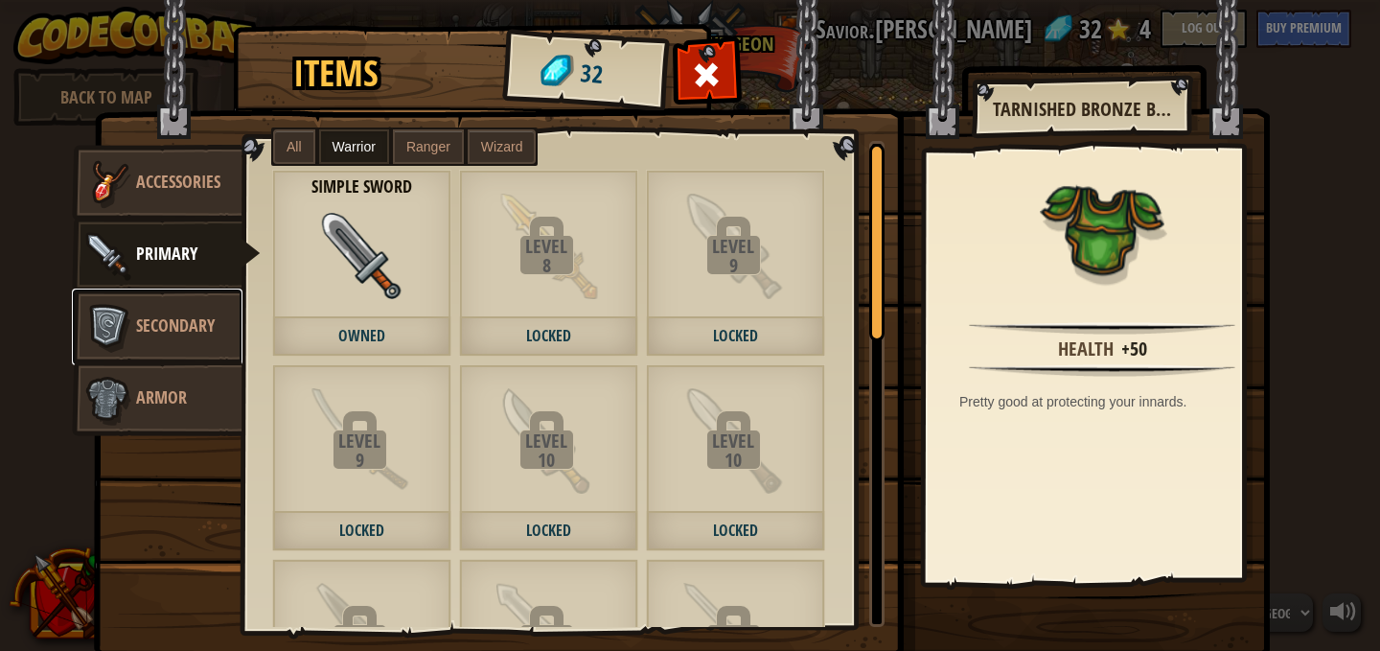
click at [189, 302] on link "Secondary" at bounding box center [157, 326] width 171 height 77
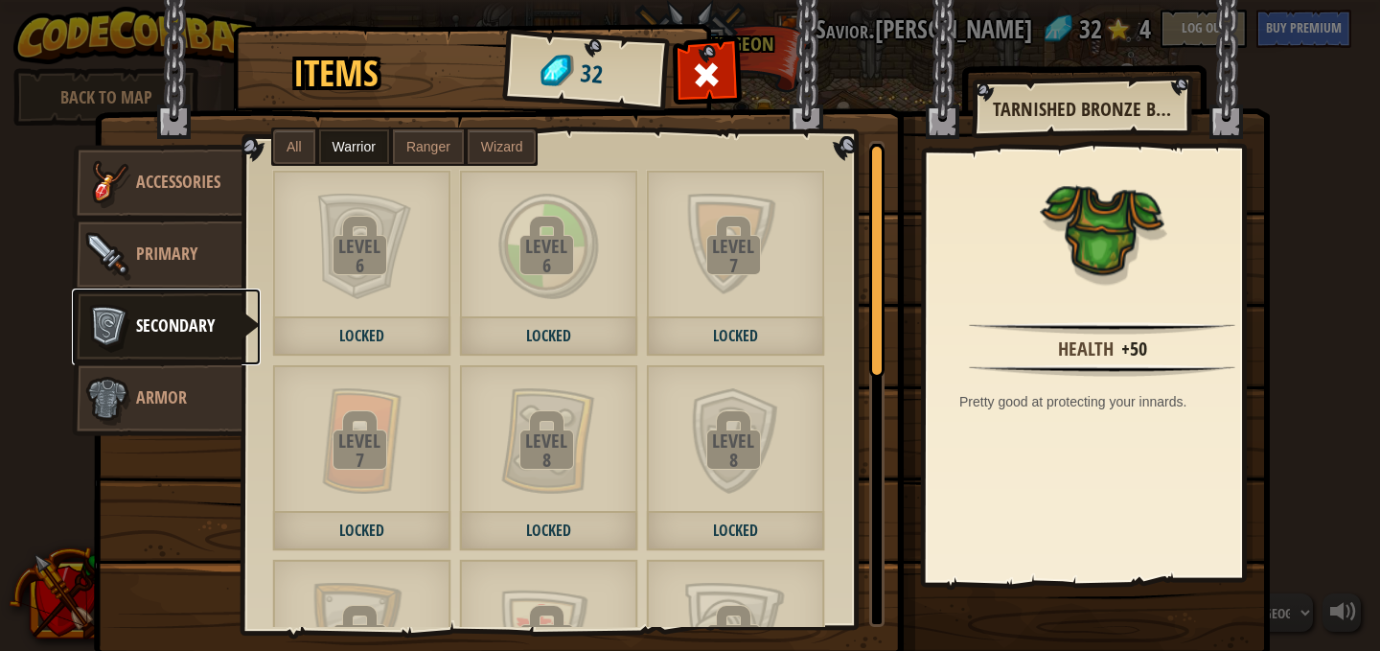
click at [192, 323] on span "Secondary" at bounding box center [175, 325] width 79 height 24
click at [183, 367] on link "Armor" at bounding box center [157, 398] width 171 height 77
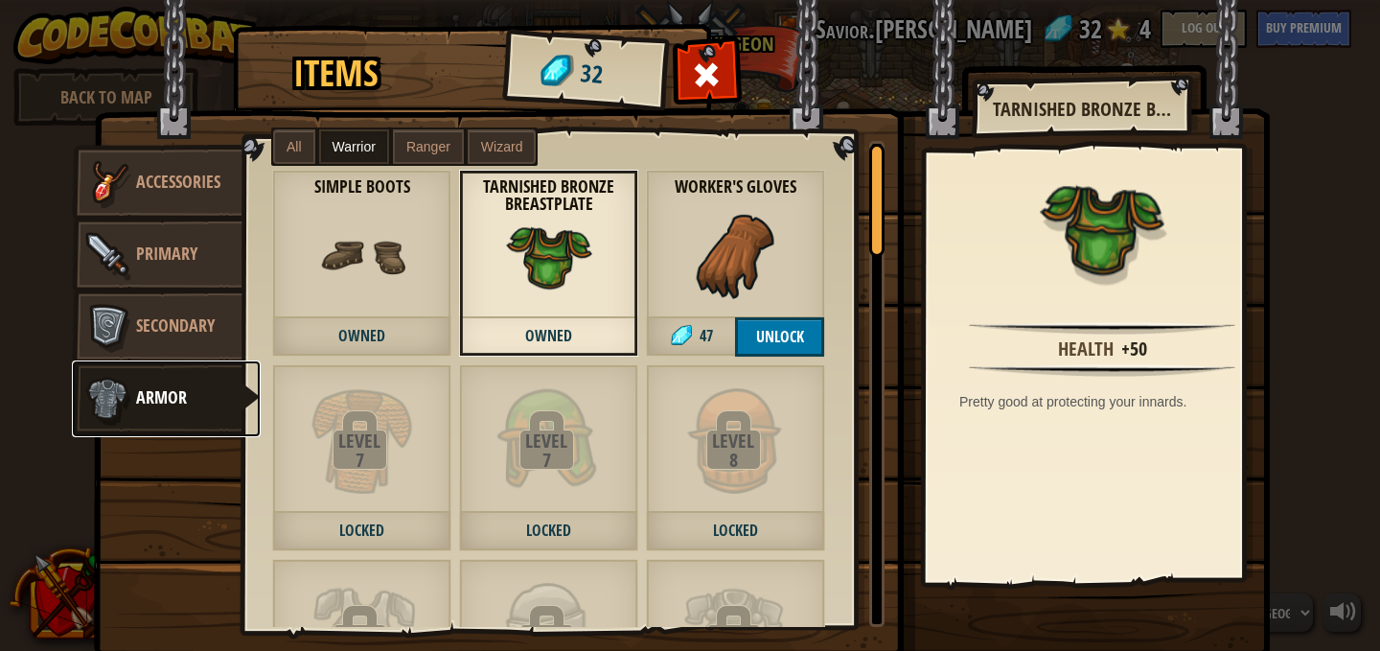
click at [168, 407] on span "Armor" at bounding box center [161, 397] width 51 height 24
click at [706, 100] on div at bounding box center [707, 80] width 60 height 60
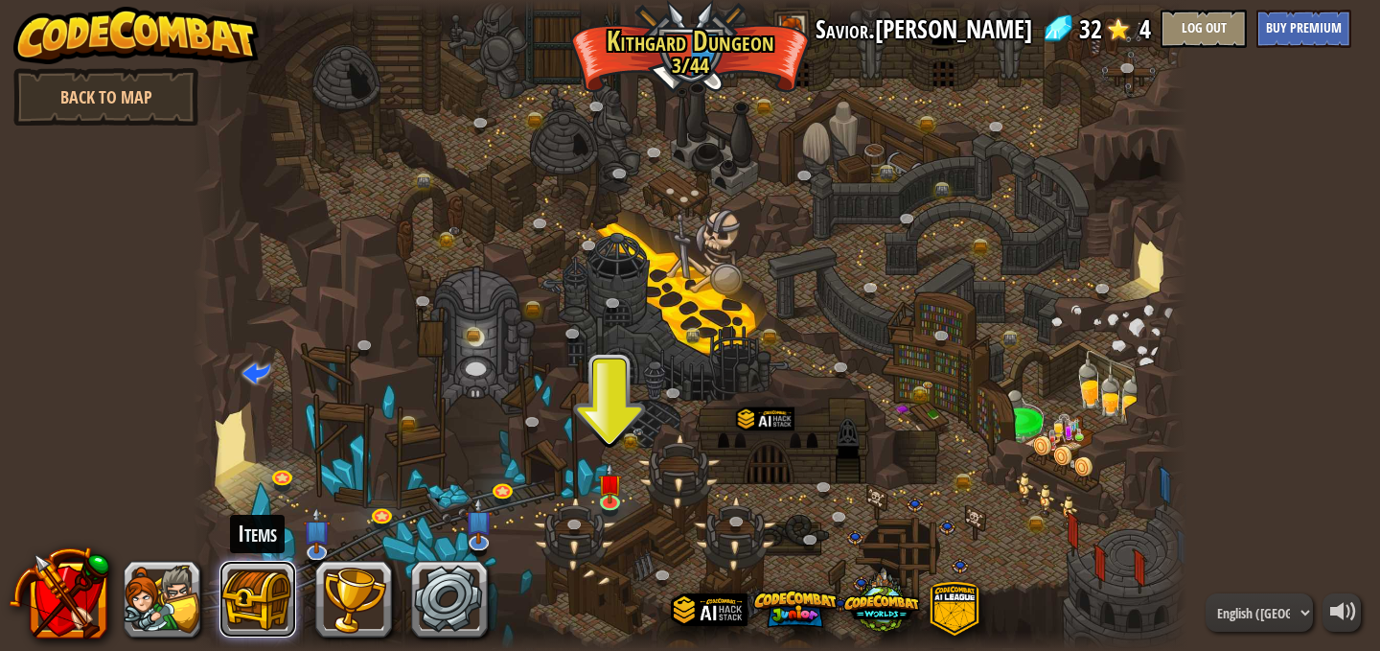
click at [258, 597] on button at bounding box center [257, 599] width 77 height 77
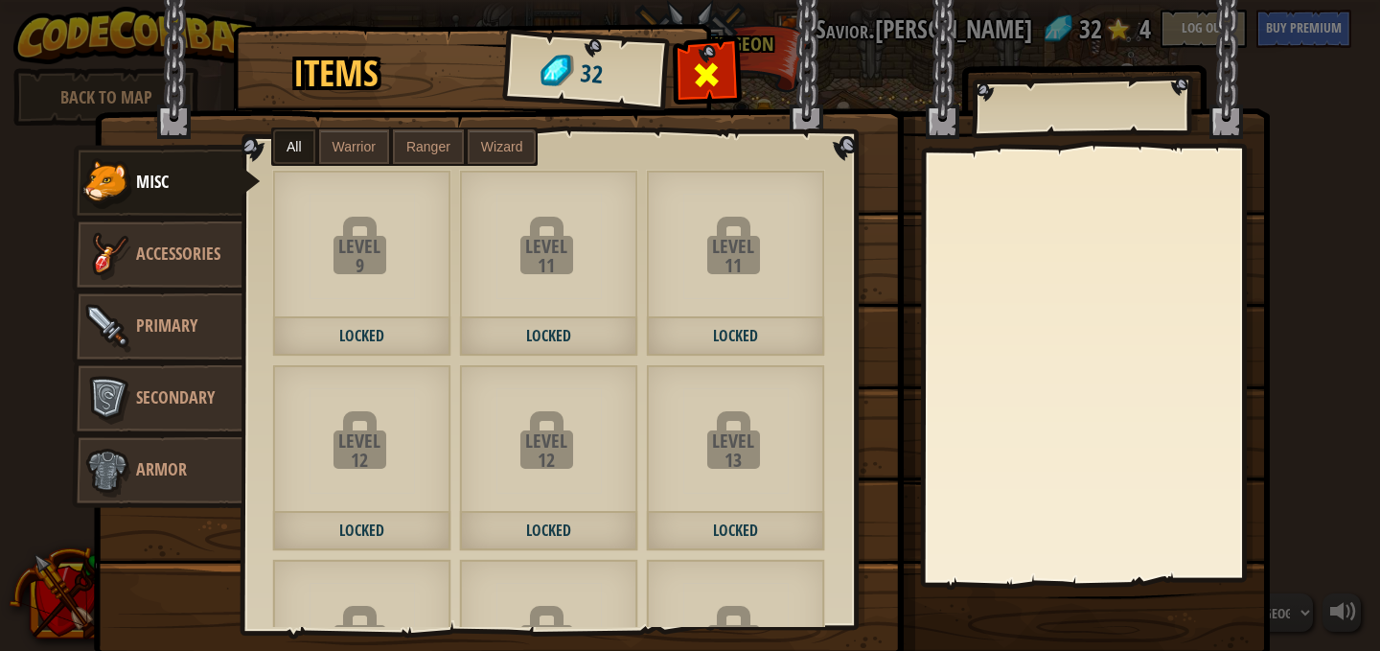
click at [709, 81] on span at bounding box center [707, 74] width 31 height 31
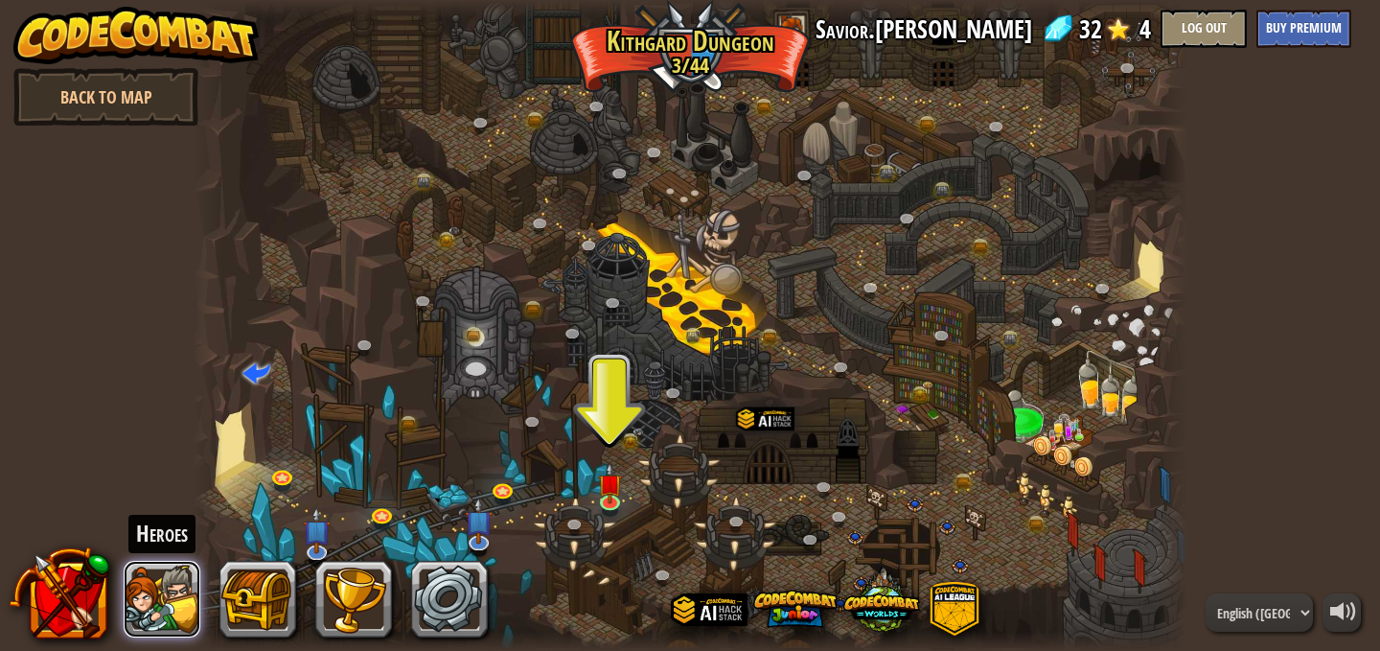
click at [194, 586] on button at bounding box center [162, 599] width 77 height 77
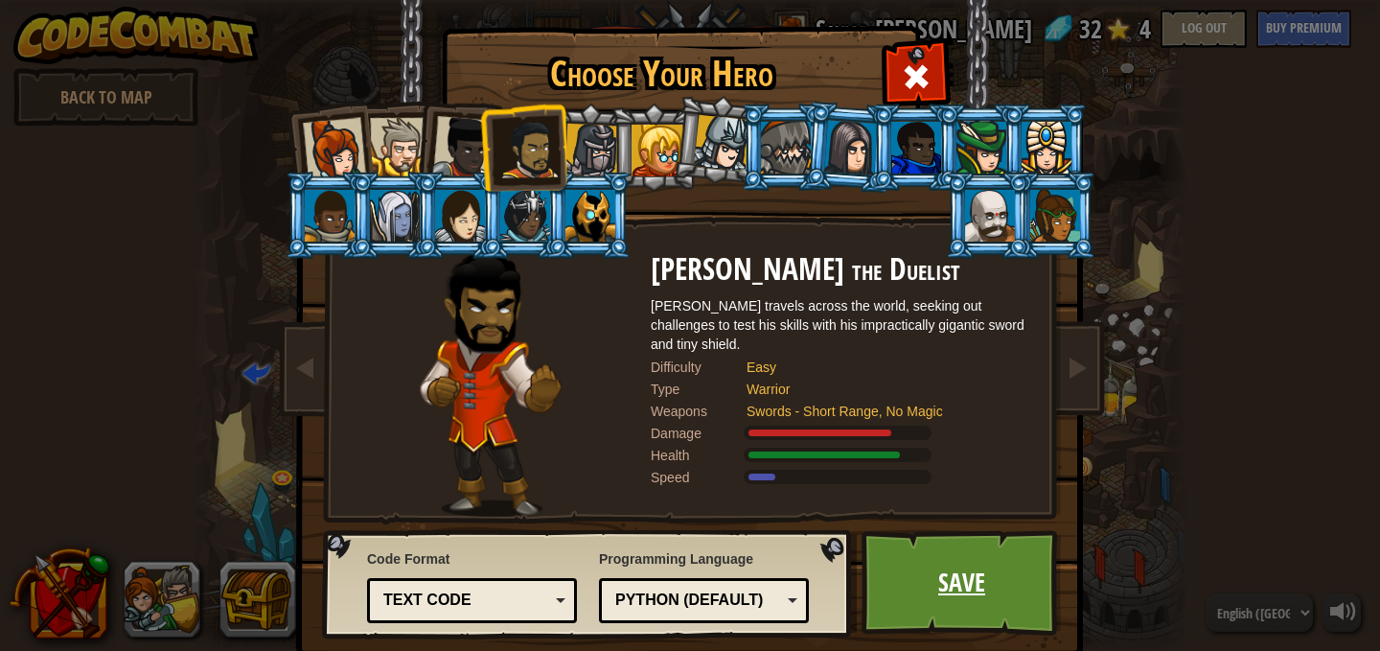
click at [927, 583] on link "Save" at bounding box center [962, 582] width 200 height 105
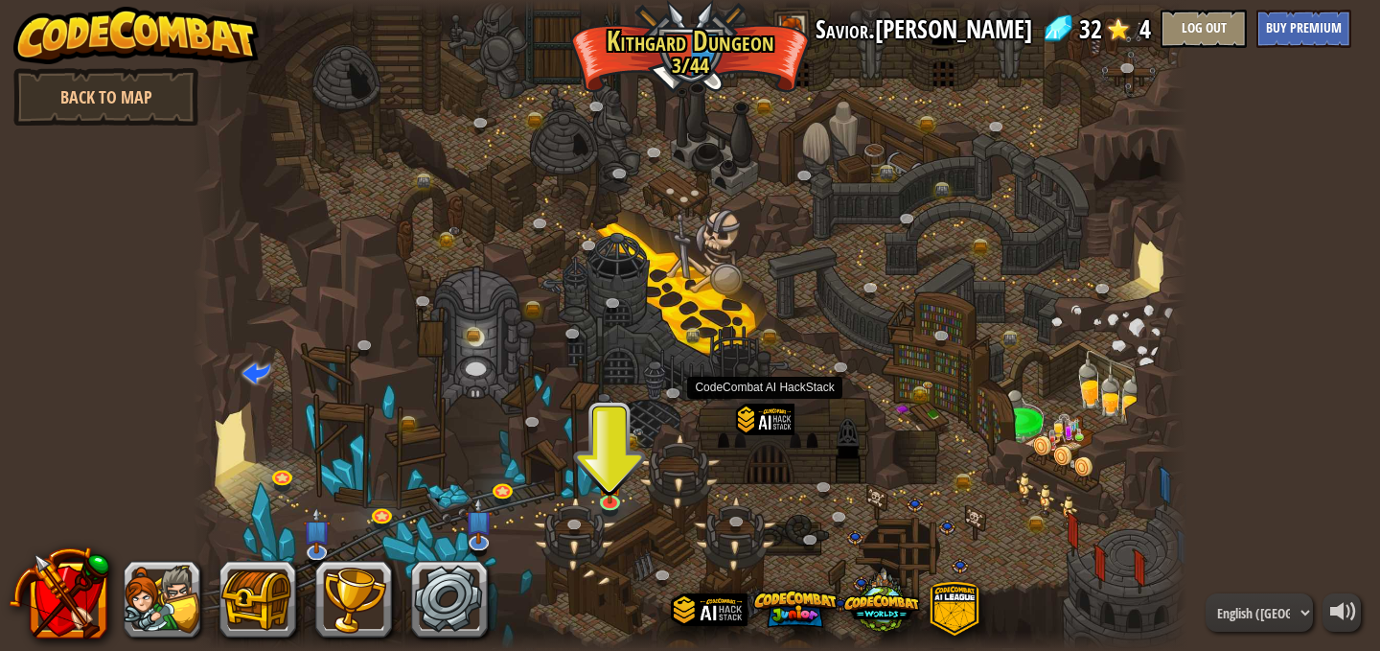
click at [771, 421] on div at bounding box center [765, 441] width 58 height 75
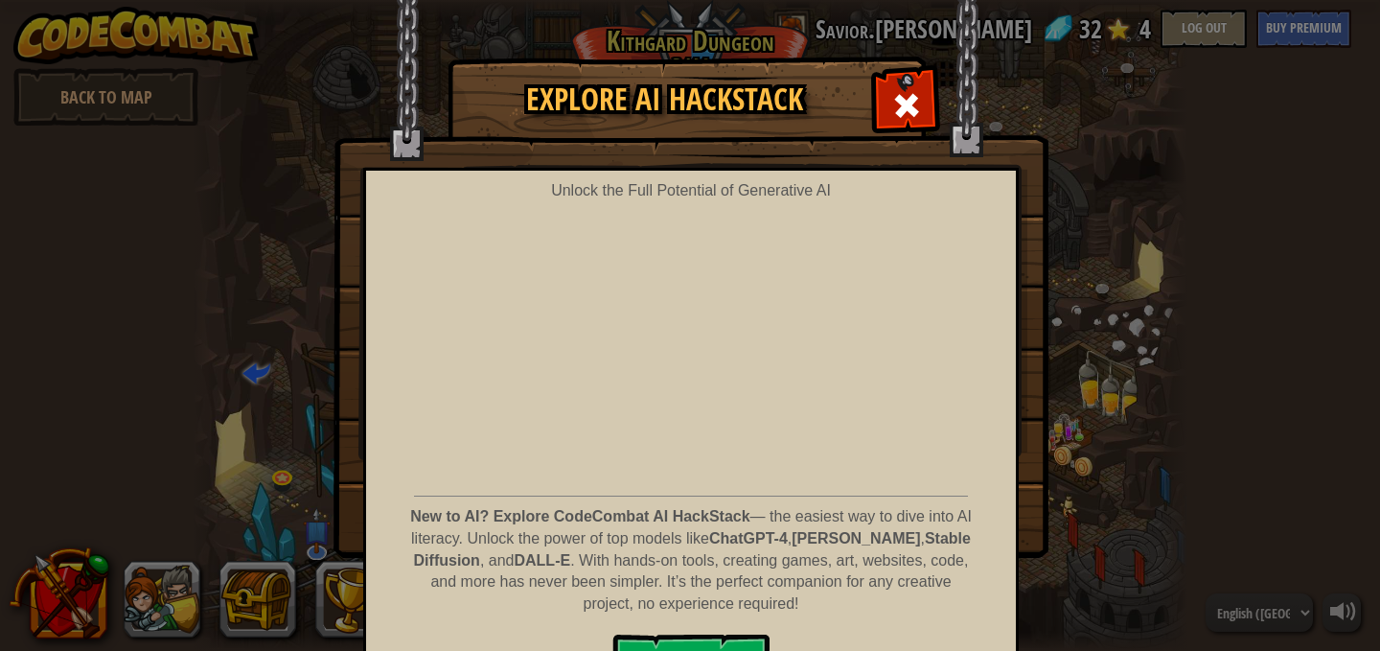
scroll to position [54, 0]
